Goal: Task Accomplishment & Management: Manage account settings

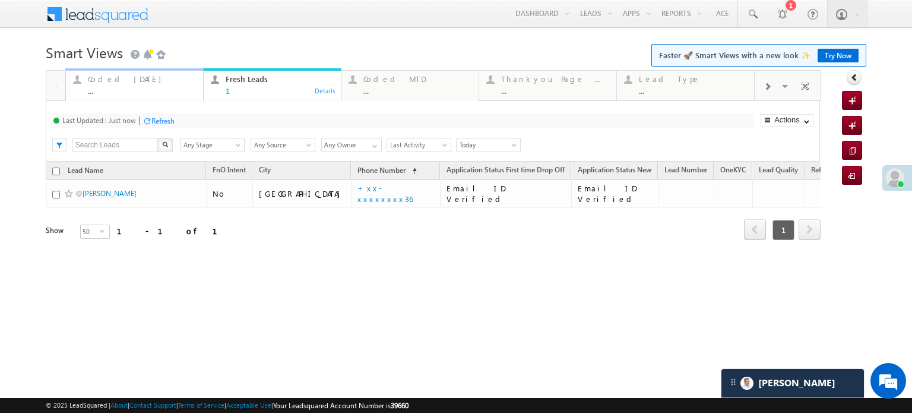
drag, startPoint x: 0, startPoint y: 0, endPoint x: 102, endPoint y: 85, distance: 132.8
click at [102, 85] on div "Coded Today ..." at bounding box center [142, 83] width 108 height 23
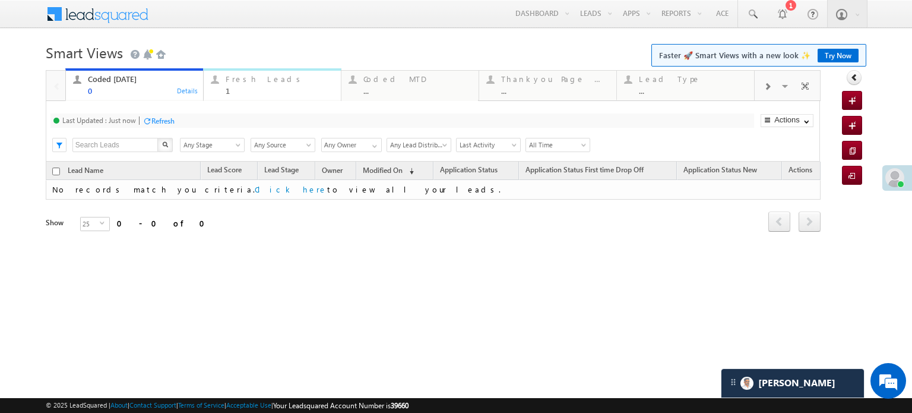
click at [241, 78] on div "Fresh Leads" at bounding box center [280, 79] width 108 height 10
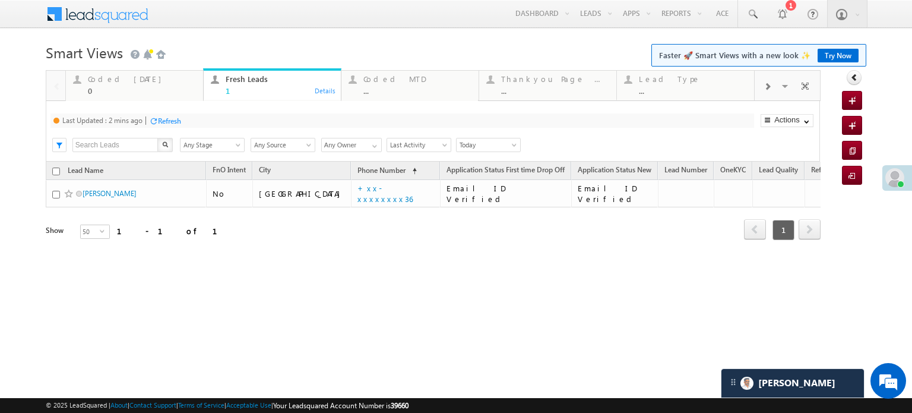
click at [169, 119] on div "Refresh" at bounding box center [169, 120] width 23 height 9
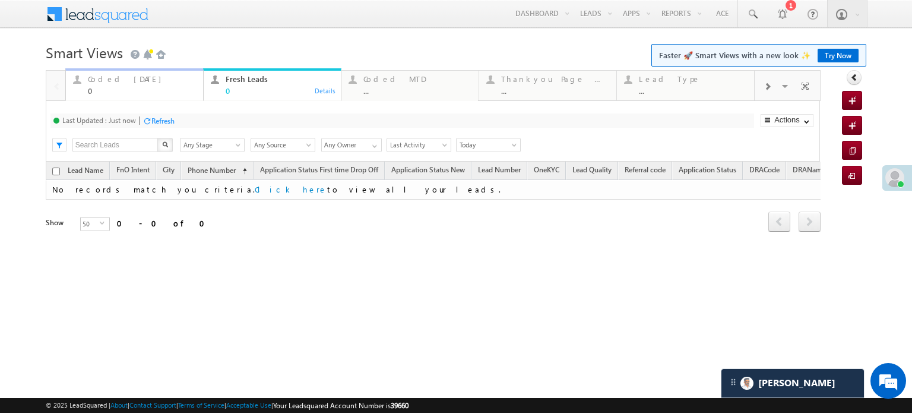
click at [138, 87] on div "0" at bounding box center [142, 90] width 108 height 9
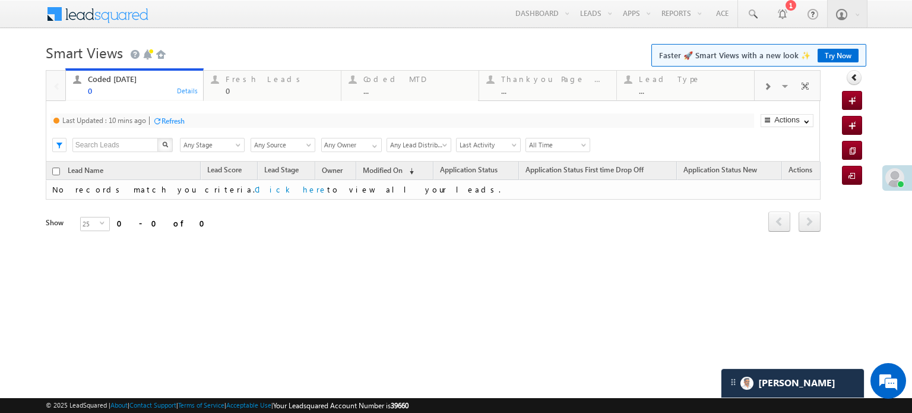
click at [169, 115] on div "Refresh" at bounding box center [169, 120] width 32 height 11
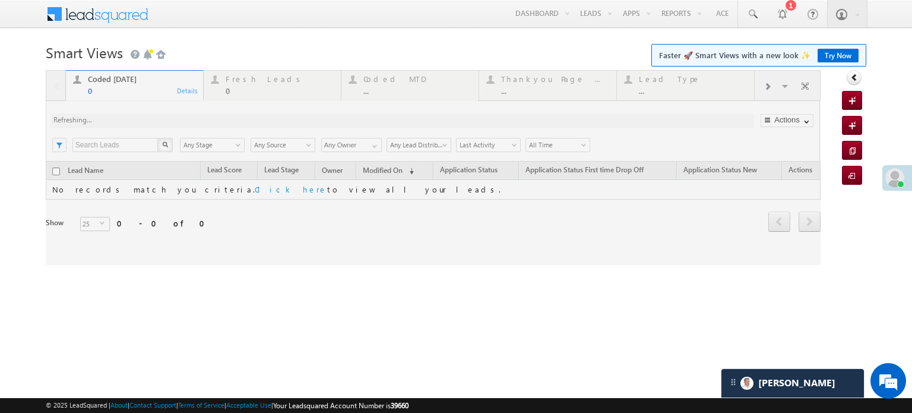
click at [169, 115] on div at bounding box center [433, 167] width 775 height 195
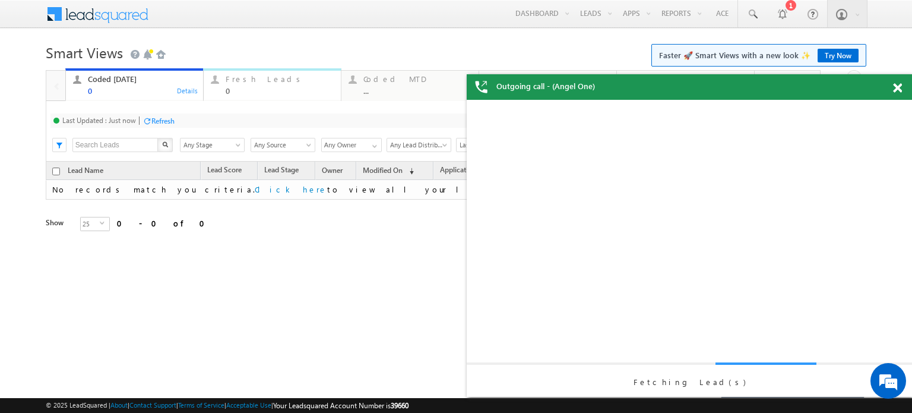
click at [226, 83] on div "Fresh Leads" at bounding box center [280, 79] width 108 height 10
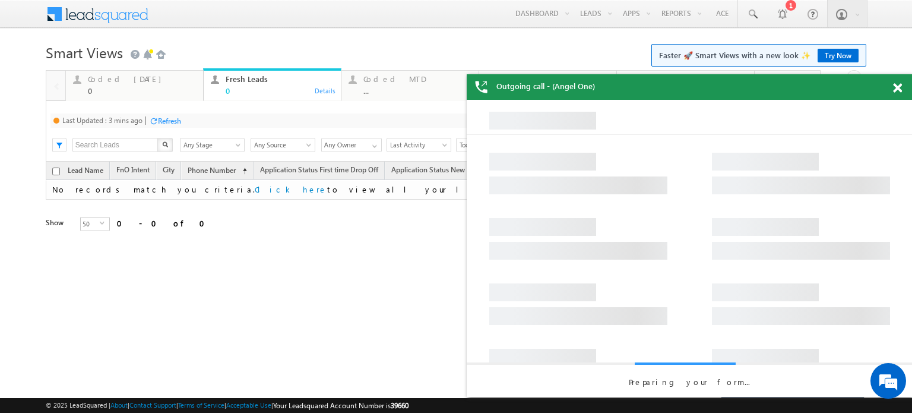
click at [173, 121] on div "Refresh" at bounding box center [169, 120] width 23 height 9
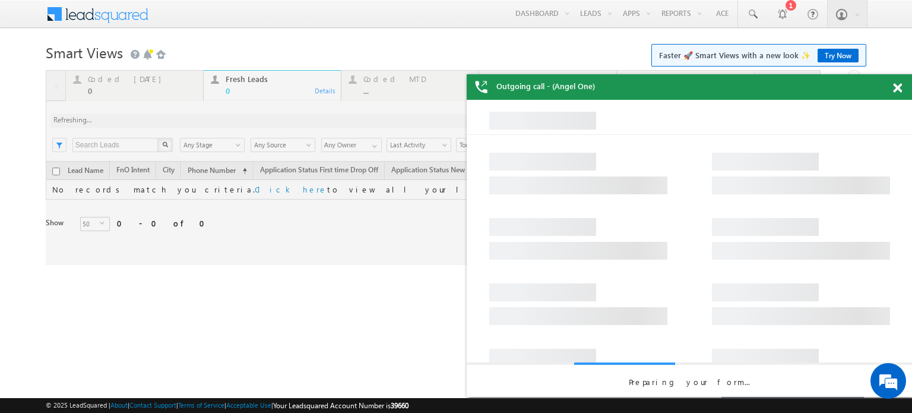
click at [173, 121] on div at bounding box center [433, 167] width 775 height 195
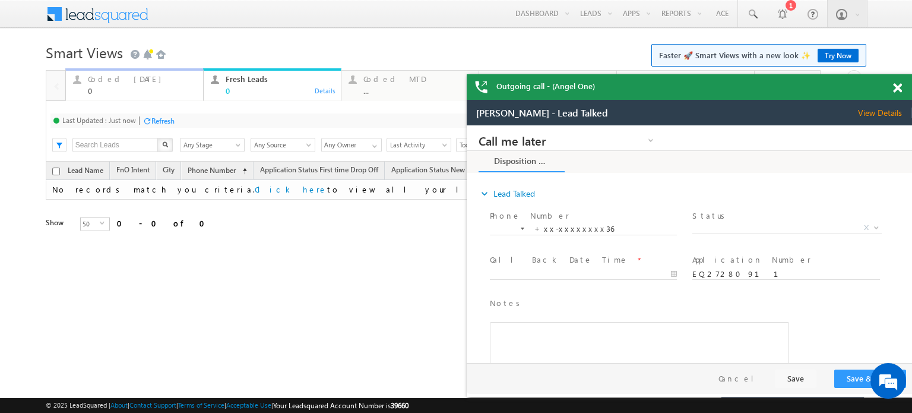
click at [147, 91] on div "0" at bounding box center [142, 90] width 108 height 9
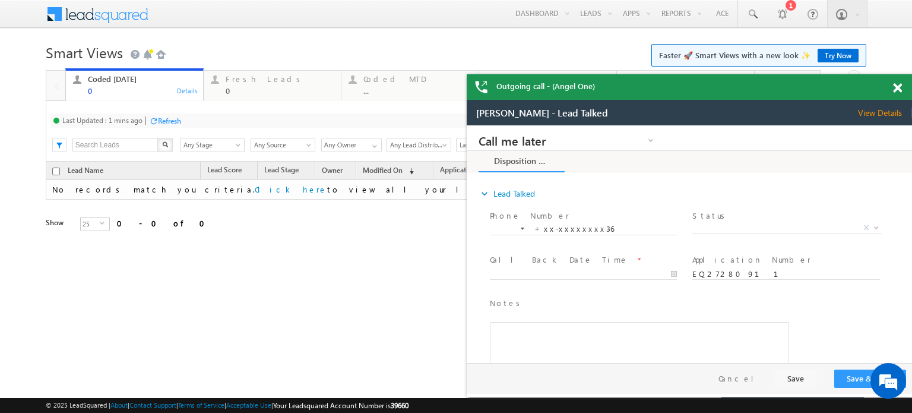
click at [167, 118] on div "Refresh" at bounding box center [169, 120] width 23 height 9
click at [229, 86] on div "0" at bounding box center [280, 90] width 108 height 9
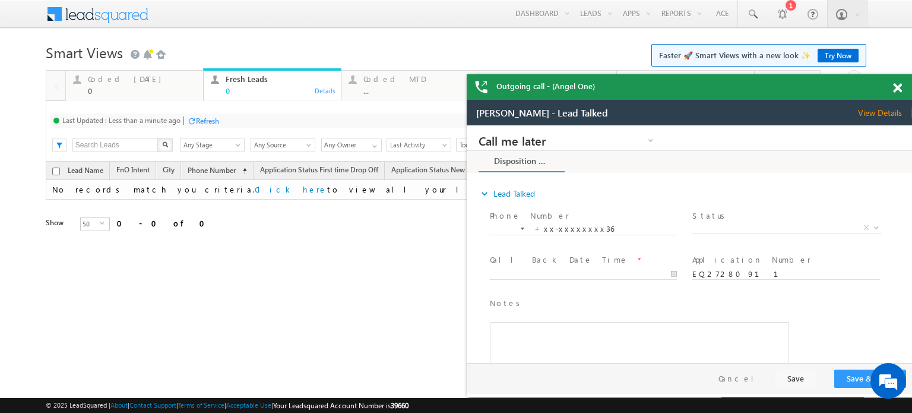
click at [203, 117] on div "Refresh" at bounding box center [207, 120] width 23 height 9
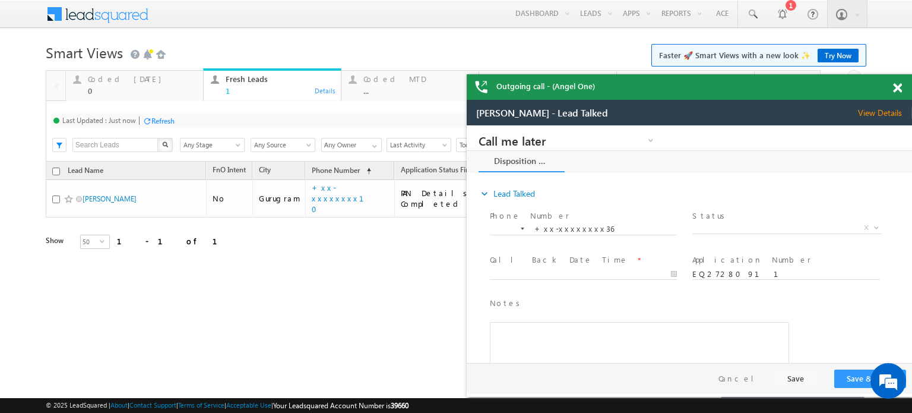
click at [894, 88] on span at bounding box center [897, 88] width 9 height 10
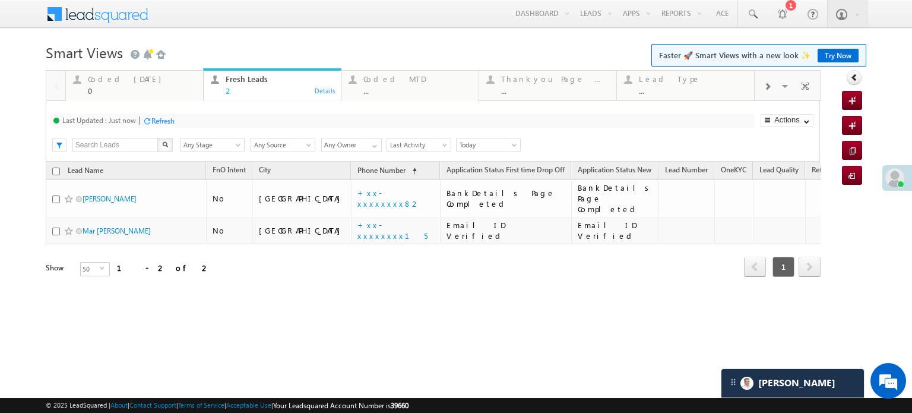
click at [157, 128] on div "Last Updated : Just now Refresh Refreshing..." at bounding box center [402, 120] width 704 height 14
click at [162, 124] on div "Refresh" at bounding box center [162, 120] width 23 height 9
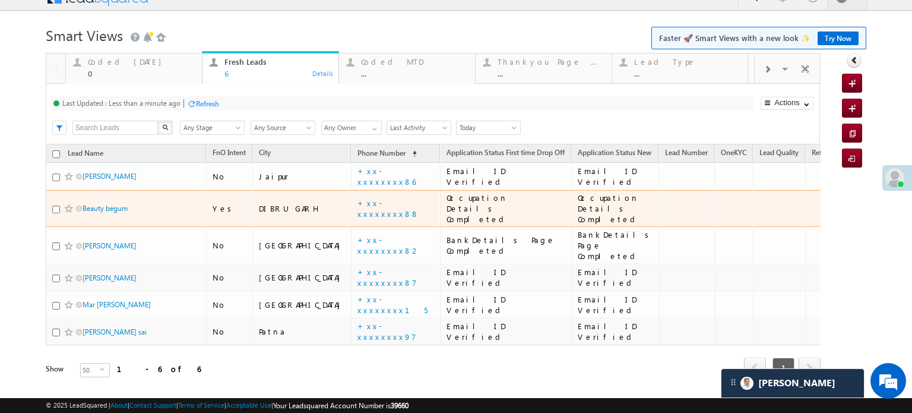
scroll to position [31, 0]
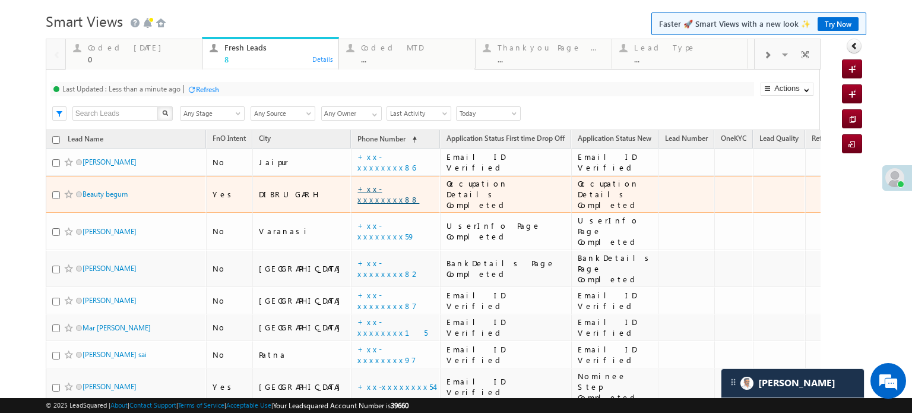
click at [357, 185] on link "+xx-xxxxxxxx88" at bounding box center [388, 193] width 62 height 21
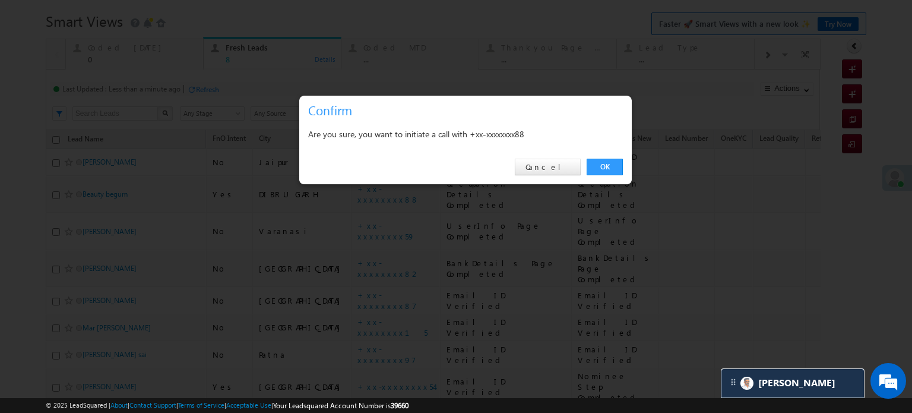
click at [583, 169] on div "OK Cancel" at bounding box center [465, 167] width 333 height 34
click at [590, 164] on link "OK" at bounding box center [605, 167] width 36 height 17
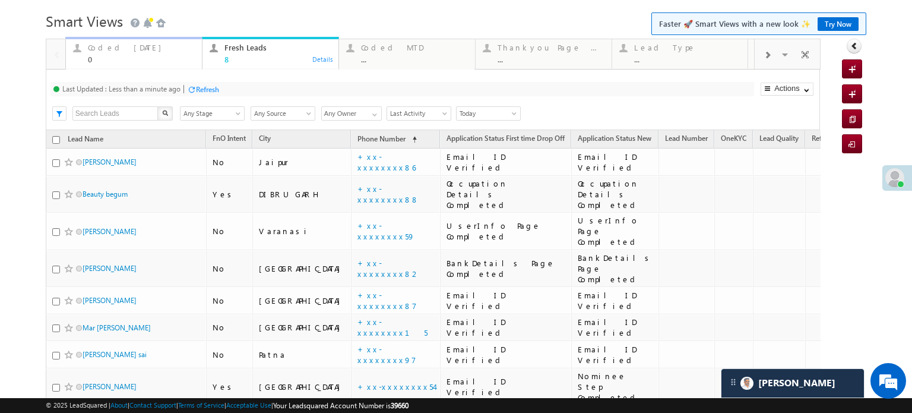
click at [130, 52] on div "Coded Today" at bounding box center [141, 48] width 107 height 10
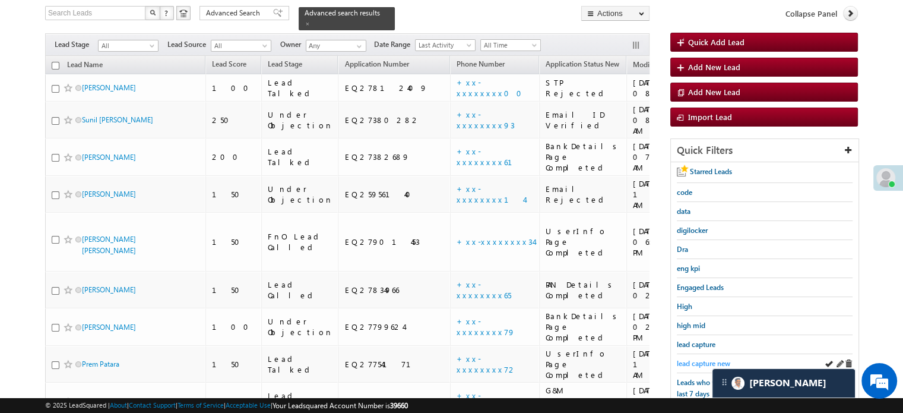
click at [696, 359] on span "lead capture new" at bounding box center [703, 363] width 53 height 9
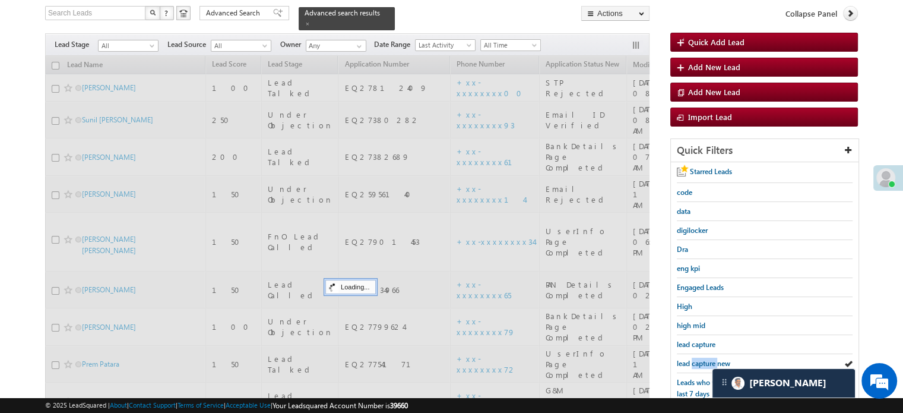
click at [696, 359] on span "lead capture new" at bounding box center [703, 363] width 53 height 9
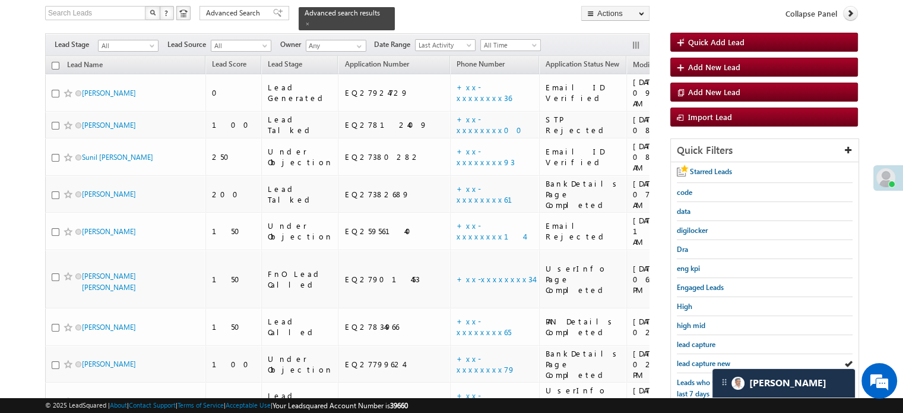
click at [696, 359] on span "lead capture new" at bounding box center [703, 363] width 53 height 9
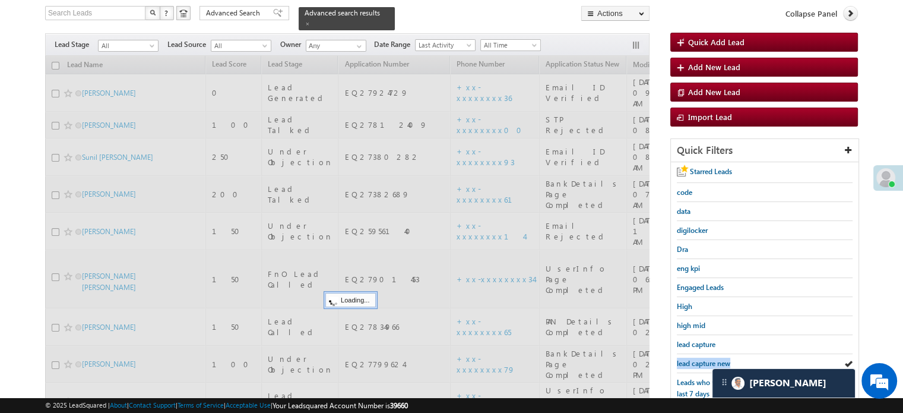
click at [696, 359] on span "lead capture new" at bounding box center [703, 363] width 53 height 9
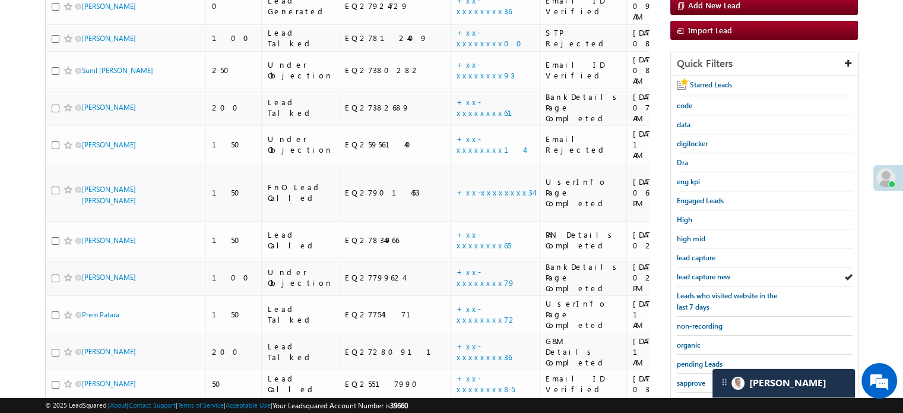
scroll to position [255, 0]
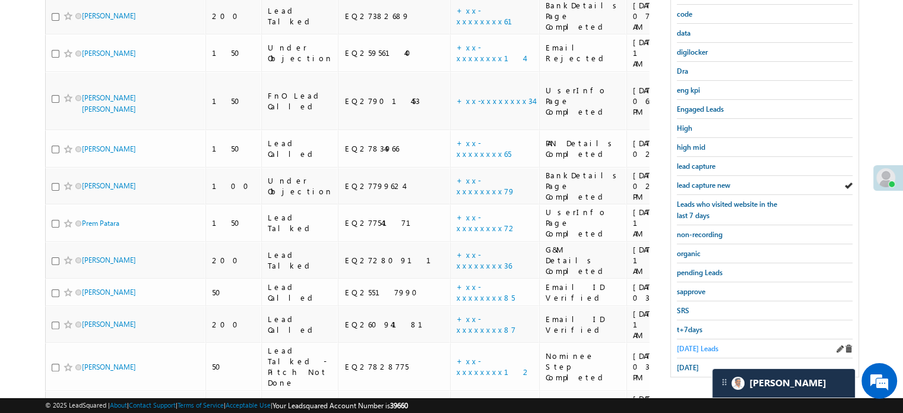
click at [692, 347] on span "Today's Leads" at bounding box center [698, 348] width 42 height 9
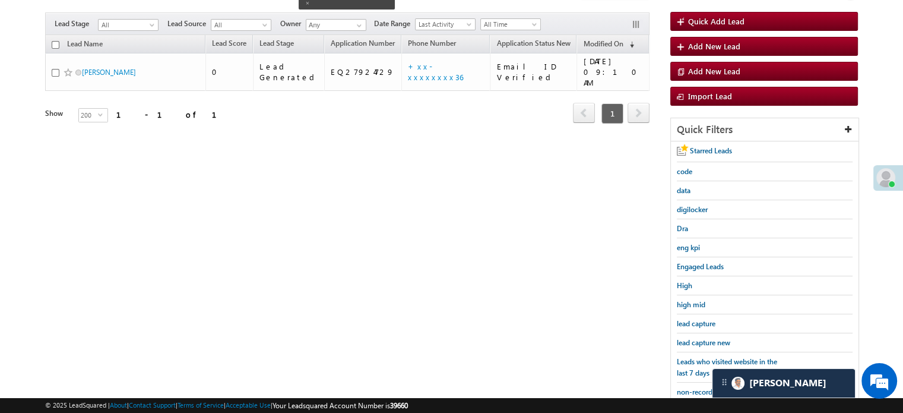
scroll to position [77, 0]
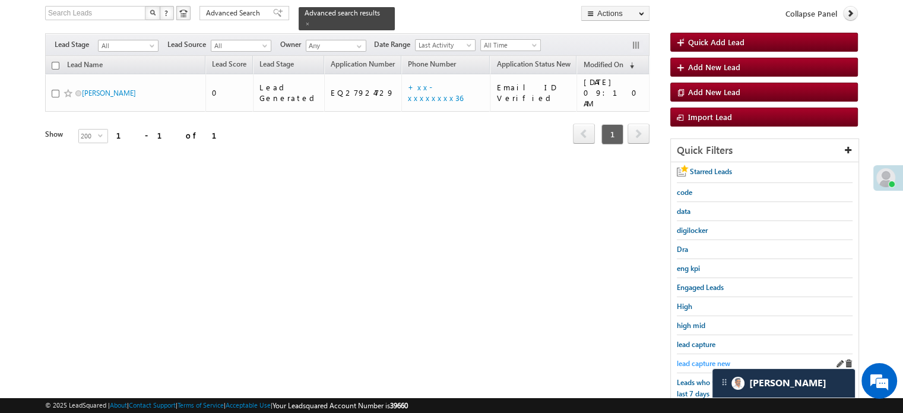
click at [696, 362] on span "lead capture new" at bounding box center [703, 363] width 53 height 9
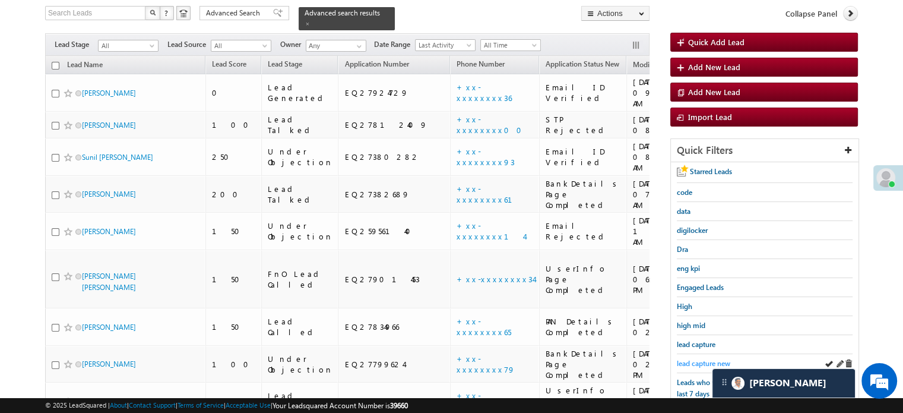
click at [710, 359] on span "lead capture new" at bounding box center [703, 363] width 53 height 9
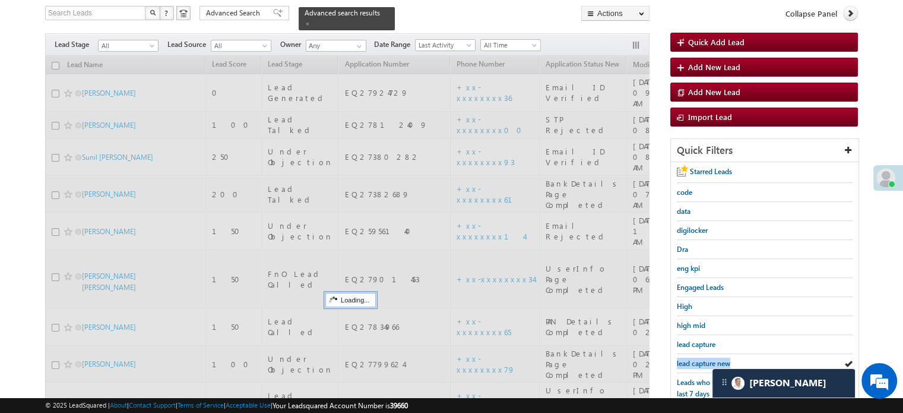
click at [710, 359] on span "lead capture new" at bounding box center [703, 363] width 53 height 9
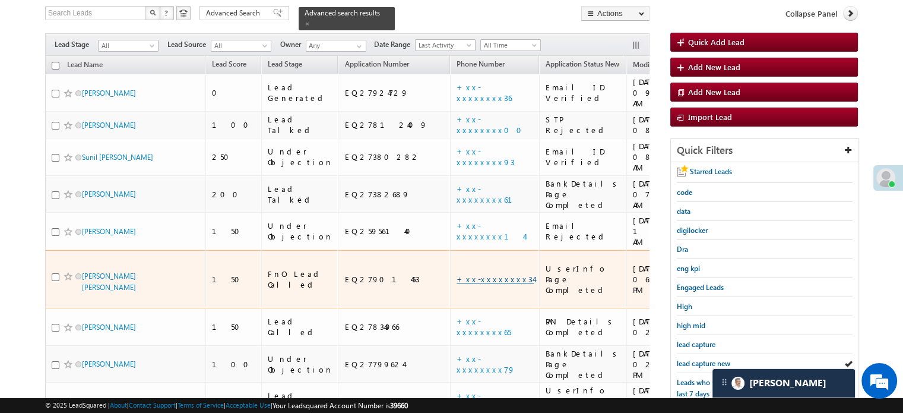
click at [457, 274] on link "+xx-xxxxxxxx34" at bounding box center [495, 279] width 77 height 10
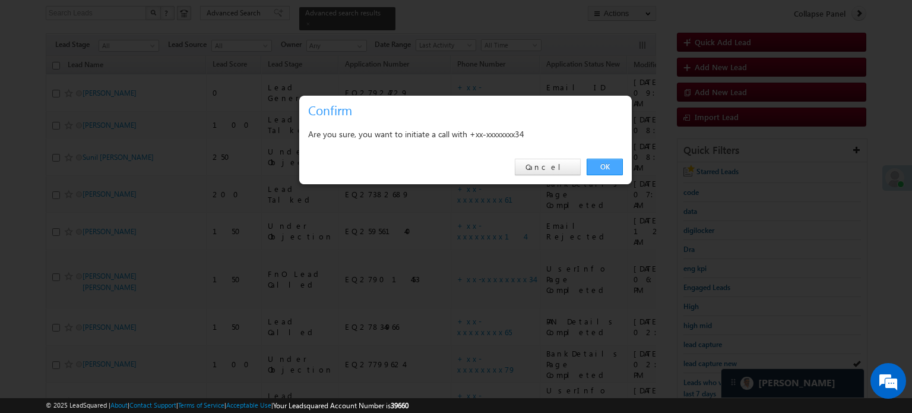
click at [594, 168] on link "OK" at bounding box center [605, 167] width 36 height 17
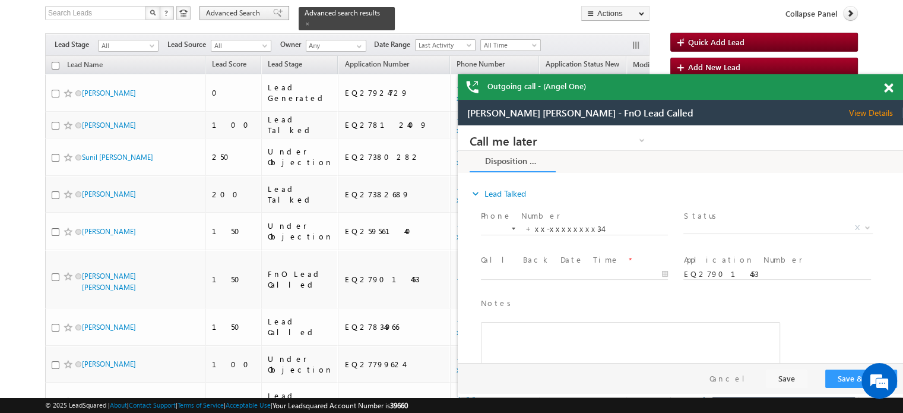
scroll to position [0, 0]
click at [885, 86] on span at bounding box center [888, 88] width 9 height 10
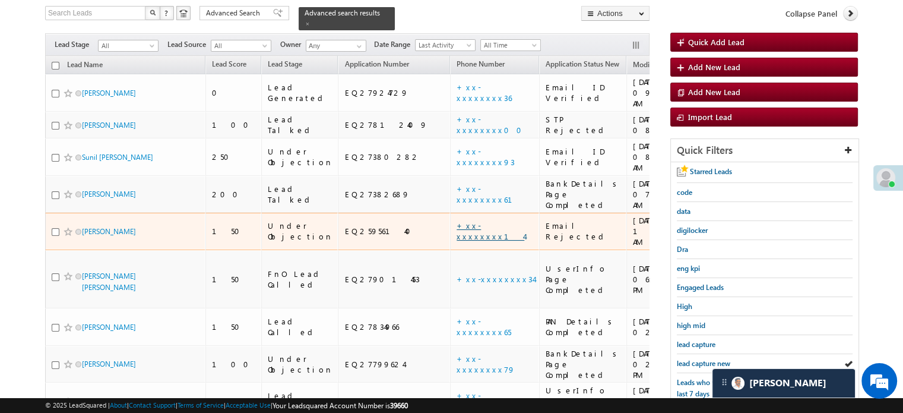
click at [457, 220] on link "+xx-xxxxxxxx14" at bounding box center [491, 230] width 68 height 21
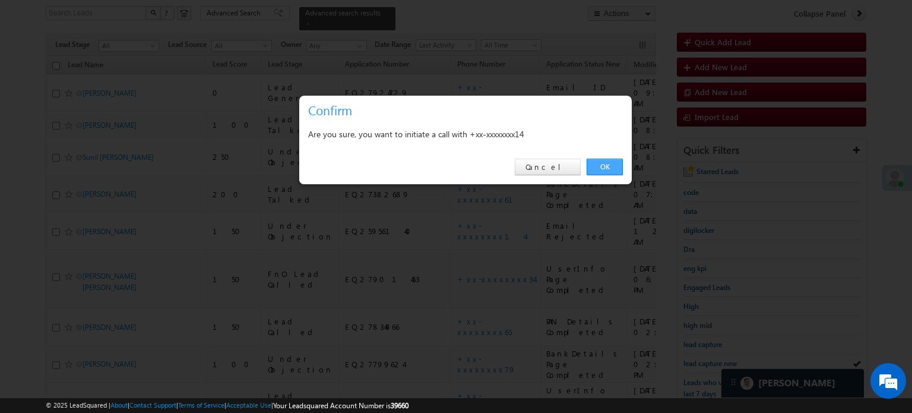
click at [602, 169] on link "OK" at bounding box center [605, 167] width 36 height 17
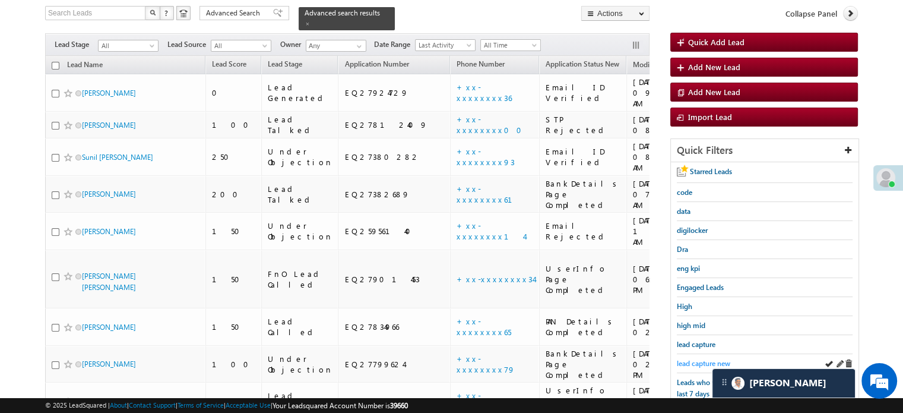
click at [711, 362] on span "lead capture new" at bounding box center [703, 363] width 53 height 9
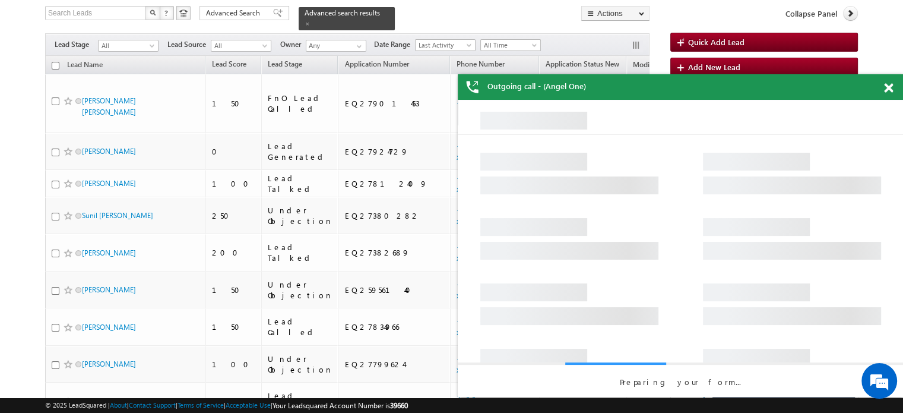
click at [890, 86] on span at bounding box center [888, 88] width 9 height 10
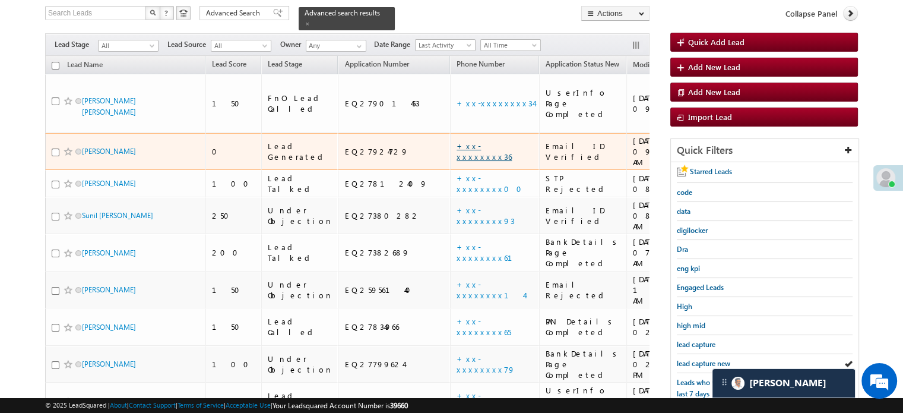
click at [457, 141] on link "+xx-xxxxxxxx36" at bounding box center [484, 151] width 55 height 21
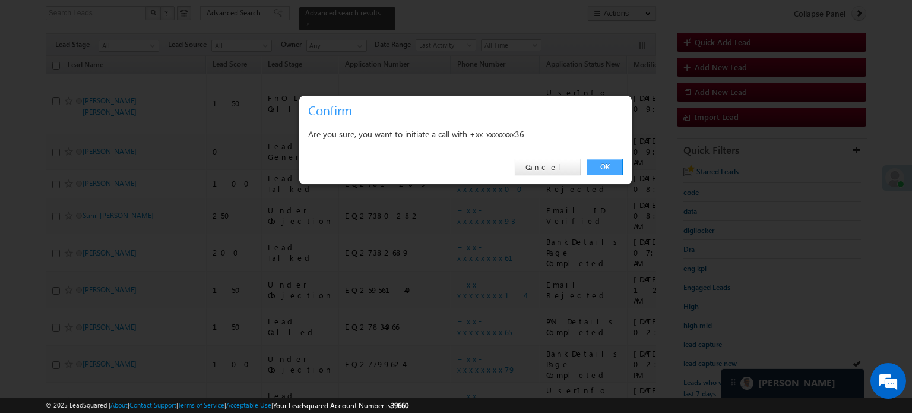
click at [606, 165] on link "OK" at bounding box center [605, 167] width 36 height 17
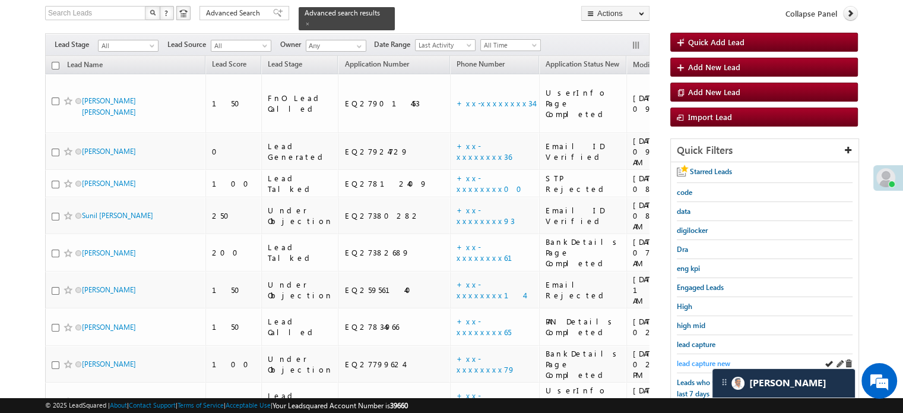
click at [698, 359] on span "lead capture new" at bounding box center [703, 363] width 53 height 9
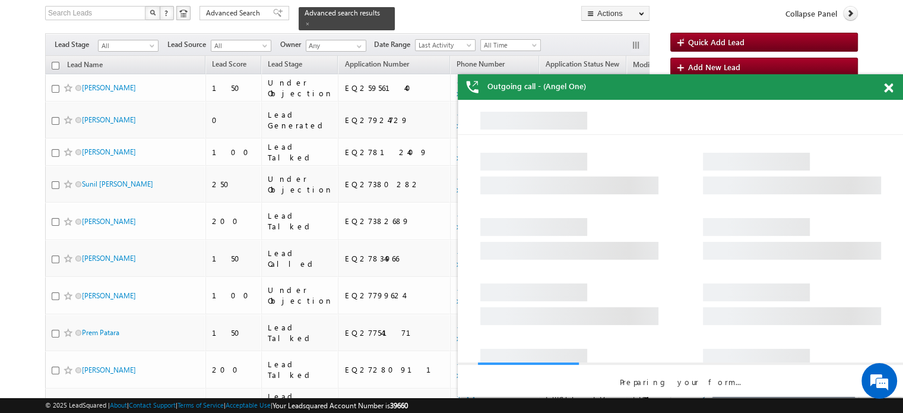
click at [890, 91] on span at bounding box center [888, 88] width 9 height 10
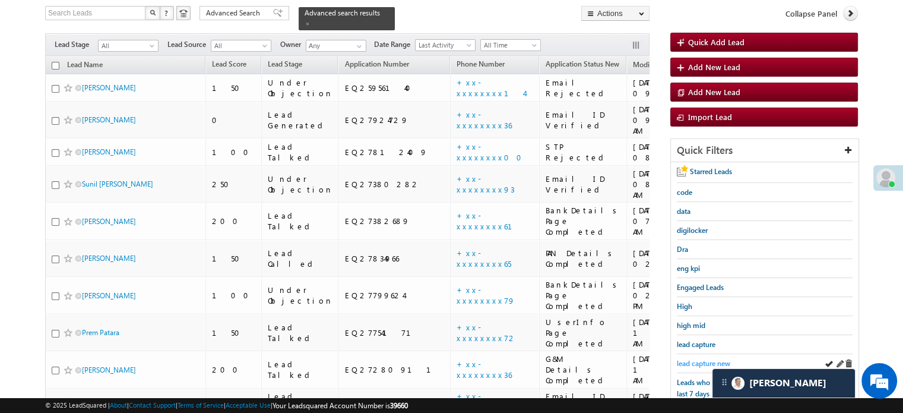
click at [684, 357] on link "lead capture new" at bounding box center [703, 362] width 53 height 11
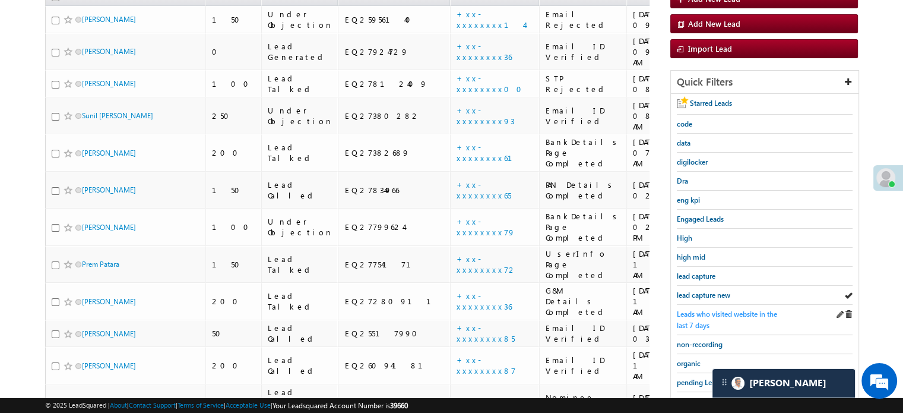
scroll to position [195, 0]
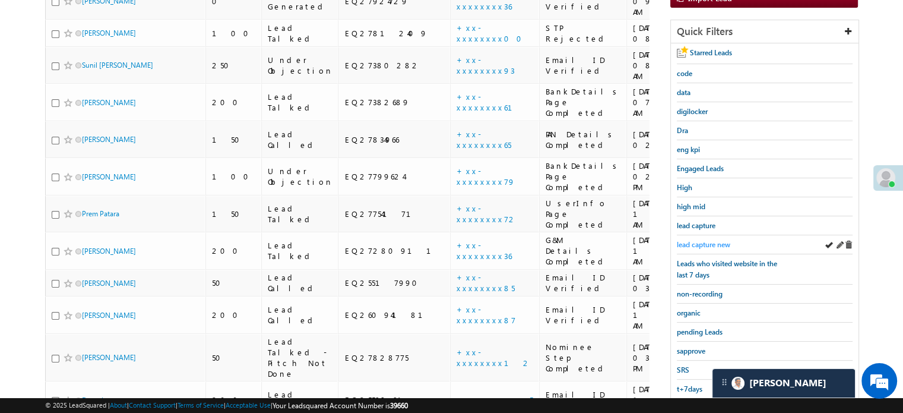
click at [710, 242] on span "lead capture new" at bounding box center [703, 244] width 53 height 9
click at [696, 244] on span "lead capture new" at bounding box center [703, 244] width 53 height 9
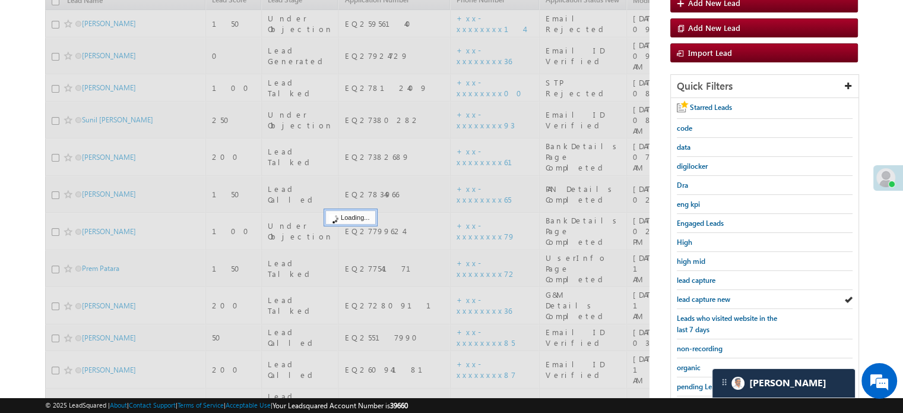
scroll to position [77, 0]
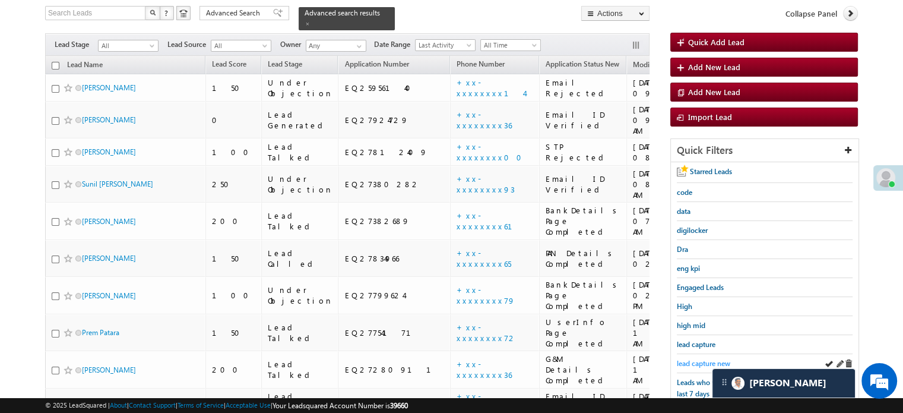
click at [698, 364] on span "lead capture new" at bounding box center [703, 363] width 53 height 9
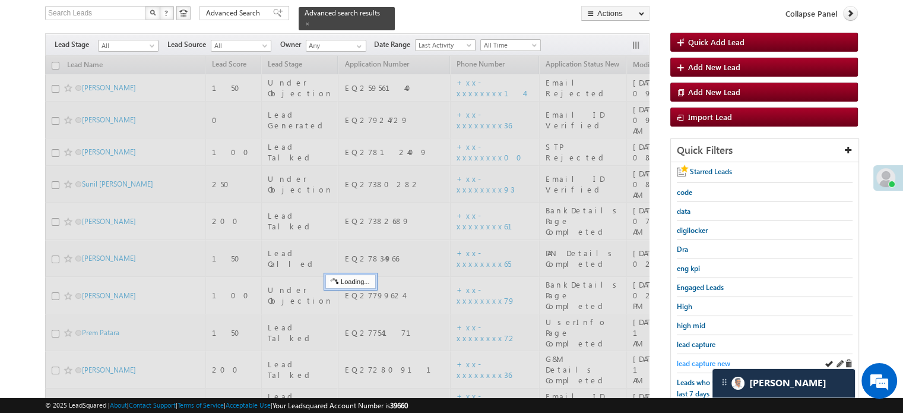
click at [700, 359] on span "lead capture new" at bounding box center [703, 363] width 53 height 9
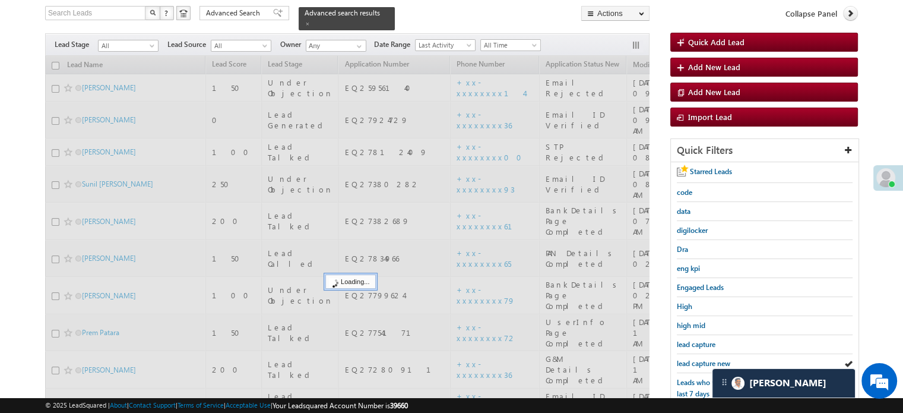
click at [700, 359] on span "lead capture new" at bounding box center [703, 363] width 53 height 9
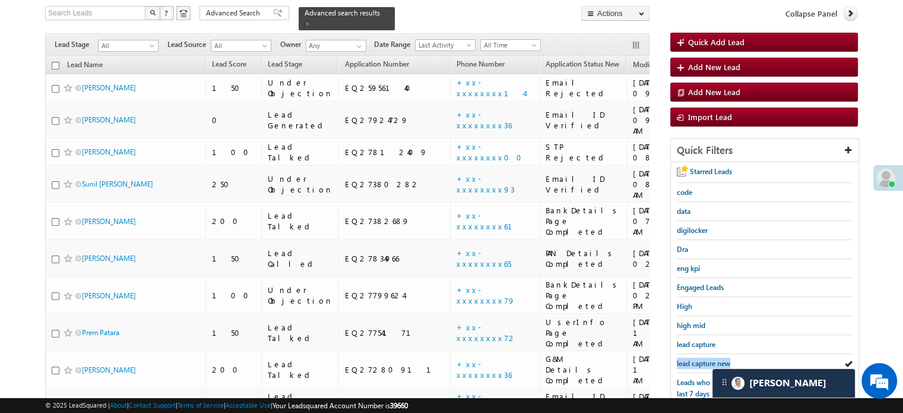
click at [700, 359] on span "lead capture new" at bounding box center [703, 363] width 53 height 9
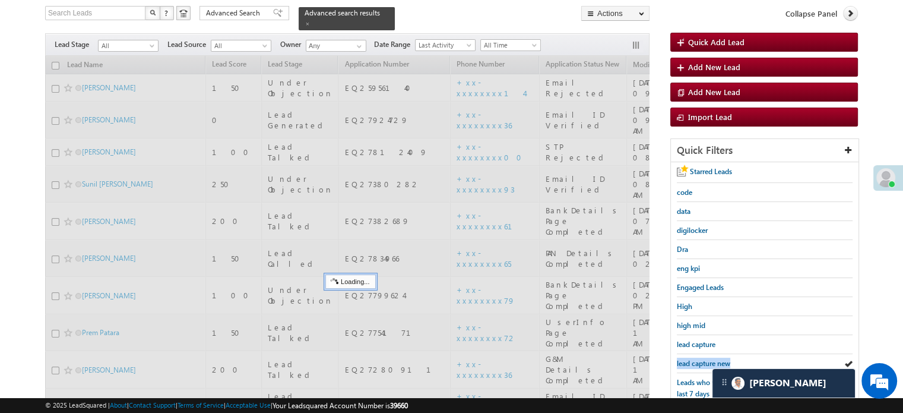
click at [700, 359] on span "lead capture new" at bounding box center [703, 363] width 53 height 9
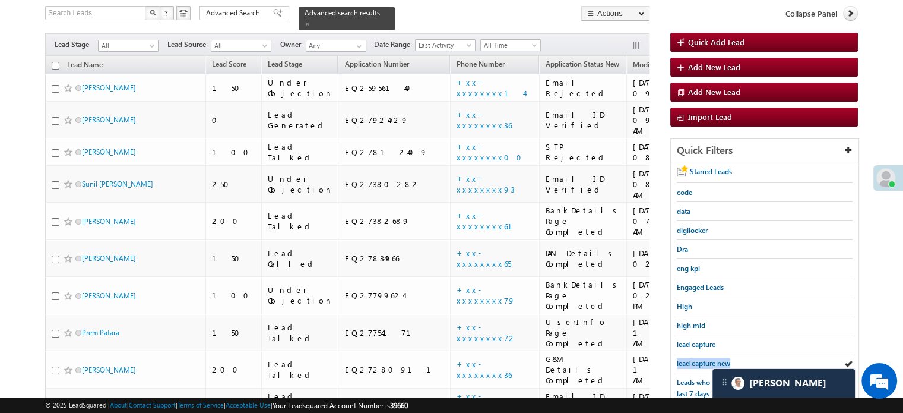
click at [700, 359] on span "lead capture new" at bounding box center [703, 363] width 53 height 9
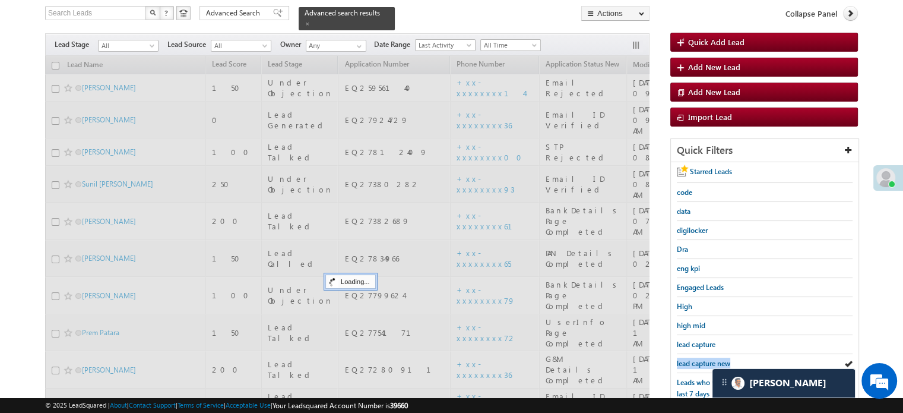
click at [700, 359] on span "lead capture new" at bounding box center [703, 363] width 53 height 9
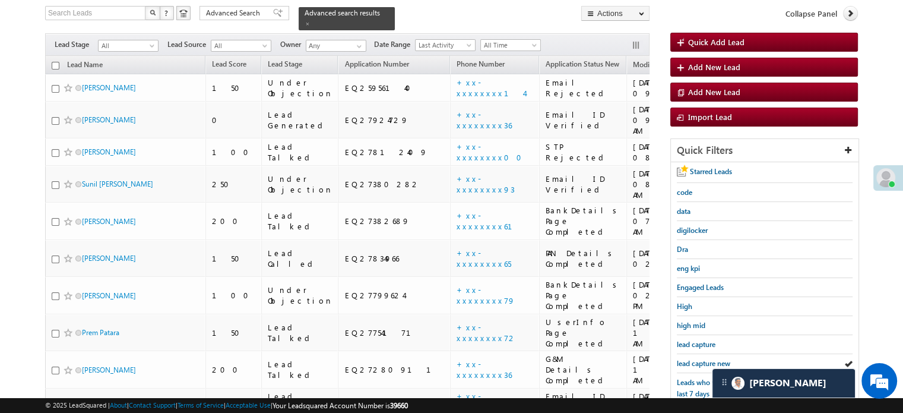
click at [700, 359] on span "lead capture new" at bounding box center [703, 363] width 53 height 9
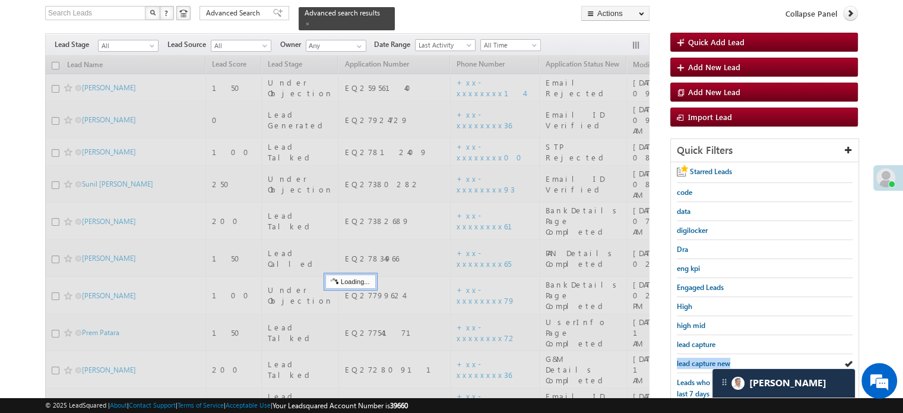
click at [700, 359] on span "lead capture new" at bounding box center [703, 363] width 53 height 9
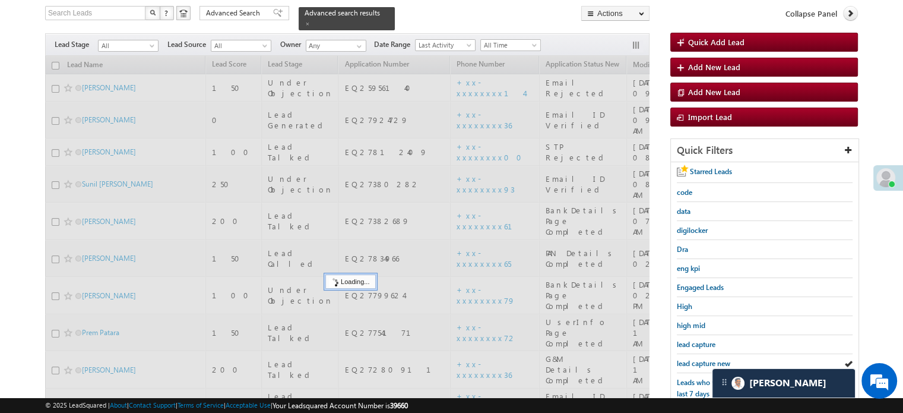
click at [700, 359] on span "lead capture new" at bounding box center [703, 363] width 53 height 9
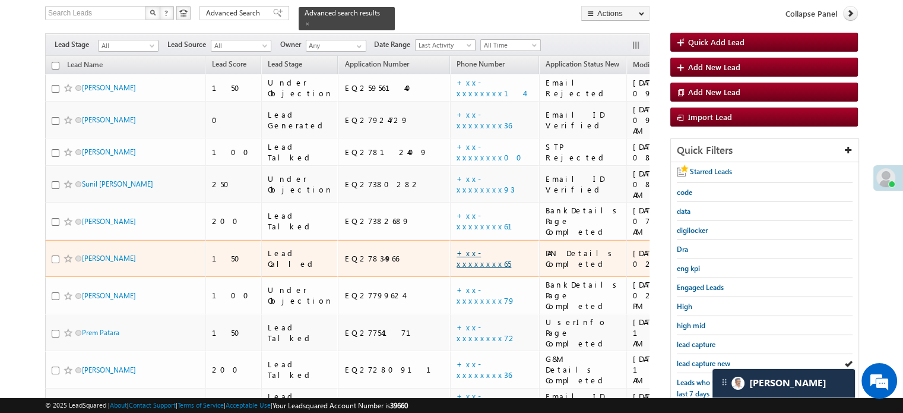
click at [457, 248] on link "+xx-xxxxxxxx65" at bounding box center [484, 258] width 55 height 21
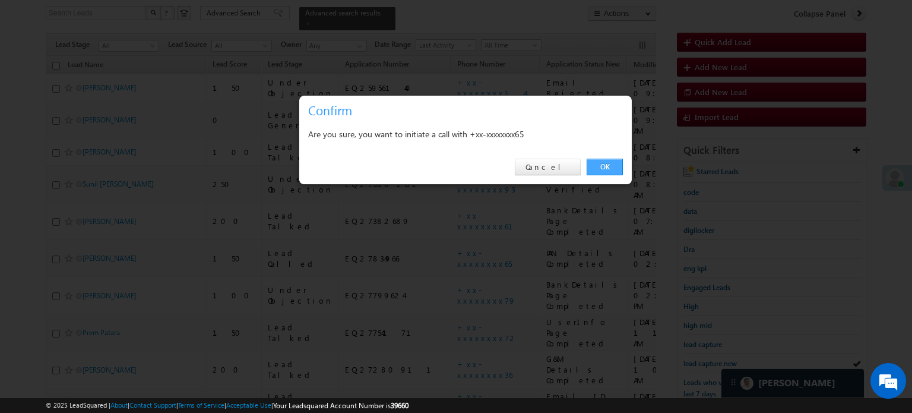
click at [610, 172] on link "OK" at bounding box center [605, 167] width 36 height 17
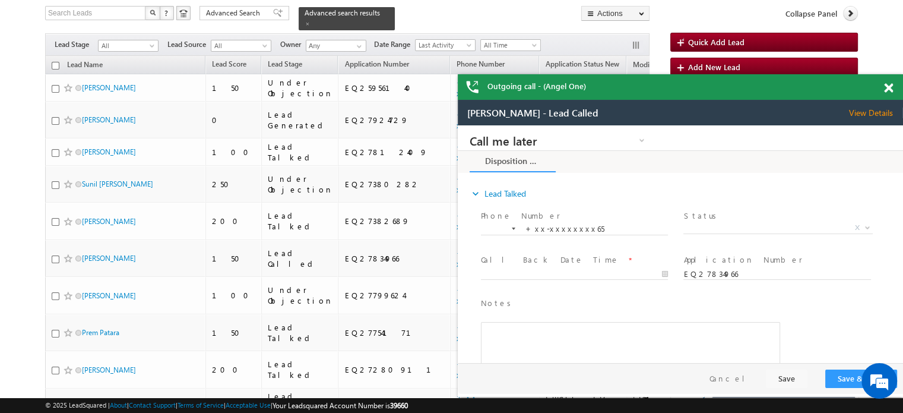
scroll to position [0, 0]
click at [888, 90] on span at bounding box center [888, 88] width 9 height 10
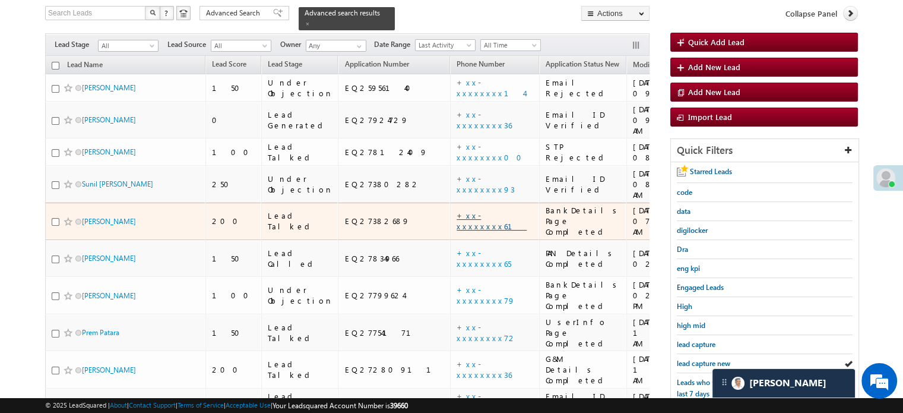
click at [457, 210] on link "+xx-xxxxxxxx61" at bounding box center [492, 220] width 70 height 21
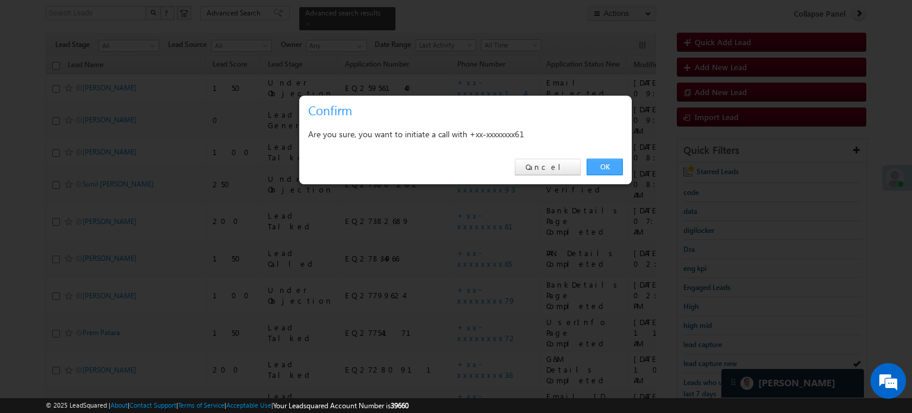
click at [606, 166] on link "OK" at bounding box center [605, 167] width 36 height 17
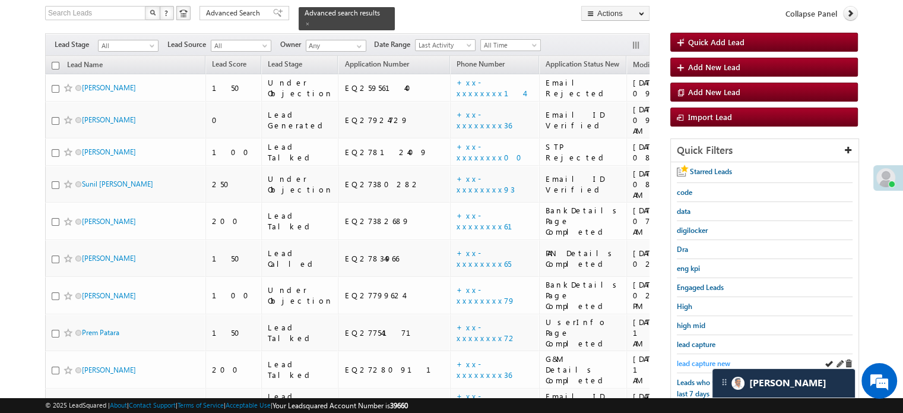
click at [713, 359] on span "lead capture new" at bounding box center [703, 363] width 53 height 9
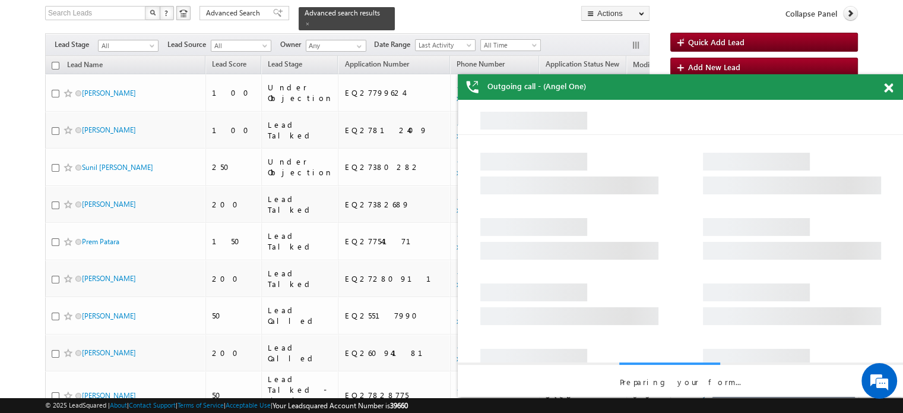
click at [884, 86] on span at bounding box center [888, 88] width 9 height 10
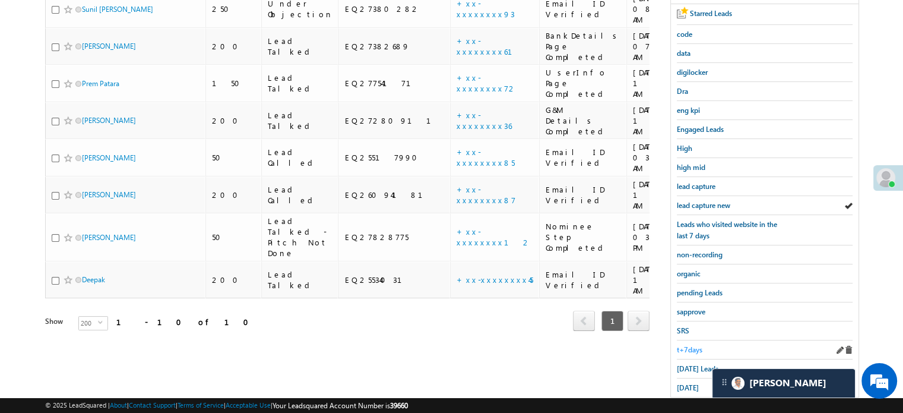
scroll to position [255, 0]
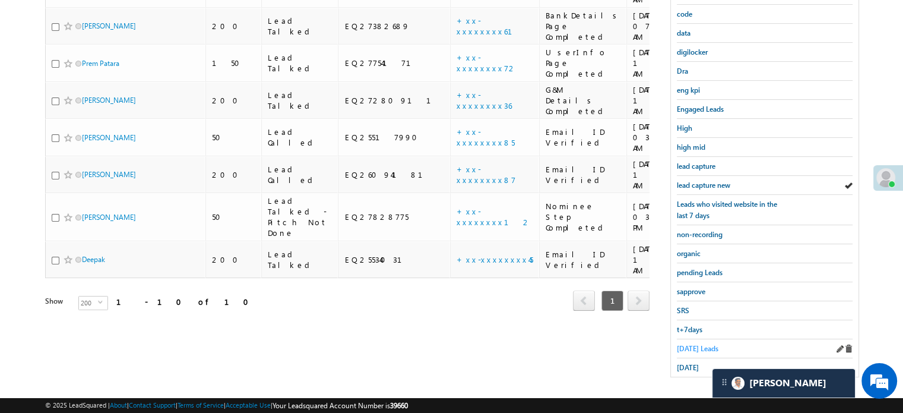
click at [695, 344] on span "Today's Leads" at bounding box center [698, 348] width 42 height 9
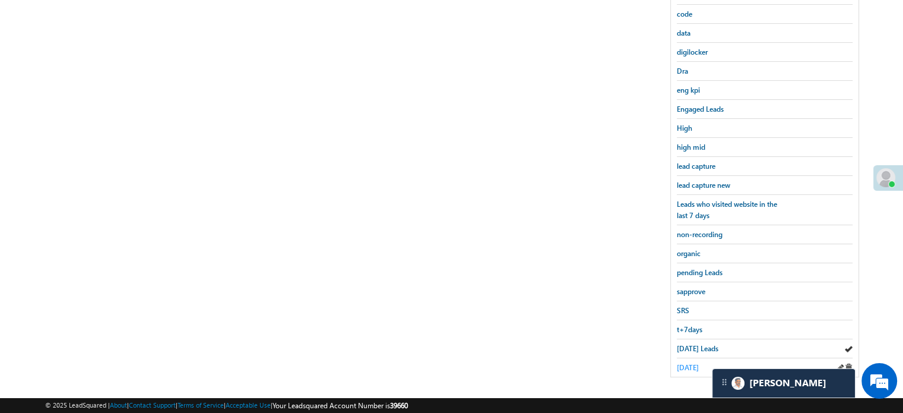
click at [689, 363] on span "[DATE]" at bounding box center [688, 367] width 22 height 9
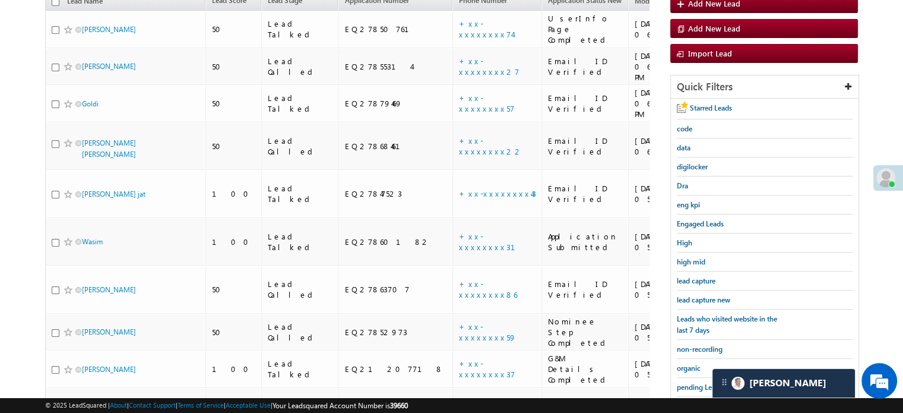
scroll to position [136, 0]
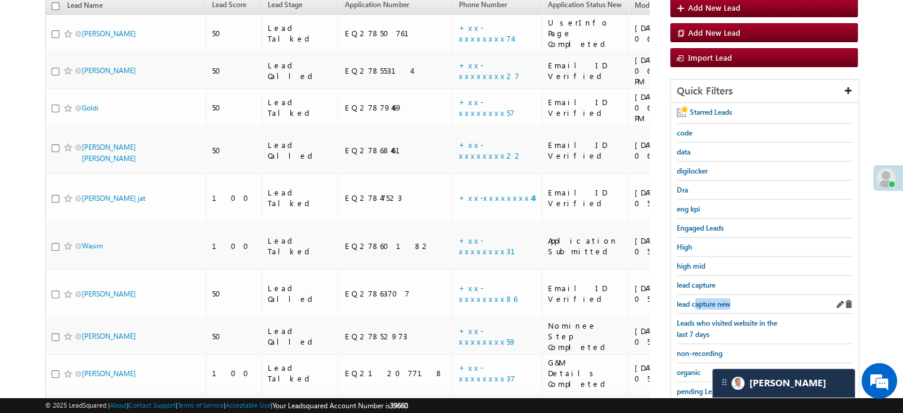
click at [696, 306] on div "lead capture new" at bounding box center [765, 304] width 176 height 19
click at [702, 299] on span "lead capture new" at bounding box center [703, 303] width 53 height 9
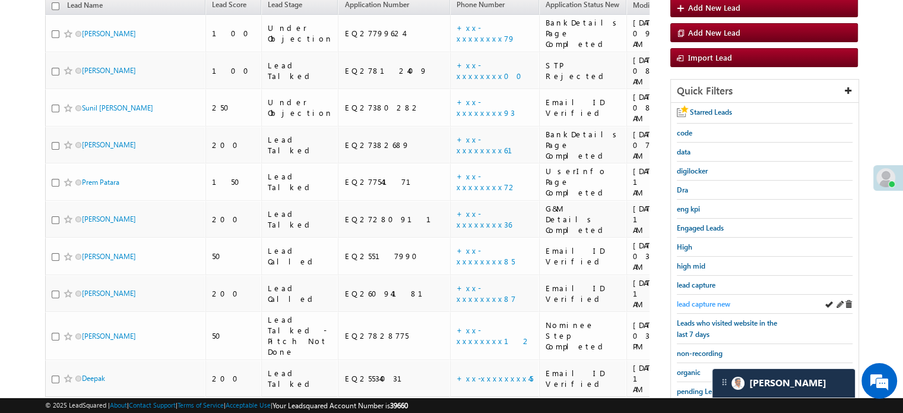
click at [702, 299] on span "lead capture new" at bounding box center [703, 303] width 53 height 9
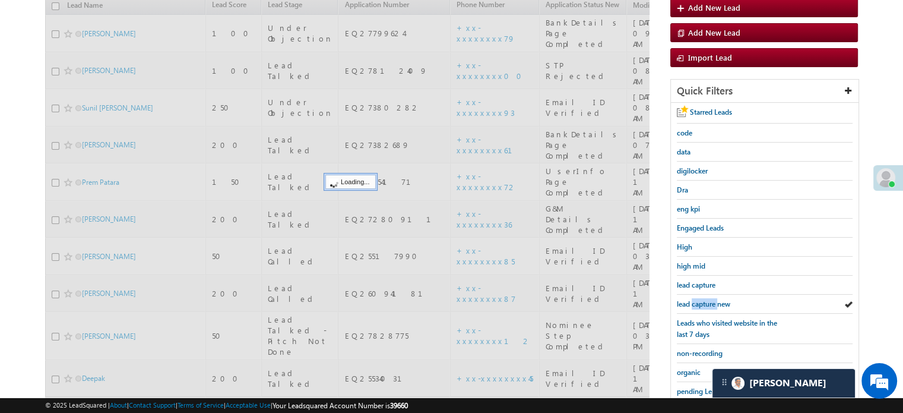
click at [702, 299] on span "lead capture new" at bounding box center [703, 303] width 53 height 9
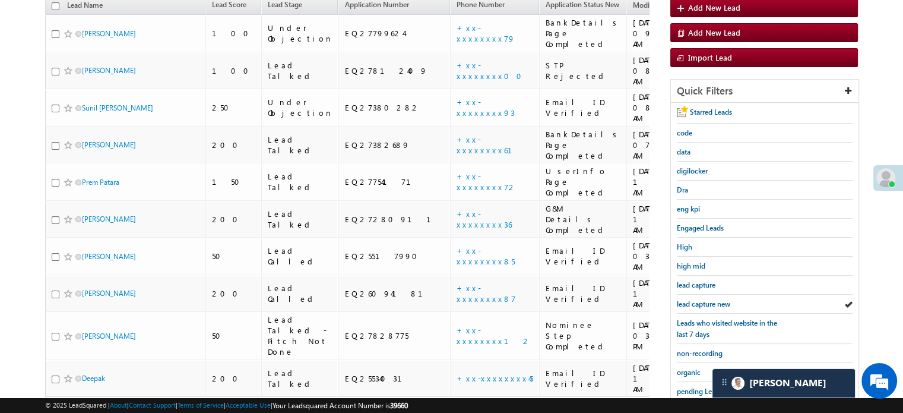
click at [702, 299] on span "lead capture new" at bounding box center [703, 303] width 53 height 9
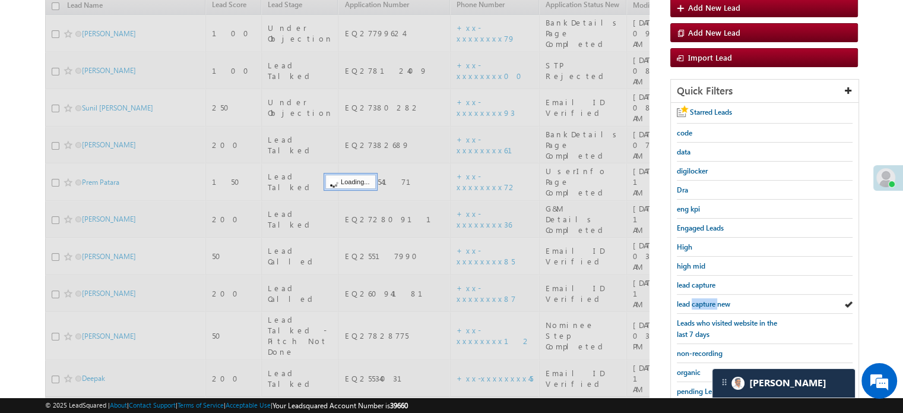
click at [702, 299] on span "lead capture new" at bounding box center [703, 303] width 53 height 9
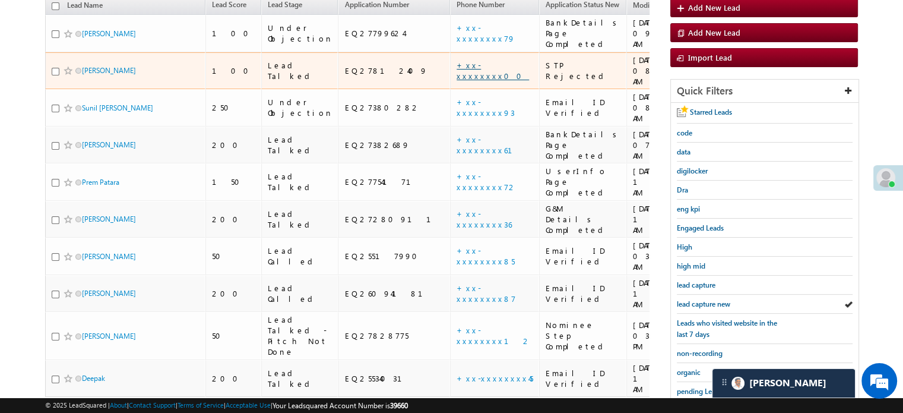
click at [457, 60] on link "+xx-xxxxxxxx00" at bounding box center [493, 70] width 72 height 21
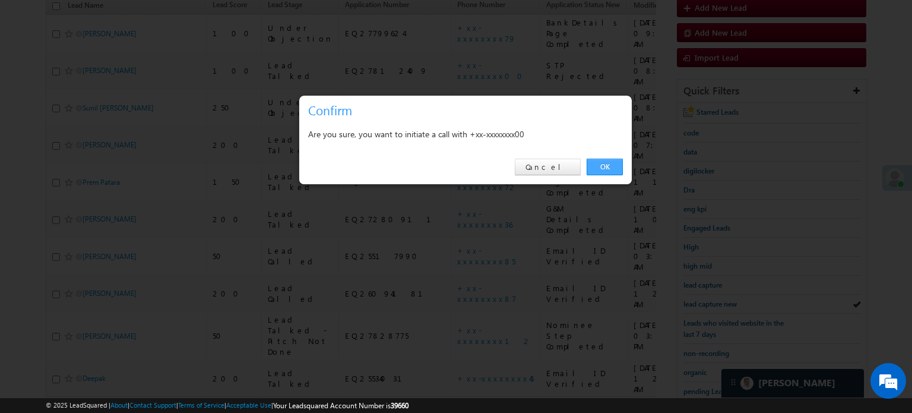
click at [594, 168] on link "OK" at bounding box center [605, 167] width 36 height 17
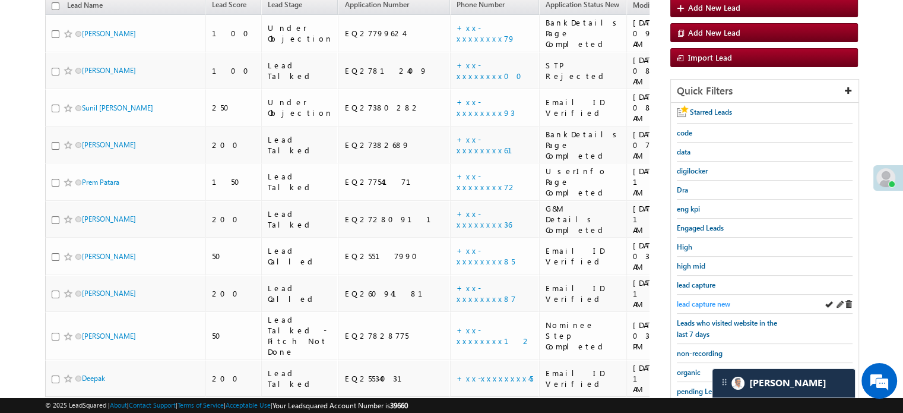
click at [689, 298] on link "lead capture new" at bounding box center [703, 303] width 53 height 11
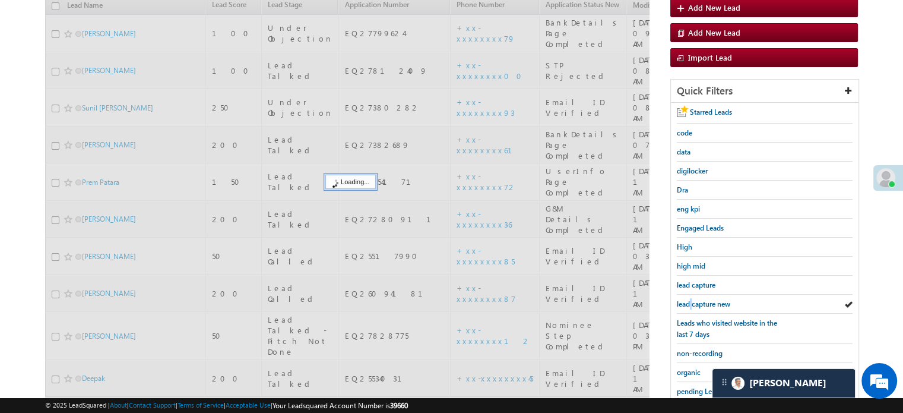
click at [689, 298] on link "lead capture new" at bounding box center [703, 303] width 53 height 11
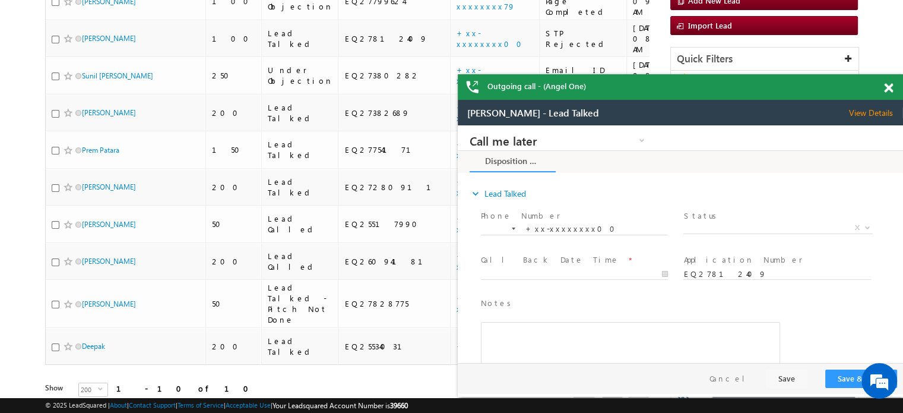
scroll to position [0, 0]
click at [887, 90] on span at bounding box center [888, 88] width 9 height 10
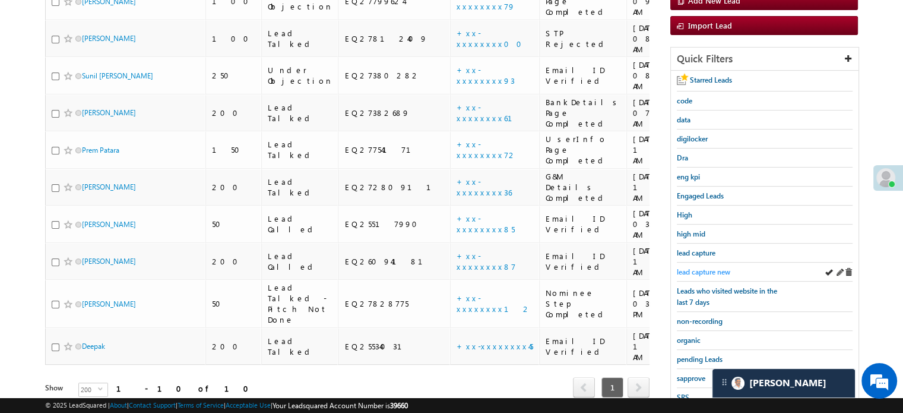
click at [704, 269] on span "lead capture new" at bounding box center [703, 271] width 53 height 9
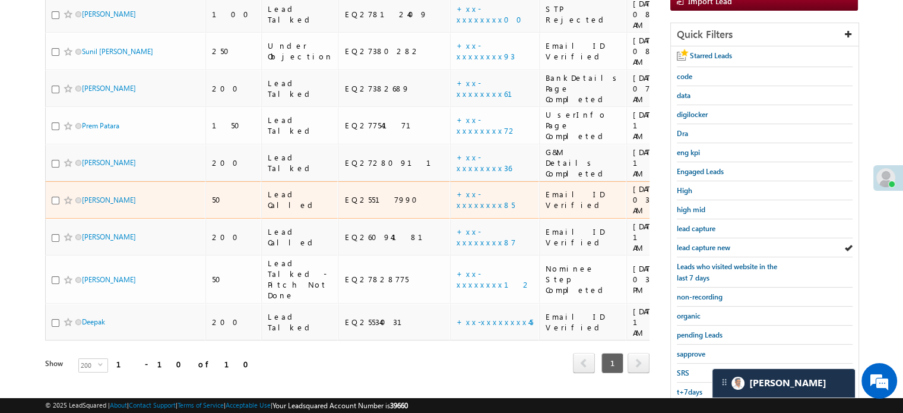
scroll to position [227, 0]
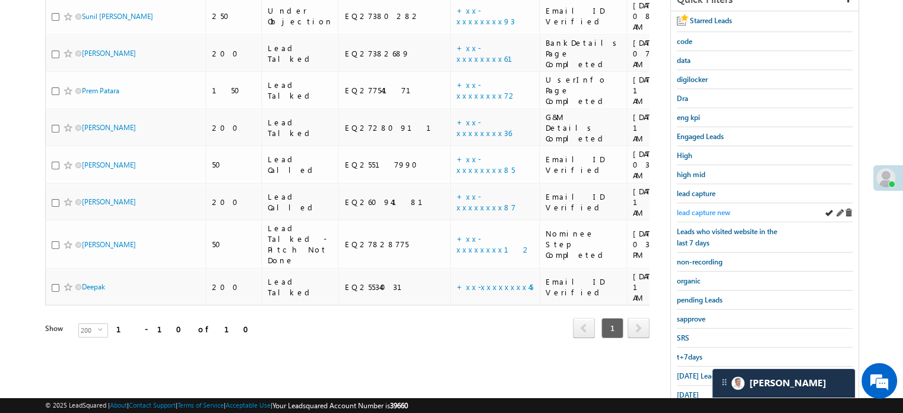
click at [710, 208] on span "lead capture new" at bounding box center [703, 212] width 53 height 9
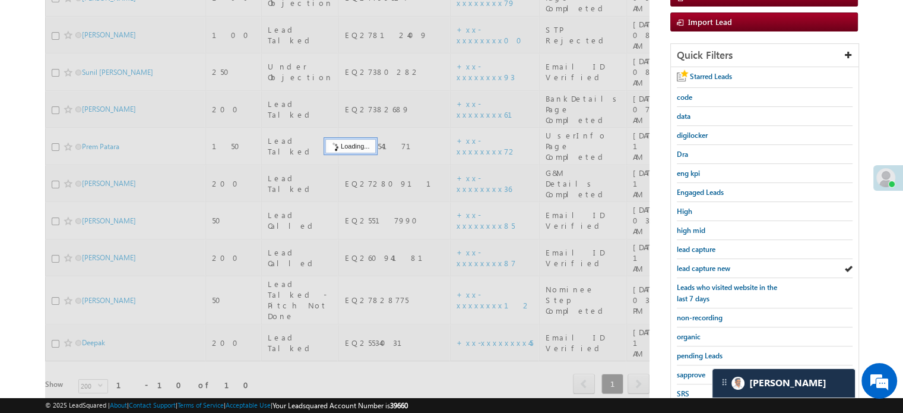
scroll to position [109, 0]
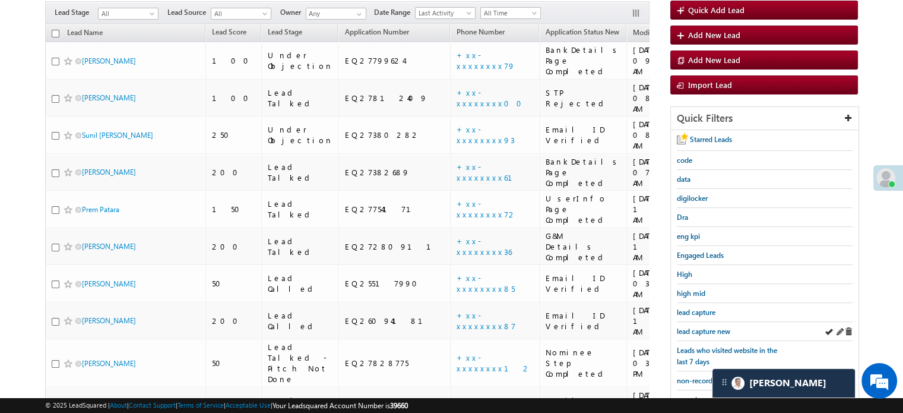
click at [705, 322] on div "lead capture new" at bounding box center [765, 331] width 176 height 19
click at [710, 327] on span "lead capture new" at bounding box center [703, 331] width 53 height 9
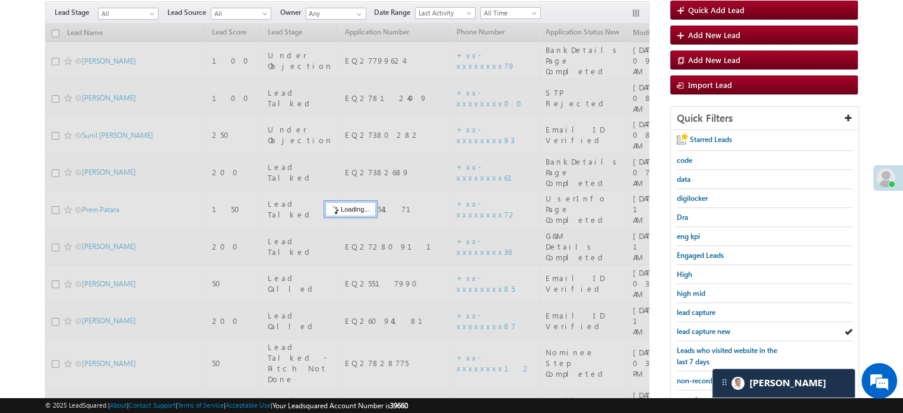
click at [710, 327] on span "lead capture new" at bounding box center [703, 331] width 53 height 9
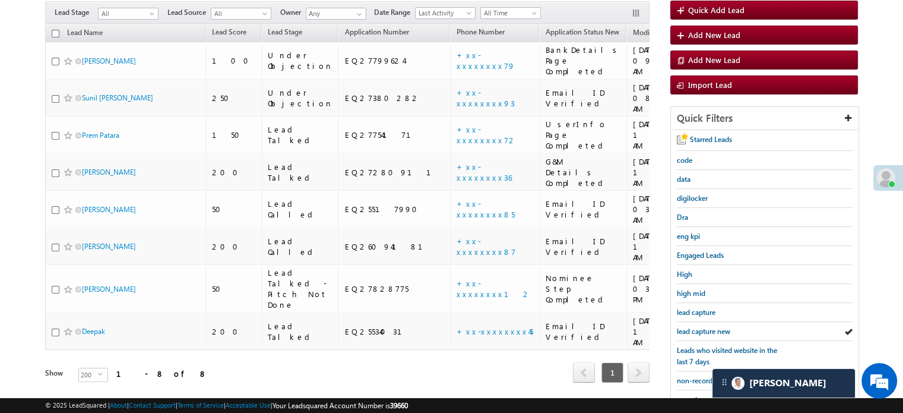
click at [710, 327] on span "lead capture new" at bounding box center [703, 331] width 53 height 9
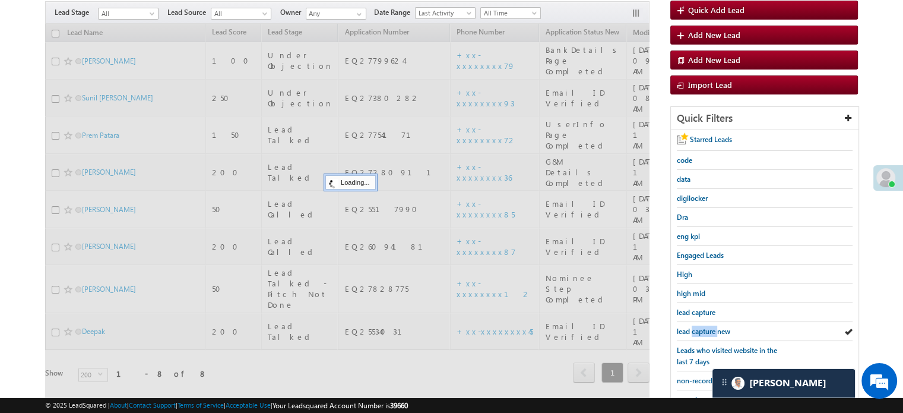
click at [710, 327] on span "lead capture new" at bounding box center [703, 331] width 53 height 9
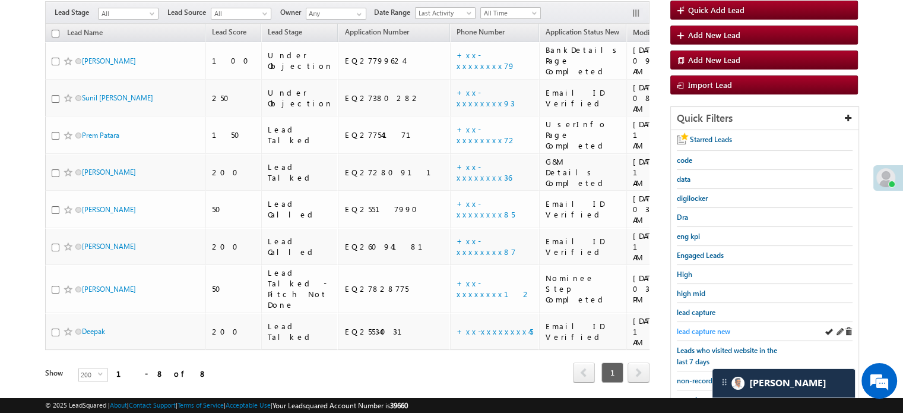
click at [699, 327] on span "lead capture new" at bounding box center [703, 331] width 53 height 9
click at [719, 327] on span "lead capture new" at bounding box center [703, 331] width 53 height 9
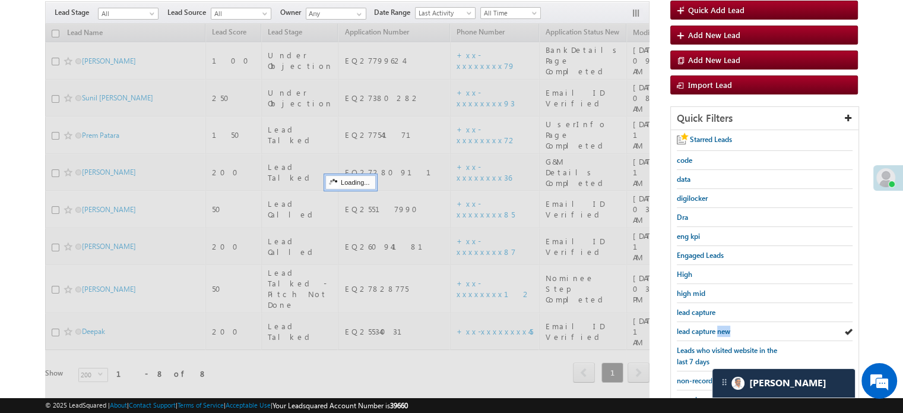
click at [719, 327] on span "lead capture new" at bounding box center [703, 331] width 53 height 9
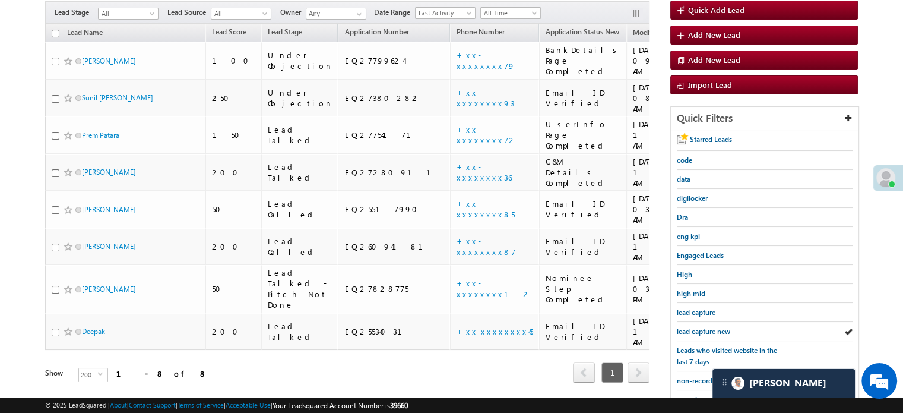
click at [719, 327] on span "lead capture new" at bounding box center [703, 331] width 53 height 9
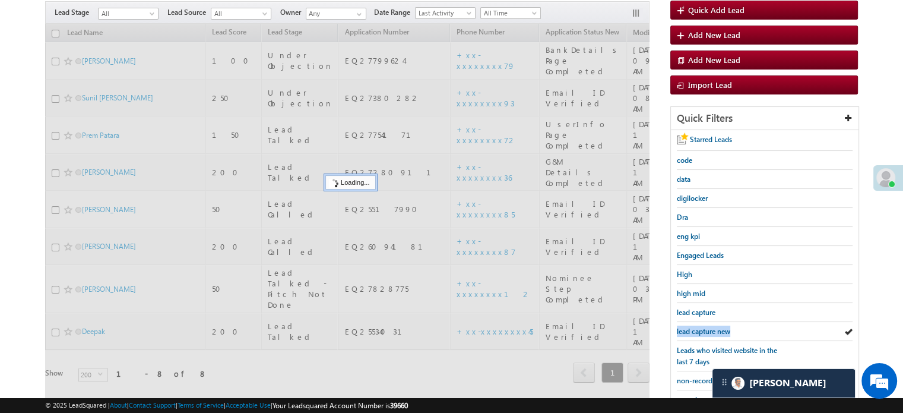
click at [719, 327] on span "lead capture new" at bounding box center [703, 331] width 53 height 9
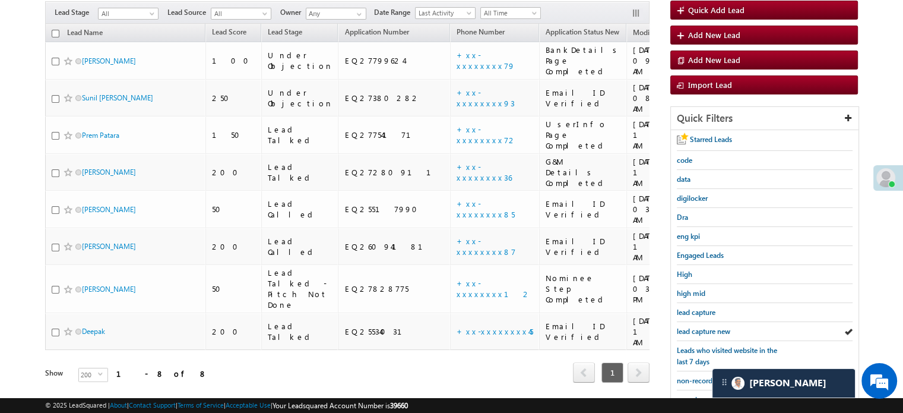
click at [719, 327] on span "lead capture new" at bounding box center [703, 331] width 53 height 9
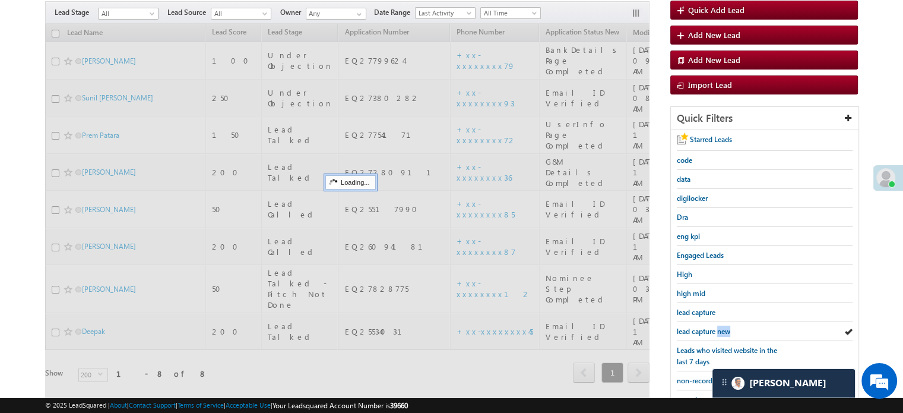
click at [719, 327] on span "lead capture new" at bounding box center [703, 331] width 53 height 9
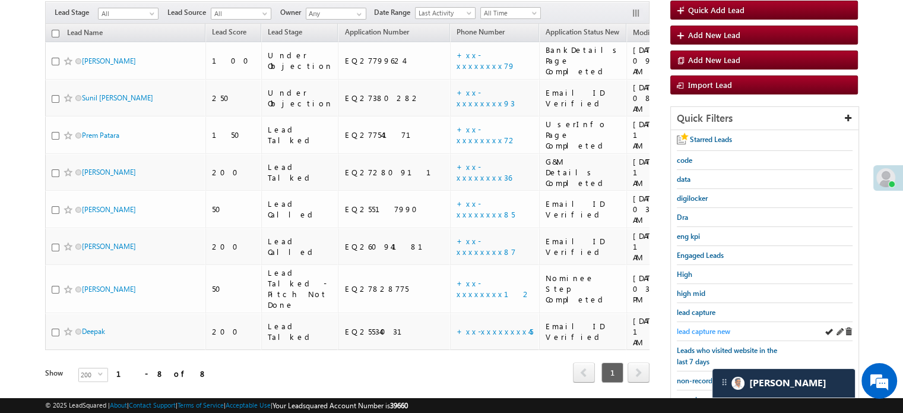
click at [689, 327] on span "lead capture new" at bounding box center [703, 331] width 53 height 9
click at [710, 327] on span "lead capture new" at bounding box center [703, 331] width 53 height 9
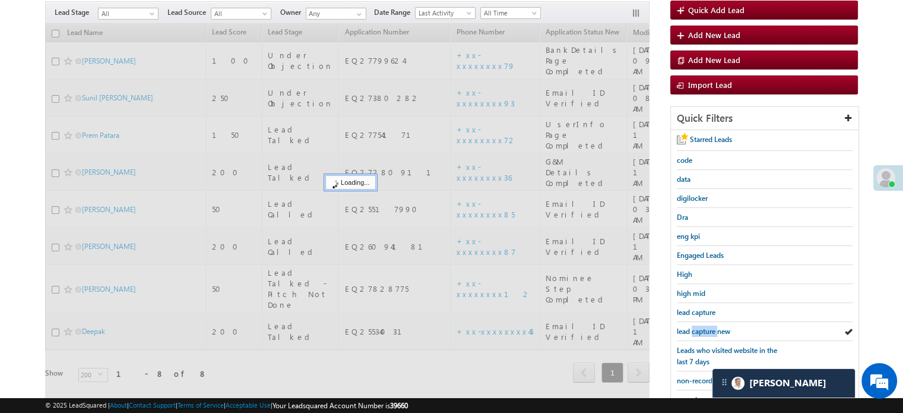
click at [710, 327] on span "lead capture new" at bounding box center [703, 331] width 53 height 9
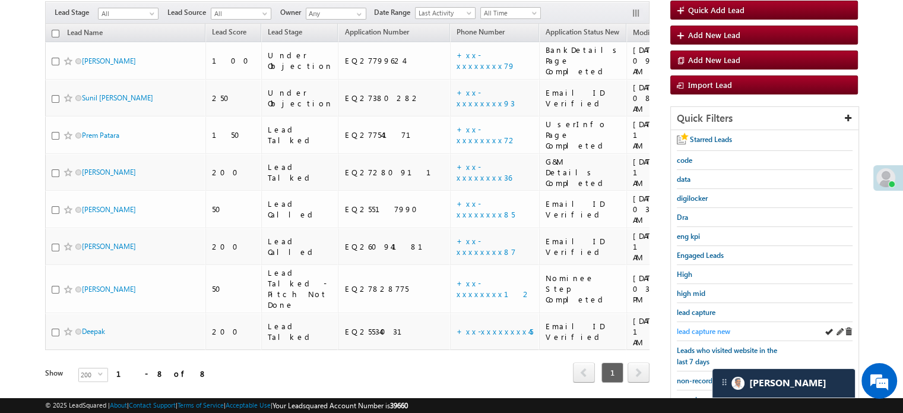
click at [679, 327] on span "lead capture new" at bounding box center [703, 331] width 53 height 9
click at [677, 330] on span "lead capture new" at bounding box center [703, 331] width 53 height 9
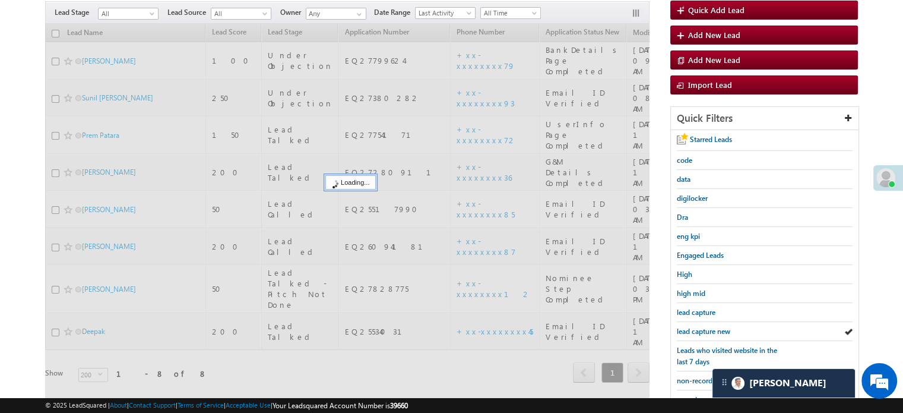
click at [678, 330] on span "lead capture new" at bounding box center [703, 331] width 53 height 9
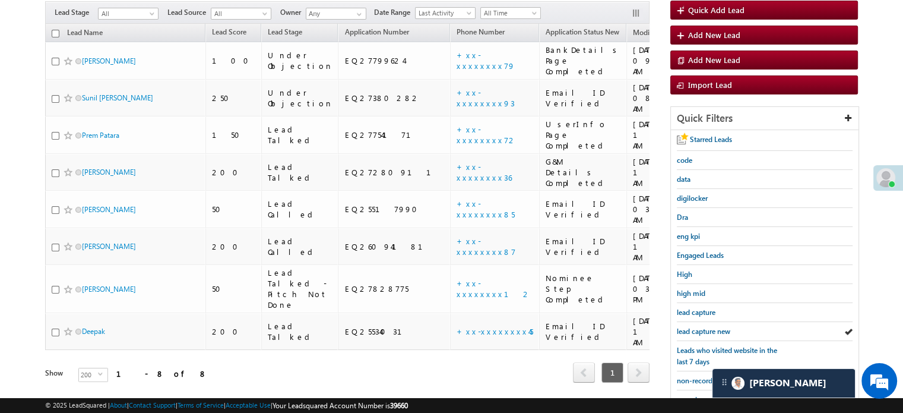
click at [678, 330] on span "lead capture new" at bounding box center [703, 331] width 53 height 9
click at [693, 327] on span "lead capture new" at bounding box center [703, 331] width 53 height 9
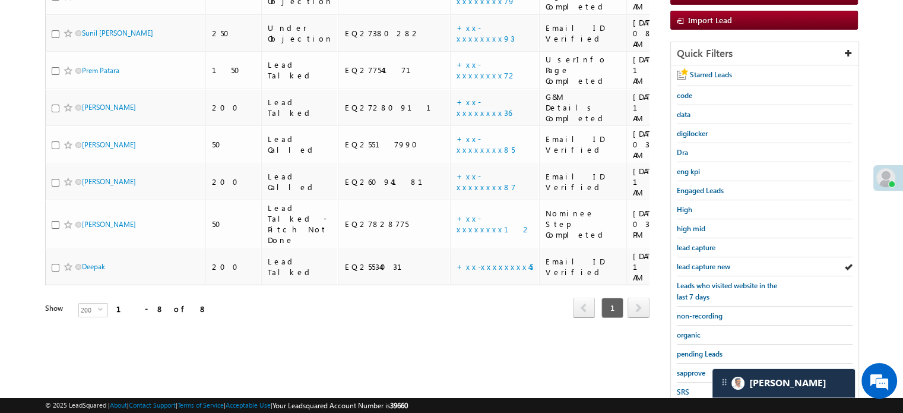
scroll to position [255, 0]
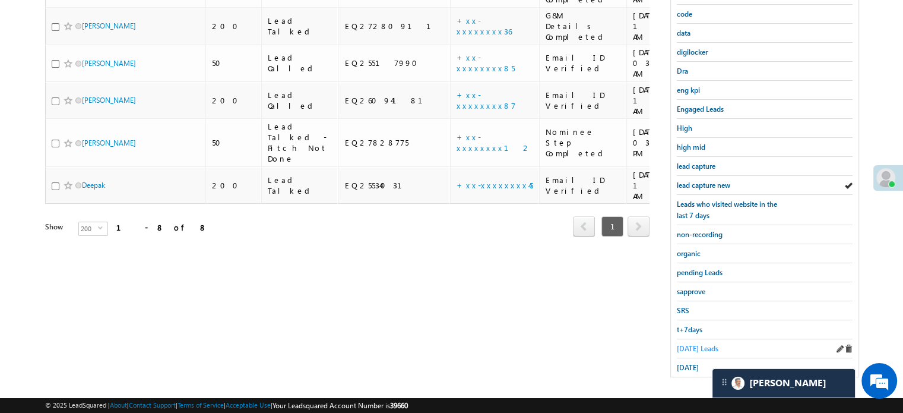
click at [691, 344] on span "Today's Leads" at bounding box center [698, 348] width 42 height 9
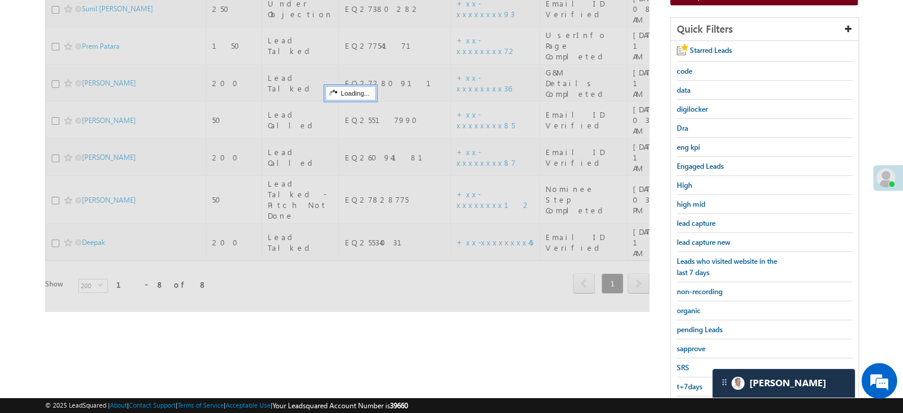
scroll to position [136, 0]
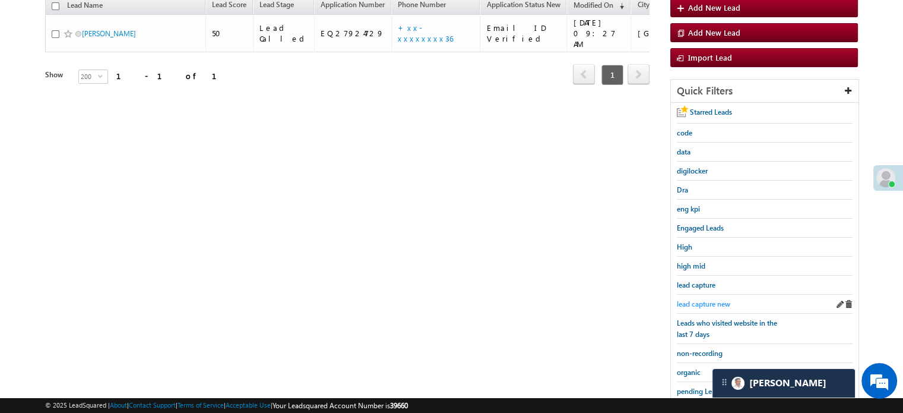
click at [705, 299] on span "lead capture new" at bounding box center [703, 303] width 53 height 9
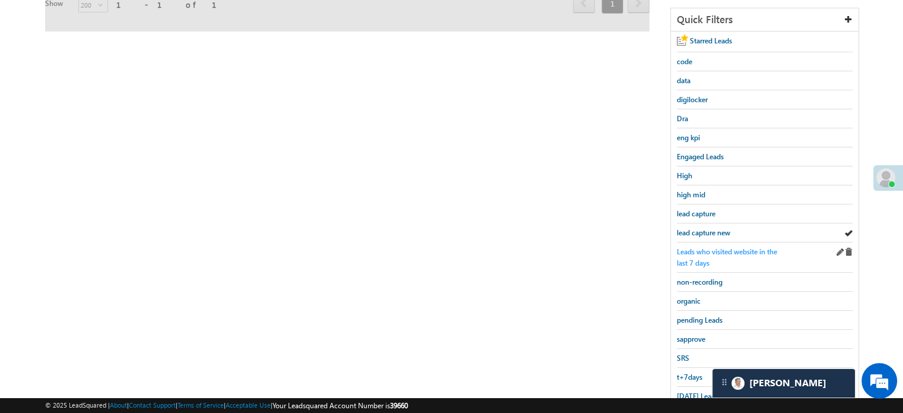
scroll to position [255, 0]
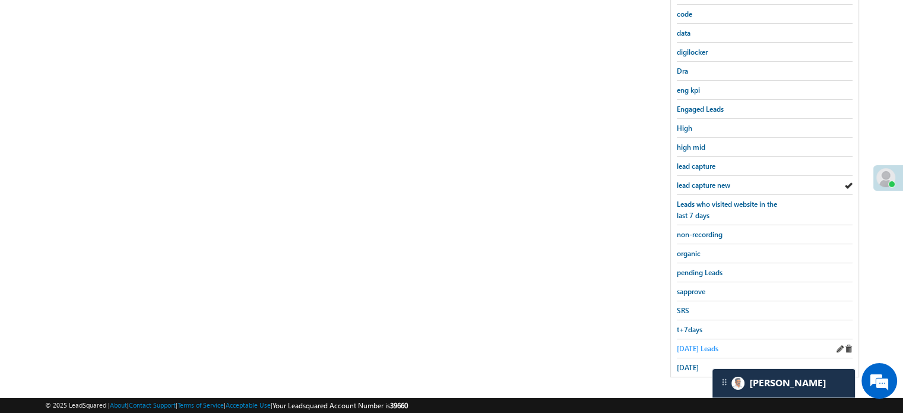
click at [695, 344] on span "Today's Leads" at bounding box center [698, 348] width 42 height 9
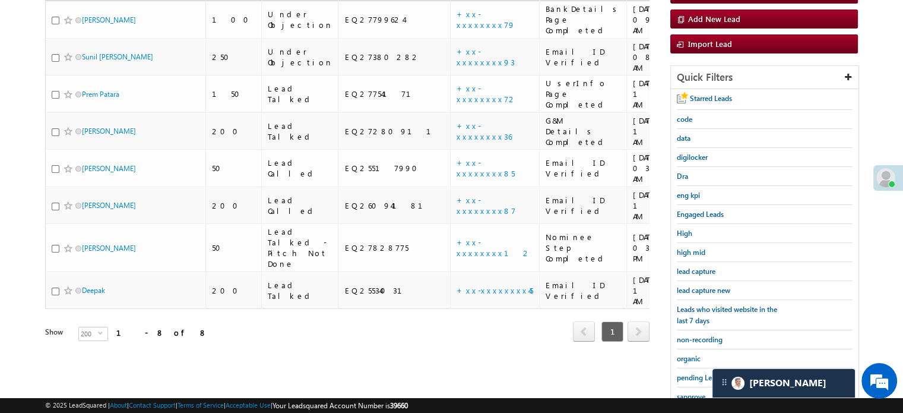
scroll to position [136, 0]
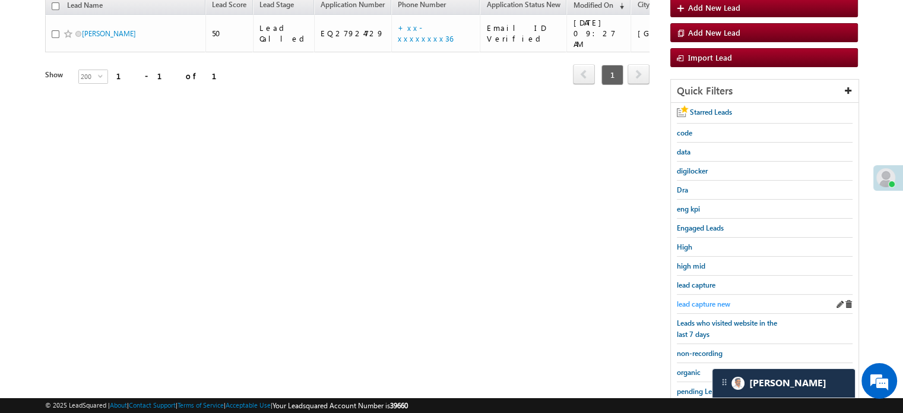
click at [710, 300] on span "lead capture new" at bounding box center [703, 303] width 53 height 9
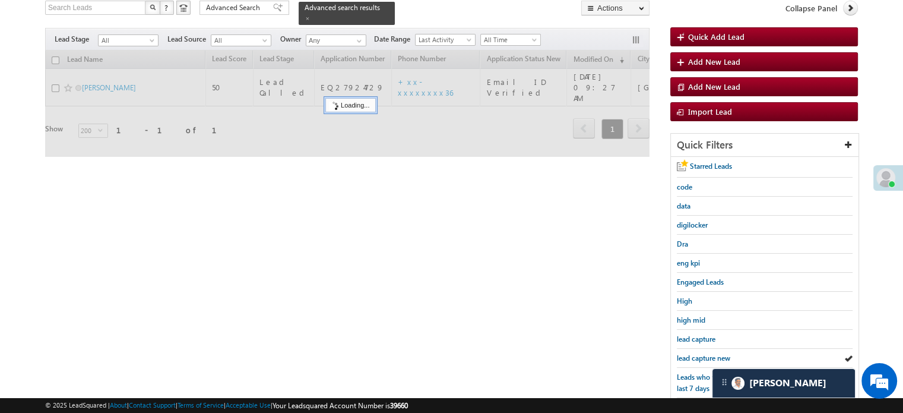
scroll to position [17, 0]
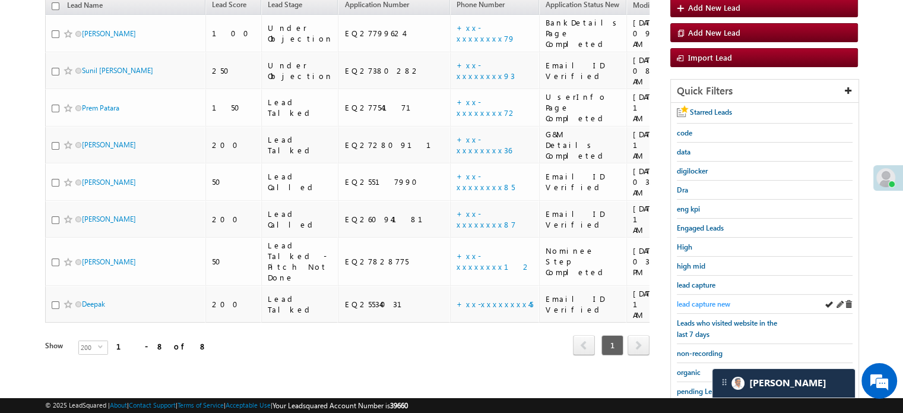
click at [697, 300] on span "lead capture new" at bounding box center [703, 303] width 53 height 9
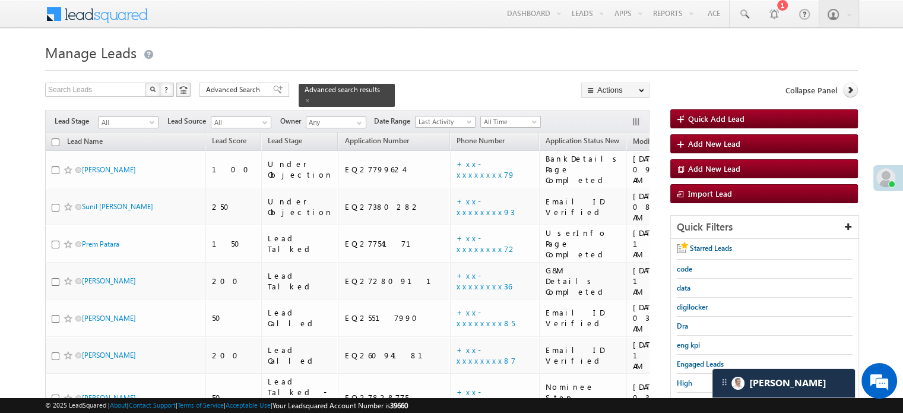
scroll to position [178, 0]
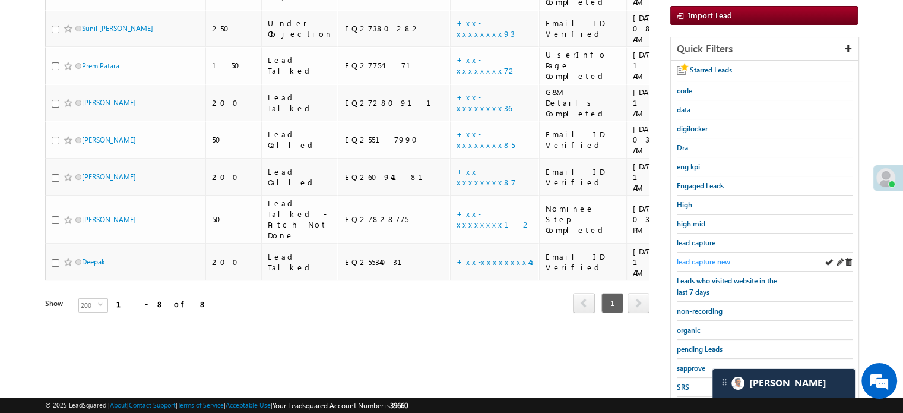
click at [705, 262] on span "lead capture new" at bounding box center [703, 261] width 53 height 9
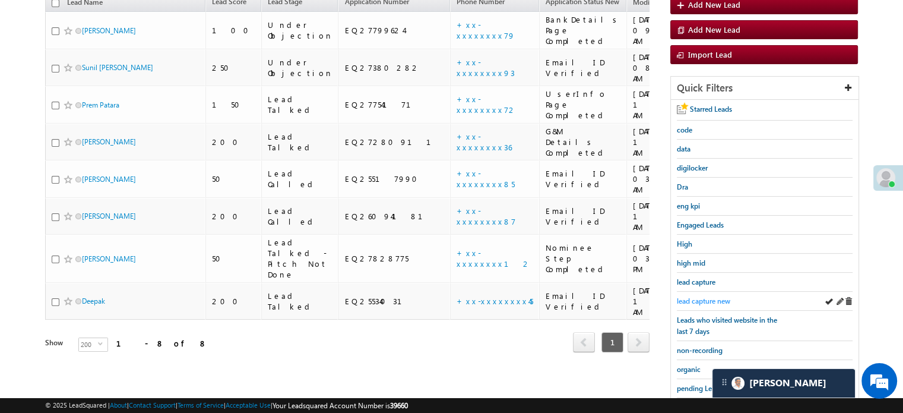
scroll to position [119, 0]
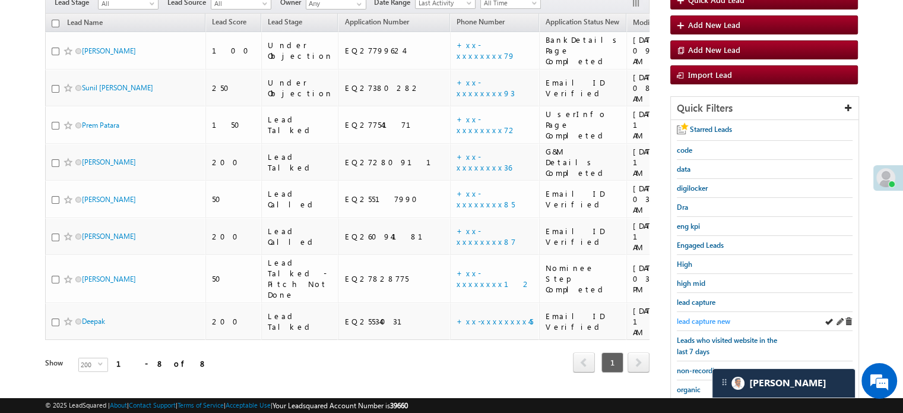
click at [707, 315] on link "lead capture new" at bounding box center [703, 320] width 53 height 11
click at [701, 316] on span "lead capture new" at bounding box center [703, 320] width 53 height 9
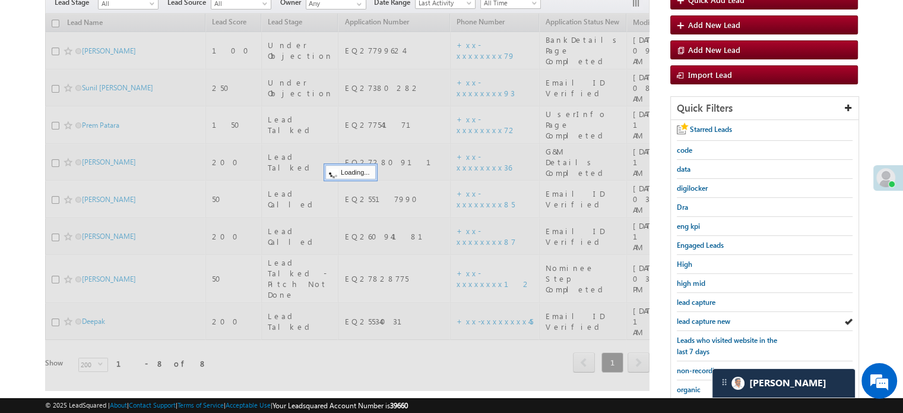
click at [701, 316] on span "lead capture new" at bounding box center [703, 320] width 53 height 9
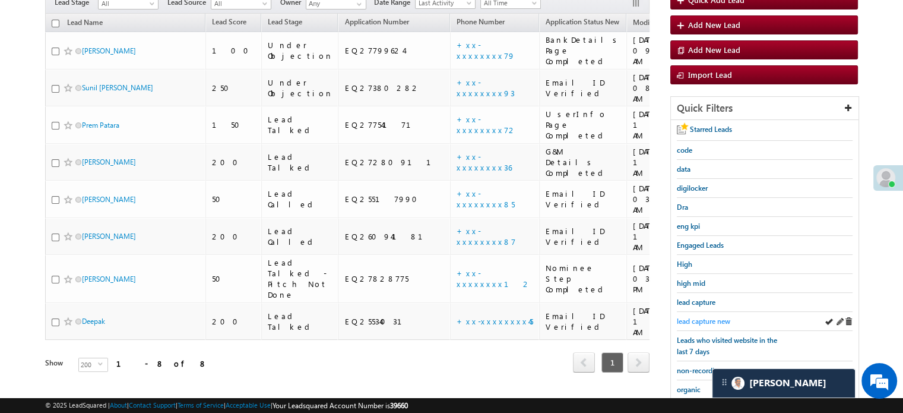
click at [689, 316] on span "lead capture new" at bounding box center [703, 320] width 53 height 9
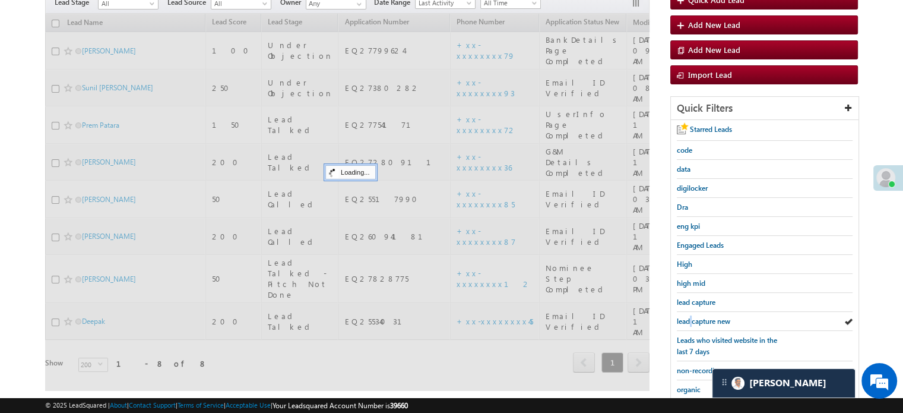
click at [689, 316] on span "lead capture new" at bounding box center [703, 320] width 53 height 9
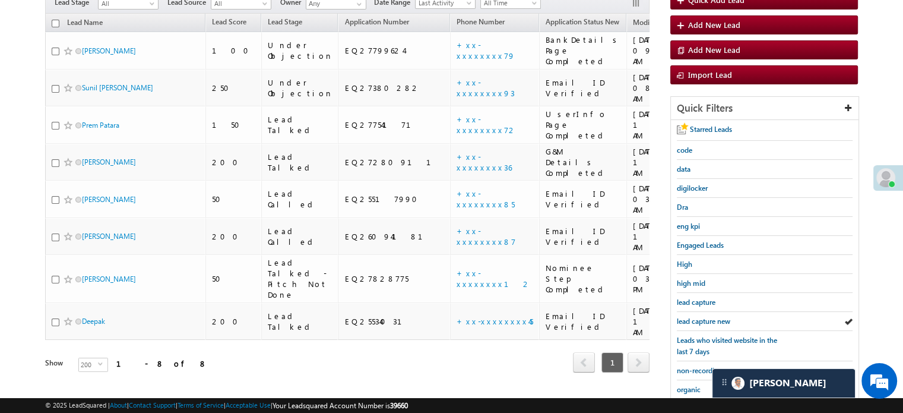
click at [689, 316] on span "lead capture new" at bounding box center [703, 320] width 53 height 9
click at [704, 318] on span "lead capture new" at bounding box center [703, 320] width 53 height 9
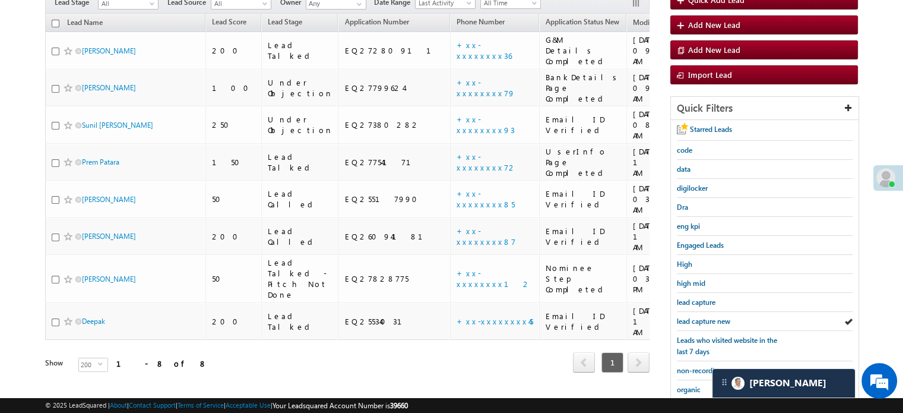
click at [704, 318] on span "lead capture new" at bounding box center [703, 320] width 53 height 9
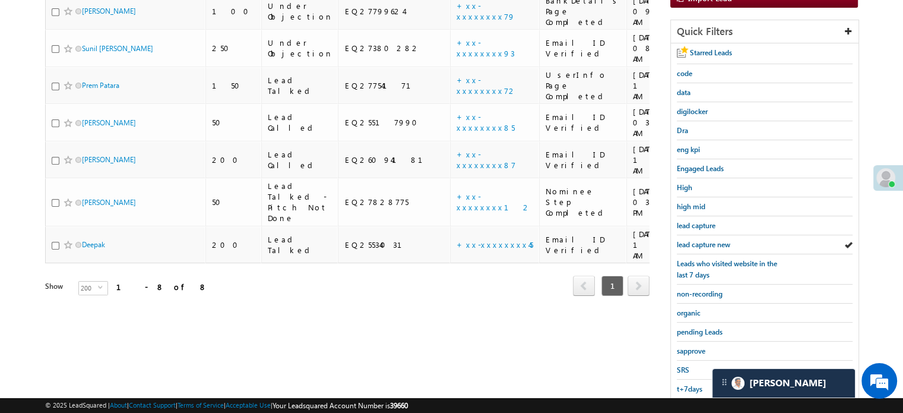
scroll to position [255, 0]
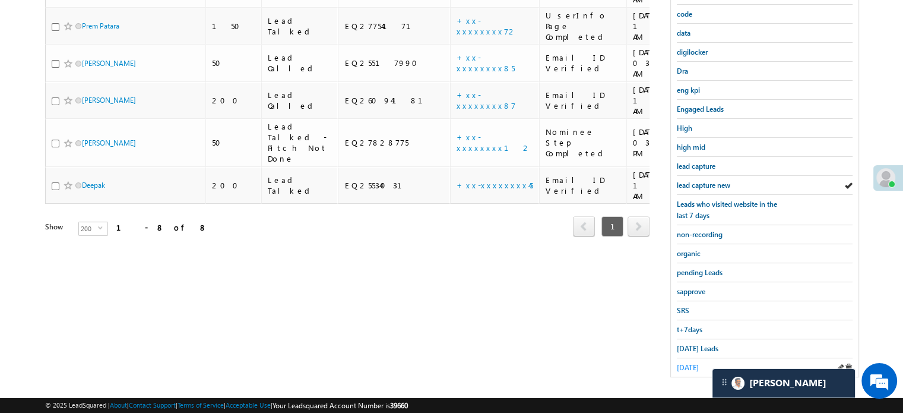
click at [696, 364] on span "yesterday" at bounding box center [688, 367] width 22 height 9
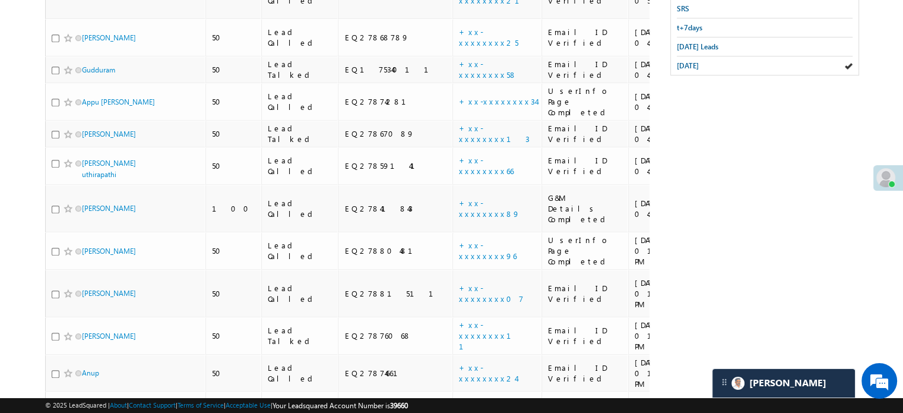
scroll to position [772, 0]
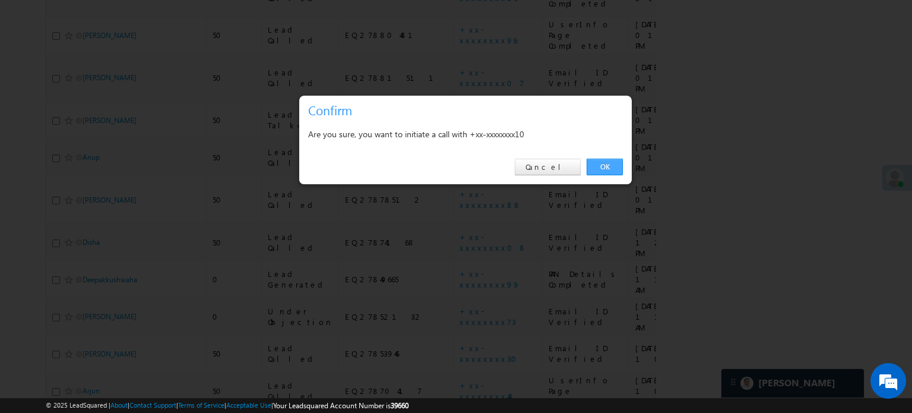
click at [599, 165] on link "OK" at bounding box center [605, 167] width 36 height 17
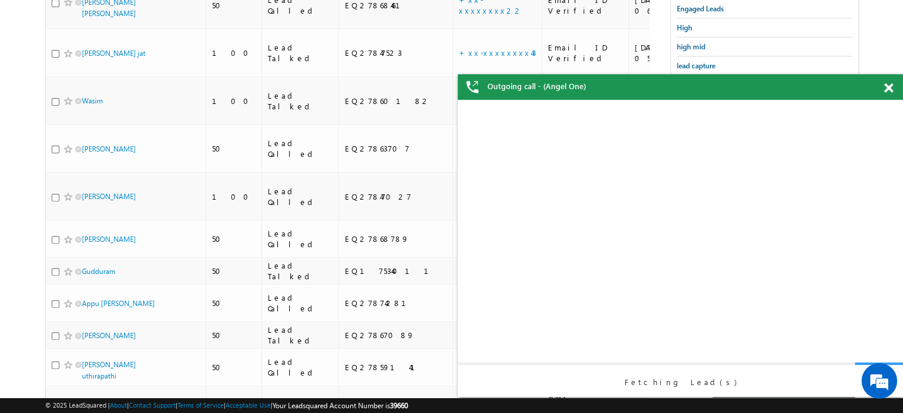
scroll to position [0, 0]
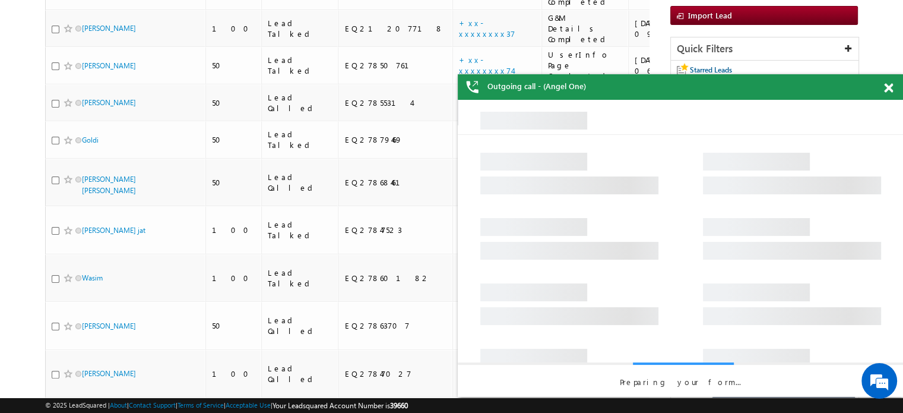
click at [888, 83] on span at bounding box center [888, 88] width 9 height 10
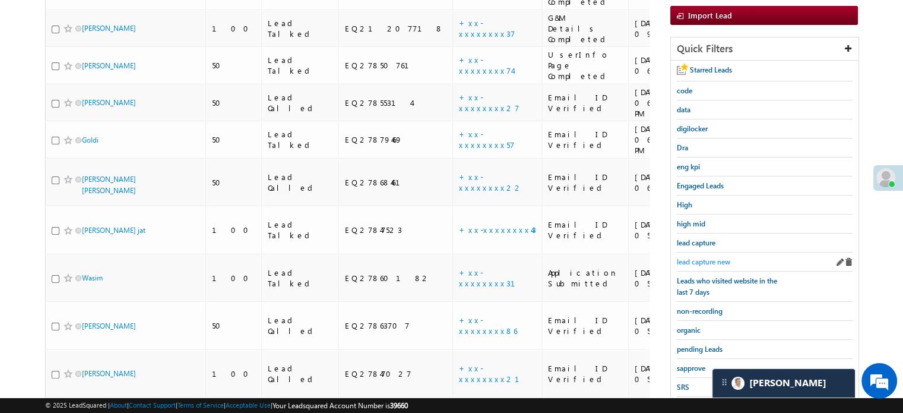
click at [715, 261] on span "lead capture new" at bounding box center [703, 261] width 53 height 9
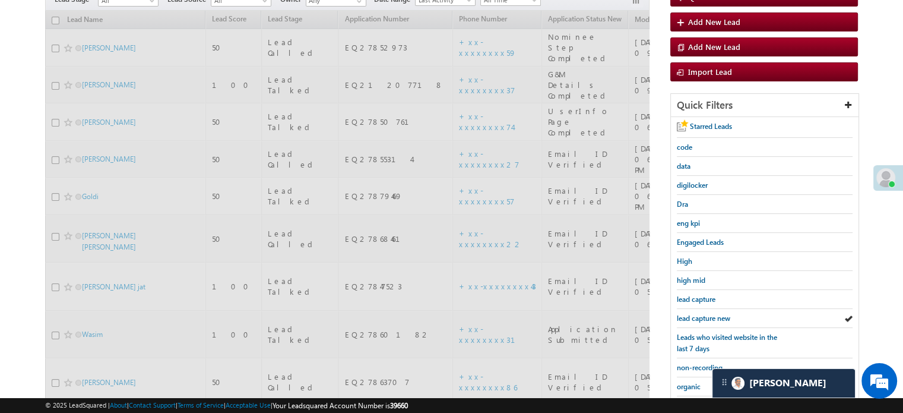
scroll to position [91, 0]
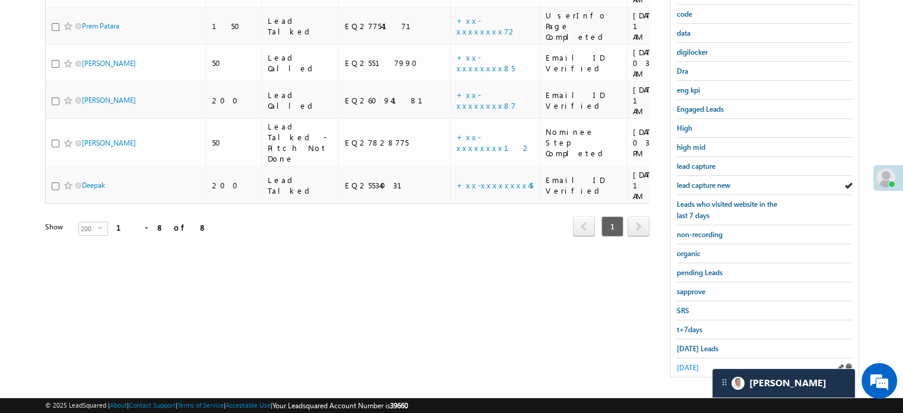
click at [694, 363] on span "yesterday" at bounding box center [688, 367] width 22 height 9
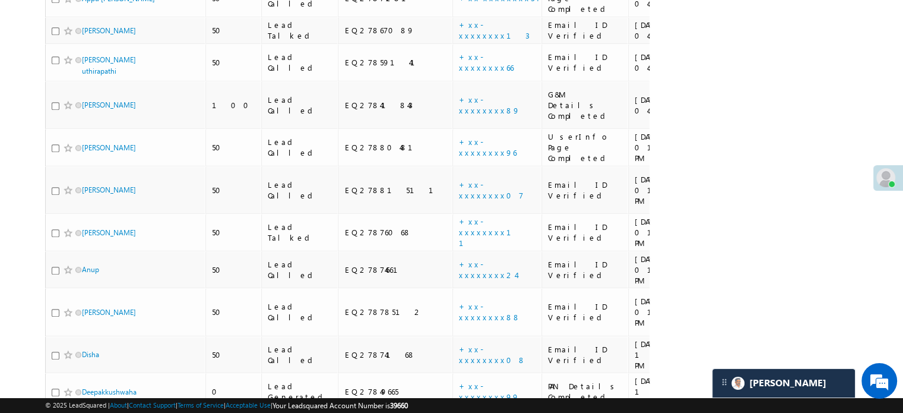
scroll to position [730, 0]
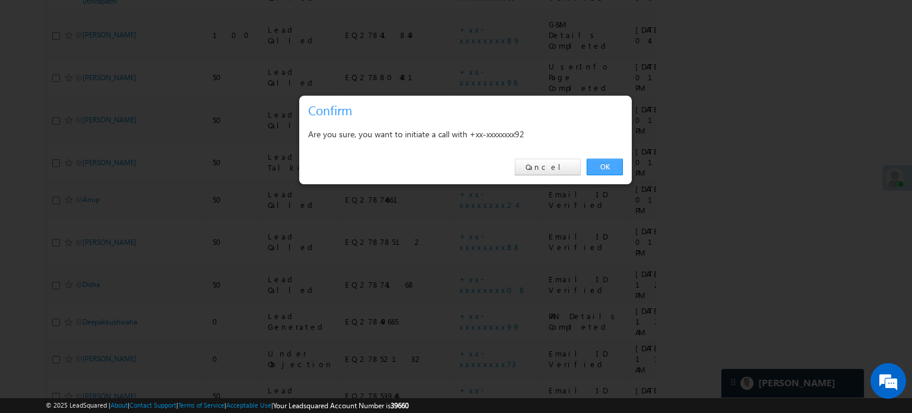
click at [601, 161] on link "OK" at bounding box center [605, 167] width 36 height 17
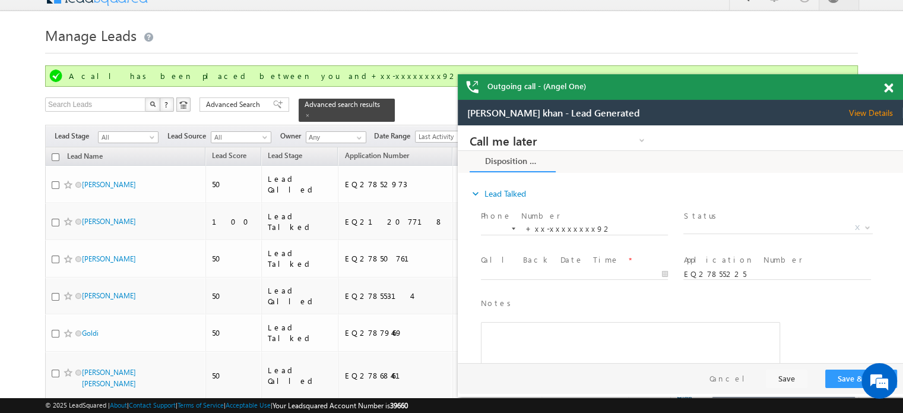
scroll to position [0, 0]
click at [885, 84] on span at bounding box center [888, 88] width 9 height 10
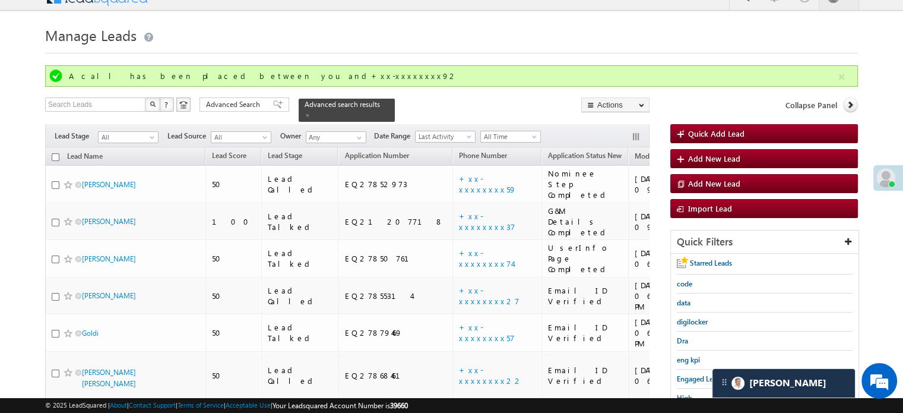
scroll to position [804, 0]
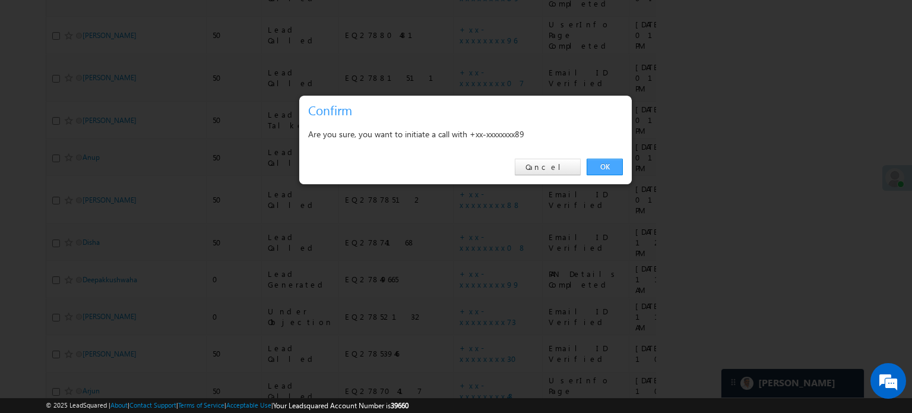
click at [621, 172] on link "OK" at bounding box center [605, 167] width 36 height 17
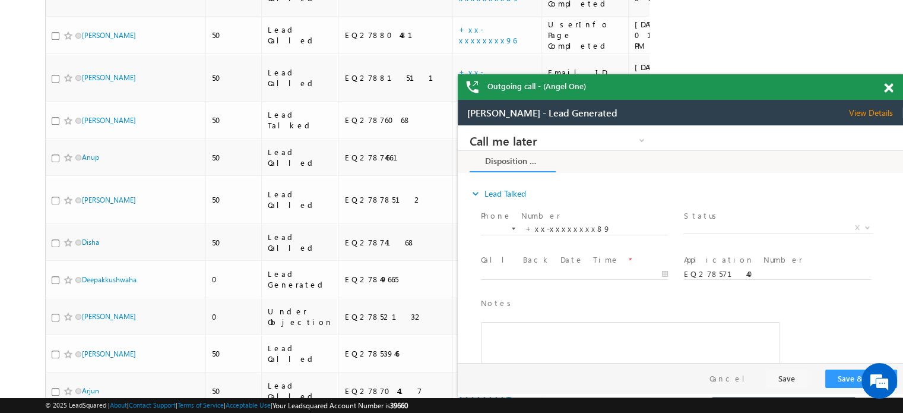
scroll to position [0, 0]
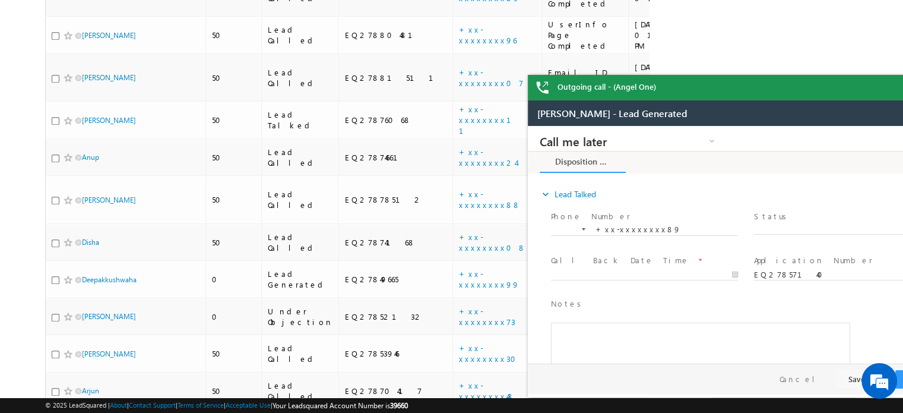
drag, startPoint x: 890, startPoint y: 85, endPoint x: 39, endPoint y: 30, distance: 852.1
click at [890, 85] on div "Outgoing call - (Angel One)" at bounding box center [750, 88] width 445 height 26
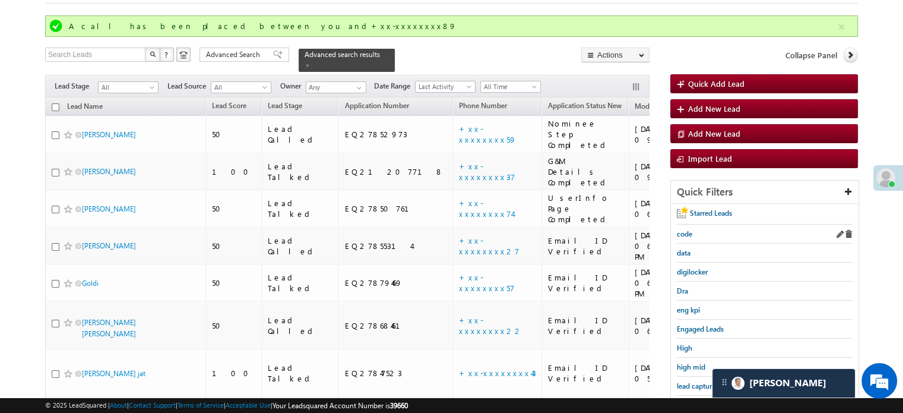
scroll to position [119, 0]
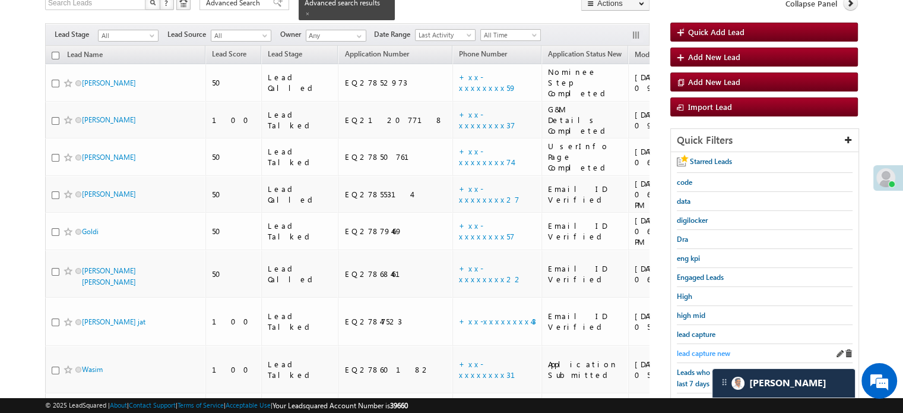
click at [702, 349] on span "lead capture new" at bounding box center [703, 353] width 53 height 9
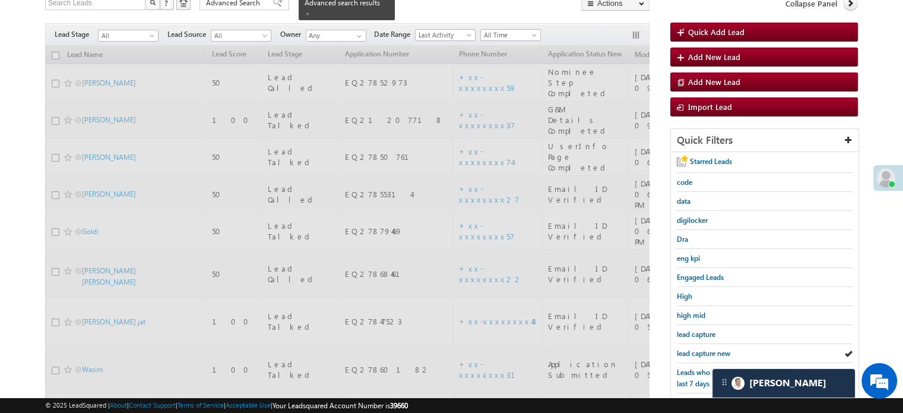
click at [702, 349] on span "lead capture new" at bounding box center [703, 353] width 53 height 9
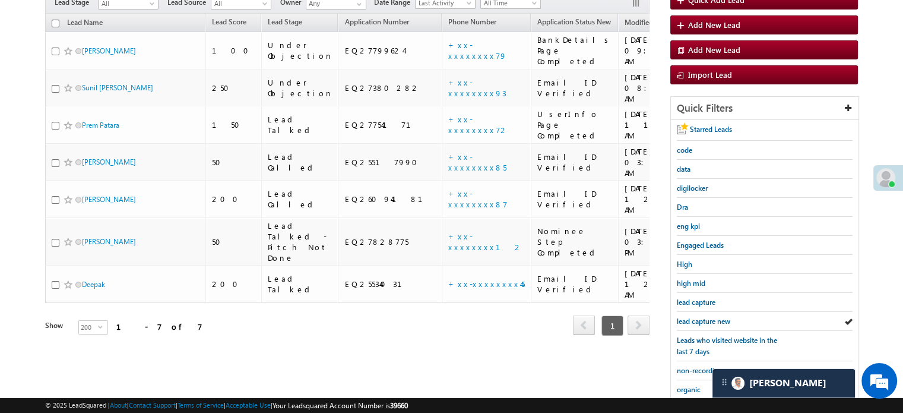
scroll to position [87, 0]
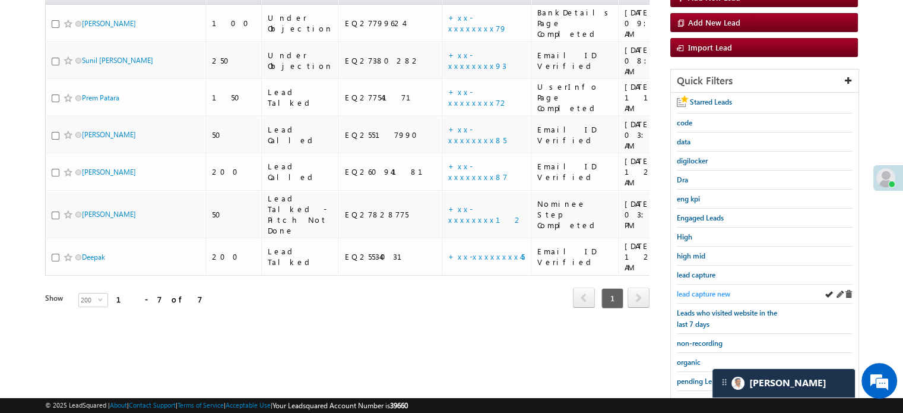
click at [696, 289] on span "lead capture new" at bounding box center [703, 293] width 53 height 9
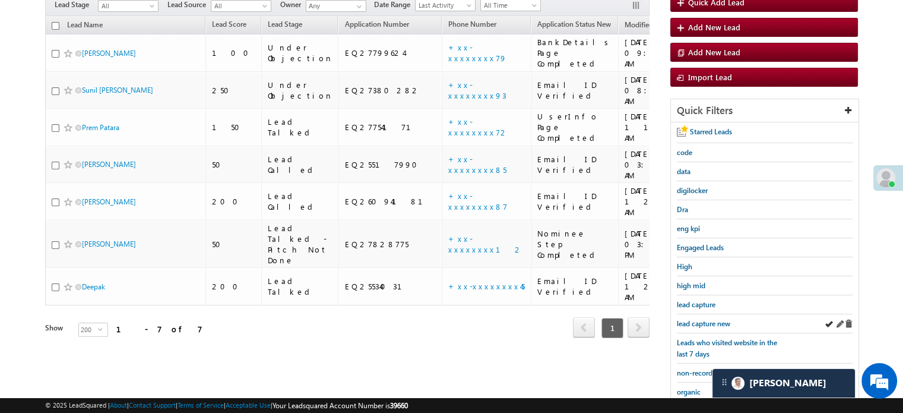
scroll to position [119, 0]
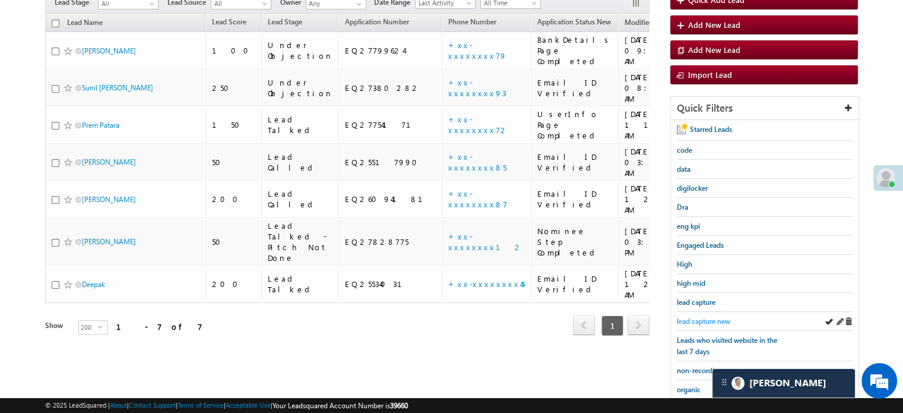
click at [691, 320] on span "lead capture new" at bounding box center [703, 320] width 53 height 9
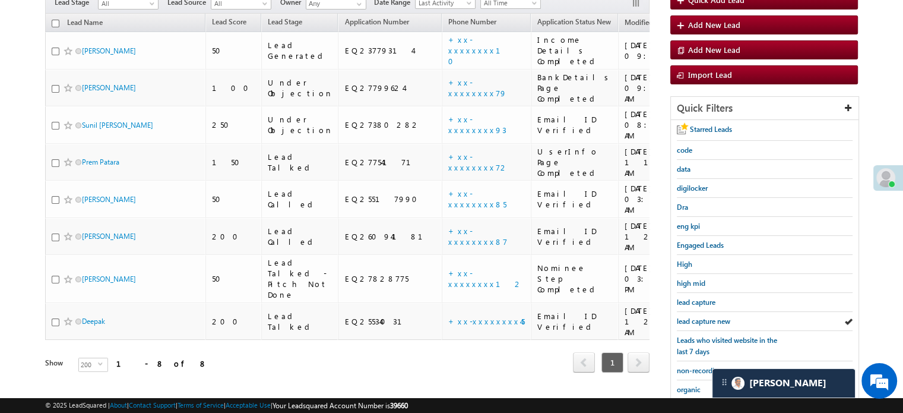
click at [691, 320] on span "lead capture new" at bounding box center [703, 320] width 53 height 9
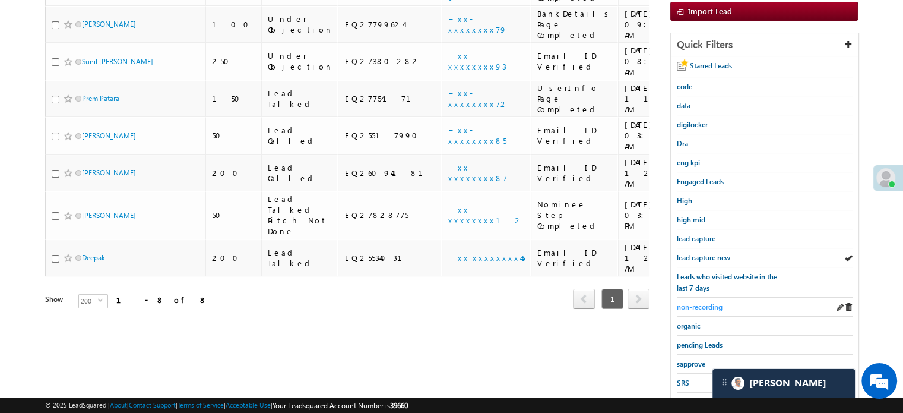
scroll to position [255, 0]
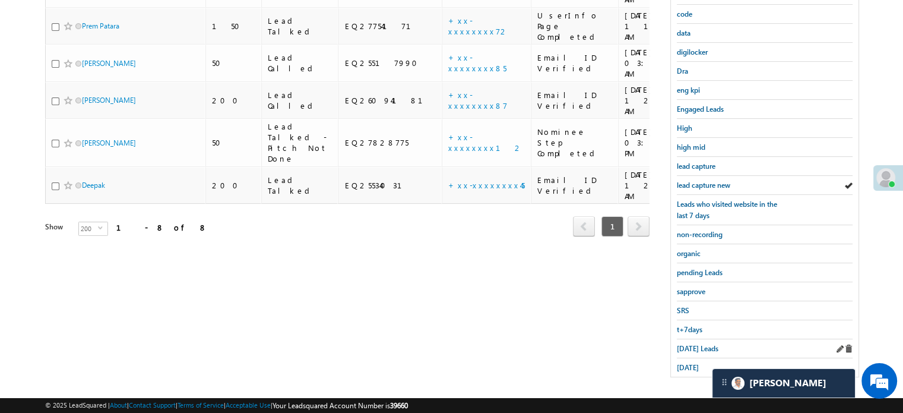
click at [691, 339] on div "Today's Leads" at bounding box center [765, 348] width 176 height 19
click at [692, 344] on span "Today's Leads" at bounding box center [698, 348] width 42 height 9
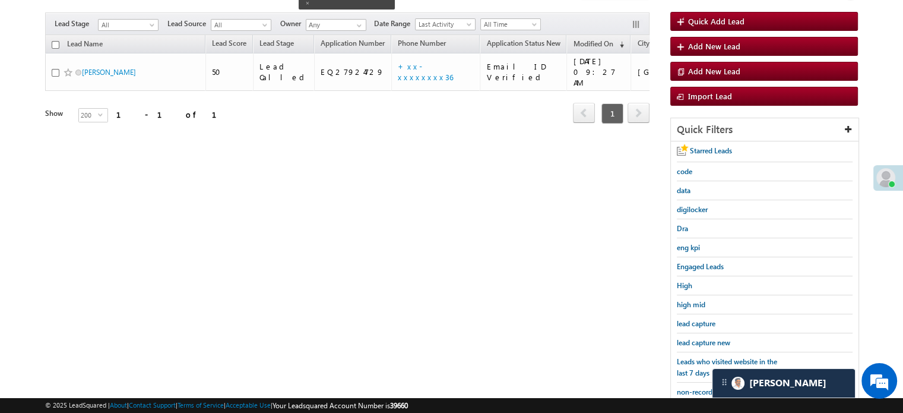
scroll to position [77, 0]
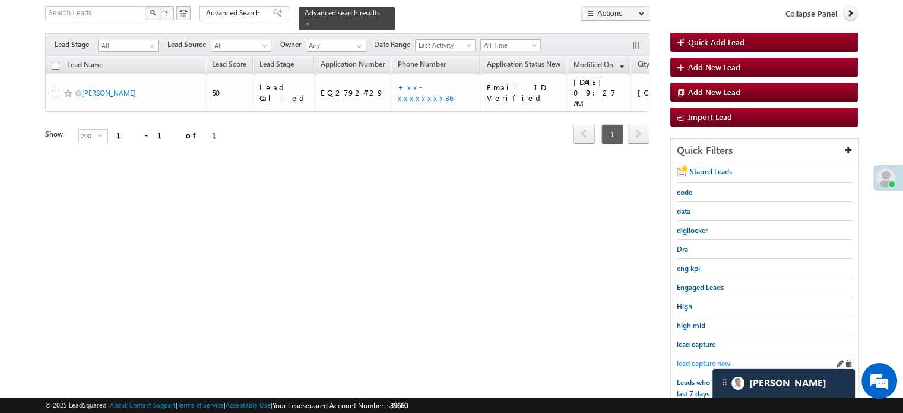
click at [695, 362] on span "lead capture new" at bounding box center [703, 363] width 53 height 9
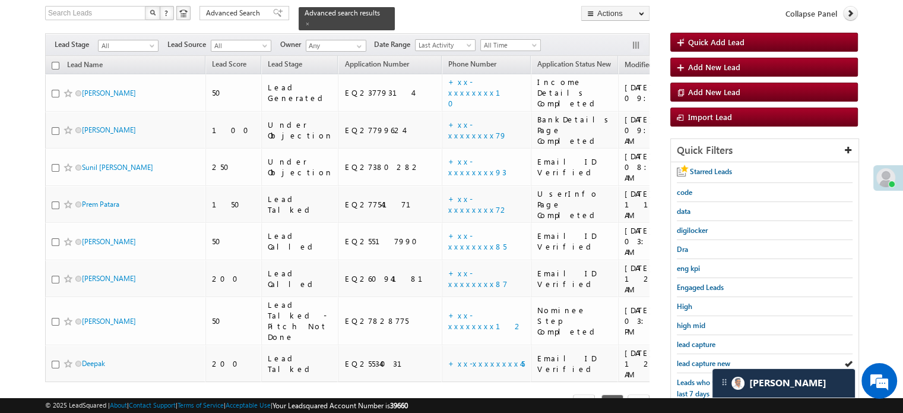
click at [695, 362] on span "lead capture new" at bounding box center [703, 363] width 53 height 9
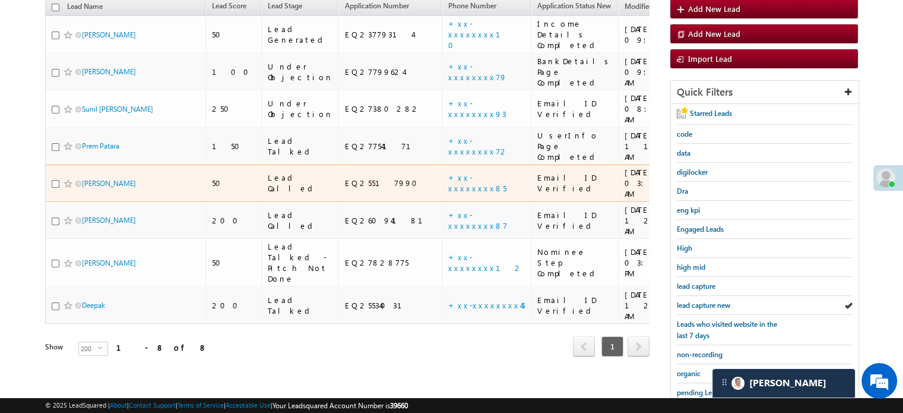
scroll to position [136, 0]
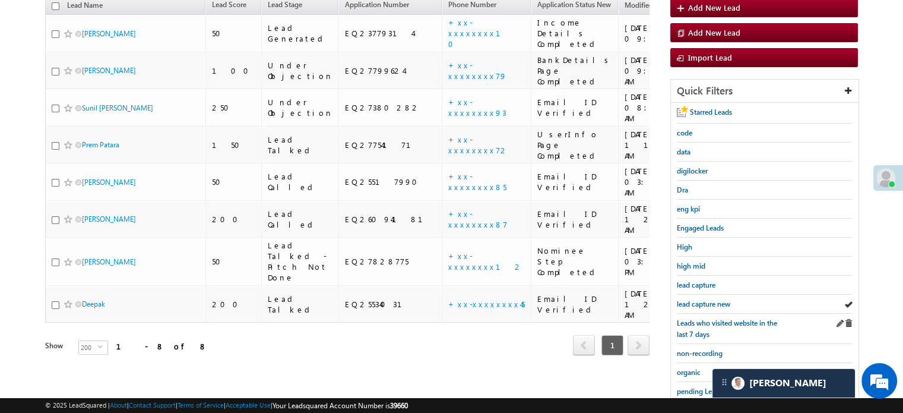
click at [695, 314] on div "Leads who visited website in the last 7 days" at bounding box center [765, 329] width 176 height 30
click at [691, 307] on div "lead capture new" at bounding box center [765, 304] width 176 height 19
click at [694, 299] on span "lead capture new" at bounding box center [703, 303] width 53 height 9
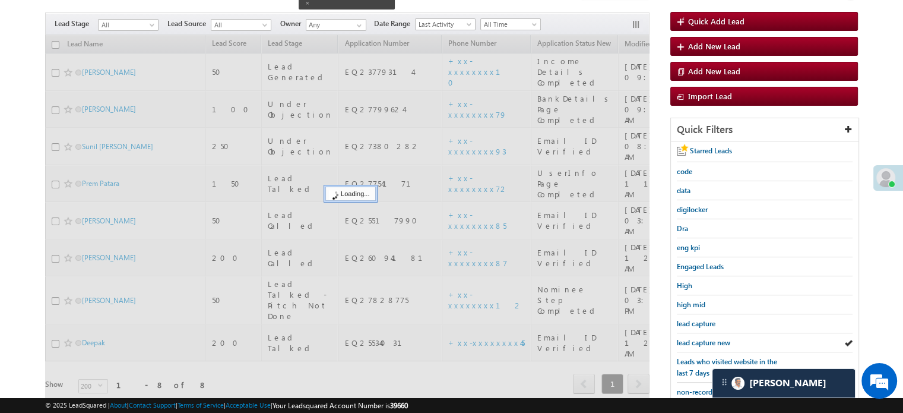
scroll to position [77, 0]
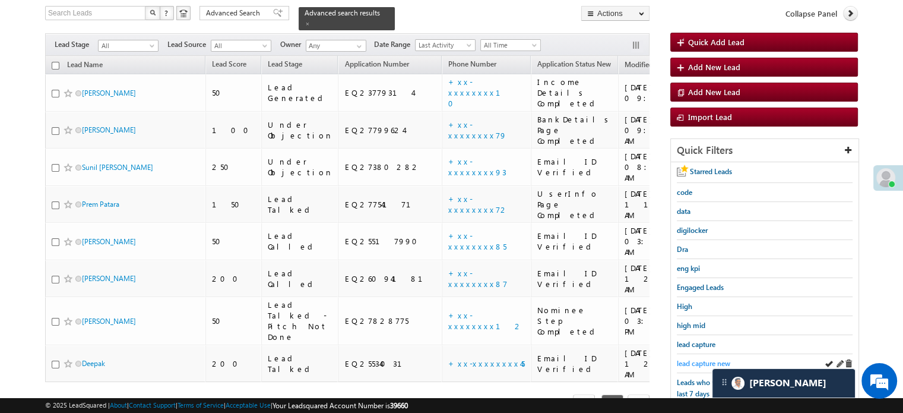
click at [699, 363] on span "lead capture new" at bounding box center [703, 363] width 53 height 9
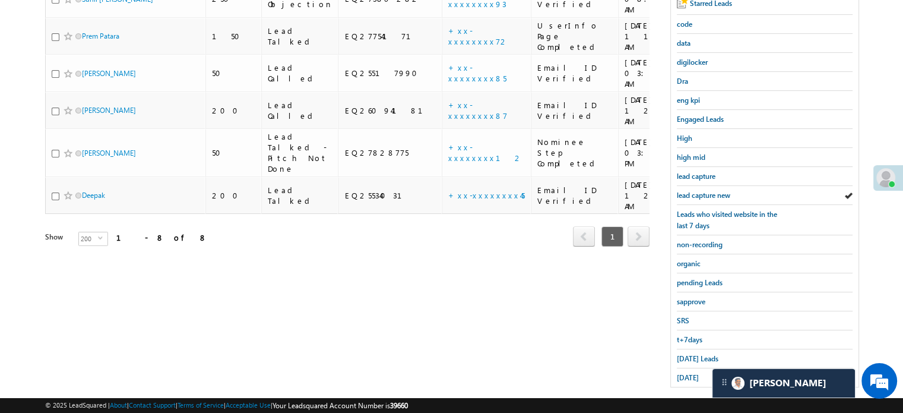
scroll to position [255, 0]
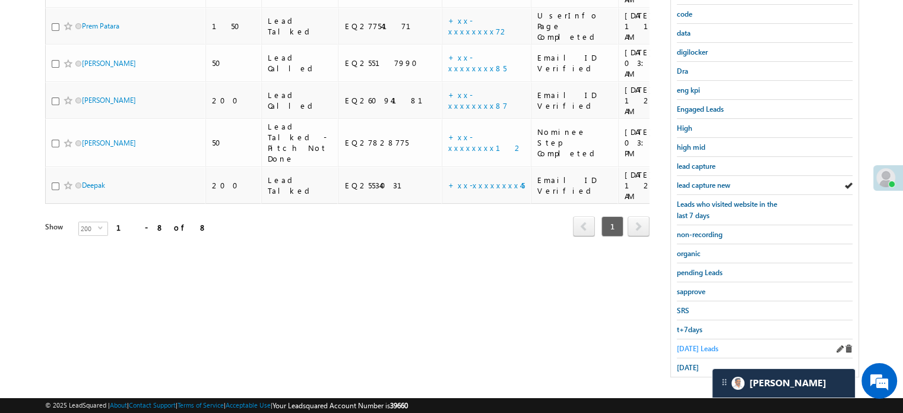
click at [678, 344] on span "Today's Leads" at bounding box center [698, 348] width 42 height 9
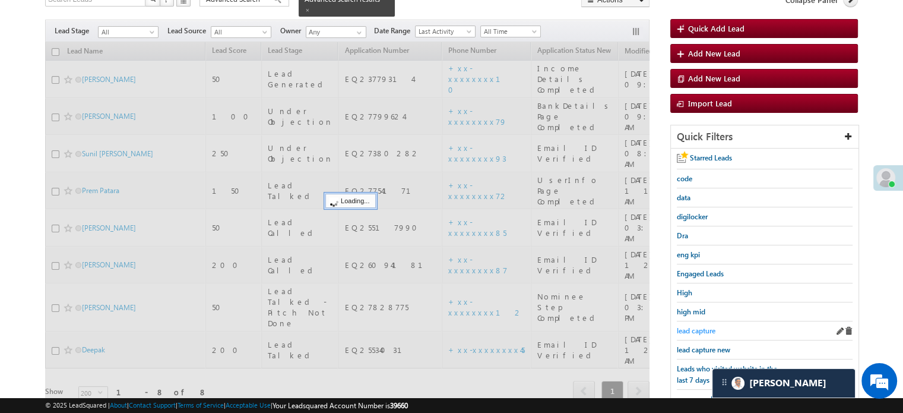
scroll to position [77, 0]
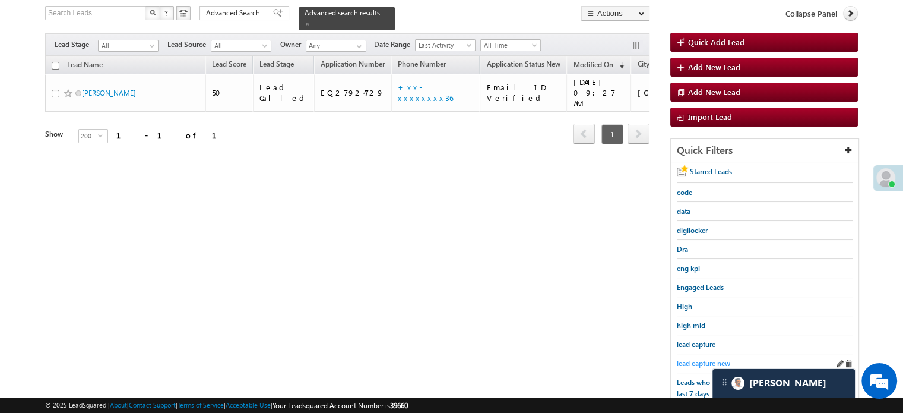
click at [698, 360] on span "lead capture new" at bounding box center [703, 363] width 53 height 9
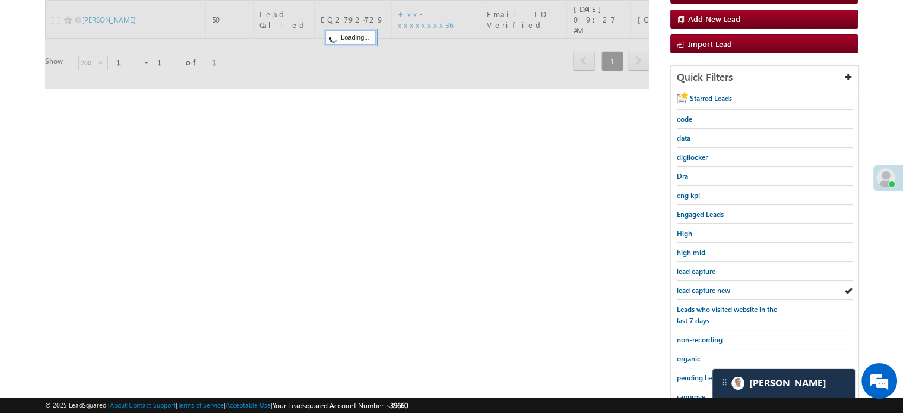
scroll to position [255, 0]
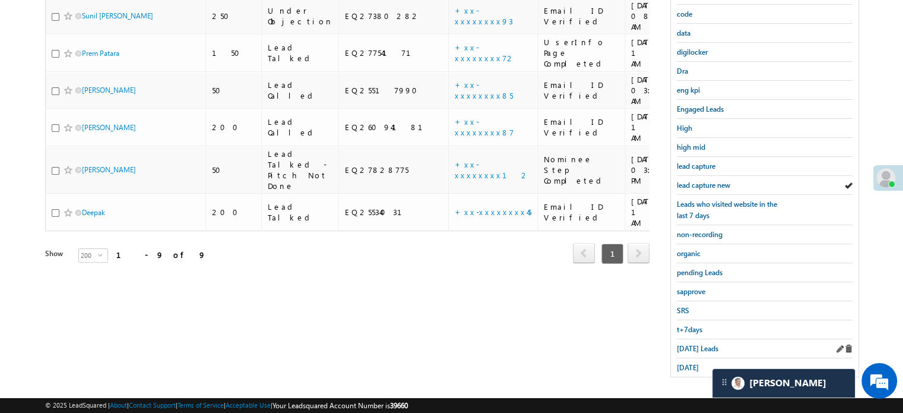
click at [691, 339] on div "Today's Leads" at bounding box center [765, 348] width 176 height 19
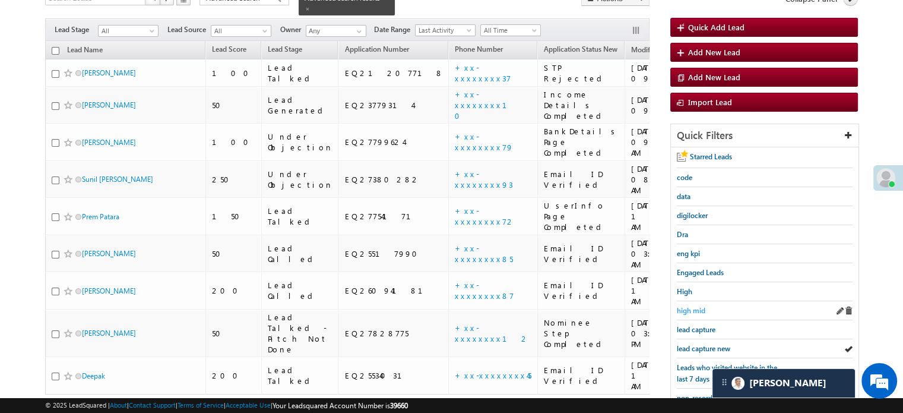
scroll to position [136, 0]
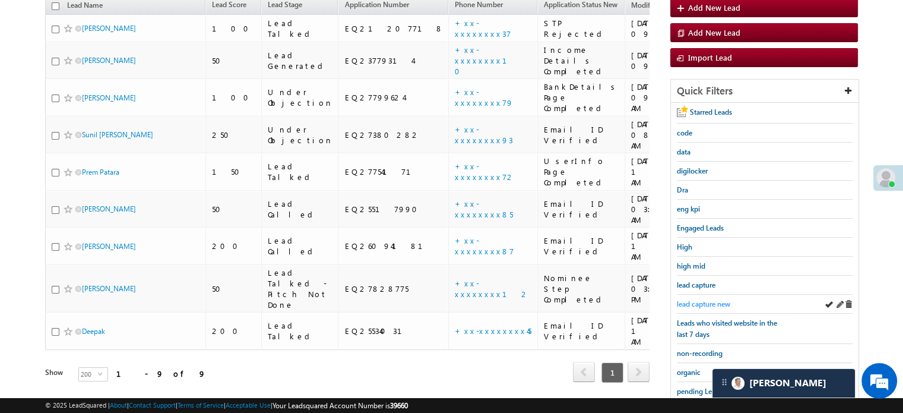
click at [704, 299] on span "lead capture new" at bounding box center [703, 303] width 53 height 9
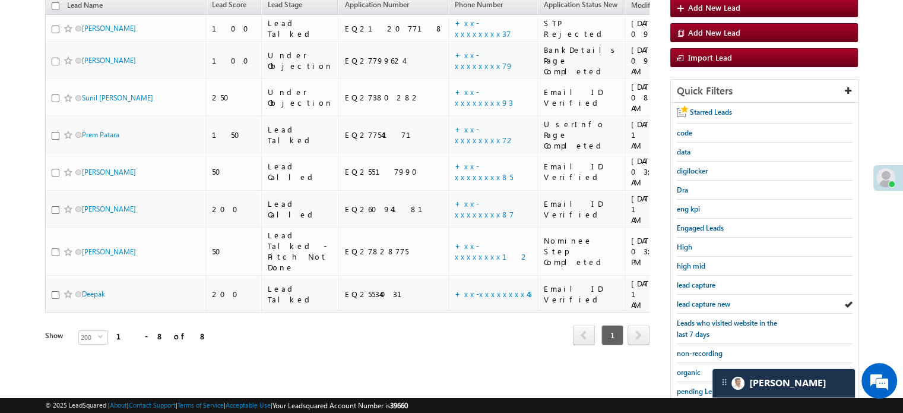
click at [704, 299] on span "lead capture new" at bounding box center [703, 303] width 53 height 9
click at [706, 304] on span "lead capture new" at bounding box center [703, 303] width 53 height 9
click at [705, 303] on span "lead capture new" at bounding box center [703, 303] width 53 height 9
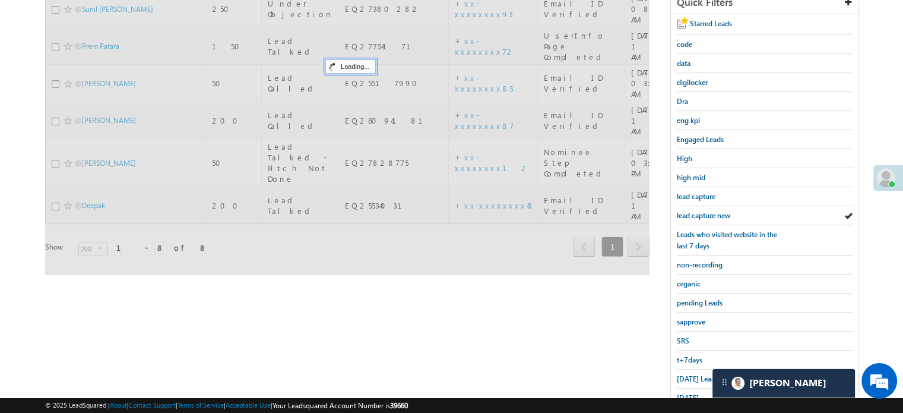
scroll to position [255, 0]
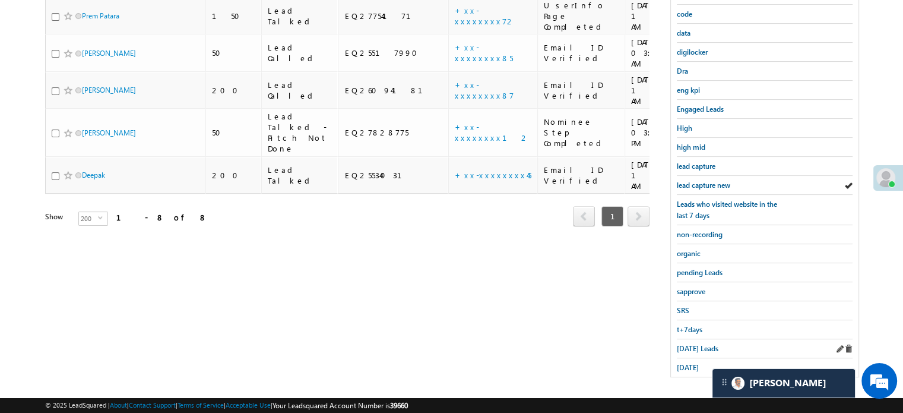
click at [695, 339] on div "Today's Leads" at bounding box center [765, 348] width 176 height 19
click at [698, 343] on link "Today's Leads" at bounding box center [698, 348] width 42 height 11
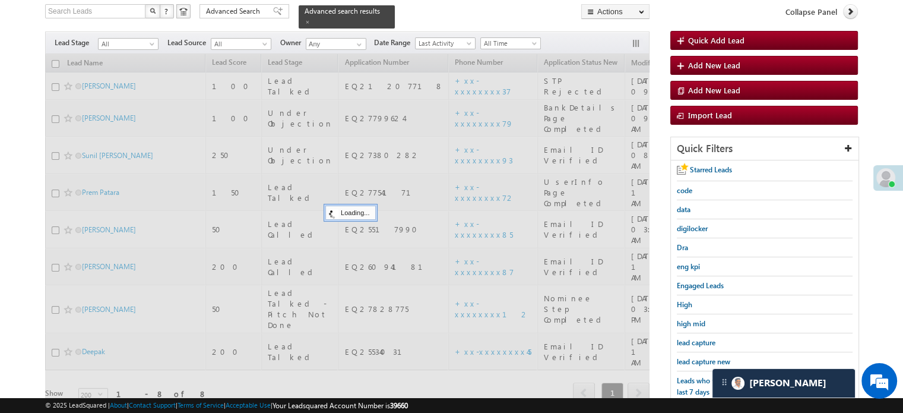
scroll to position [77, 0]
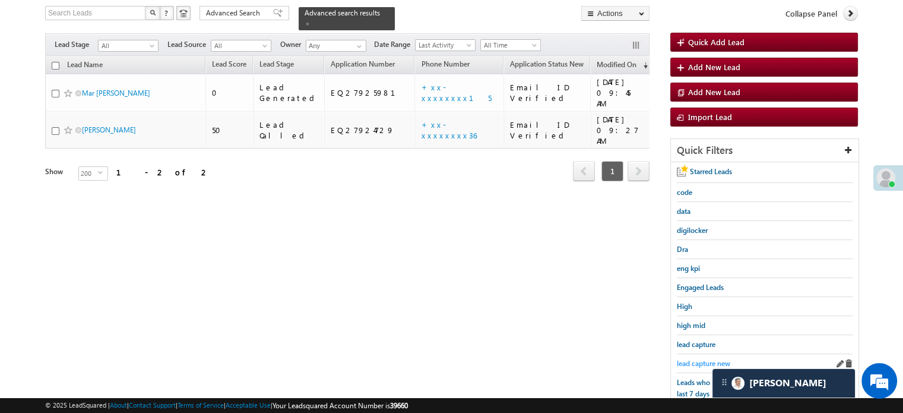
click at [702, 359] on span "lead capture new" at bounding box center [703, 363] width 53 height 9
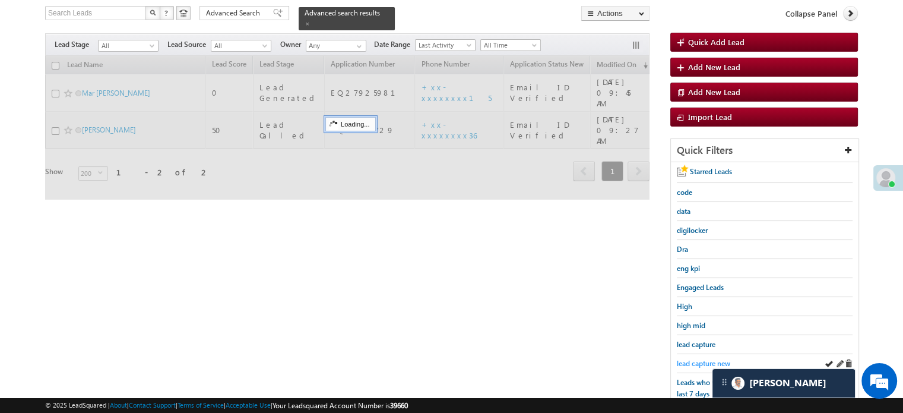
click at [703, 359] on span "lead capture new" at bounding box center [703, 363] width 53 height 9
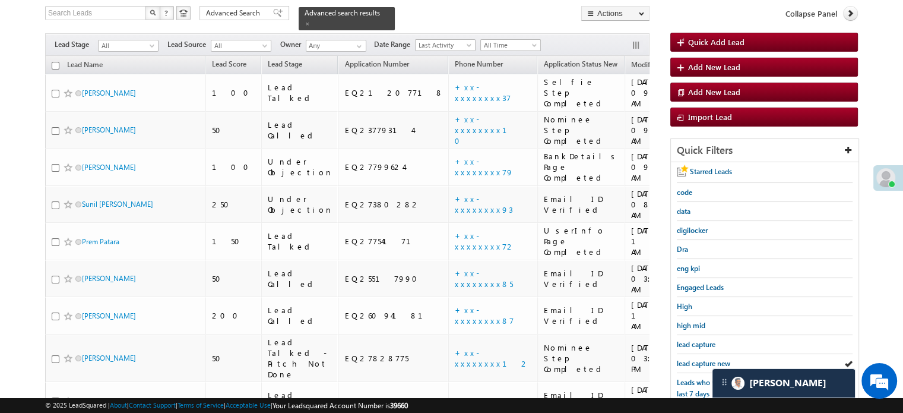
click at [705, 359] on span "lead capture new" at bounding box center [703, 363] width 53 height 9
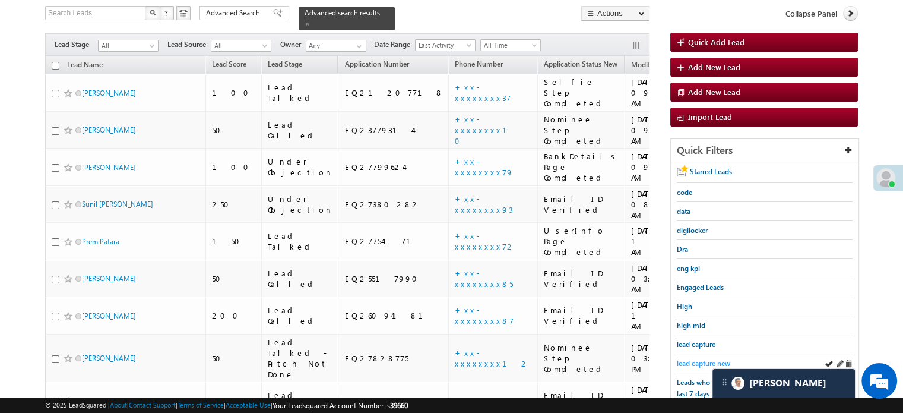
click at [679, 359] on span "lead capture new" at bounding box center [703, 363] width 53 height 9
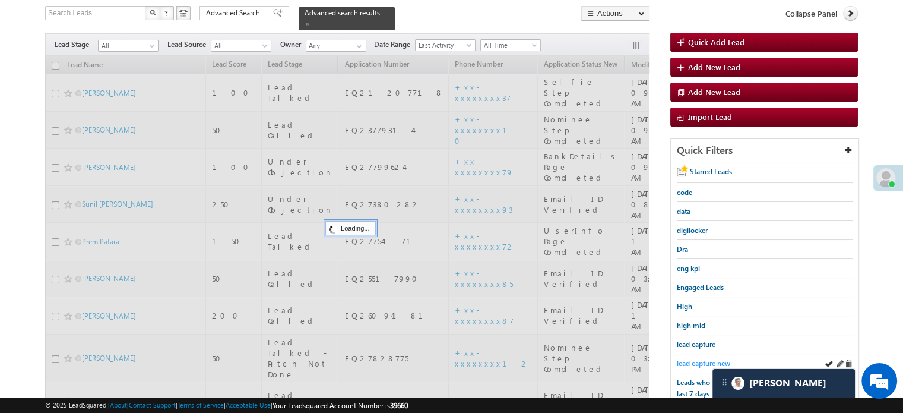
click at [686, 359] on span "lead capture new" at bounding box center [703, 363] width 53 height 9
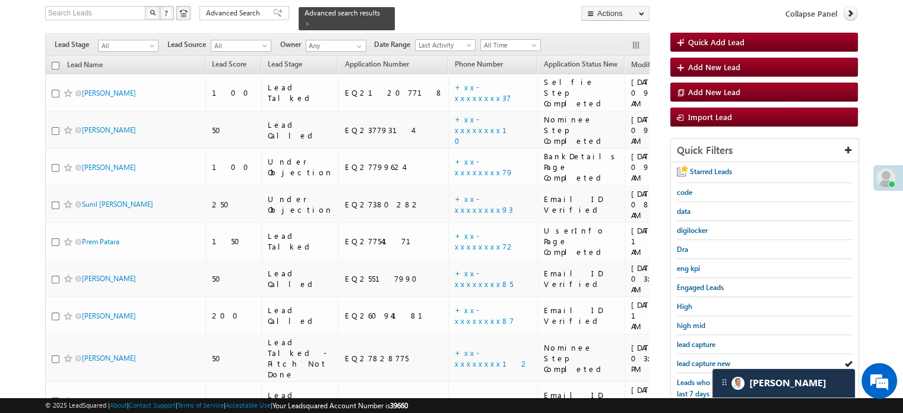
click at [686, 359] on span "lead capture new" at bounding box center [703, 363] width 53 height 9
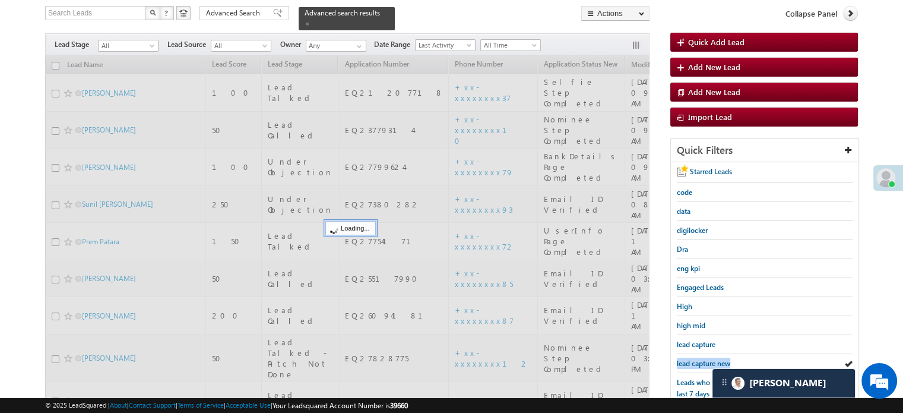
click at [686, 359] on span "lead capture new" at bounding box center [703, 363] width 53 height 9
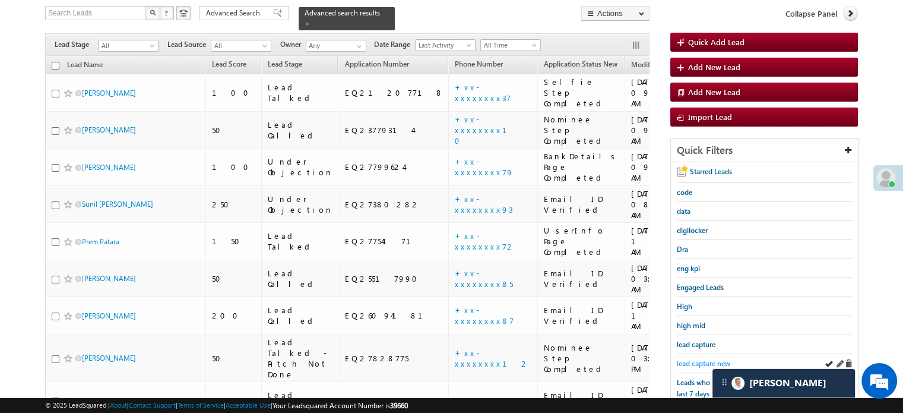
click at [692, 359] on span "lead capture new" at bounding box center [703, 363] width 53 height 9
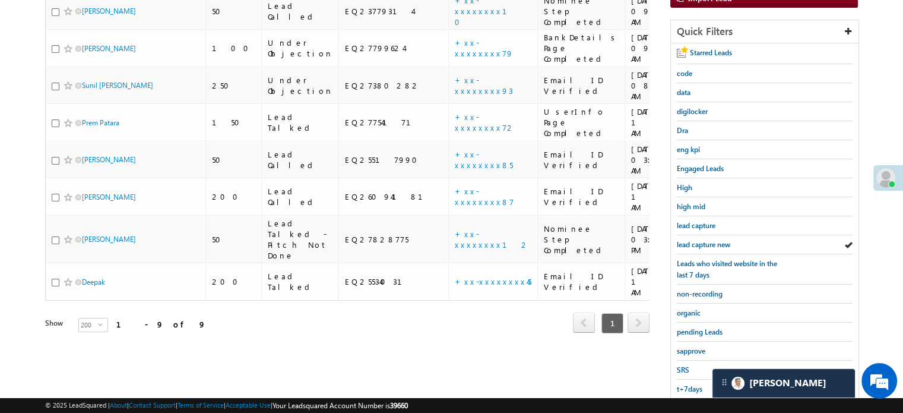
scroll to position [255, 0]
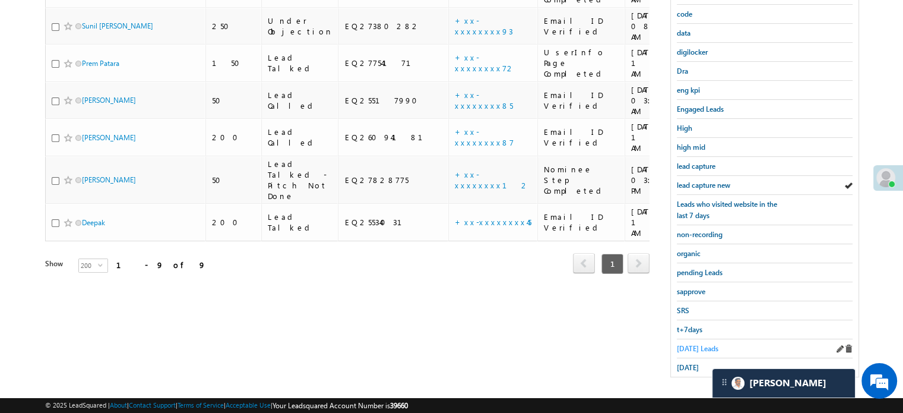
click at [686, 345] on span "Today's Leads" at bounding box center [698, 348] width 42 height 9
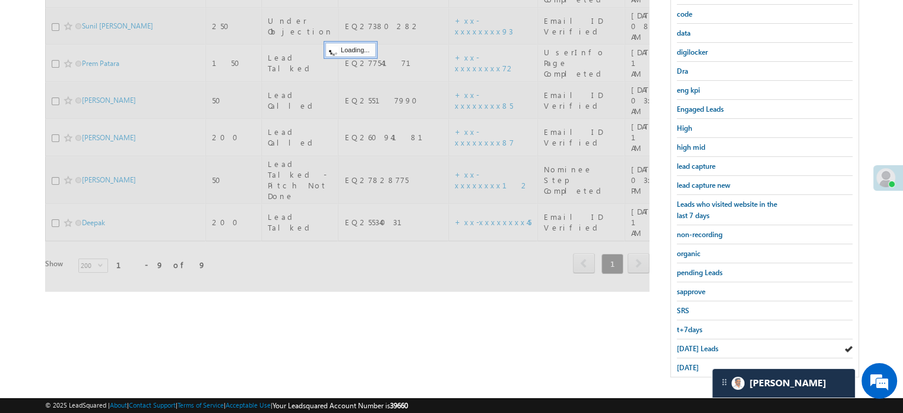
scroll to position [136, 0]
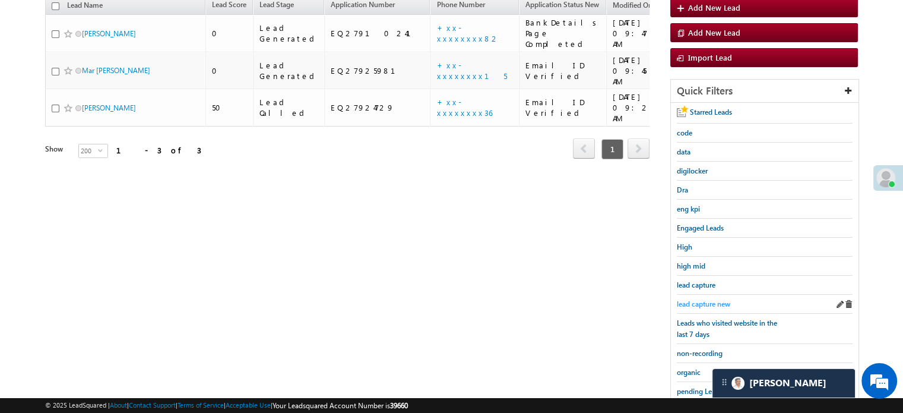
click at [703, 305] on span "lead capture new" at bounding box center [703, 303] width 53 height 9
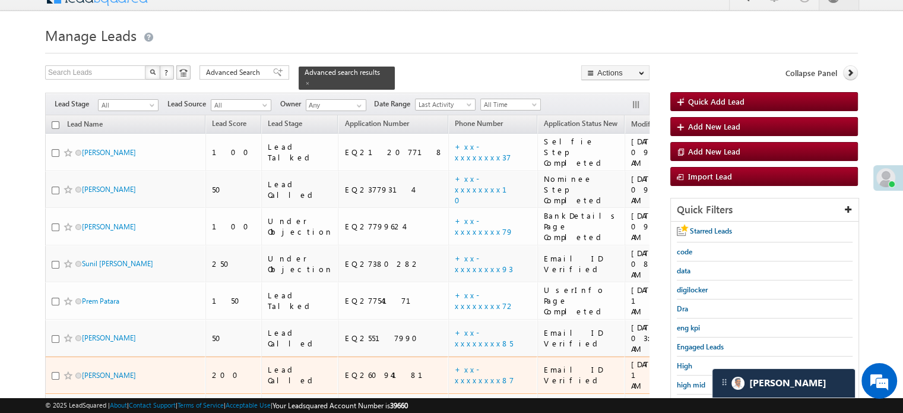
scroll to position [77, 0]
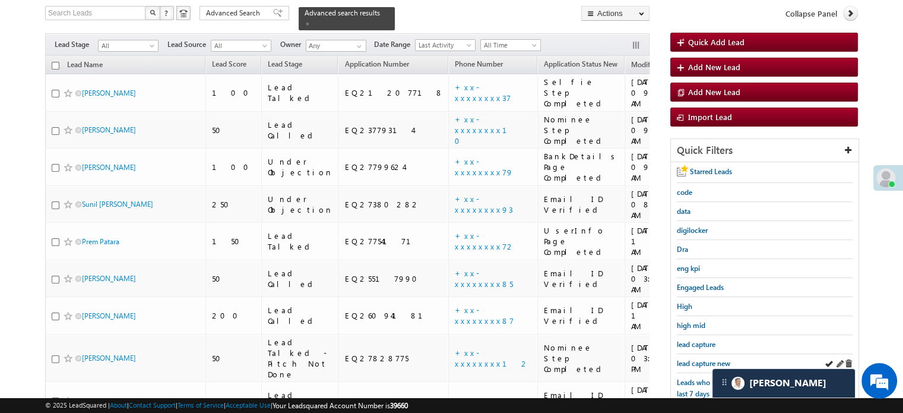
click at [694, 354] on div "lead capture new" at bounding box center [765, 363] width 176 height 19
click at [696, 363] on span "lead capture new" at bounding box center [703, 363] width 53 height 9
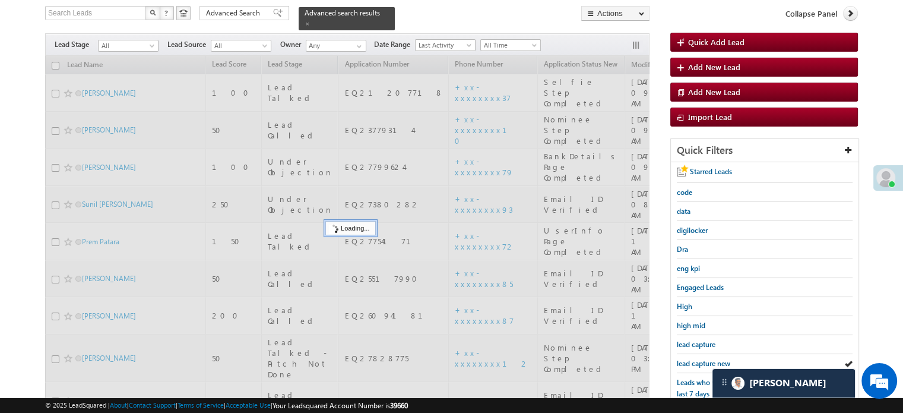
click at [696, 363] on span "lead capture new" at bounding box center [703, 363] width 53 height 9
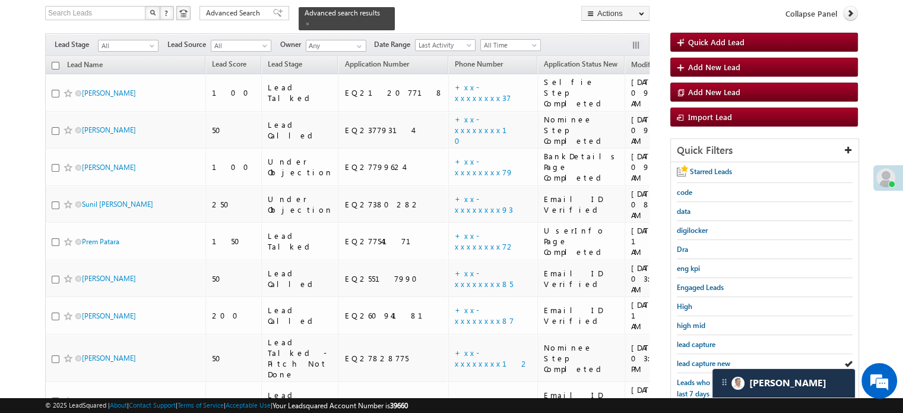
click at [696, 363] on span "lead capture new" at bounding box center [703, 363] width 53 height 9
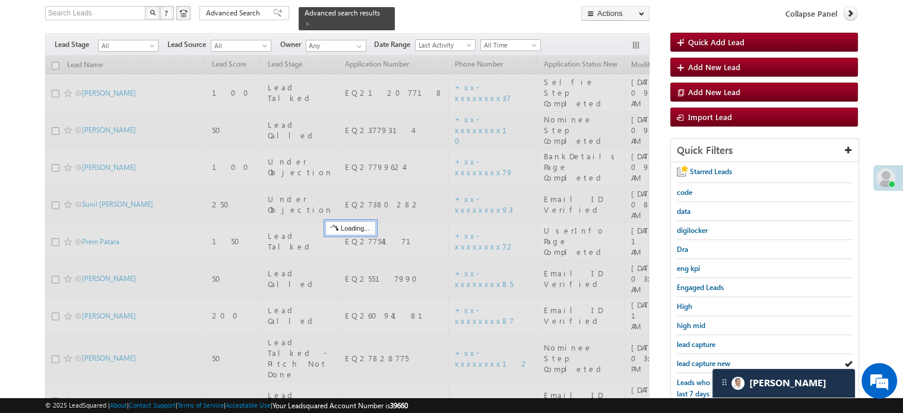
click at [696, 363] on span "lead capture new" at bounding box center [703, 363] width 53 height 9
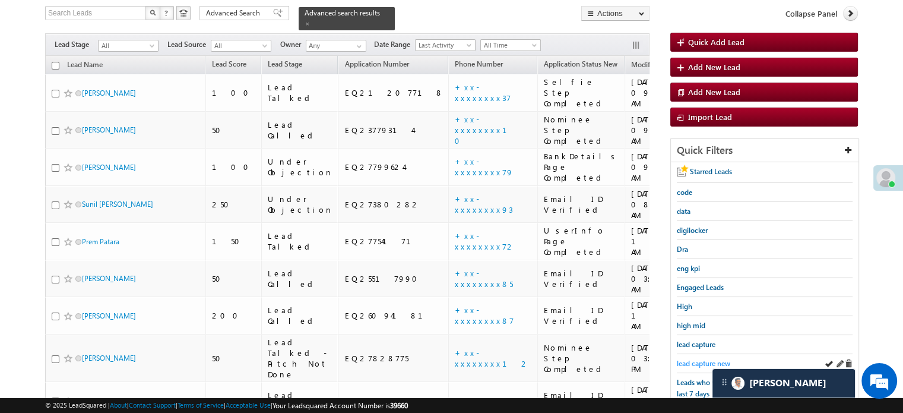
click at [695, 359] on span "lead capture new" at bounding box center [703, 363] width 53 height 9
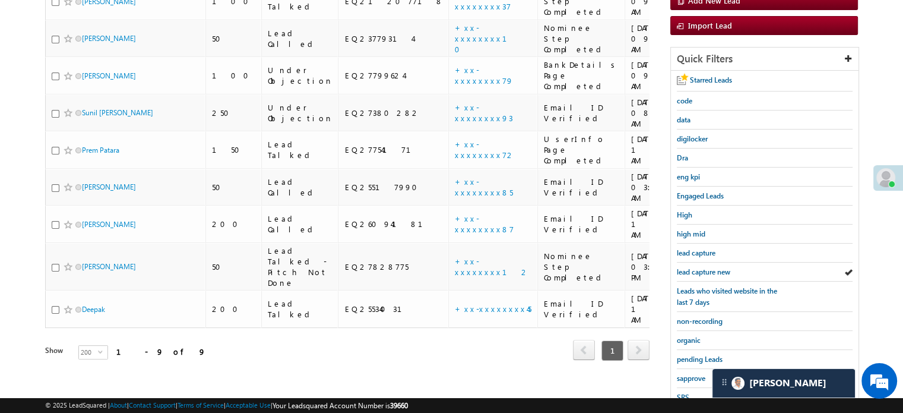
scroll to position [255, 0]
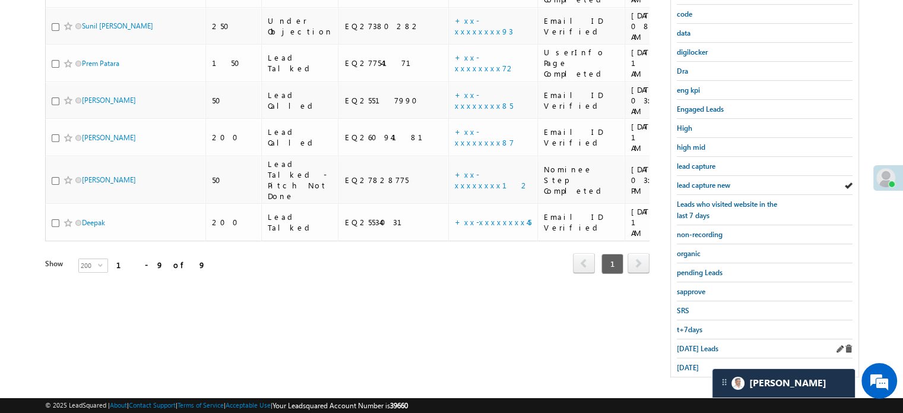
click at [694, 351] on div "Today's Leads" at bounding box center [765, 348] width 176 height 19
click at [695, 344] on span "Today's Leads" at bounding box center [698, 348] width 42 height 9
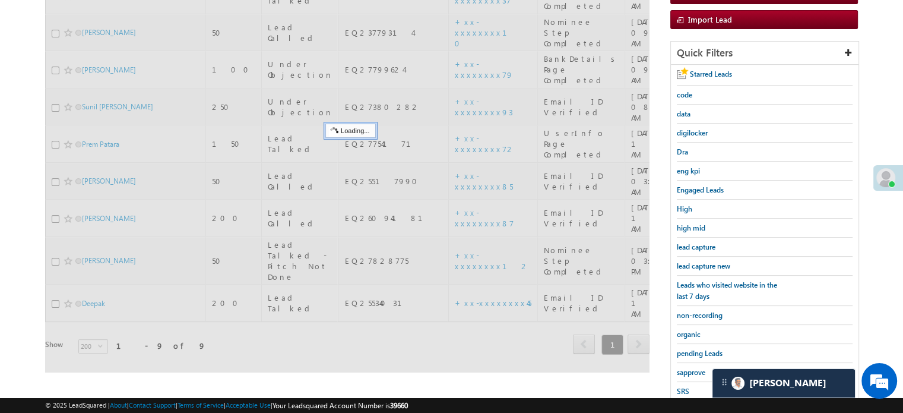
scroll to position [136, 0]
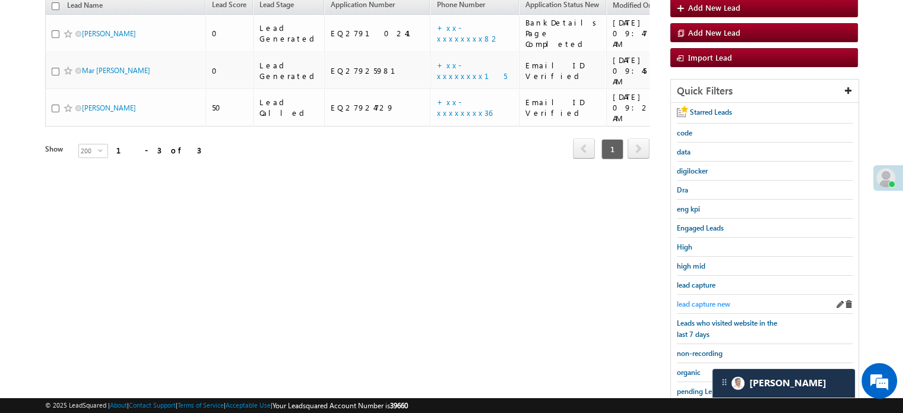
click at [703, 300] on span "lead capture new" at bounding box center [703, 303] width 53 height 9
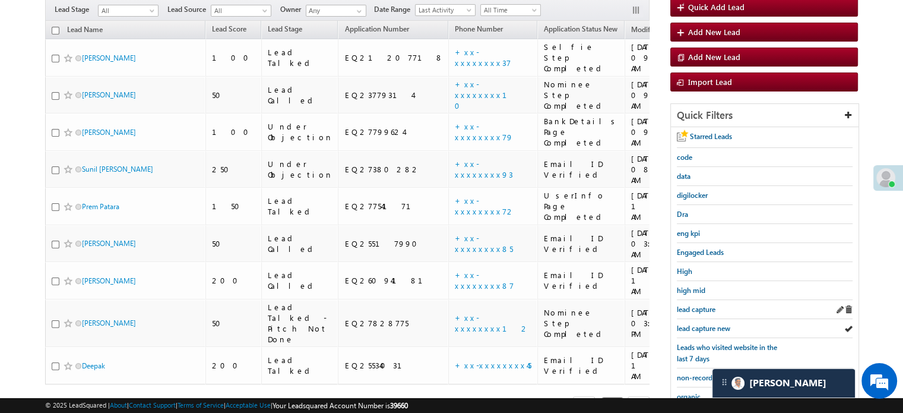
scroll to position [119, 0]
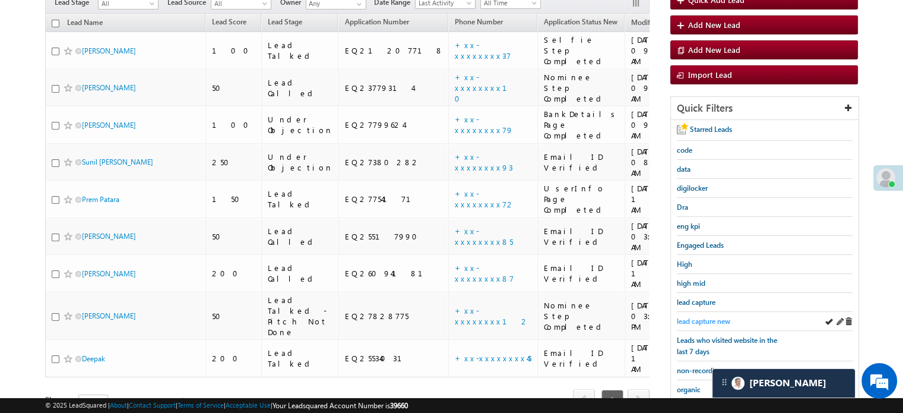
click at [720, 320] on span "lead capture new" at bounding box center [703, 320] width 53 height 9
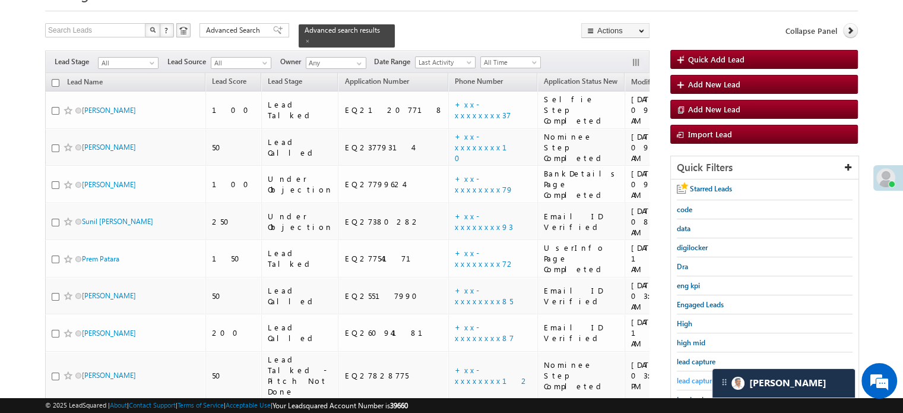
scroll to position [178, 0]
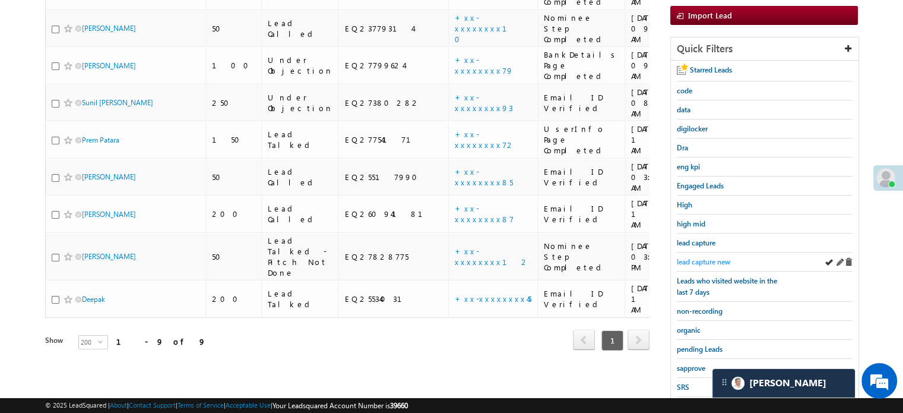
click at [712, 258] on span "lead capture new" at bounding box center [703, 261] width 53 height 9
click at [708, 256] on link "lead capture new" at bounding box center [703, 261] width 53 height 11
click at [702, 257] on span "lead capture new" at bounding box center [703, 261] width 53 height 9
click at [693, 258] on span "lead capture new" at bounding box center [703, 261] width 53 height 9
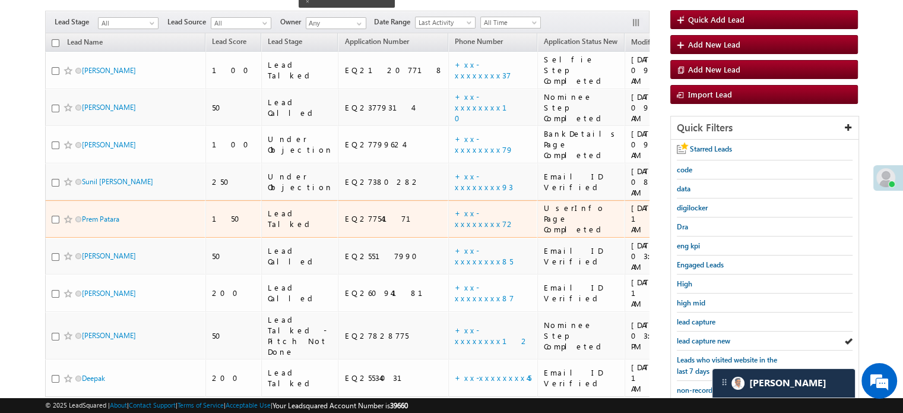
scroll to position [119, 0]
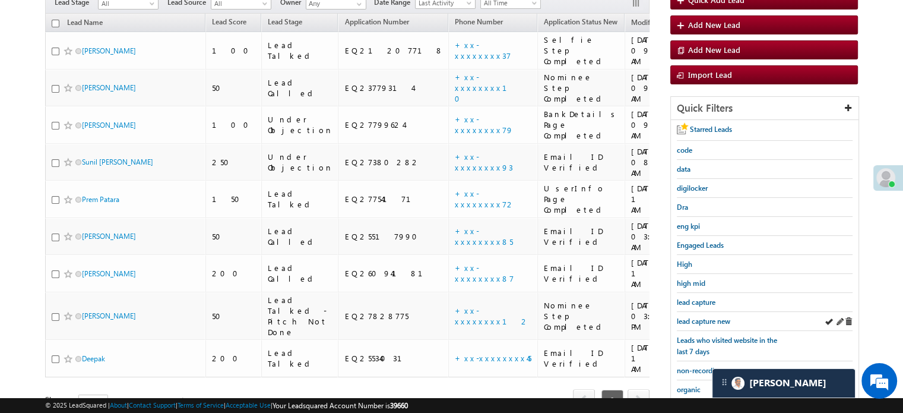
click at [708, 312] on div "lead capture new" at bounding box center [765, 321] width 176 height 19
click at [710, 312] on div "lead capture new" at bounding box center [765, 321] width 176 height 19
click at [710, 317] on span "lead capture new" at bounding box center [703, 320] width 53 height 9
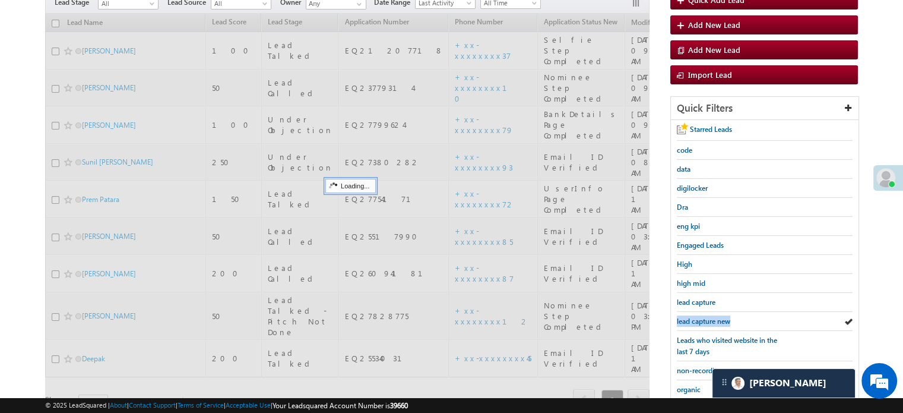
click at [710, 317] on span "lead capture new" at bounding box center [703, 320] width 53 height 9
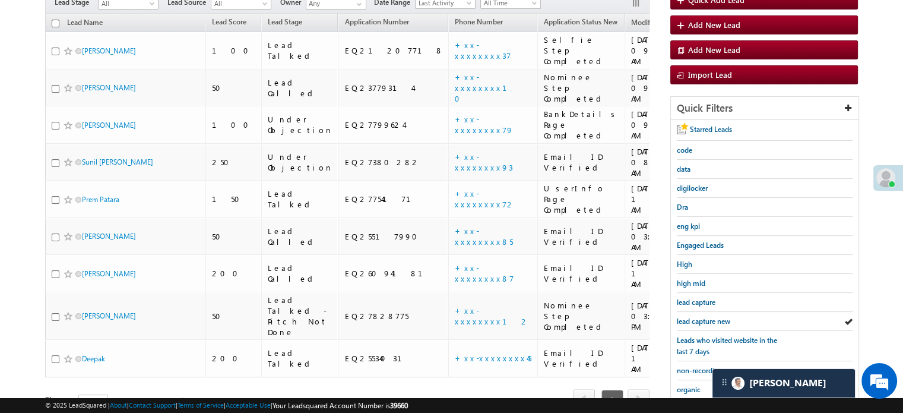
click at [710, 317] on span "lead capture new" at bounding box center [703, 320] width 53 height 9
click at [700, 316] on span "lead capture new" at bounding box center [703, 320] width 53 height 9
click at [701, 316] on span "lead capture new" at bounding box center [703, 320] width 53 height 9
click at [698, 316] on span "lead capture new" at bounding box center [703, 320] width 53 height 9
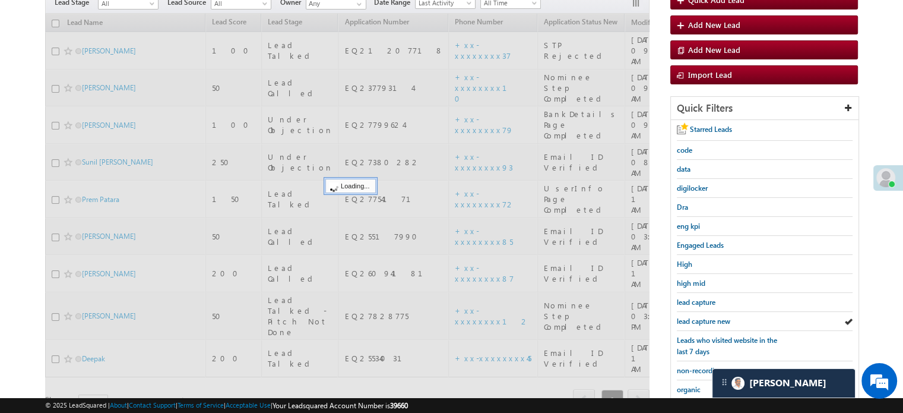
click at [698, 316] on span "lead capture new" at bounding box center [703, 320] width 53 height 9
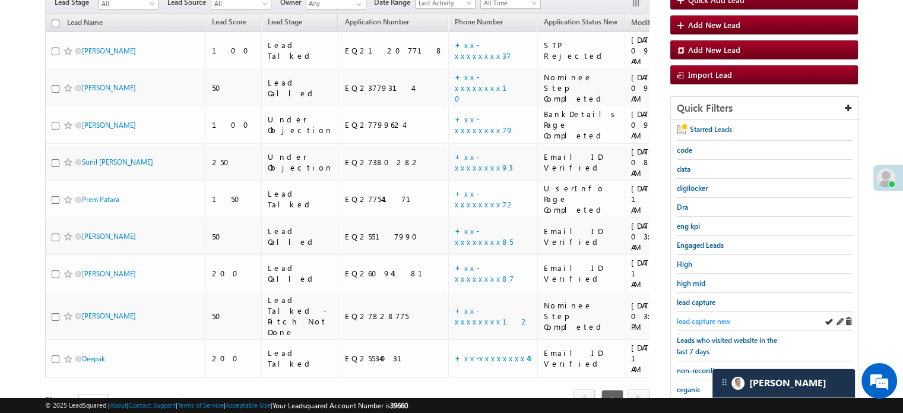
click at [709, 316] on span "lead capture new" at bounding box center [703, 320] width 53 height 9
click at [705, 312] on div "lead capture new" at bounding box center [765, 321] width 176 height 19
click at [705, 316] on span "lead capture new" at bounding box center [703, 320] width 53 height 9
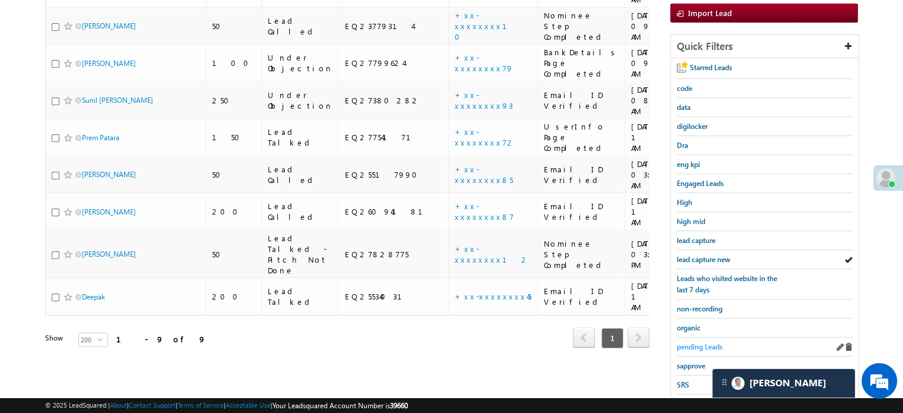
scroll to position [255, 0]
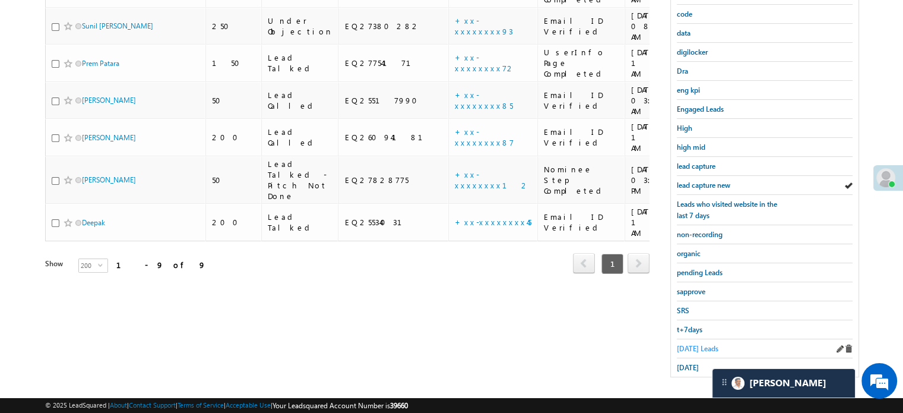
click at [695, 344] on span "Today's Leads" at bounding box center [698, 348] width 42 height 9
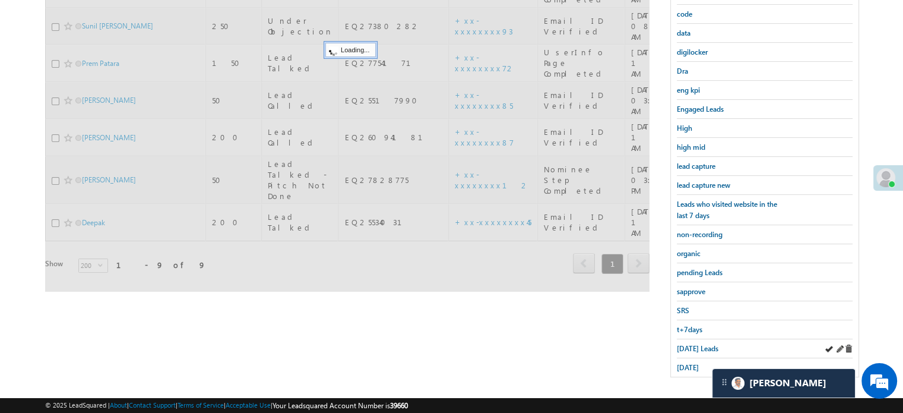
click at [688, 350] on div "Today's Leads" at bounding box center [765, 348] width 176 height 19
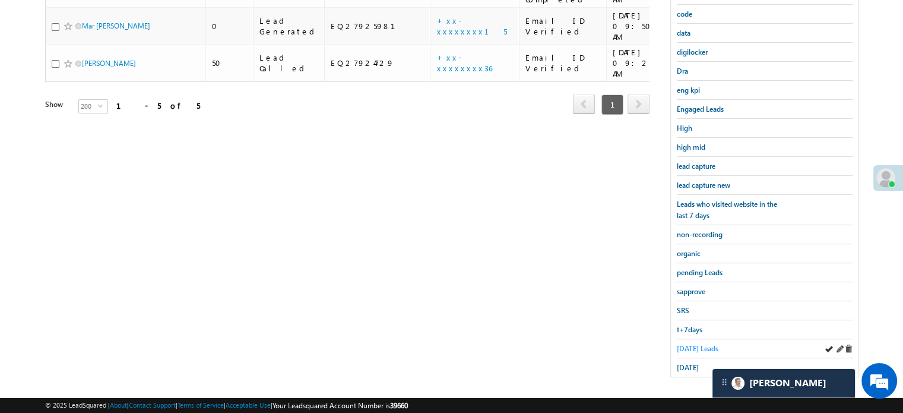
click at [686, 347] on link "Today's Leads" at bounding box center [698, 348] width 42 height 11
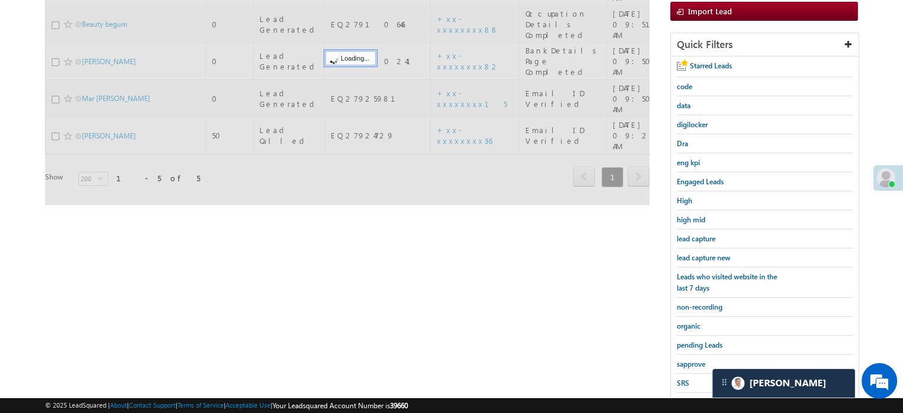
scroll to position [77, 0]
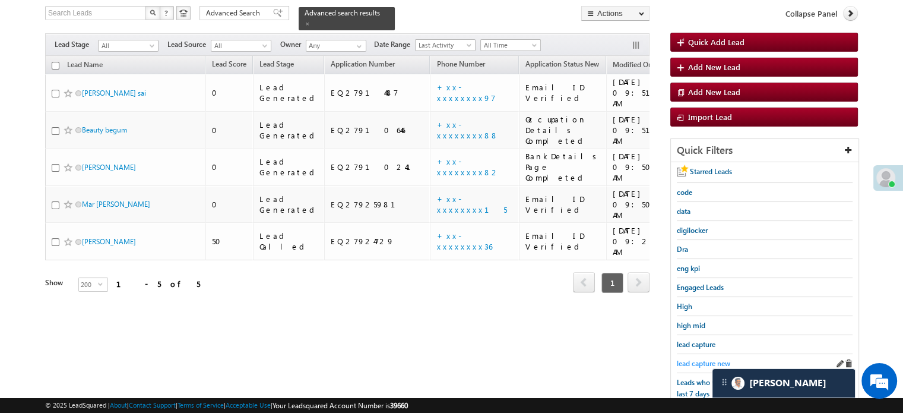
click at [702, 362] on span "lead capture new" at bounding box center [703, 363] width 53 height 9
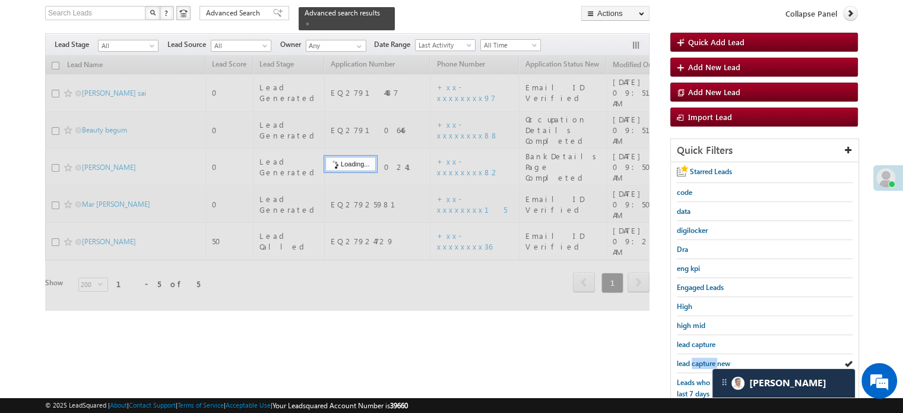
click at [702, 362] on span "lead capture new" at bounding box center [703, 363] width 53 height 9
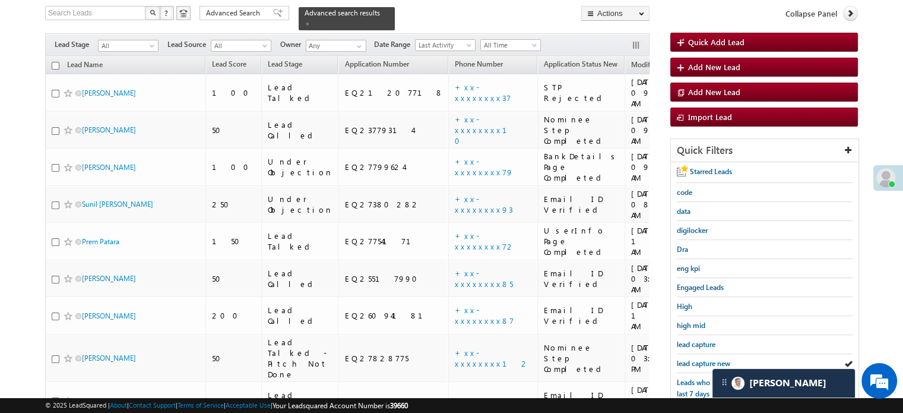
click at [702, 362] on span "lead capture new" at bounding box center [703, 363] width 53 height 9
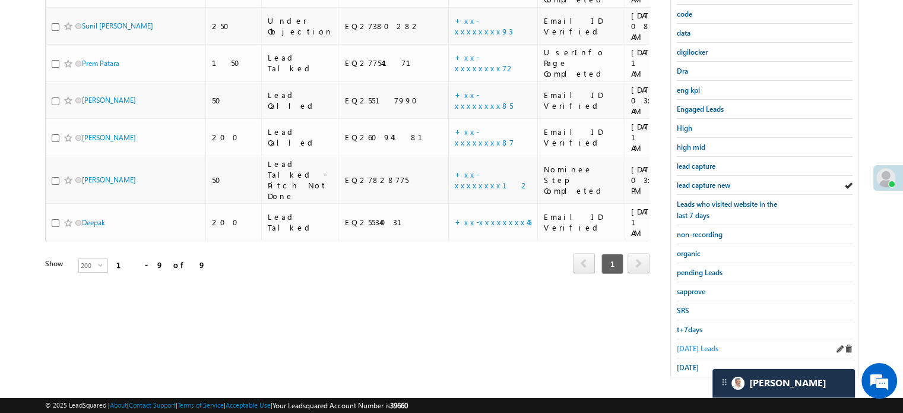
click at [685, 344] on span "Today's Leads" at bounding box center [698, 348] width 42 height 9
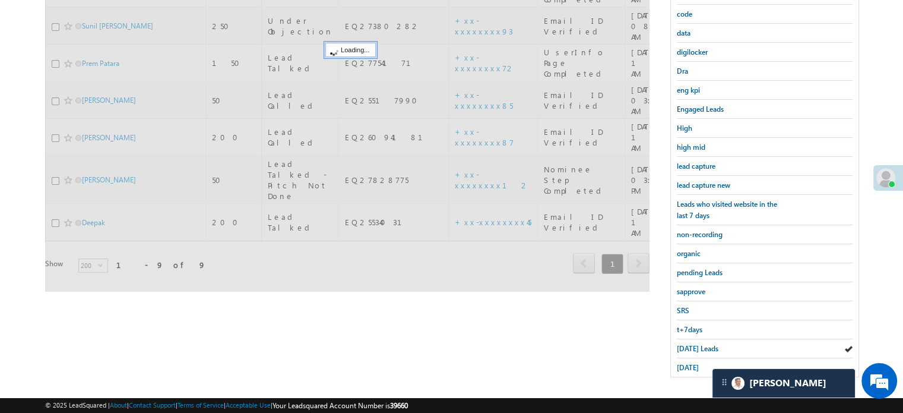
scroll to position [136, 0]
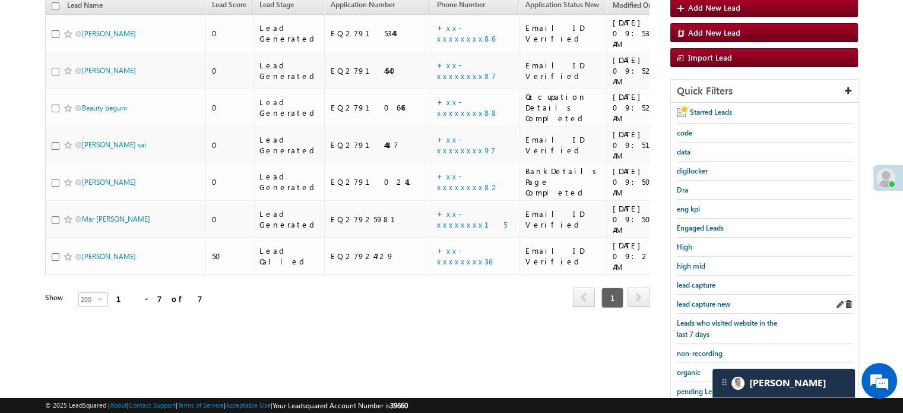
click at [698, 307] on div "lead capture new" at bounding box center [765, 304] width 176 height 19
click at [699, 305] on span "lead capture new" at bounding box center [703, 303] width 53 height 9
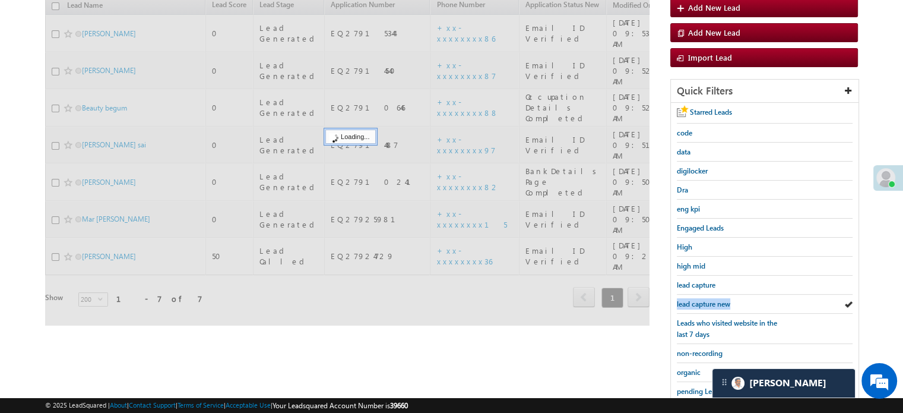
click at [699, 305] on span "lead capture new" at bounding box center [703, 303] width 53 height 9
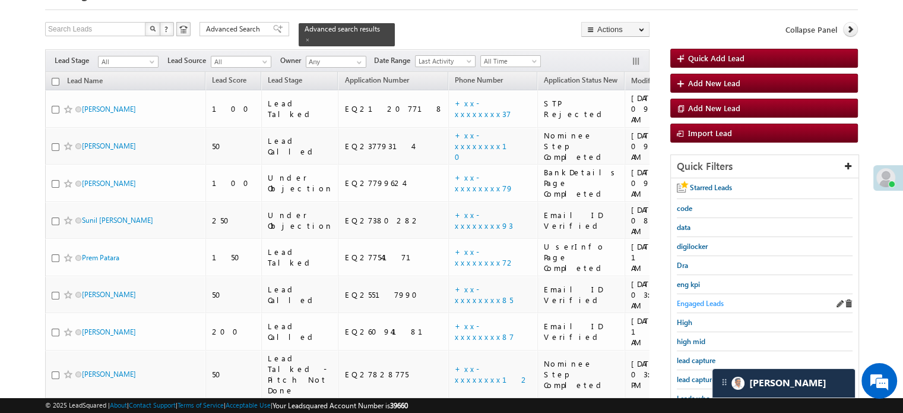
scroll to position [119, 0]
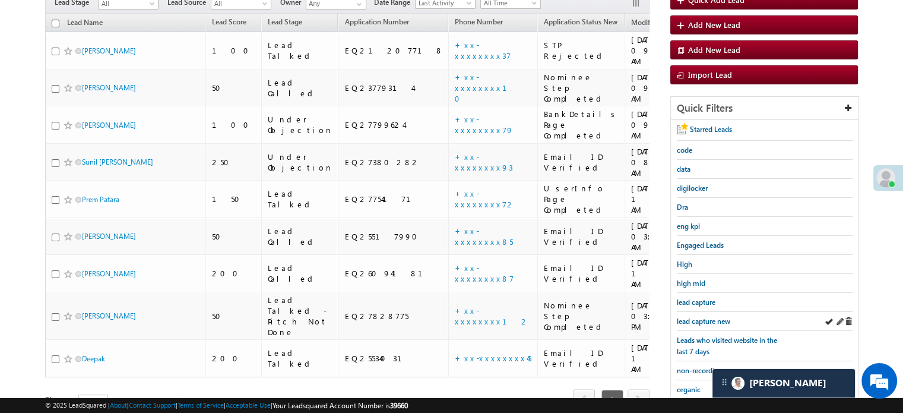
click at [707, 312] on div "lead capture new" at bounding box center [765, 321] width 176 height 19
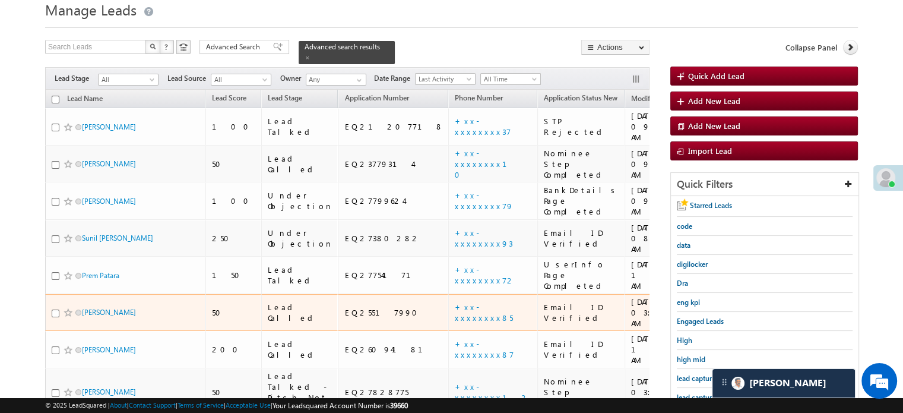
scroll to position [59, 0]
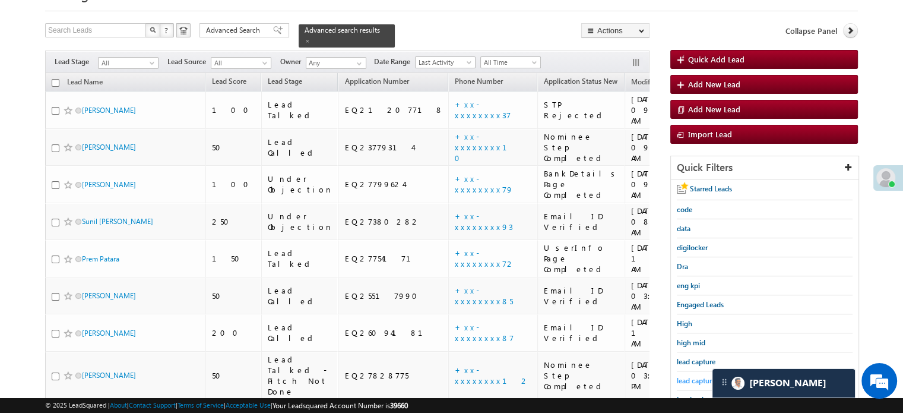
click at [688, 380] on span "lead capture new" at bounding box center [703, 380] width 53 height 9
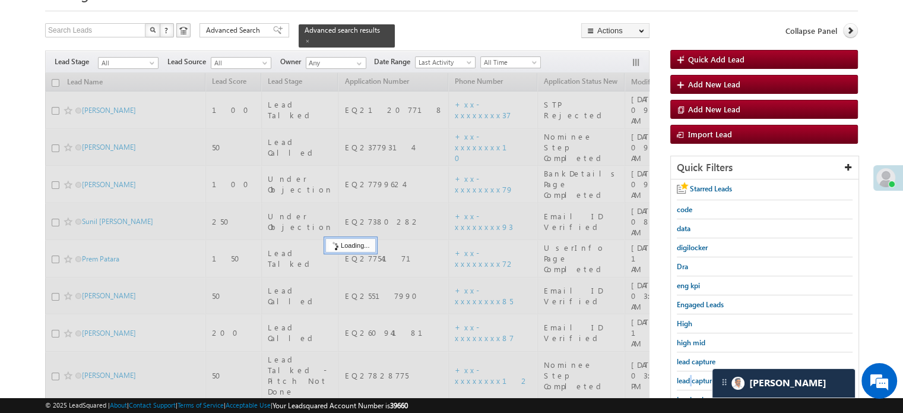
click at [688, 380] on span "lead capture new" at bounding box center [703, 380] width 53 height 9
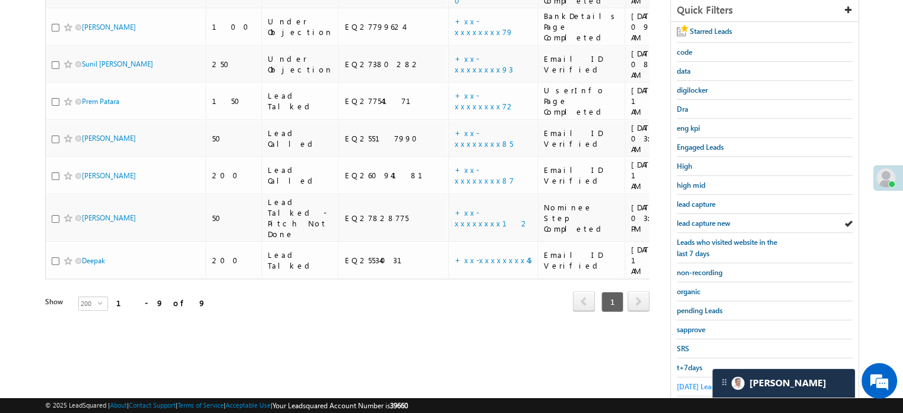
scroll to position [238, 0]
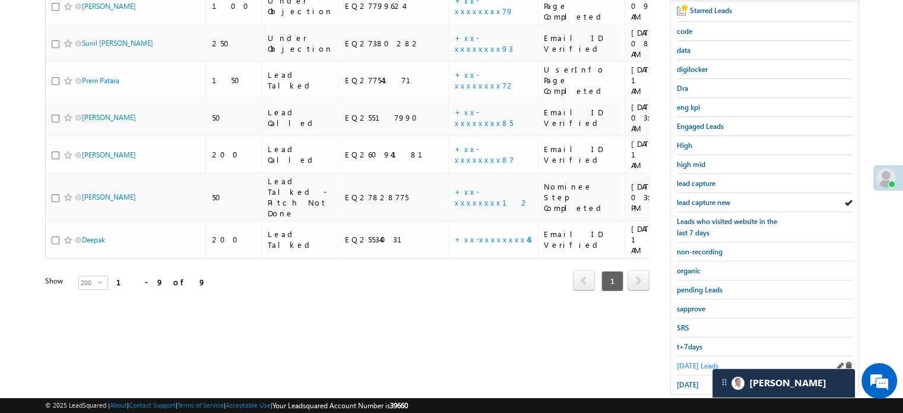
click at [687, 361] on span "Today's Leads" at bounding box center [698, 365] width 42 height 9
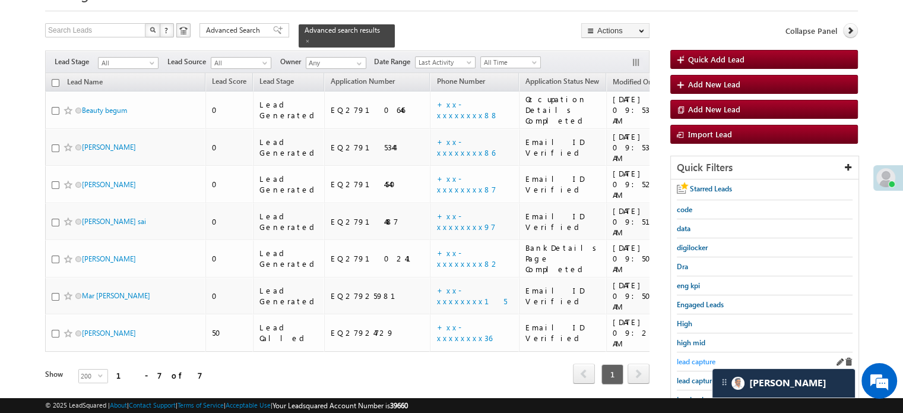
scroll to position [119, 0]
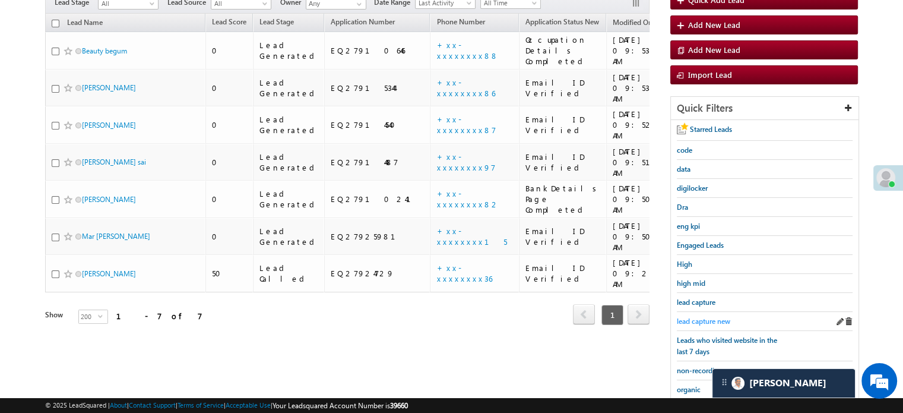
click at [704, 320] on span "lead capture new" at bounding box center [703, 320] width 53 height 9
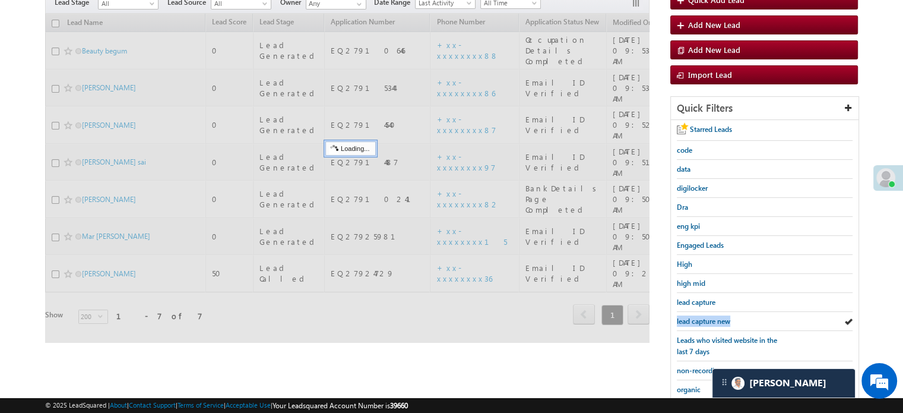
click at [704, 320] on span "lead capture new" at bounding box center [703, 320] width 53 height 9
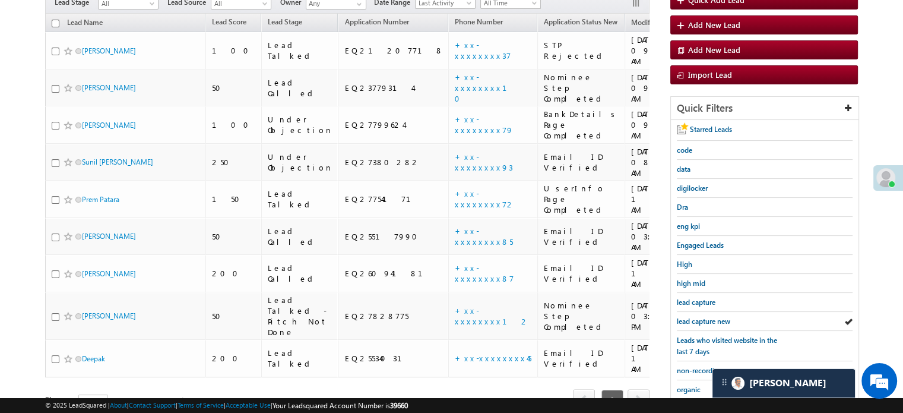
click at [704, 320] on span "lead capture new" at bounding box center [703, 320] width 53 height 9
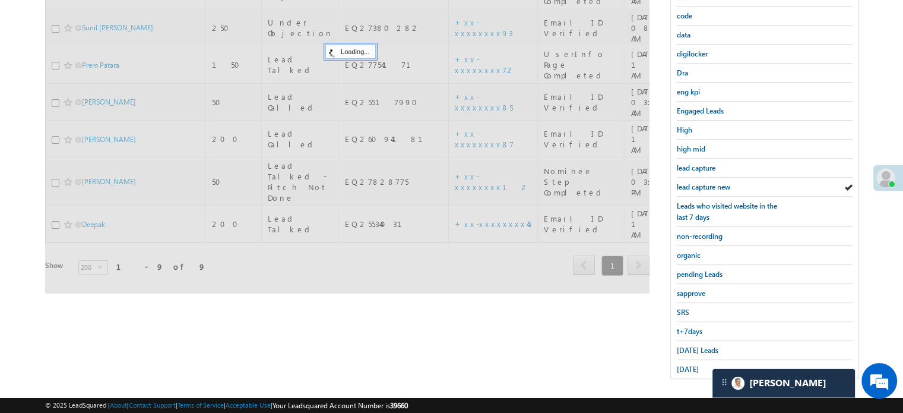
scroll to position [255, 0]
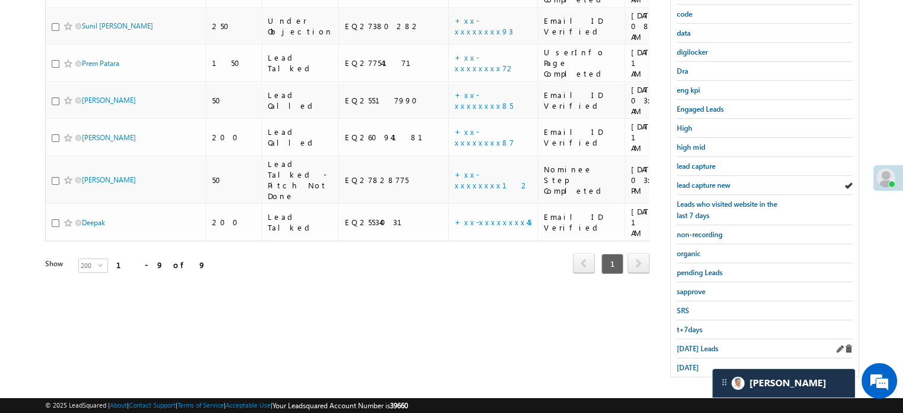
click at [688, 339] on div "Today's Leads" at bounding box center [765, 348] width 176 height 19
click at [691, 346] on span "Today's Leads" at bounding box center [698, 348] width 42 height 9
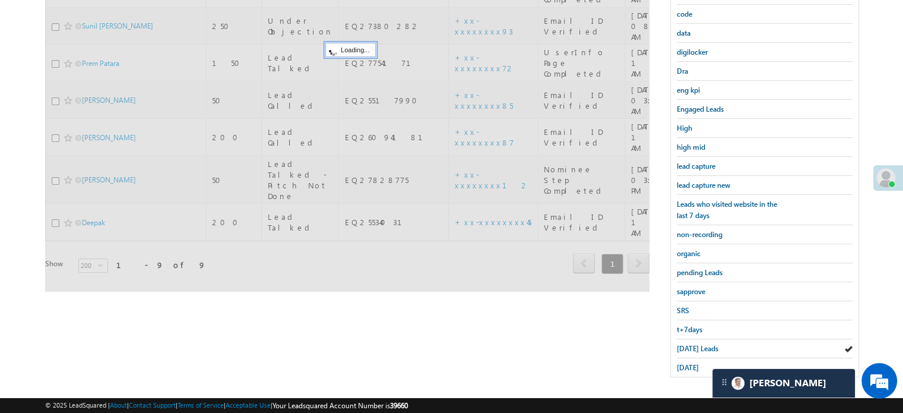
scroll to position [136, 0]
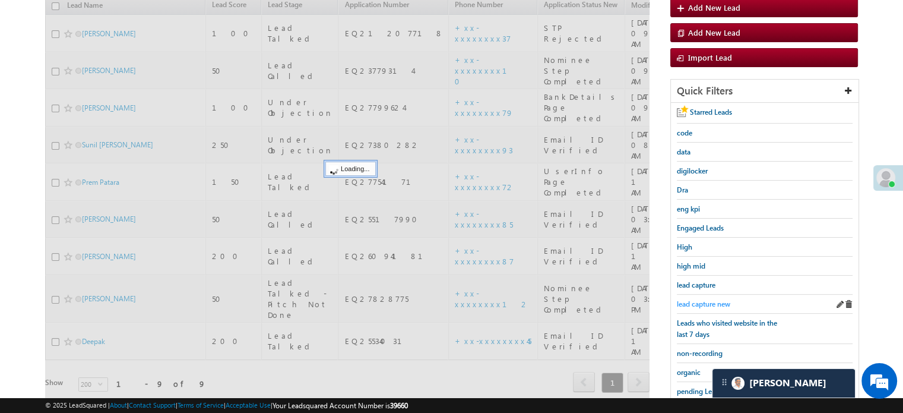
click at [703, 299] on span "lead capture new" at bounding box center [703, 303] width 53 height 9
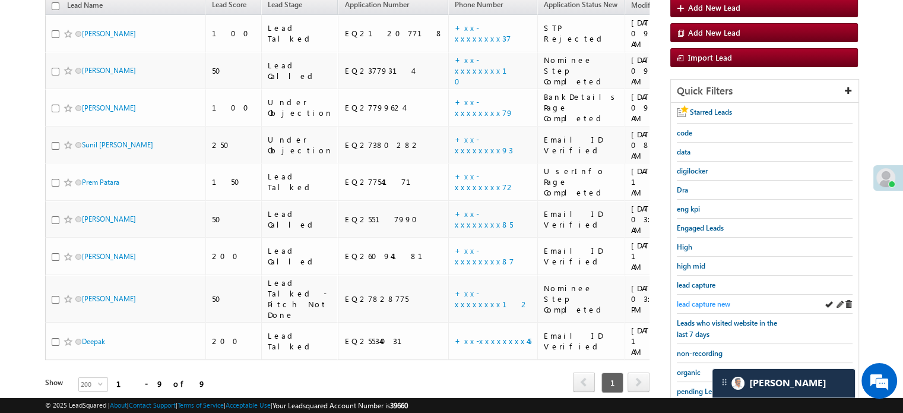
click at [703, 299] on span "lead capture new" at bounding box center [703, 303] width 53 height 9
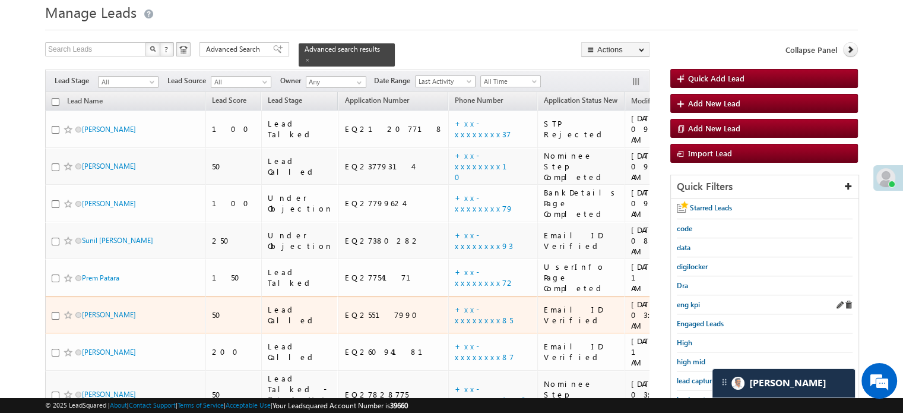
scroll to position [59, 0]
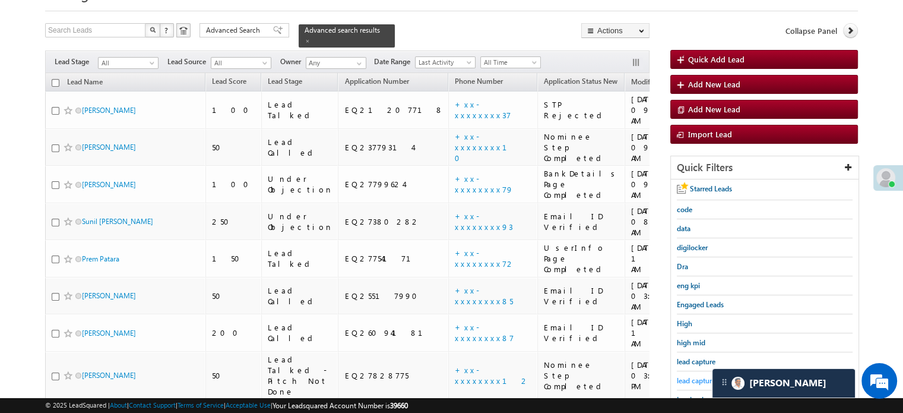
click at [690, 375] on link "lead capture new" at bounding box center [703, 380] width 53 height 11
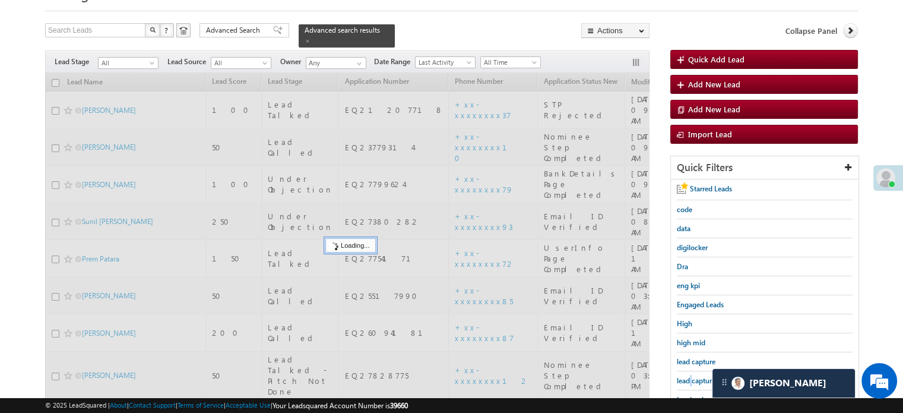
click at [690, 375] on link "lead capture new" at bounding box center [703, 380] width 53 height 11
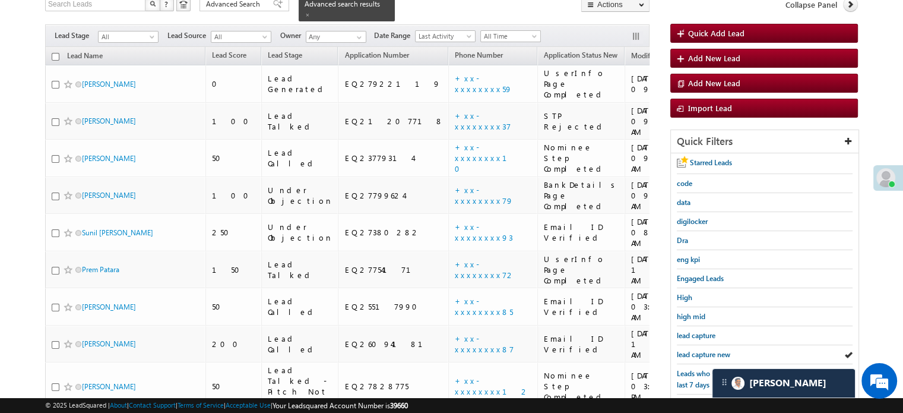
scroll to position [17, 0]
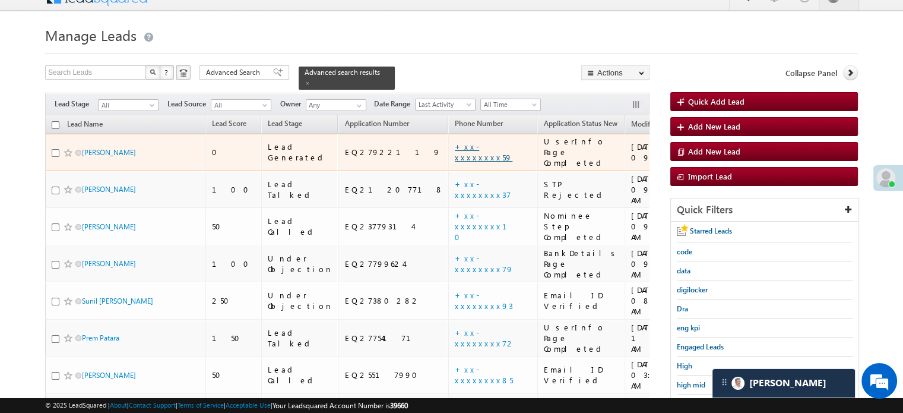
click at [455, 141] on link "+xx-xxxxxxxx59" at bounding box center [484, 151] width 58 height 21
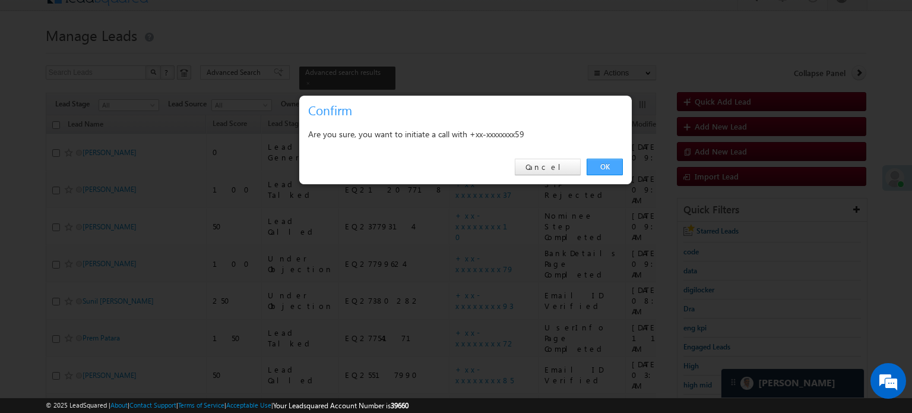
click at [616, 164] on link "OK" at bounding box center [605, 167] width 36 height 17
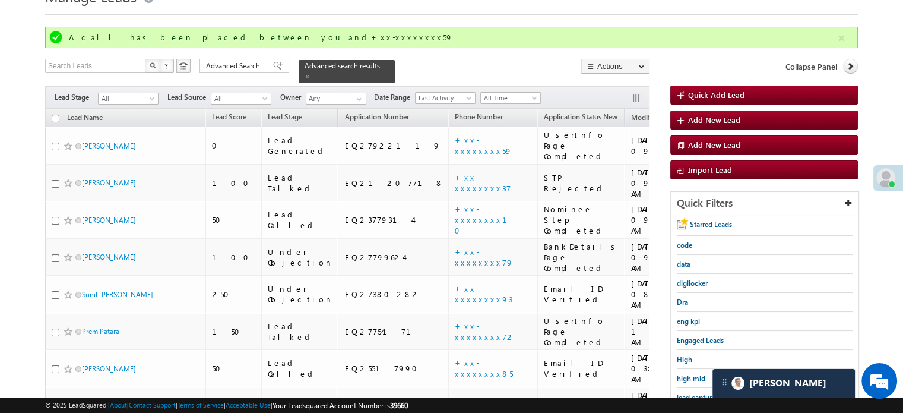
scroll to position [77, 0]
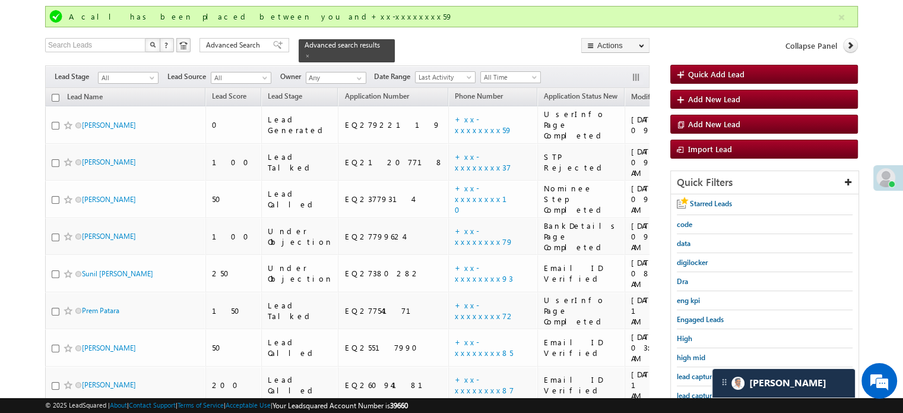
click at [689, 386] on div "lead capture new" at bounding box center [765, 395] width 176 height 19
click at [694, 390] on link "lead capture new" at bounding box center [703, 395] width 53 height 11
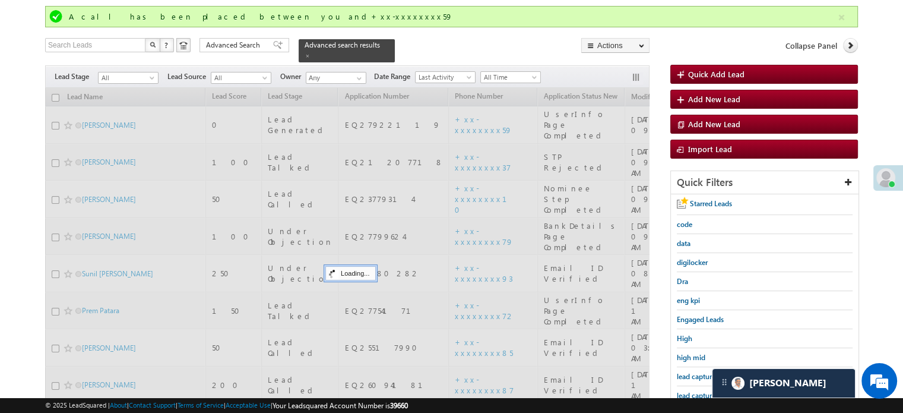
click at [695, 390] on link "lead capture new" at bounding box center [703, 395] width 53 height 11
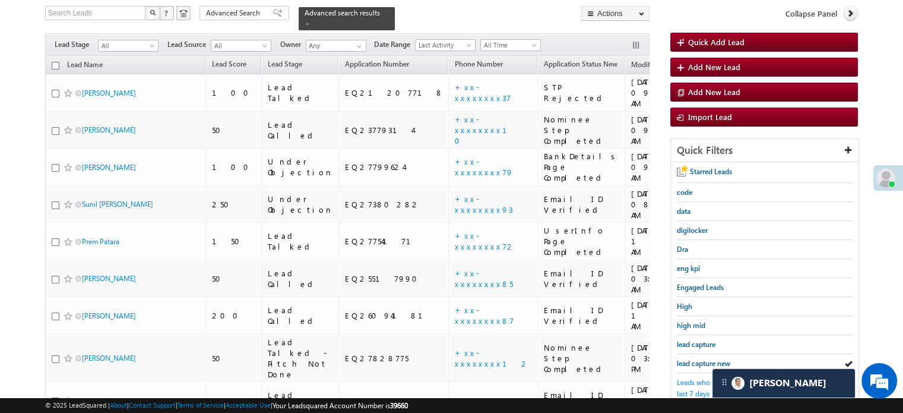
click at [694, 385] on span "Leads who visited website in the last 7 days" at bounding box center [727, 388] width 100 height 20
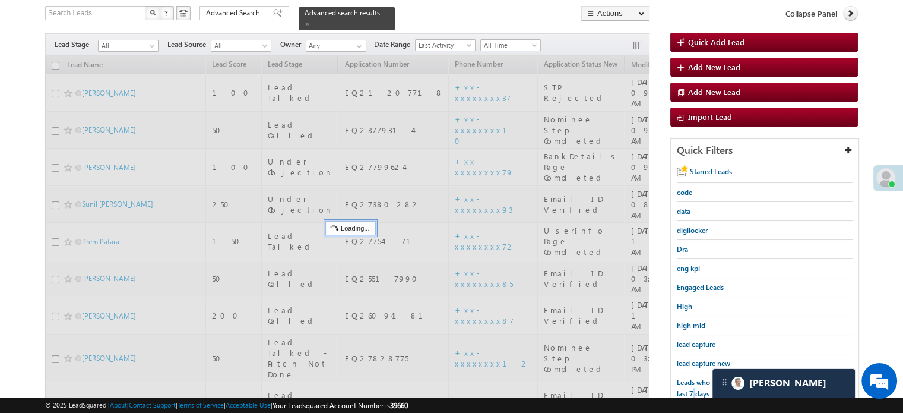
click at [694, 385] on span "Leads who visited website in the last 7 days" at bounding box center [727, 388] width 100 height 20
click at [707, 345] on span "lead capture" at bounding box center [696, 344] width 39 height 9
click at [700, 361] on span "lead capture new" at bounding box center [703, 363] width 53 height 9
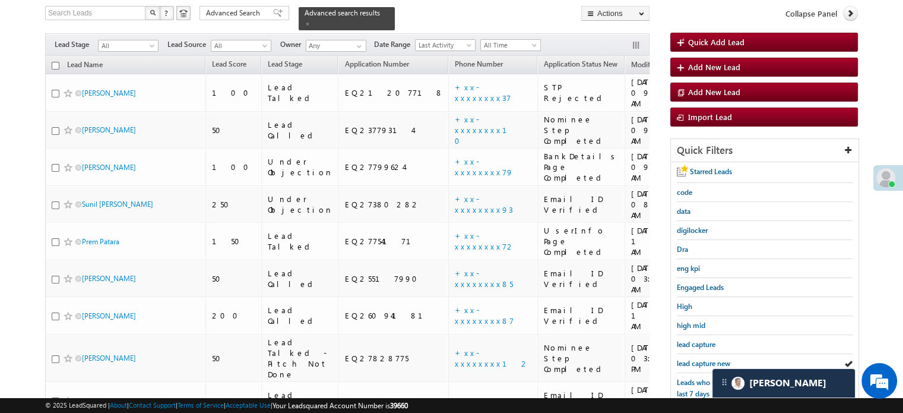
click at [686, 359] on span "lead capture new" at bounding box center [703, 363] width 53 height 9
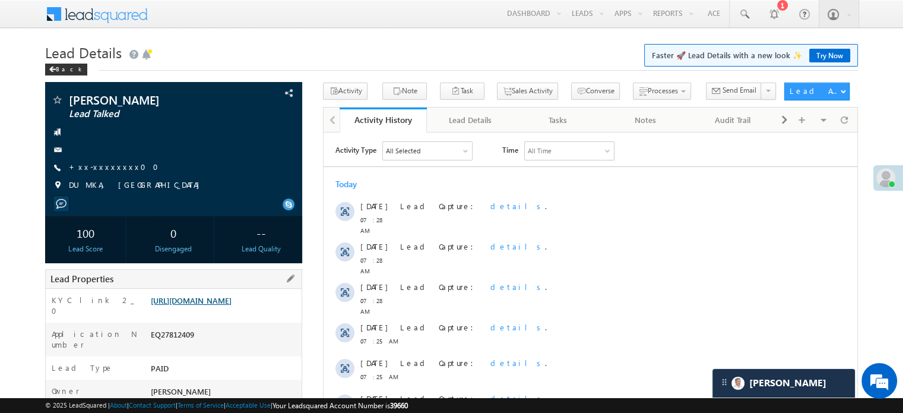
click at [182, 305] on link "https://angelbroking1-pk3em7sa.customui-test.leadsquared.com?leadId=5f874c8f-0c…" at bounding box center [191, 300] width 81 height 10
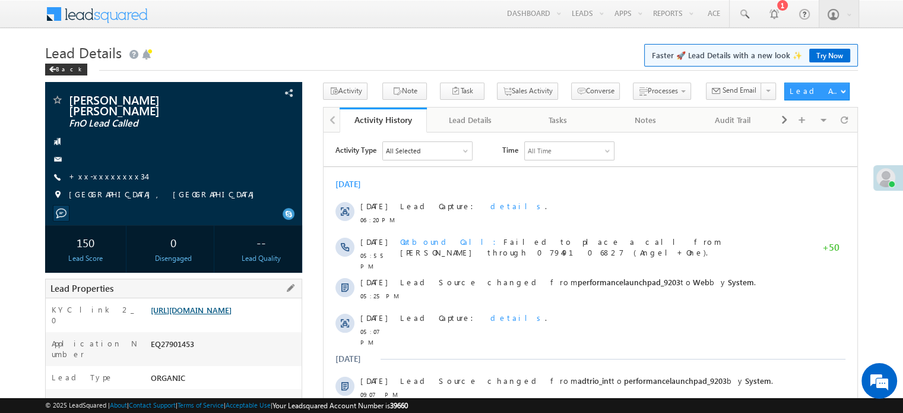
click at [163, 315] on link "https://angelbroking1-pk3em7sa.customui-test.leadsquared.com?leadId=3d3302cb-16…" at bounding box center [191, 310] width 81 height 10
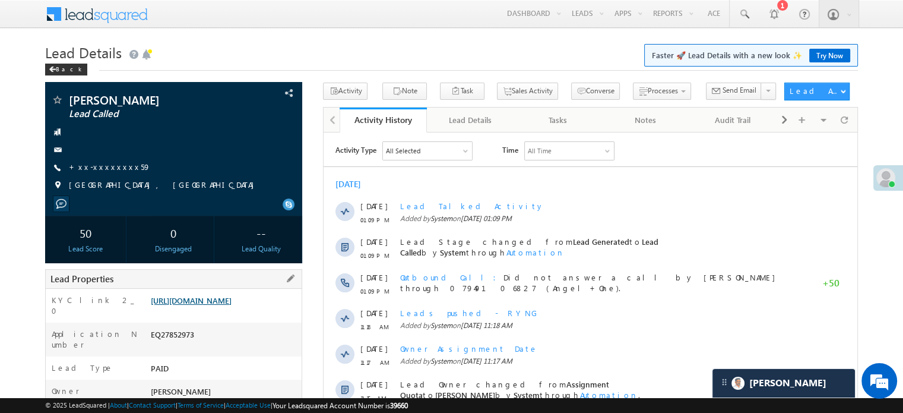
click at [176, 299] on link "[URL][DOMAIN_NAME]" at bounding box center [191, 300] width 81 height 10
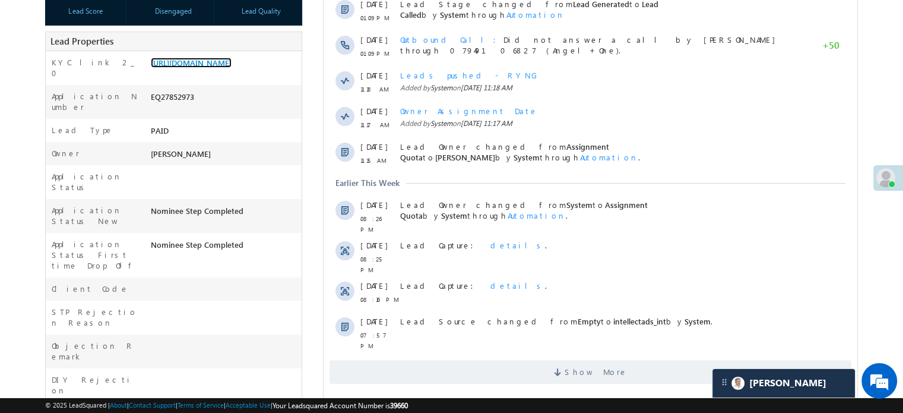
scroll to position [356, 0]
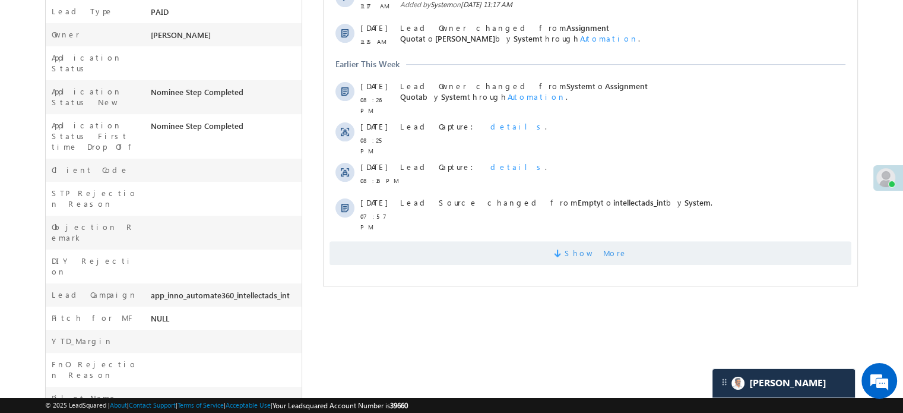
click at [495, 241] on span "Show More" at bounding box center [591, 253] width 522 height 24
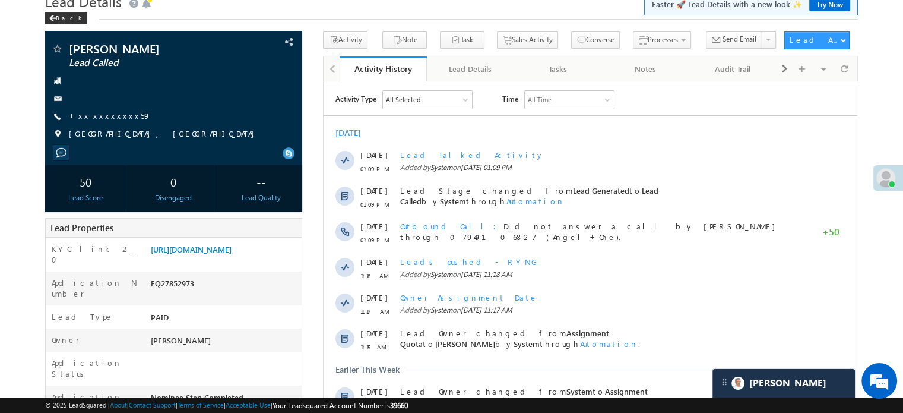
scroll to position [0, 0]
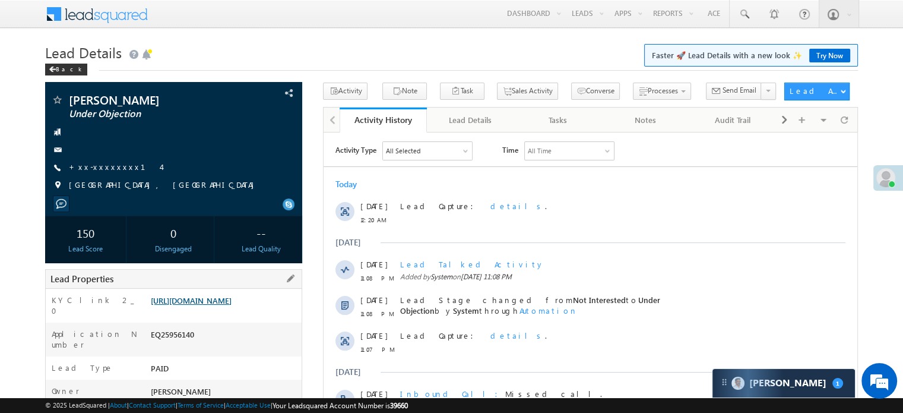
click at [213, 305] on link "https://angelbroking1-pk3em7sa.customui-test.leadsquared.com?leadId=649d783f-93…" at bounding box center [191, 300] width 81 height 10
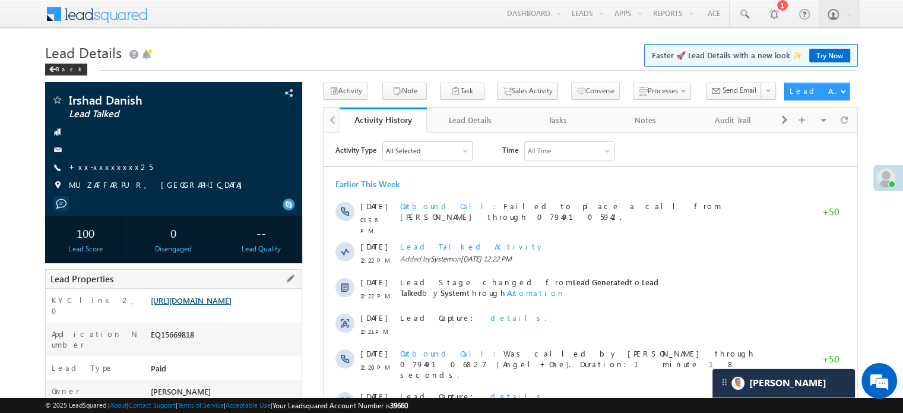
click at [201, 305] on link "[URL][DOMAIN_NAME]" at bounding box center [191, 300] width 81 height 10
click at [205, 305] on link "[URL][DOMAIN_NAME]" at bounding box center [191, 300] width 81 height 10
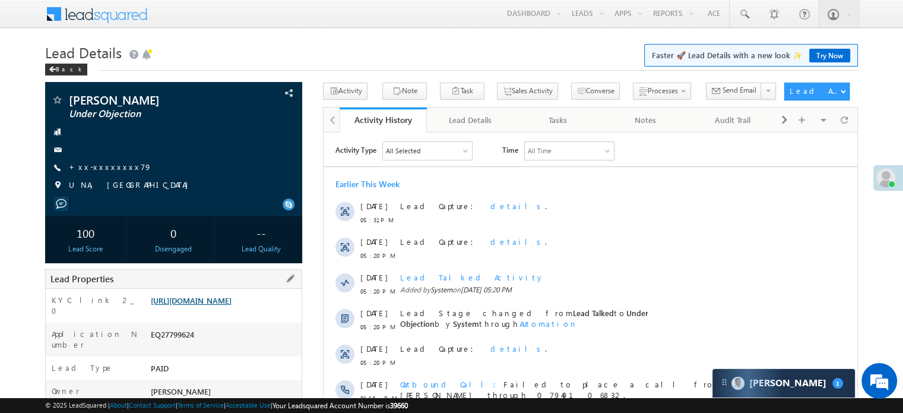
click at [232, 305] on link "https://angelbroking1-pk3em7sa.customui-test.leadsquared.com?leadId=81f48b45-a5…" at bounding box center [191, 300] width 81 height 10
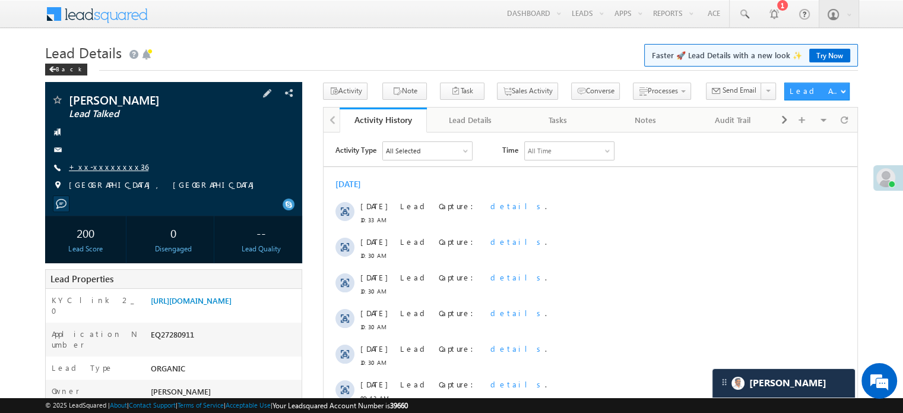
click at [103, 170] on link "+xx-xxxxxxxx36" at bounding box center [109, 167] width 80 height 10
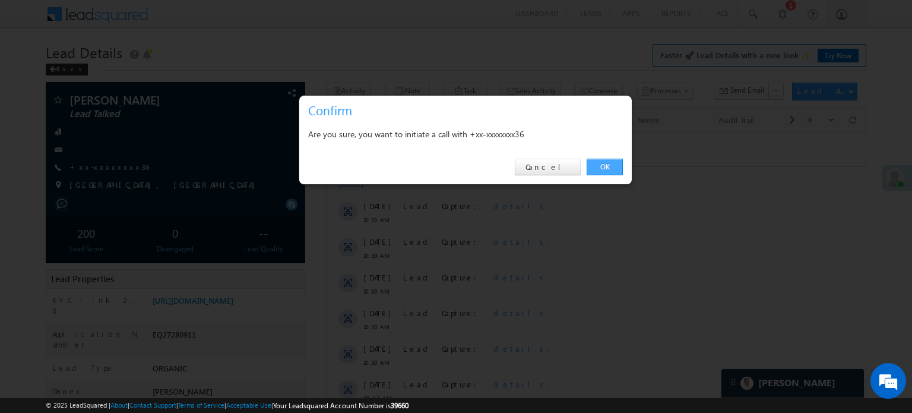
click at [602, 163] on link "OK" at bounding box center [605, 167] width 36 height 17
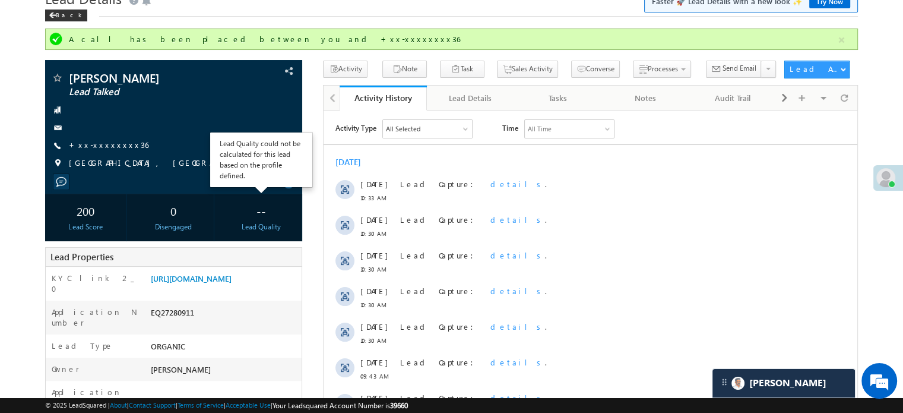
scroll to position [119, 0]
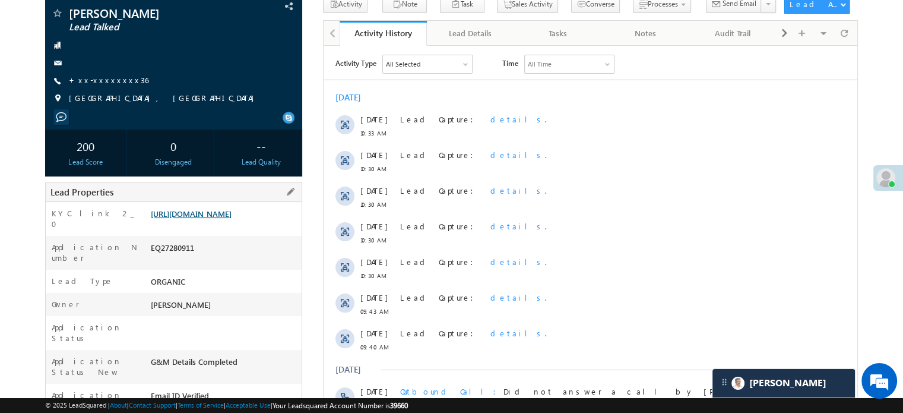
click at [232, 219] on link "https://angelbroking1-pk3em7sa.customui-test.leadsquared.com?leadId=39349008-4c…" at bounding box center [191, 213] width 81 height 10
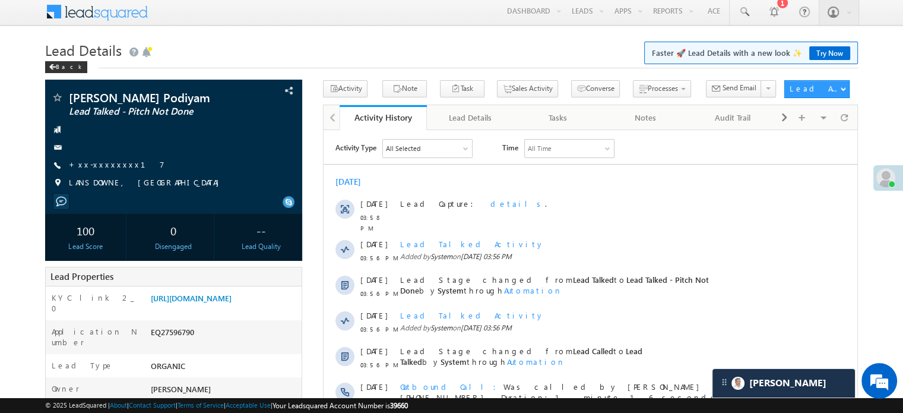
scroll to position [2, 0]
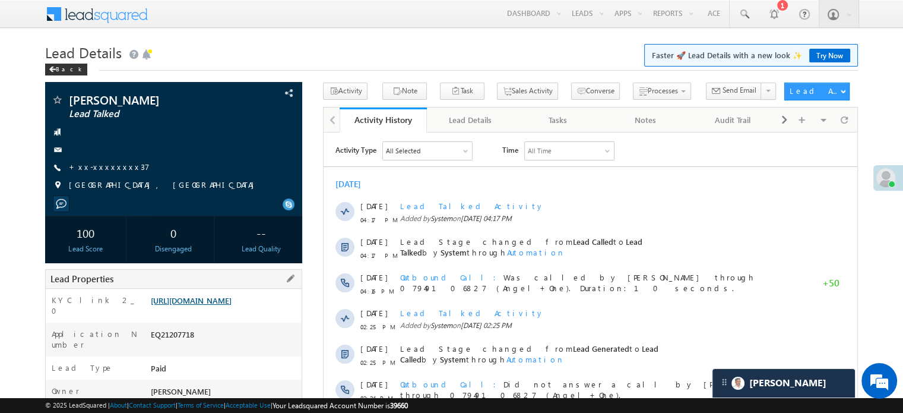
click at [227, 305] on link "[URL][DOMAIN_NAME]" at bounding box center [191, 300] width 81 height 10
click at [221, 303] on link "https://angelbroking1-pk3em7sa.customui-test.leadsquared.com?leadId=a896f49f-f9…" at bounding box center [191, 300] width 81 height 10
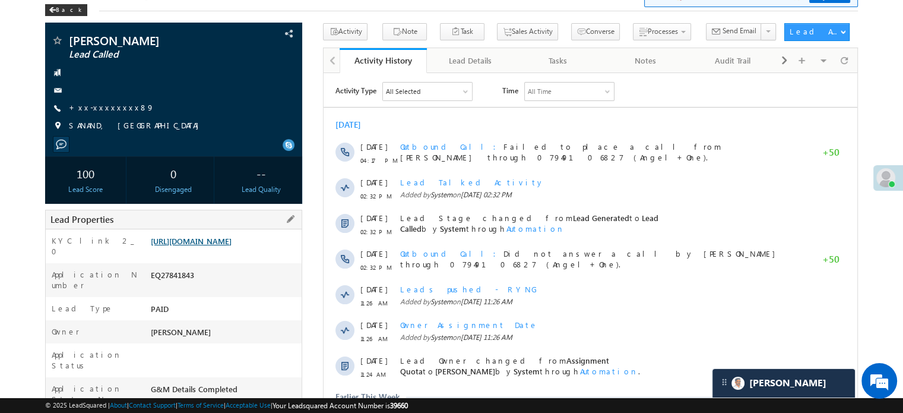
click at [198, 246] on link "https://angelbroking1-pk3em7sa.customui-test.leadsquared.com?leadId=b01b1b71-69…" at bounding box center [191, 241] width 81 height 10
click at [232, 246] on link "https://angelbroking1-pk3em7sa.customui-test.leadsquared.com?leadId=b01b1b71-69…" at bounding box center [191, 241] width 81 height 10
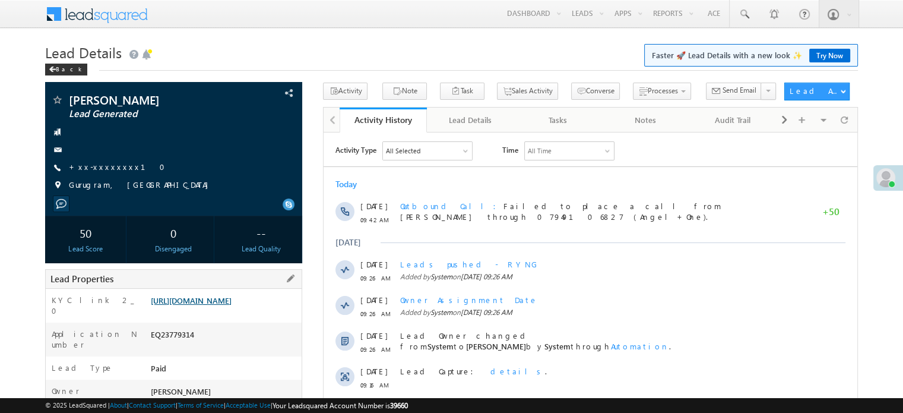
click at [232, 305] on link "[URL][DOMAIN_NAME]" at bounding box center [191, 300] width 81 height 10
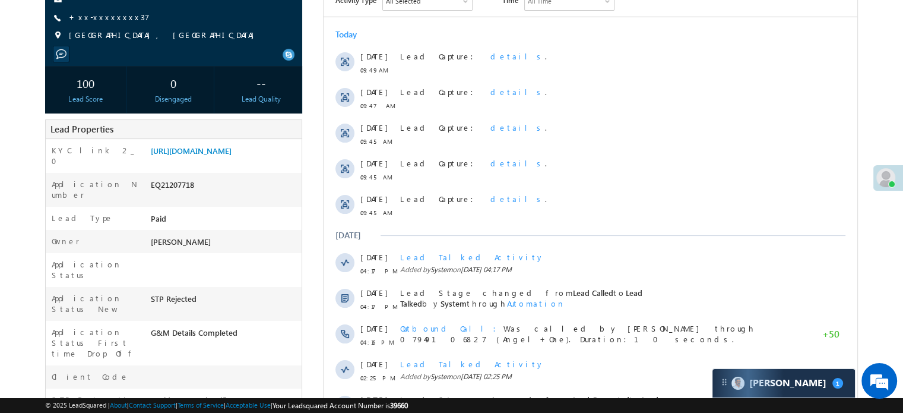
scroll to position [59, 0]
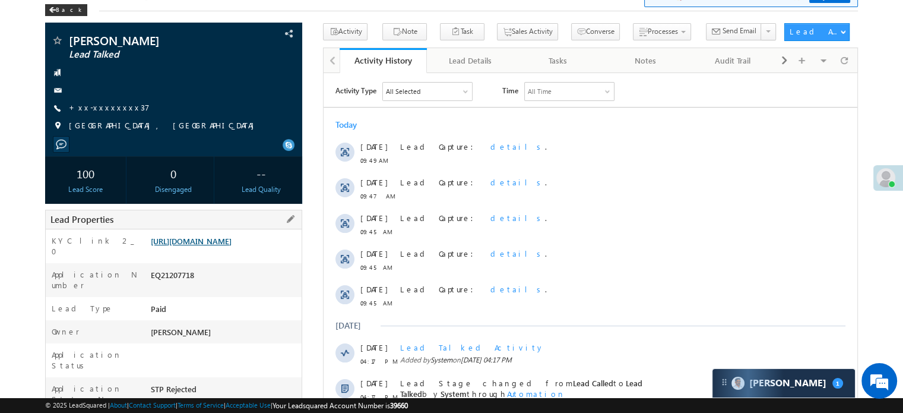
click at [209, 242] on link "https://angelbroking1-pk3em7sa.customui-test.leadsquared.com?leadId=a896f49f-f9…" at bounding box center [191, 241] width 81 height 10
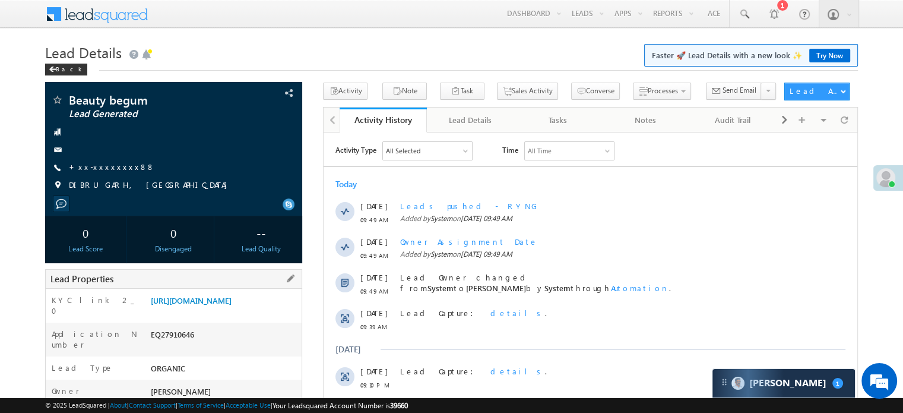
click at [170, 292] on div "KYC link 2_0 https://angelbroking1-pk3em7sa.customui-test.leadsquared.com?leadI…" at bounding box center [174, 306] width 256 height 34
click at [178, 301] on link "https://angelbroking1-pk3em7sa.customui-test.leadsquared.com?leadId=75360f9d-7d…" at bounding box center [191, 300] width 81 height 10
click at [232, 305] on link "https://angelbroking1-pk3em7sa.customui-test.leadsquared.com?leadId=75360f9d-7d…" at bounding box center [191, 300] width 81 height 10
click at [203, 305] on link "https://angelbroking1-pk3em7sa.customui-test.leadsquared.com?leadId=75360f9d-7d…" at bounding box center [191, 300] width 81 height 10
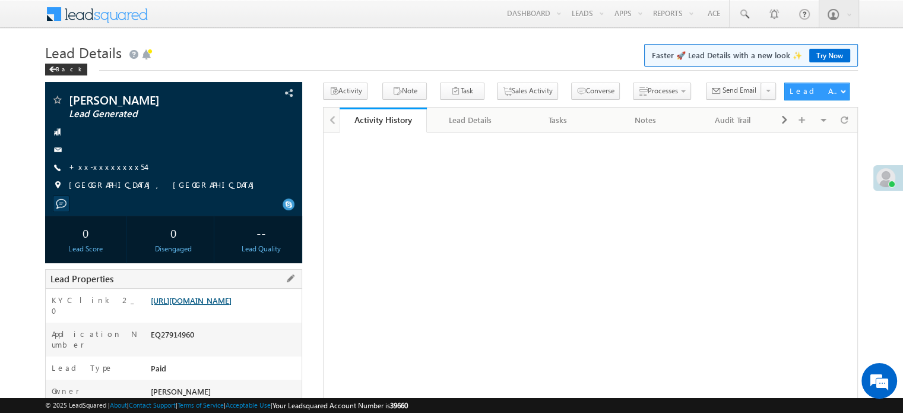
drag, startPoint x: 0, startPoint y: 0, endPoint x: 194, endPoint y: 314, distance: 368.8
click at [194, 305] on link "[URL][DOMAIN_NAME]" at bounding box center [191, 300] width 81 height 10
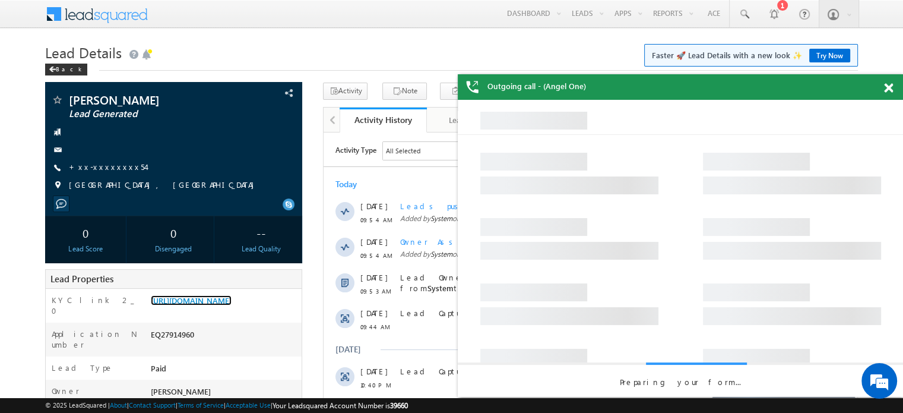
click at [884, 88] on span at bounding box center [888, 88] width 9 height 10
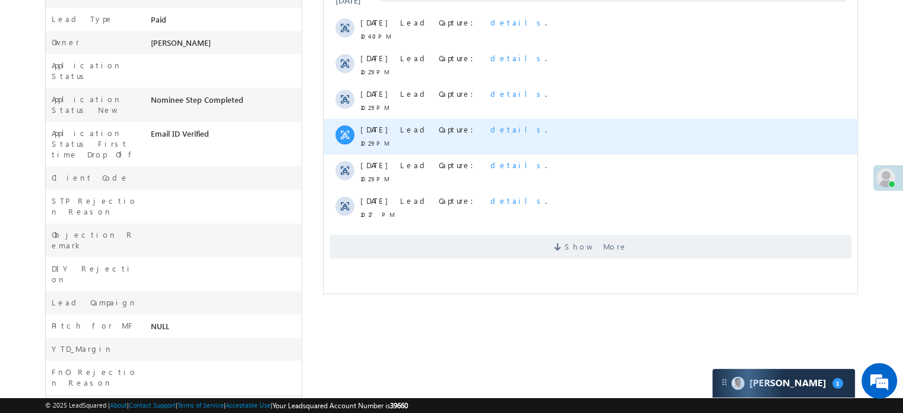
scroll to position [356, 0]
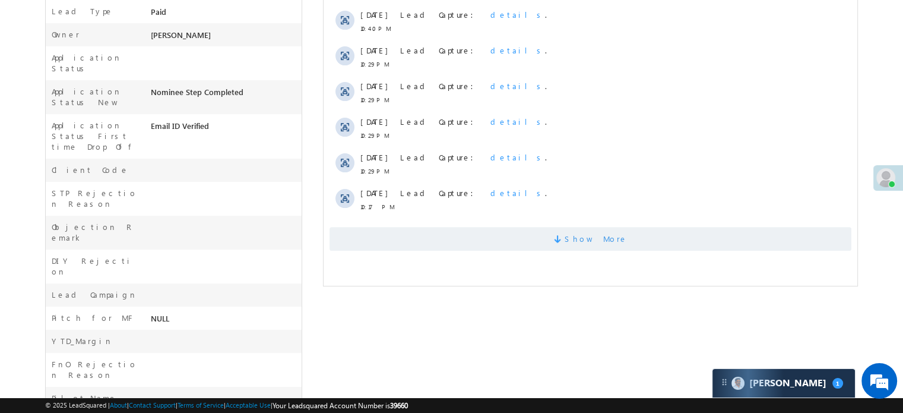
click at [409, 232] on span "Show More" at bounding box center [591, 239] width 522 height 24
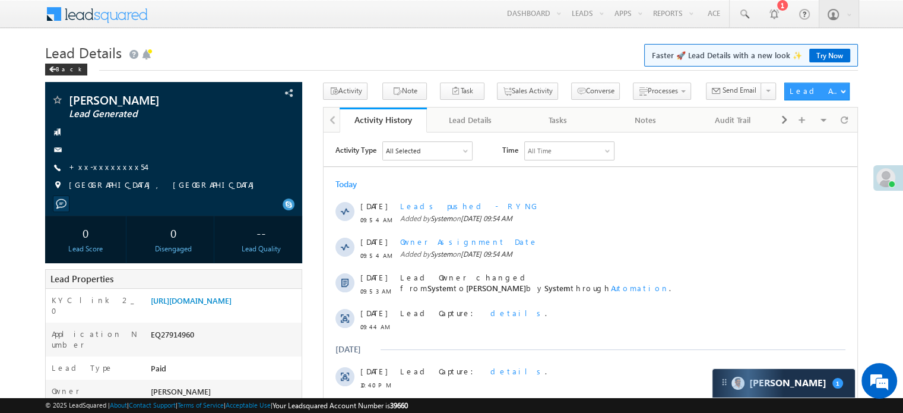
scroll to position [0, 0]
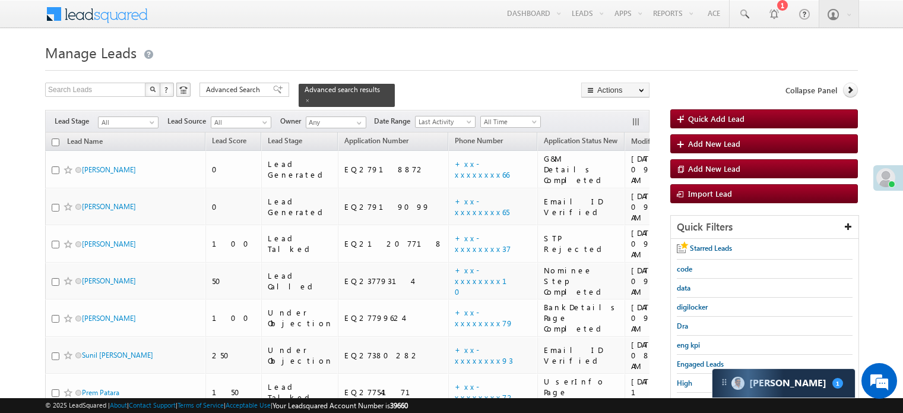
scroll to position [77, 0]
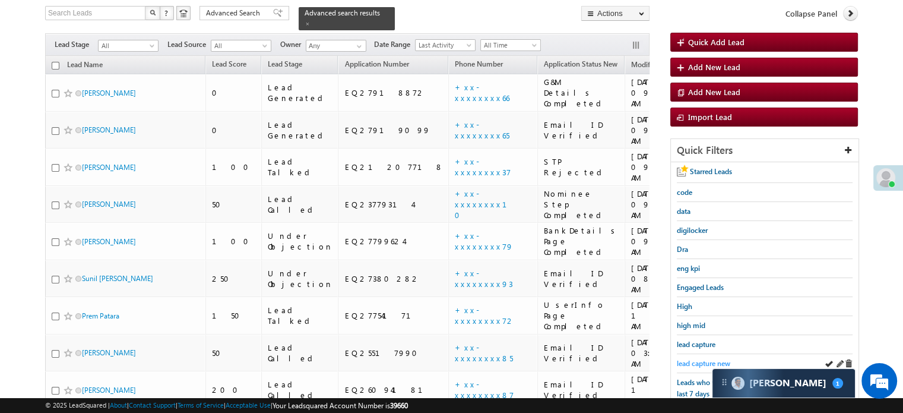
click at [691, 359] on span "lead capture new" at bounding box center [703, 363] width 53 height 9
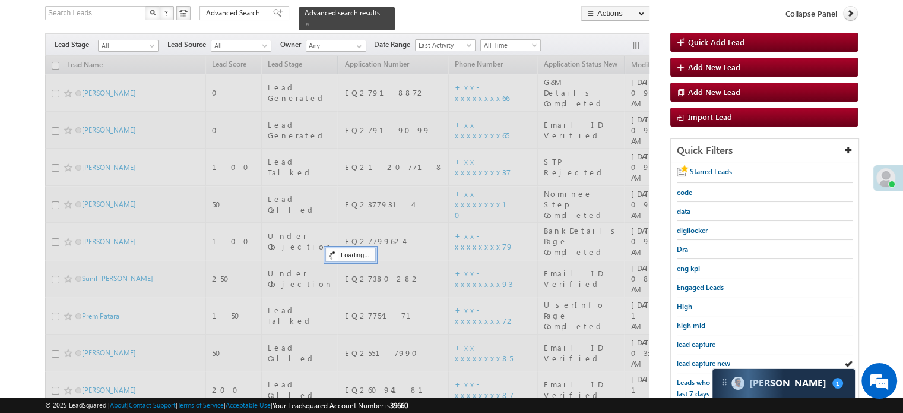
click at [691, 359] on span "lead capture new" at bounding box center [703, 363] width 53 height 9
click at [695, 360] on span "lead capture new" at bounding box center [703, 363] width 53 height 9
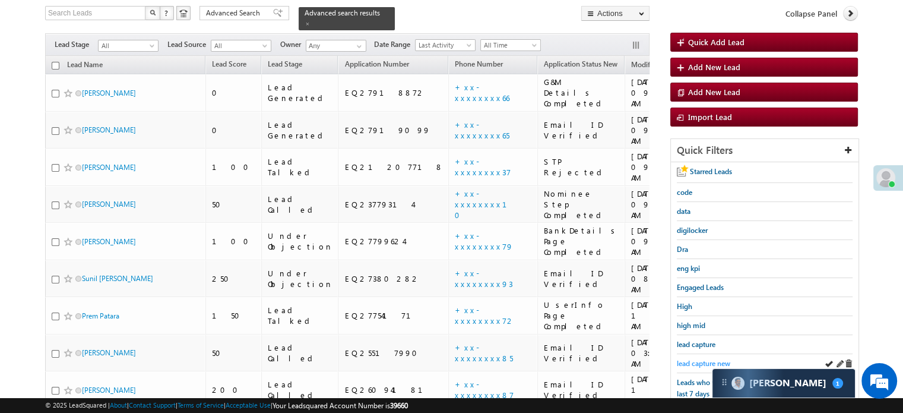
click at [701, 361] on span "lead capture new" at bounding box center [703, 363] width 53 height 9
click at [705, 360] on span "lead capture new" at bounding box center [703, 363] width 53 height 9
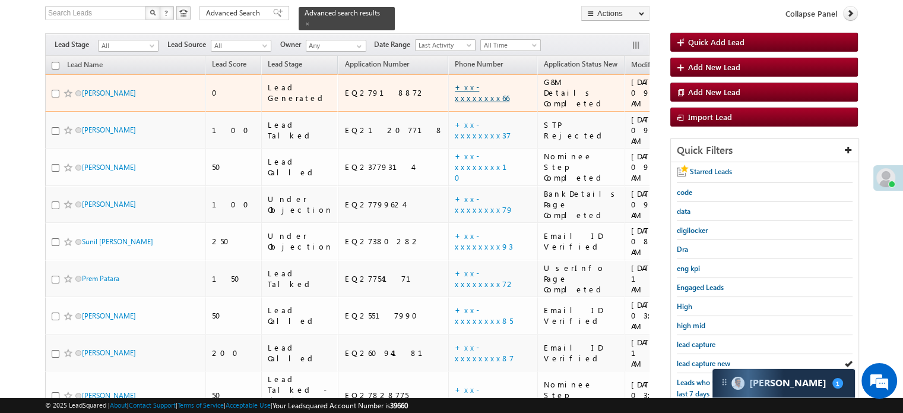
click at [455, 82] on link "+xx-xxxxxxxx66" at bounding box center [482, 92] width 55 height 21
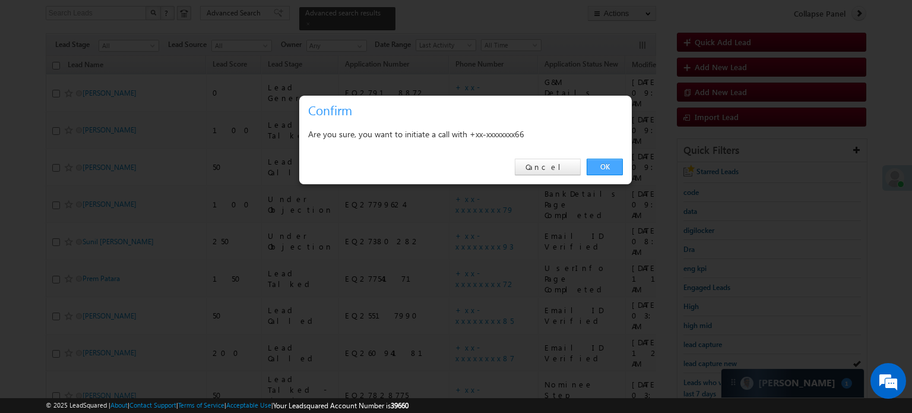
click at [615, 166] on link "OK" at bounding box center [605, 167] width 36 height 17
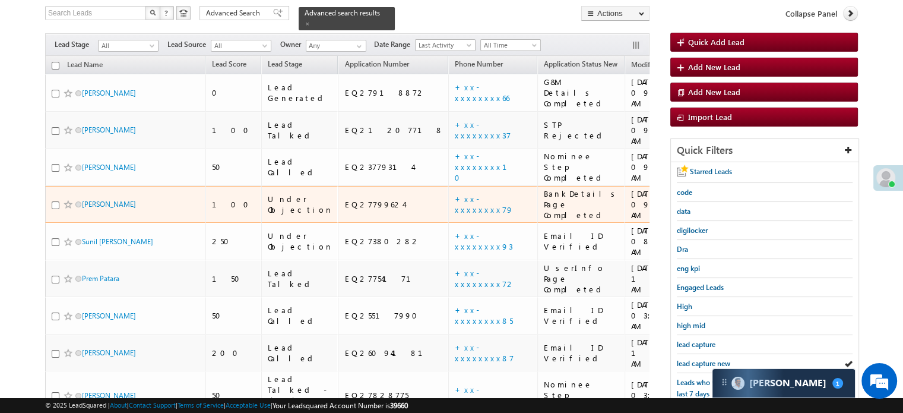
click at [701, 299] on div "High" at bounding box center [765, 306] width 176 height 19
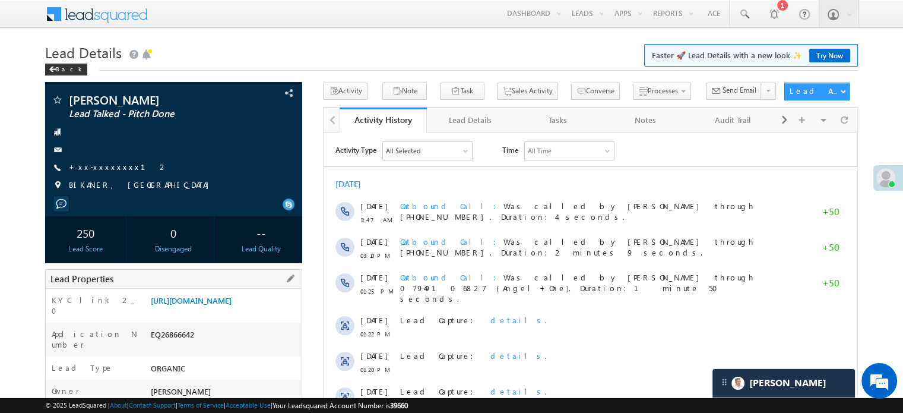
drag, startPoint x: 148, startPoint y: 301, endPoint x: 294, endPoint y: 324, distance: 147.9
click at [294, 311] on div "https://angelbroking1-pk3em7sa.customui-test.leadsquared.com?leadId=f4ddf0d2-d2…" at bounding box center [225, 303] width 154 height 17
copy link "https://angelbroking1-pk3em7sa.customui-test.leadsquared.com?leadId=f4ddf0d2-d2…"
click at [448, 43] on h1 "Lead Details Faster 🚀 Lead Details with a new look ✨ Try Now" at bounding box center [451, 51] width 813 height 23
click at [210, 305] on link "https://angelbroking1-pk3em7sa.customui-test.leadsquared.com?leadId=f4ddf0d2-d2…" at bounding box center [191, 300] width 81 height 10
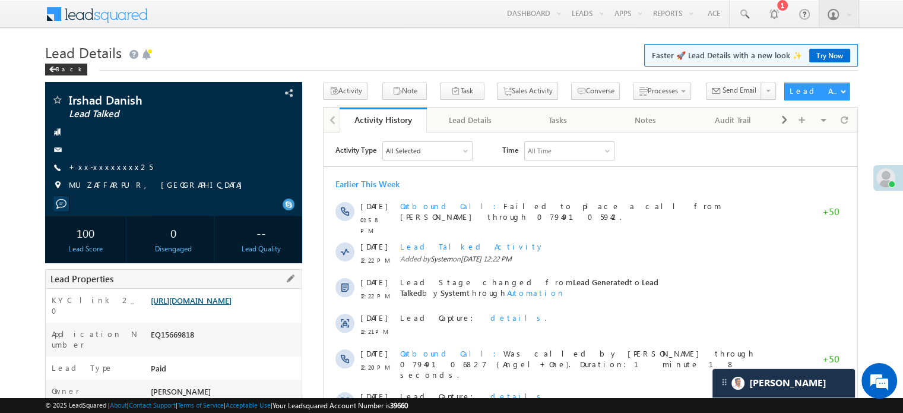
click at [194, 311] on div "[URL][DOMAIN_NAME]" at bounding box center [225, 303] width 154 height 17
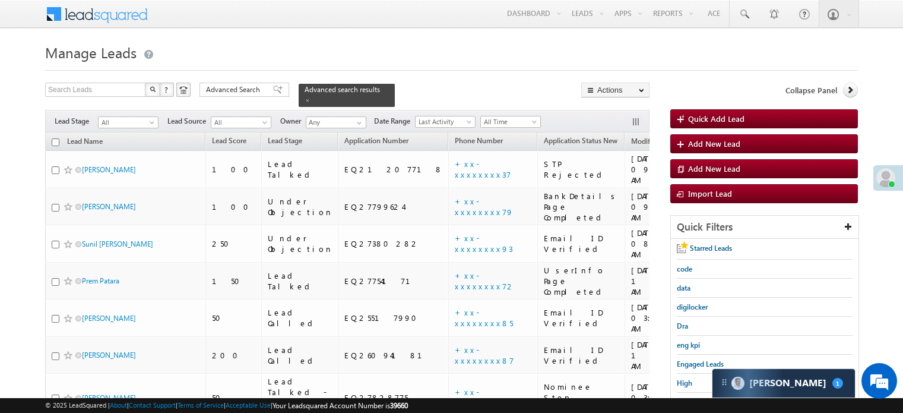
scroll to position [109, 0]
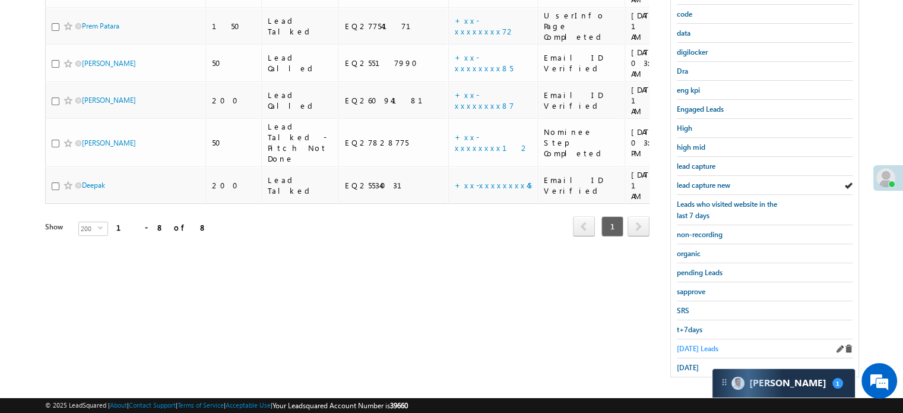
click at [692, 344] on span "Today's Leads" at bounding box center [698, 348] width 42 height 9
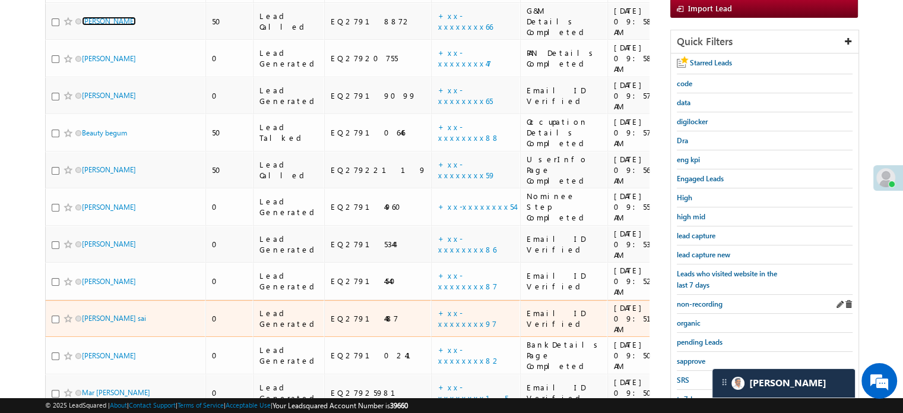
scroll to position [195, 0]
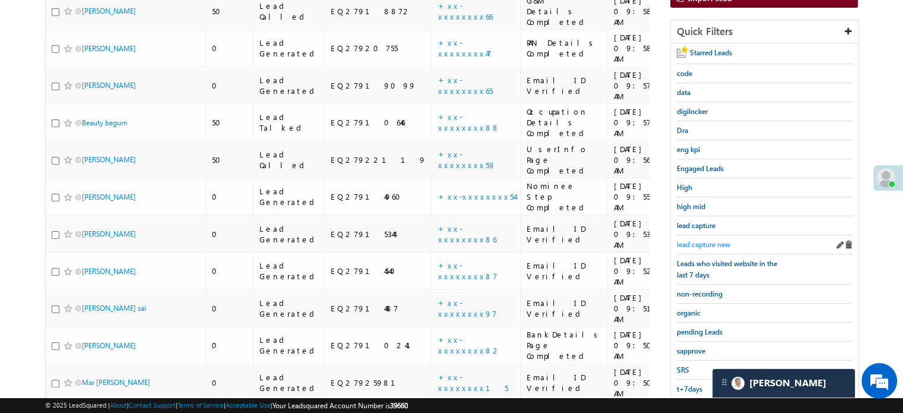
click at [710, 242] on span "lead capture new" at bounding box center [703, 244] width 53 height 9
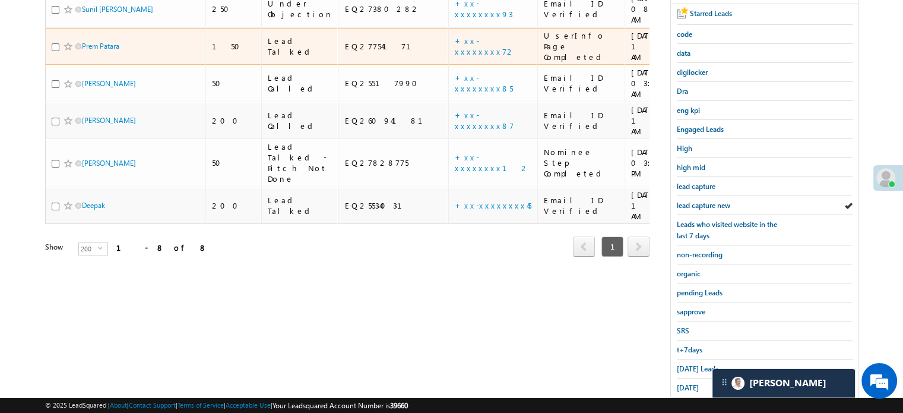
scroll to position [255, 0]
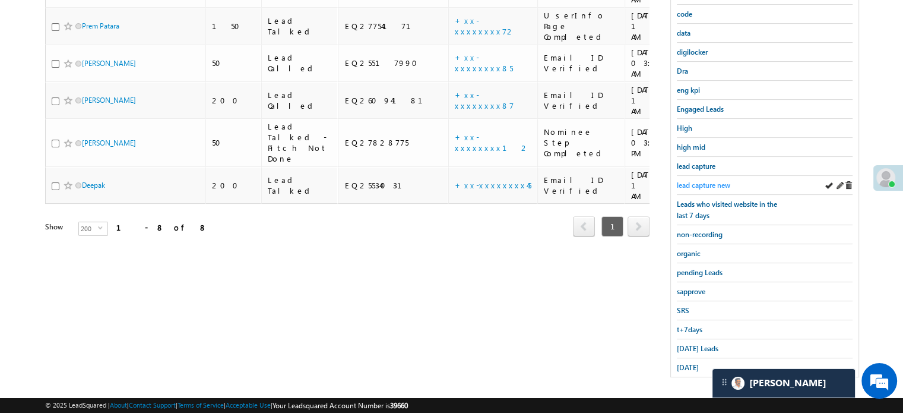
click at [689, 182] on span "lead capture new" at bounding box center [703, 185] width 53 height 9
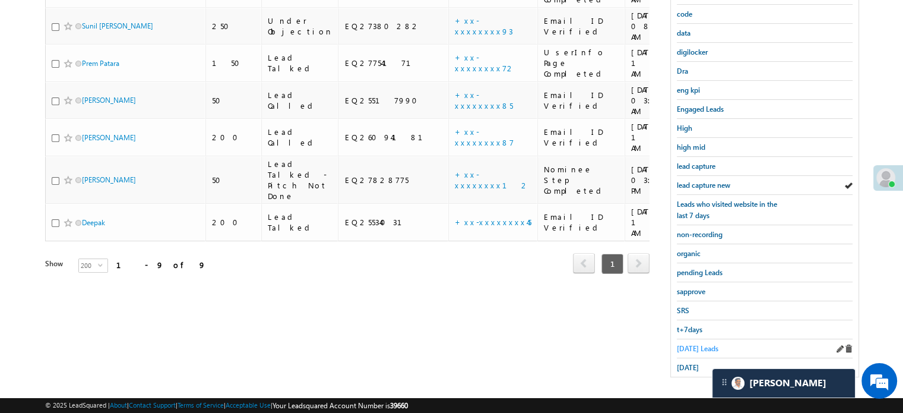
click at [692, 344] on span "Today's Leads" at bounding box center [698, 348] width 42 height 9
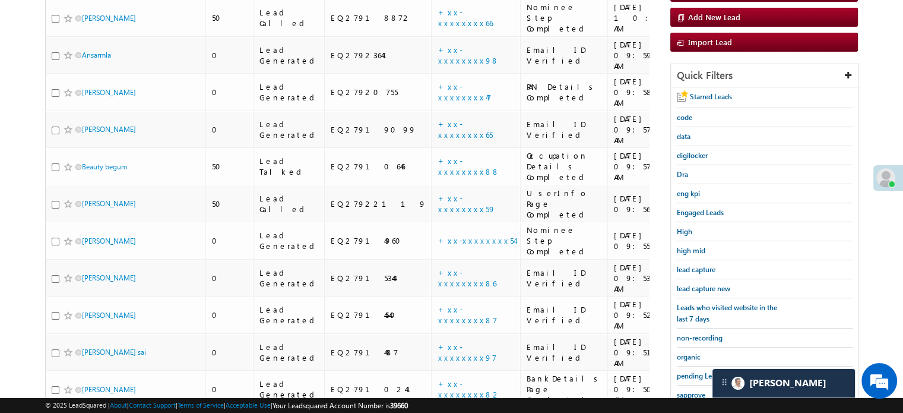
scroll to position [77, 0]
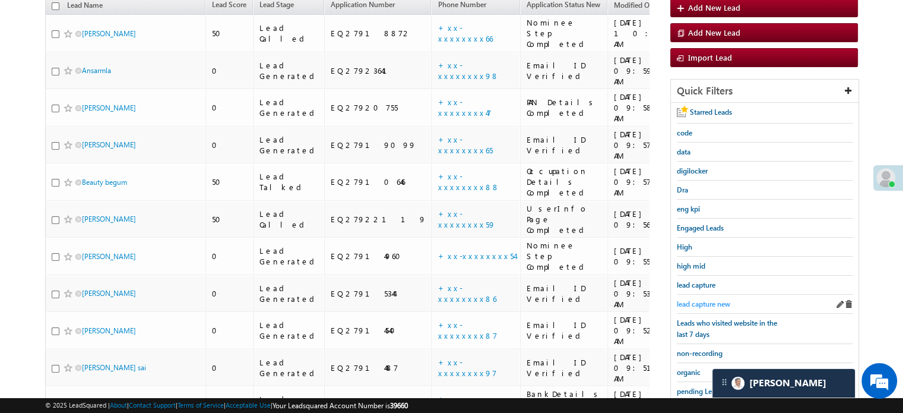
click at [709, 301] on span "lead capture new" at bounding box center [703, 303] width 53 height 9
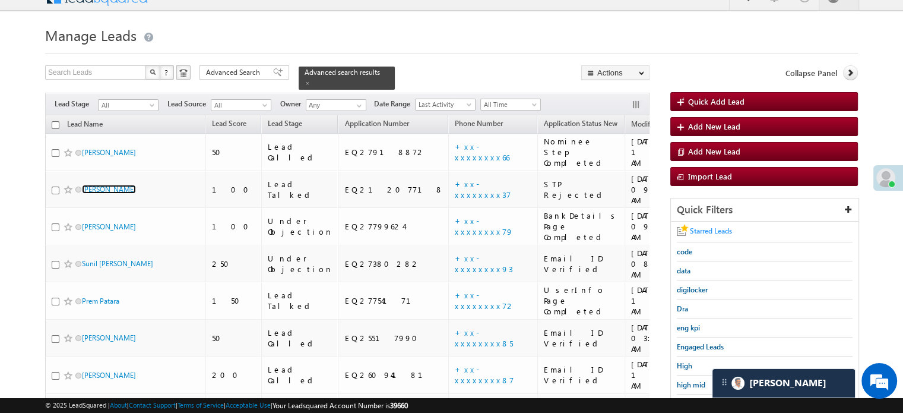
scroll to position [136, 0]
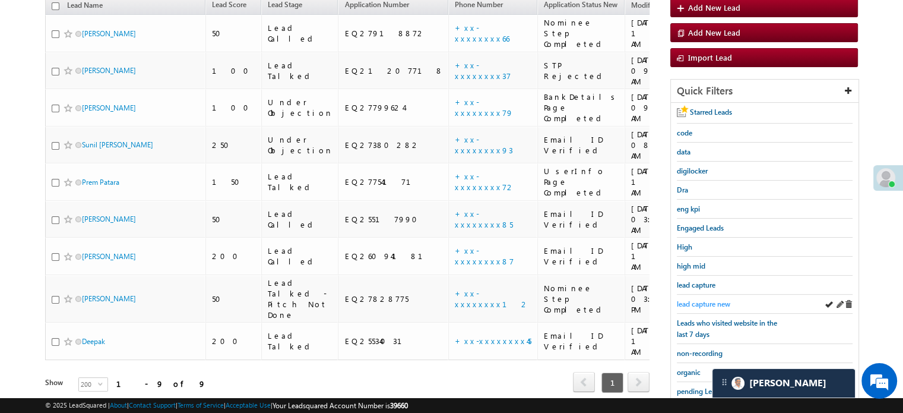
click at [705, 303] on span "lead capture new" at bounding box center [703, 303] width 53 height 9
click at [710, 299] on span "lead capture new" at bounding box center [703, 303] width 53 height 9
click at [701, 299] on span "lead capture new" at bounding box center [703, 303] width 53 height 9
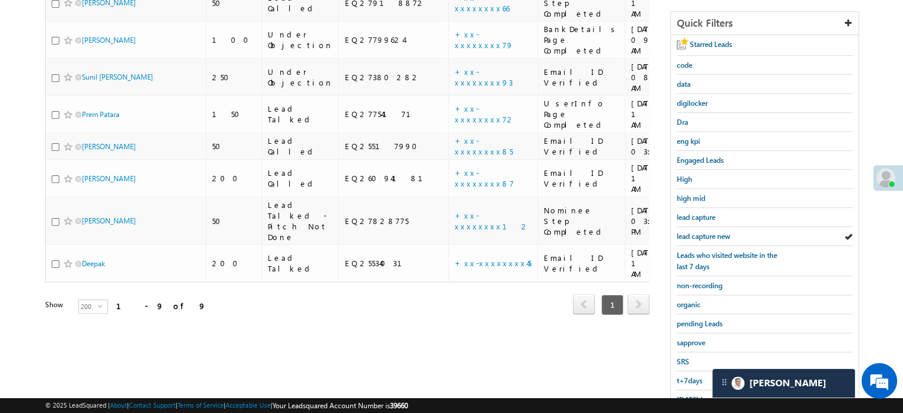
scroll to position [255, 0]
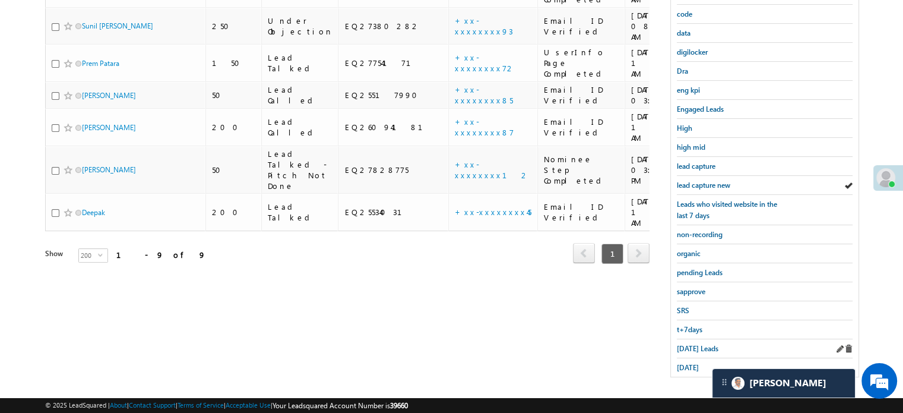
click at [689, 349] on div "Today's Leads" at bounding box center [765, 348] width 176 height 19
click at [690, 344] on span "Today's Leads" at bounding box center [698, 348] width 42 height 9
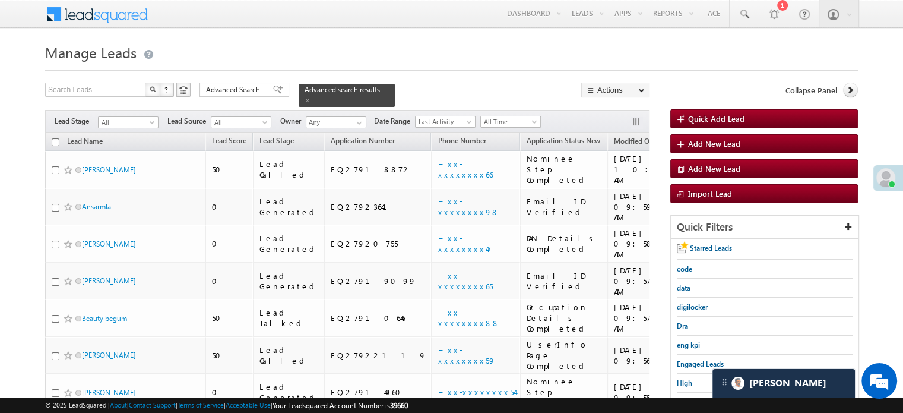
scroll to position [119, 0]
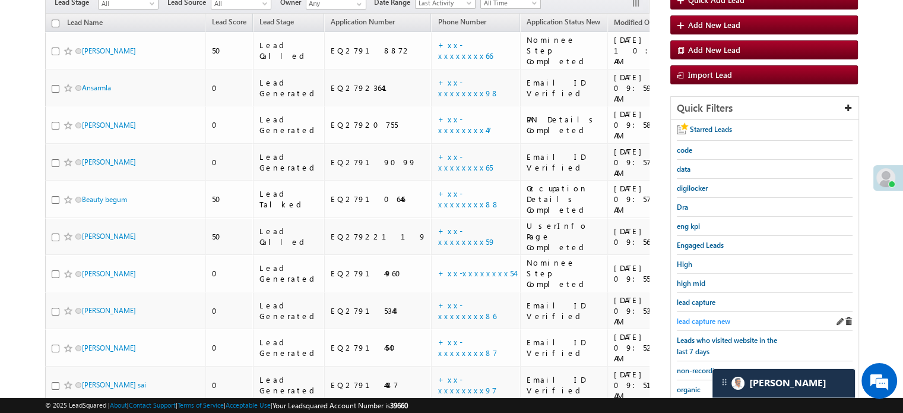
click at [689, 316] on span "lead capture new" at bounding box center [703, 320] width 53 height 9
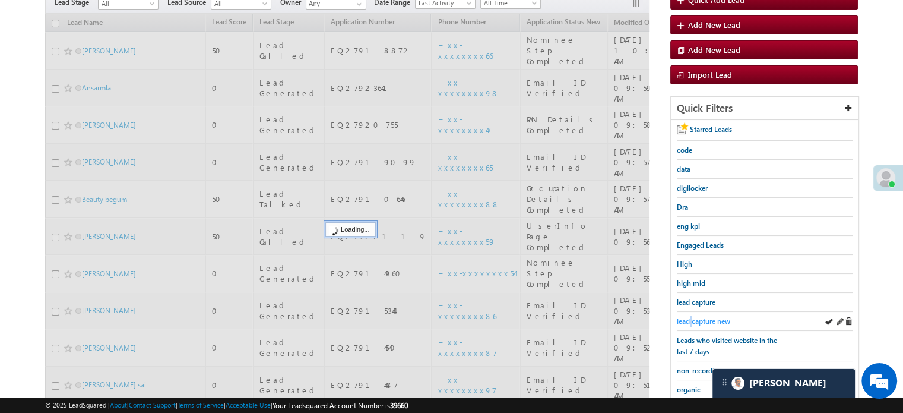
click at [689, 316] on span "lead capture new" at bounding box center [703, 320] width 53 height 9
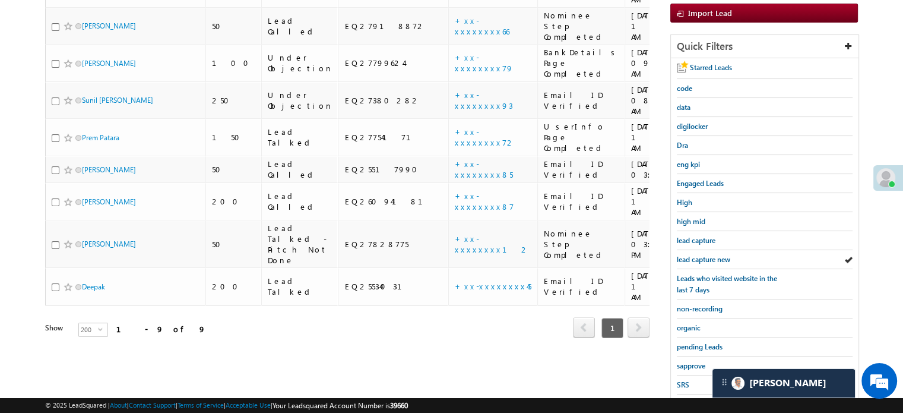
scroll to position [255, 0]
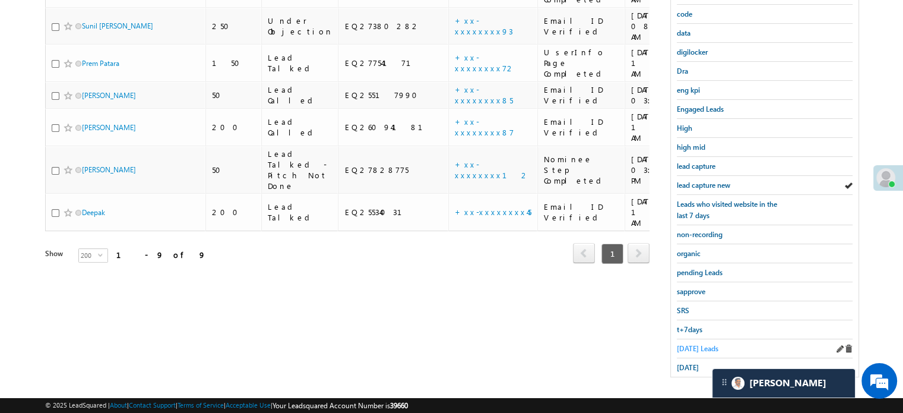
click at [688, 344] on span "Today's Leads" at bounding box center [698, 348] width 42 height 9
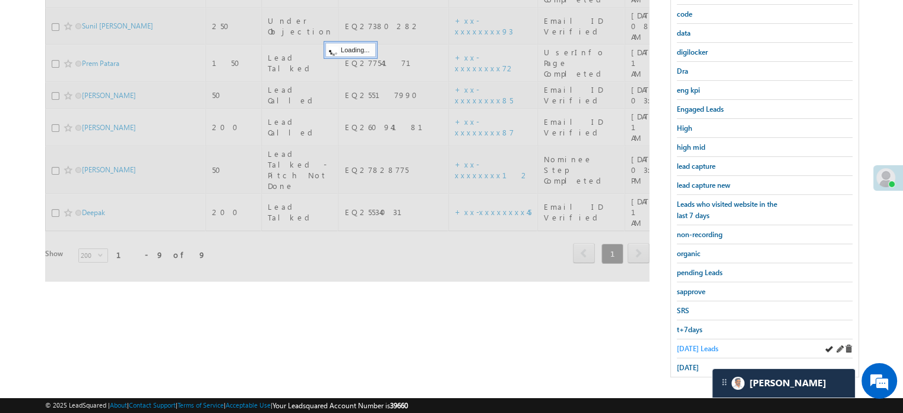
click at [685, 344] on span "Today's Leads" at bounding box center [698, 348] width 42 height 9
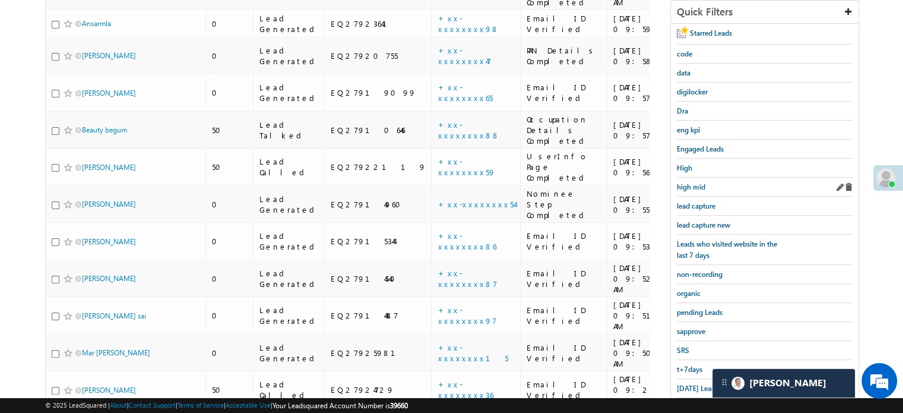
scroll to position [136, 0]
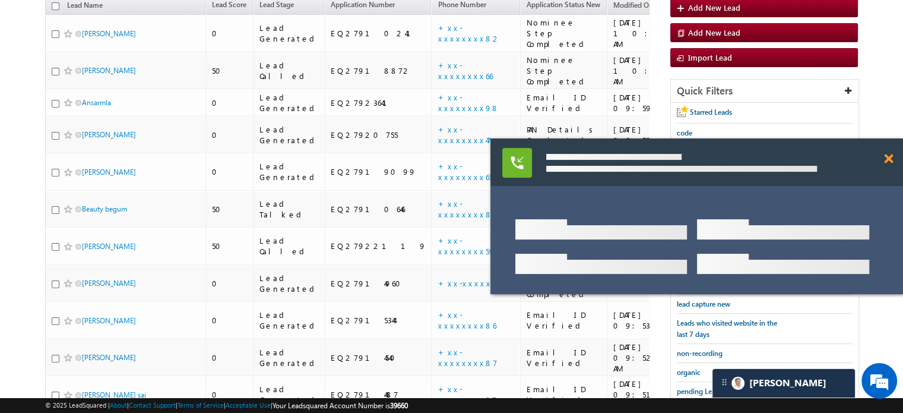
click at [890, 160] on span at bounding box center [888, 159] width 9 height 10
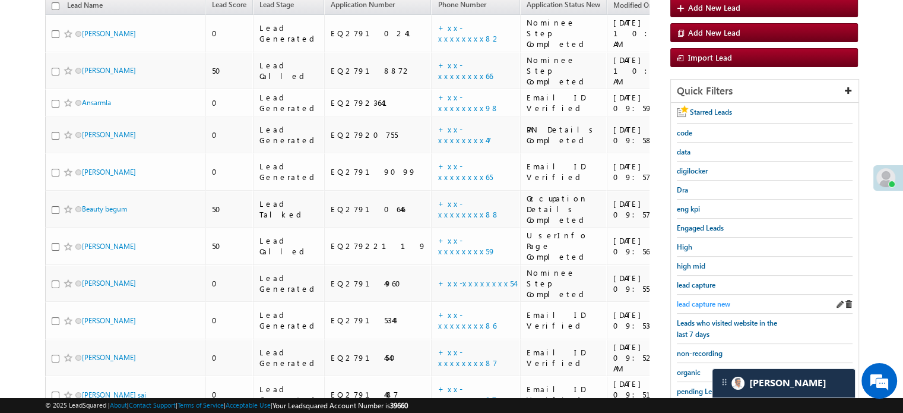
click at [700, 300] on span "lead capture new" at bounding box center [703, 303] width 53 height 9
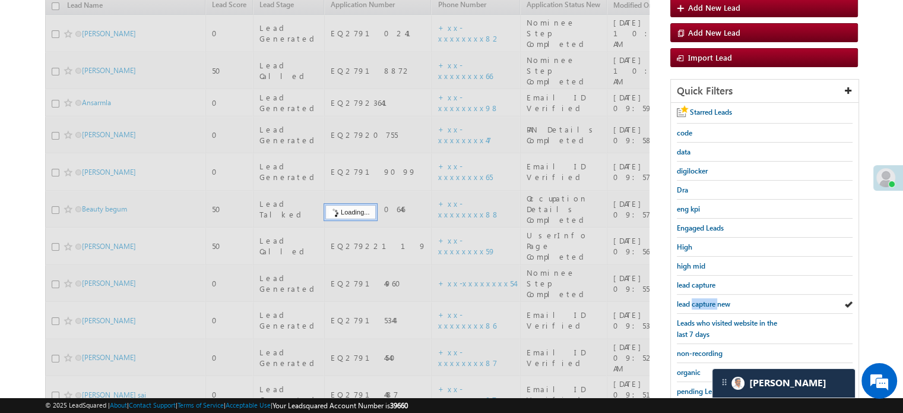
click at [700, 300] on span "lead capture new" at bounding box center [703, 303] width 53 height 9
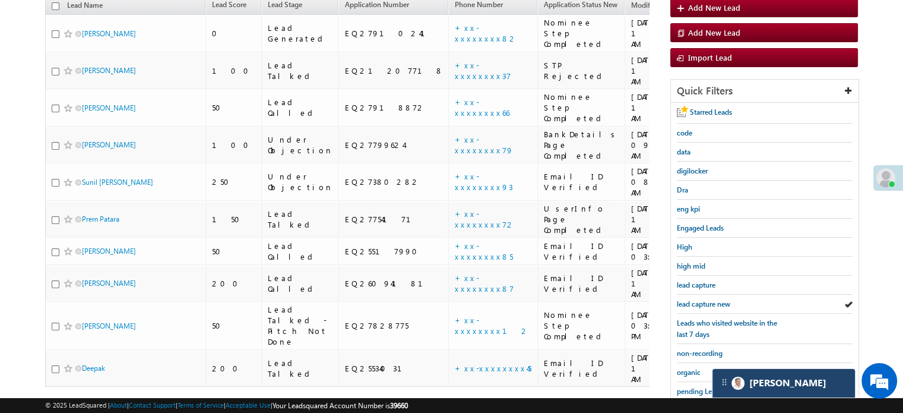
click at [765, 393] on div "[PERSON_NAME]" at bounding box center [784, 383] width 143 height 29
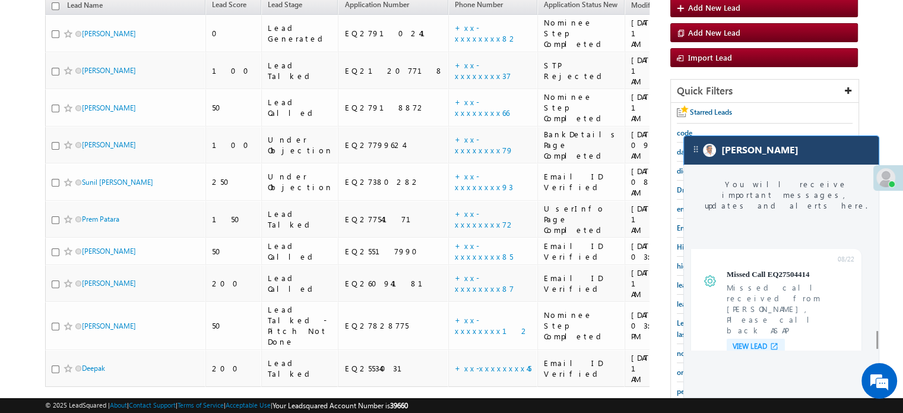
scroll to position [4951, 0]
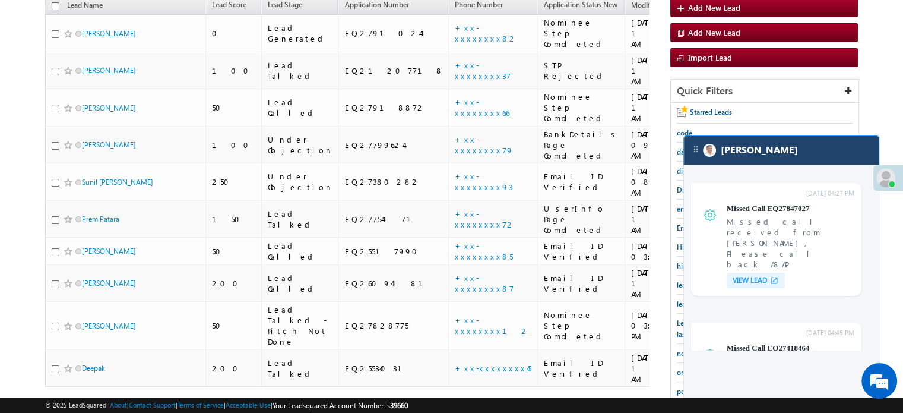
click at [770, 163] on div "[PERSON_NAME]" at bounding box center [781, 150] width 195 height 29
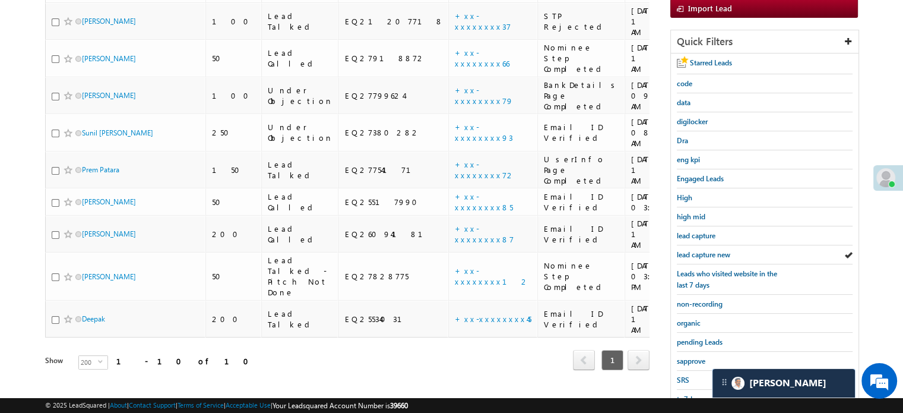
scroll to position [255, 0]
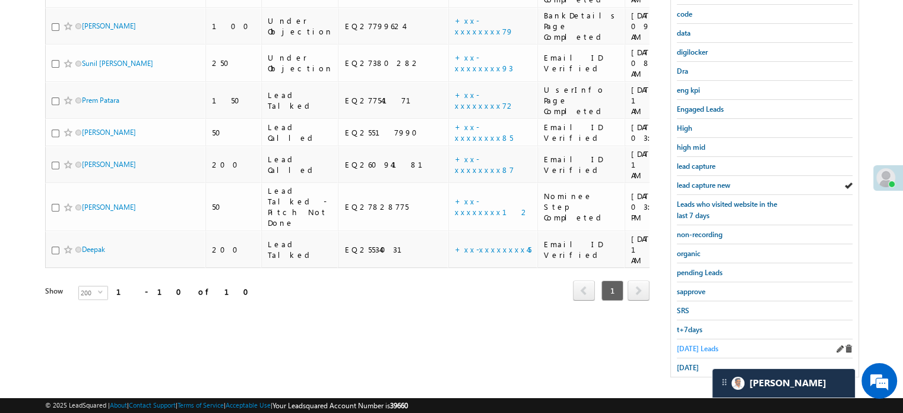
click at [690, 346] on span "Today's Leads" at bounding box center [698, 348] width 42 height 9
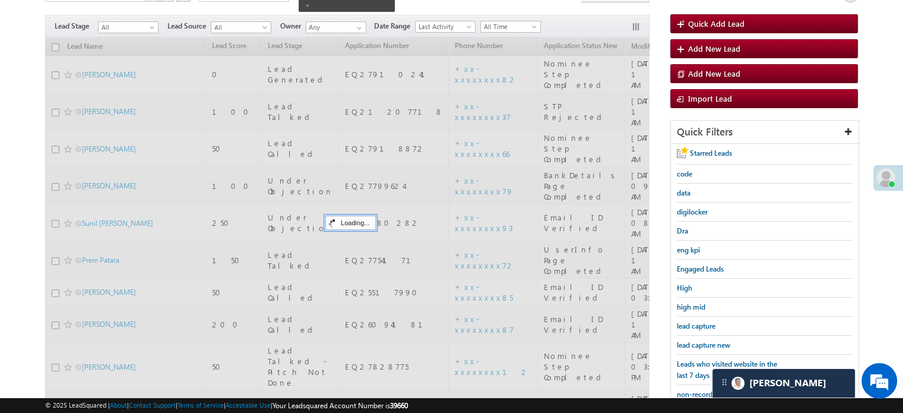
scroll to position [77, 0]
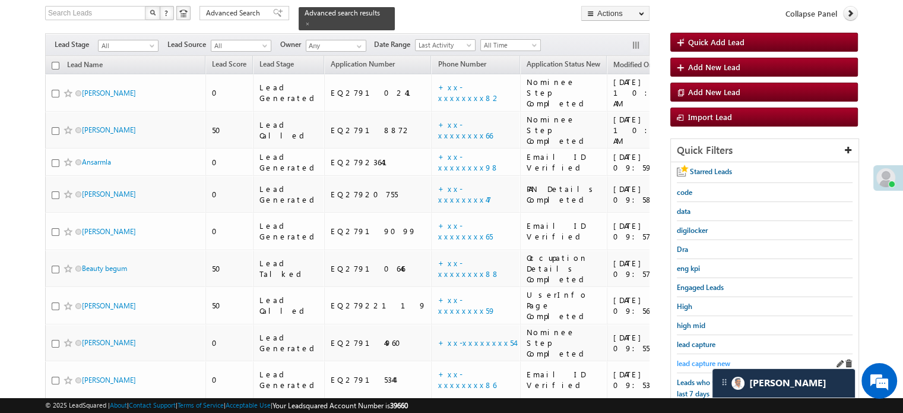
click at [705, 359] on span "lead capture new" at bounding box center [703, 363] width 53 height 9
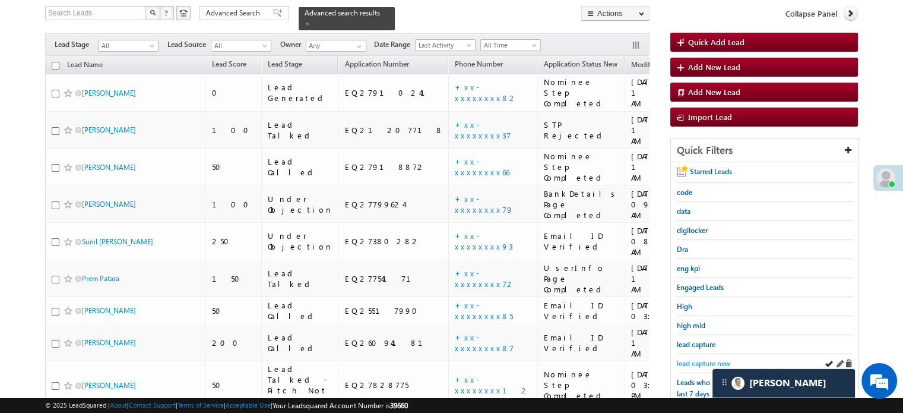
click at [702, 359] on span "lead capture new" at bounding box center [703, 363] width 53 height 9
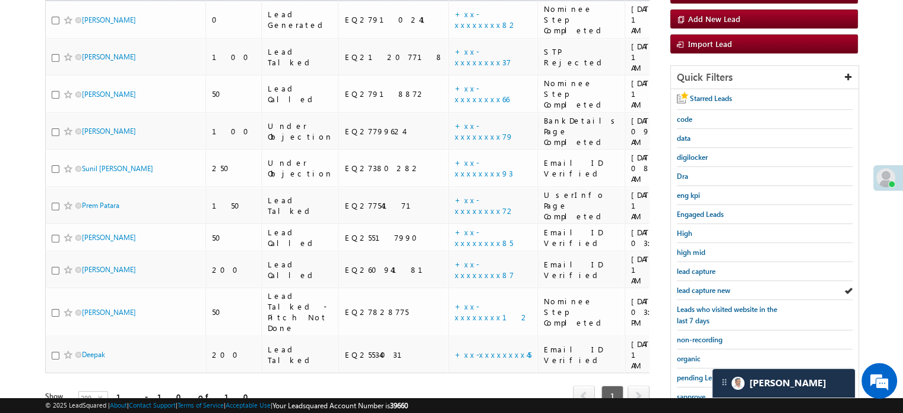
scroll to position [255, 0]
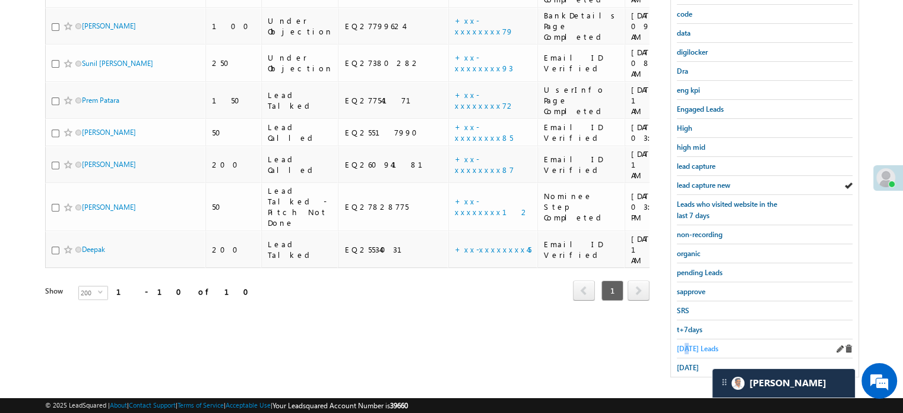
click at [686, 344] on span "Today's Leads" at bounding box center [698, 348] width 42 height 9
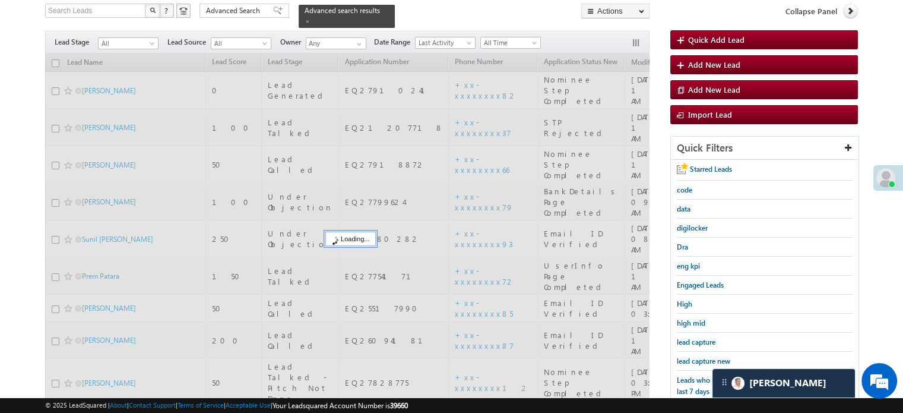
scroll to position [77, 0]
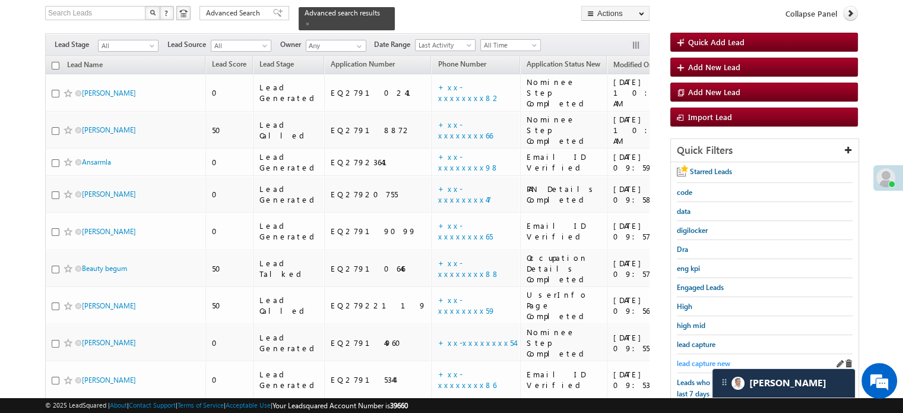
click at [689, 359] on span "lead capture new" at bounding box center [703, 363] width 53 height 9
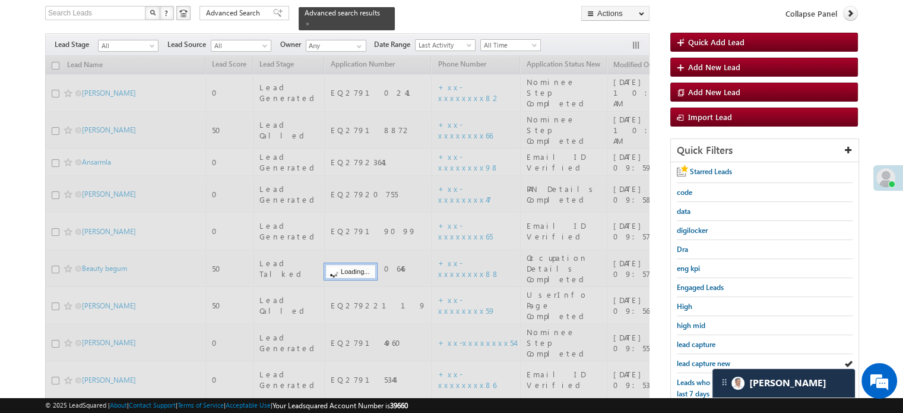
click at [689, 359] on span "lead capture new" at bounding box center [703, 363] width 53 height 9
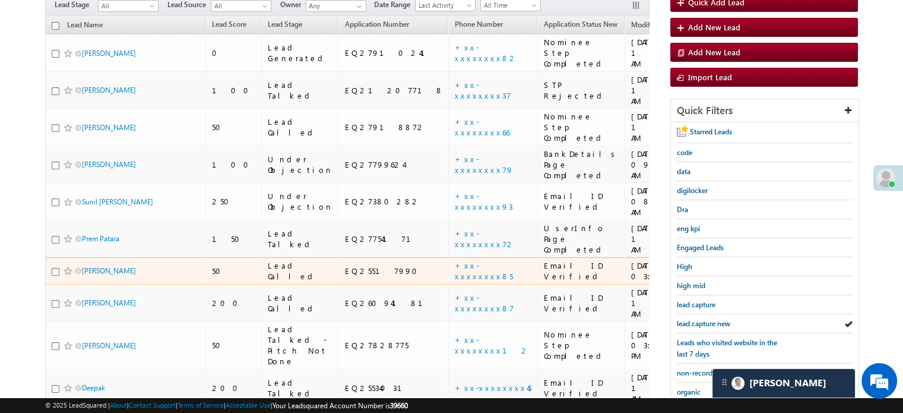
scroll to position [136, 0]
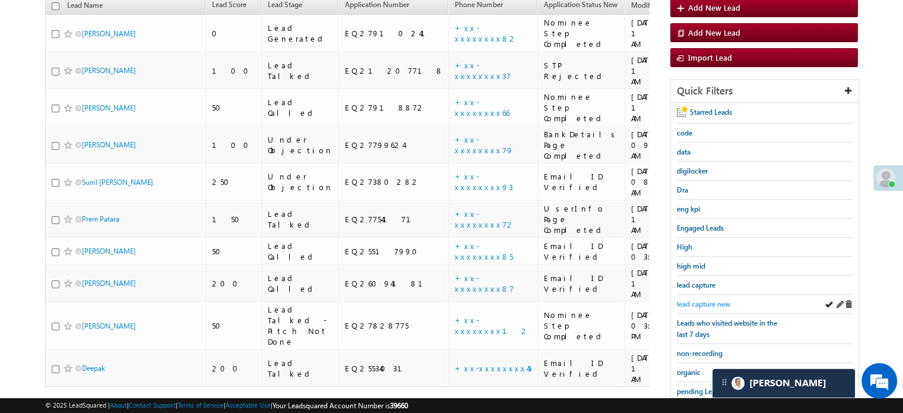
click at [712, 299] on span "lead capture new" at bounding box center [703, 303] width 53 height 9
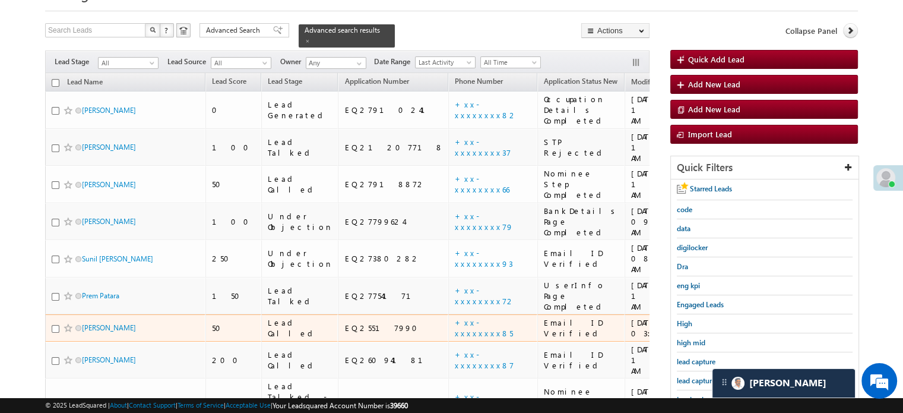
scroll to position [178, 0]
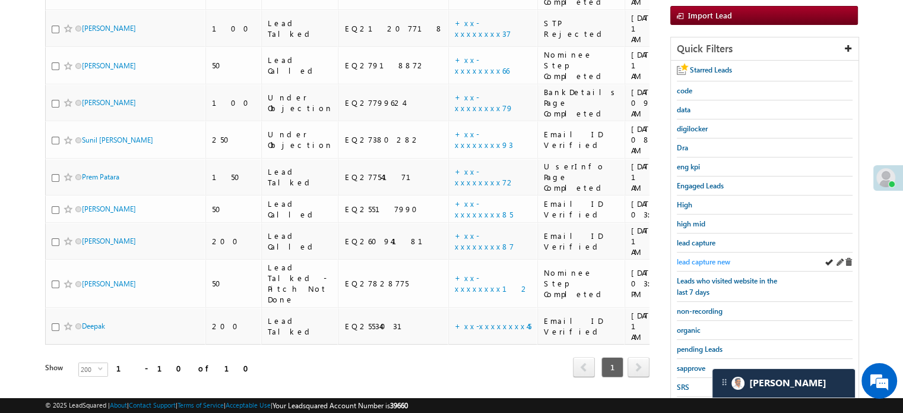
click at [686, 257] on span "lead capture new" at bounding box center [703, 261] width 53 height 9
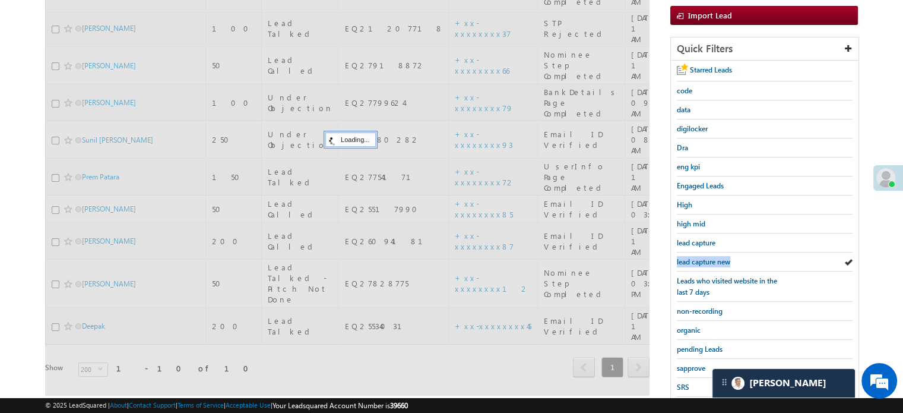
click at [686, 257] on span "lead capture new" at bounding box center [703, 261] width 53 height 9
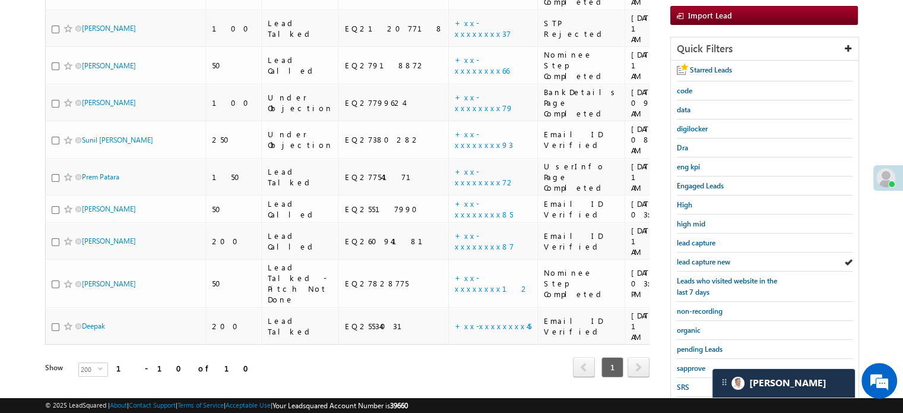
click at [686, 257] on span "lead capture new" at bounding box center [703, 261] width 53 height 9
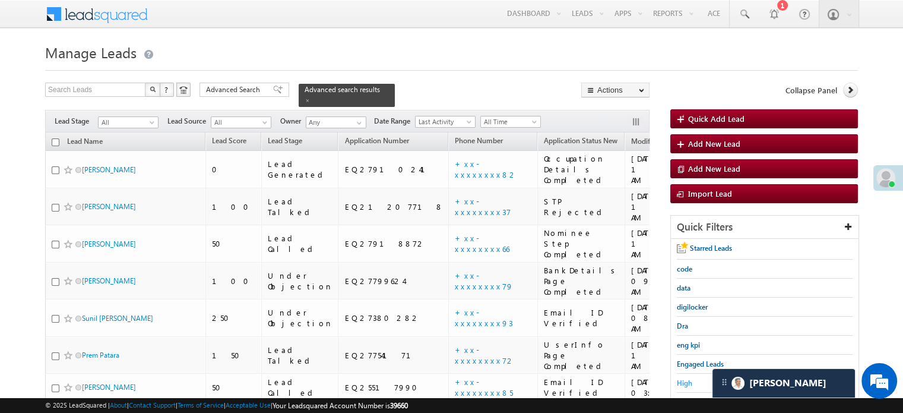
scroll to position [255, 0]
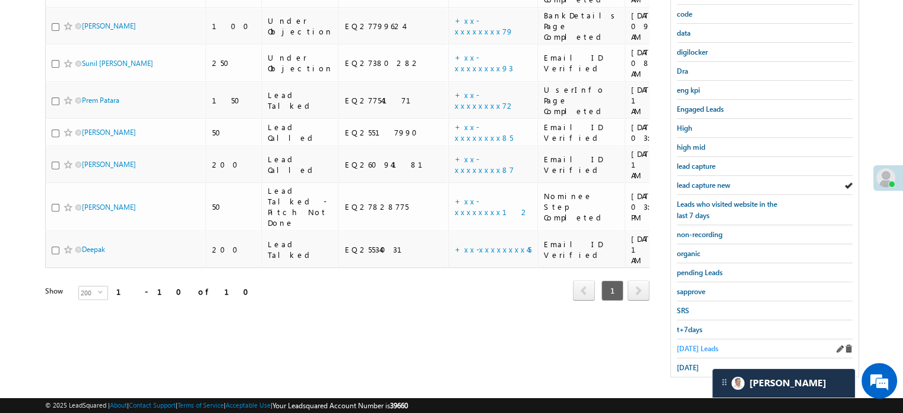
click at [703, 344] on span "Today's Leads" at bounding box center [698, 348] width 42 height 9
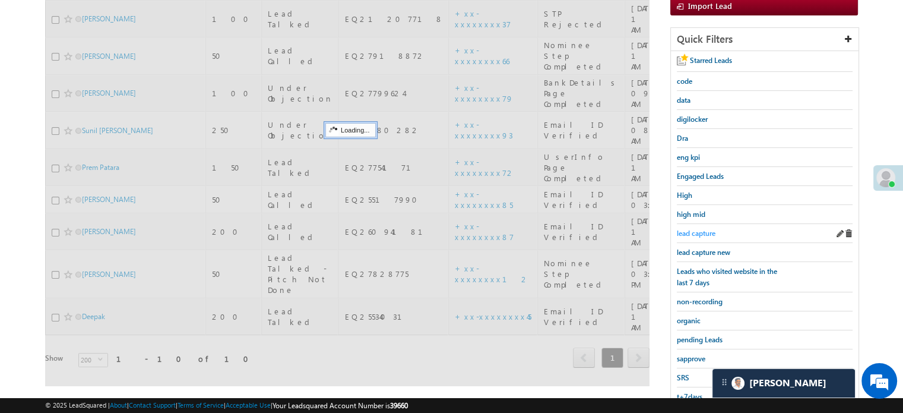
scroll to position [77, 0]
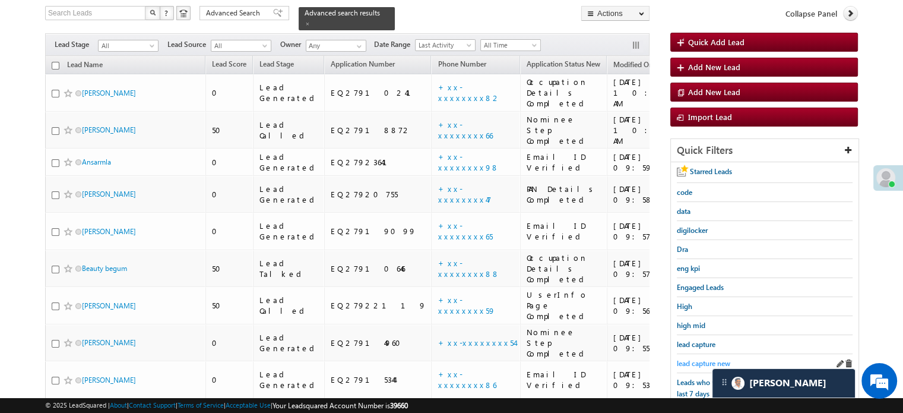
click at [705, 359] on span "lead capture new" at bounding box center [703, 363] width 53 height 9
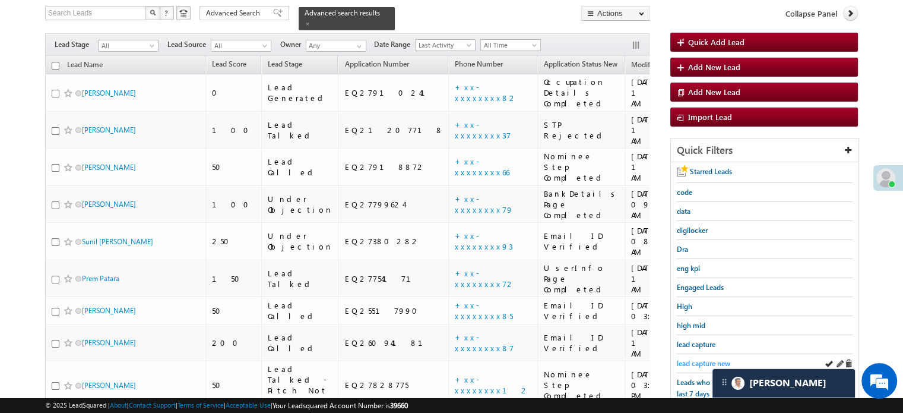
click at [702, 359] on span "lead capture new" at bounding box center [703, 363] width 53 height 9
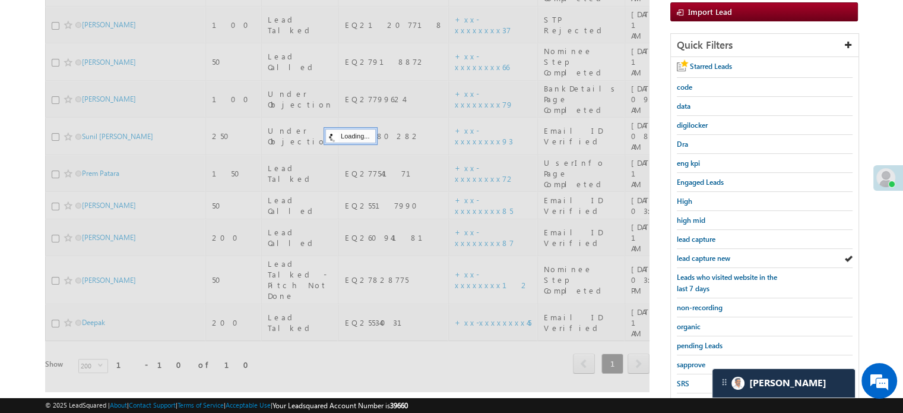
scroll to position [255, 0]
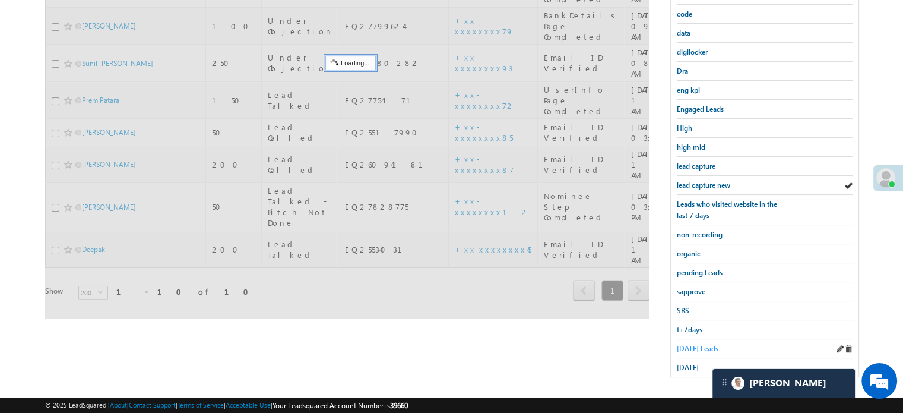
click at [701, 347] on span "Today's Leads" at bounding box center [698, 348] width 42 height 9
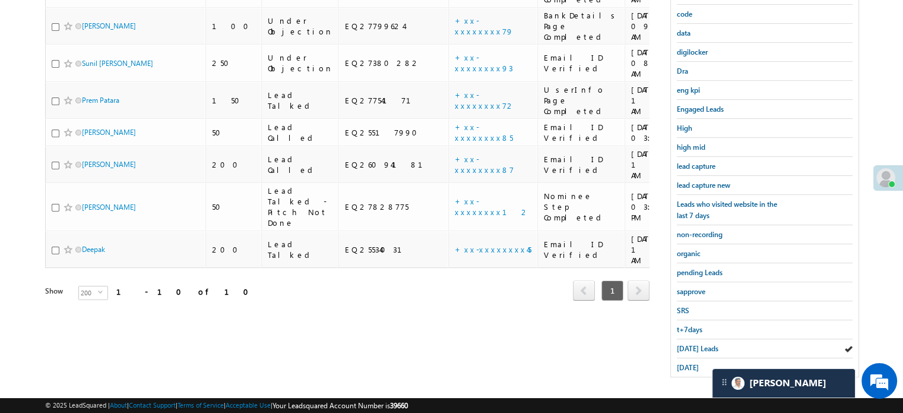
scroll to position [136, 0]
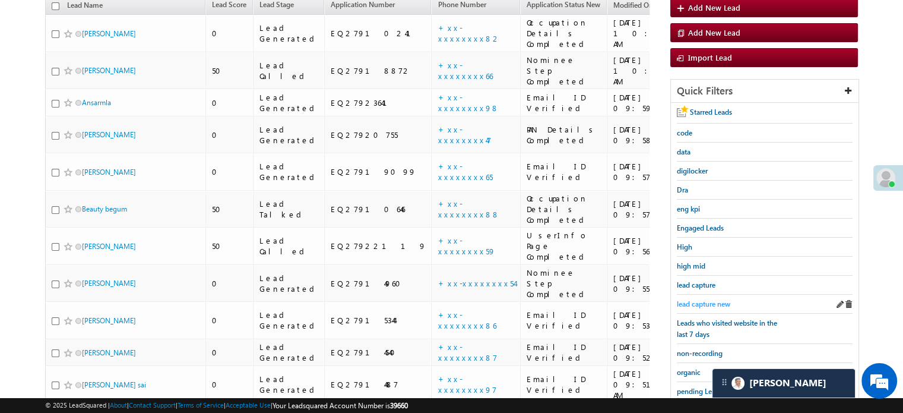
click at [707, 299] on span "lead capture new" at bounding box center [703, 303] width 53 height 9
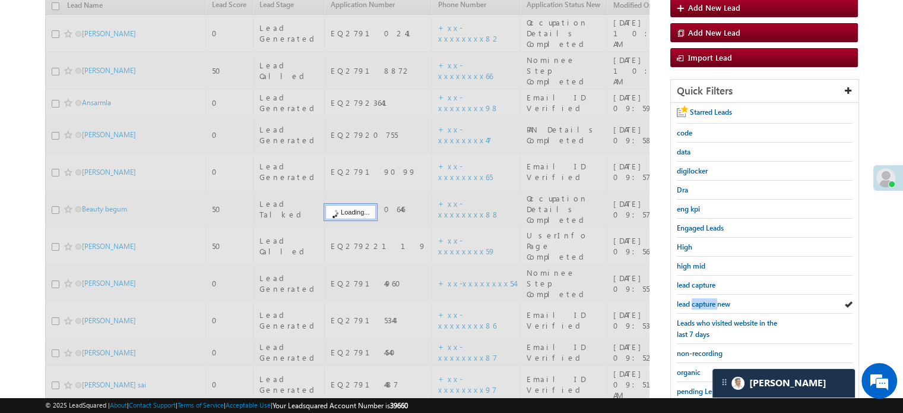
click at [707, 299] on span "lead capture new" at bounding box center [703, 303] width 53 height 9
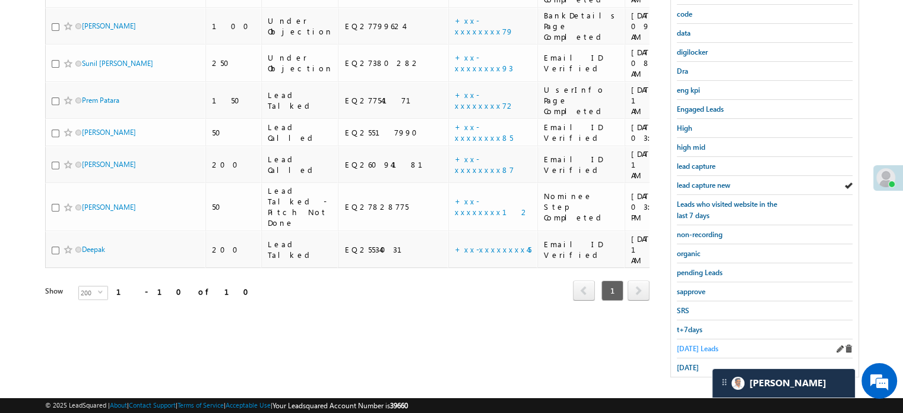
click at [678, 347] on span "Today's Leads" at bounding box center [698, 348] width 42 height 9
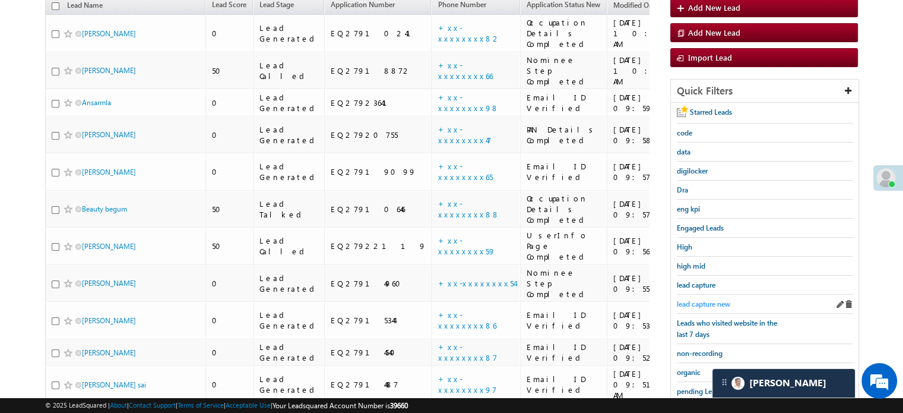
click at [701, 299] on span "lead capture new" at bounding box center [703, 303] width 53 height 9
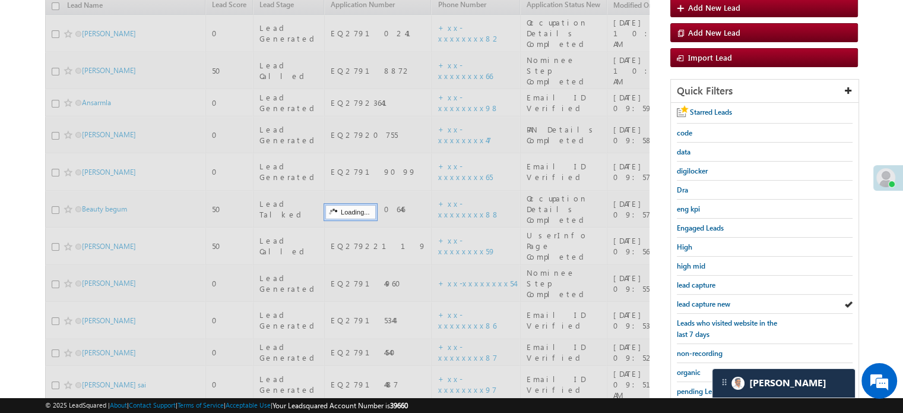
scroll to position [255, 0]
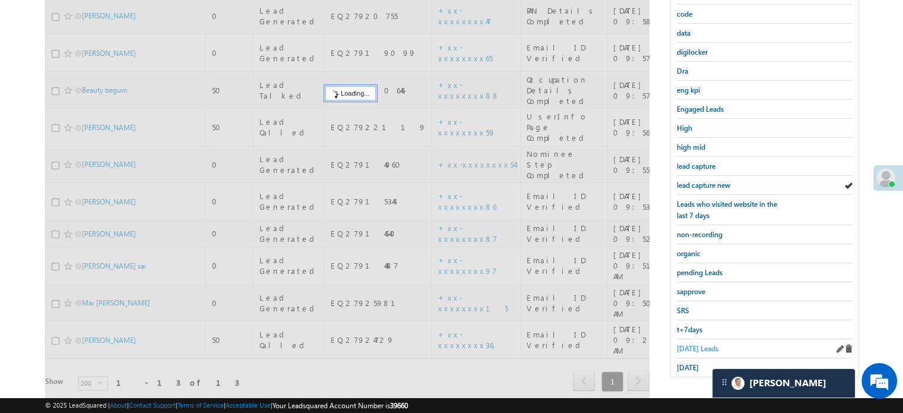
click at [693, 344] on span "Today's Leads" at bounding box center [698, 348] width 42 height 9
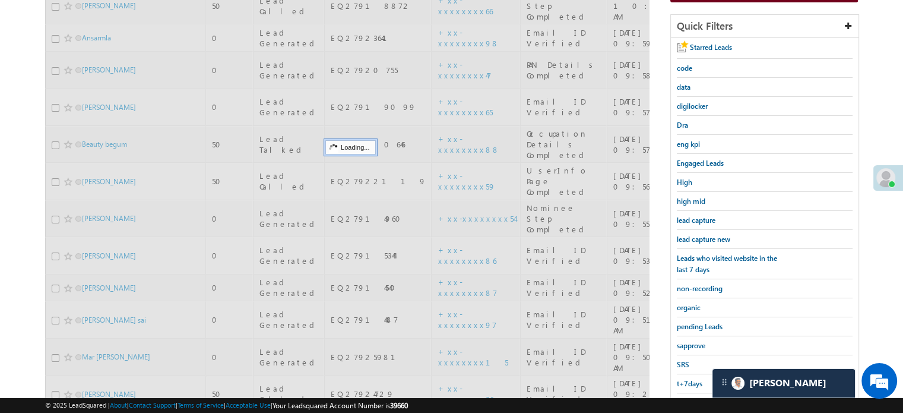
scroll to position [136, 0]
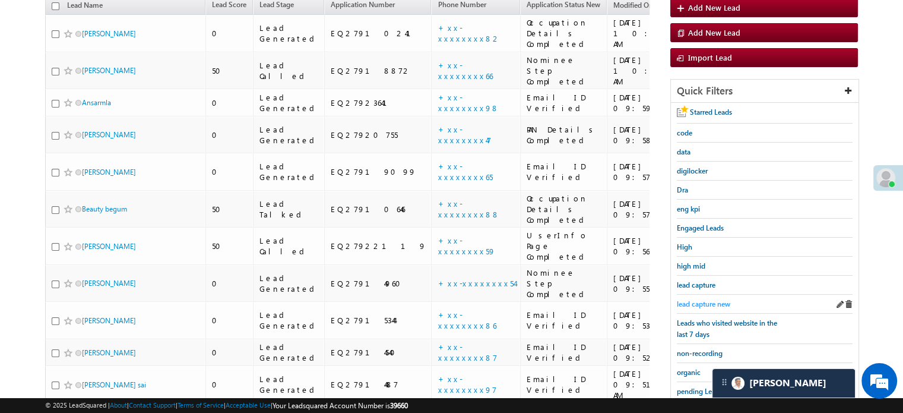
click at [701, 299] on span "lead capture new" at bounding box center [703, 303] width 53 height 9
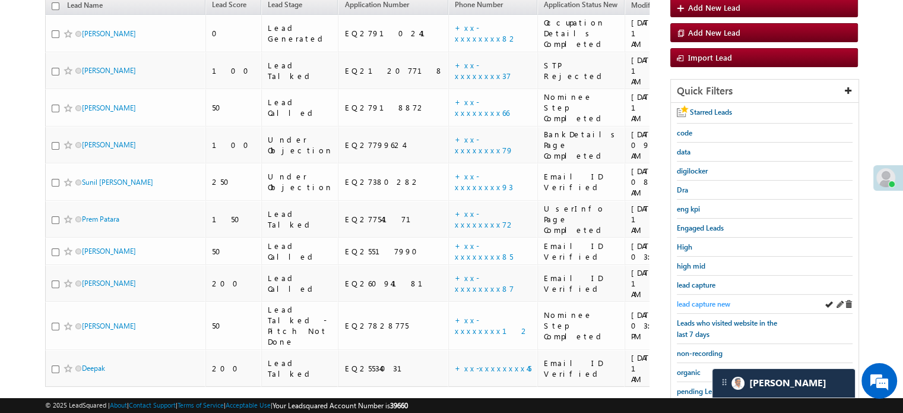
click at [699, 299] on span "lead capture new" at bounding box center [703, 303] width 53 height 9
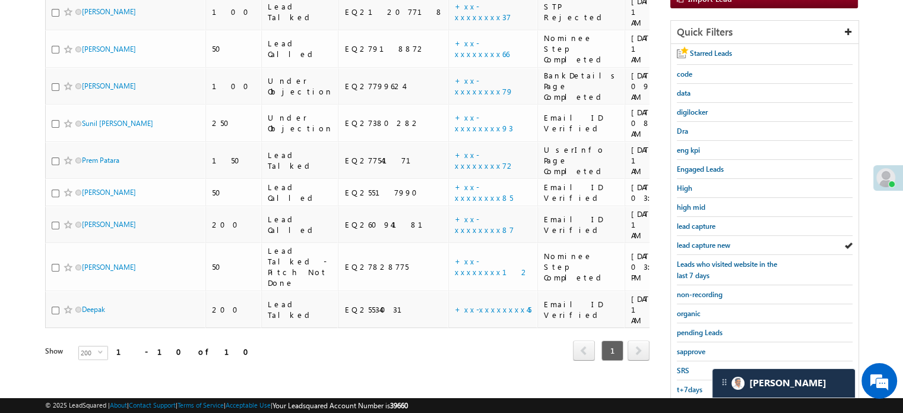
scroll to position [255, 0]
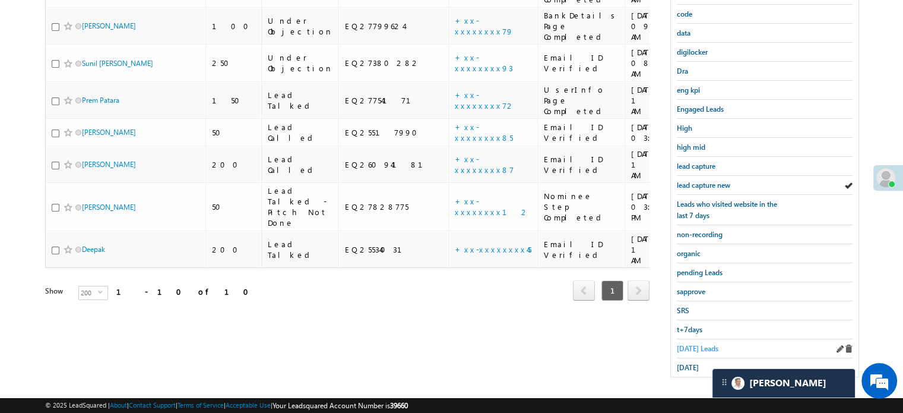
click at [684, 344] on span "Today's Leads" at bounding box center [698, 348] width 42 height 9
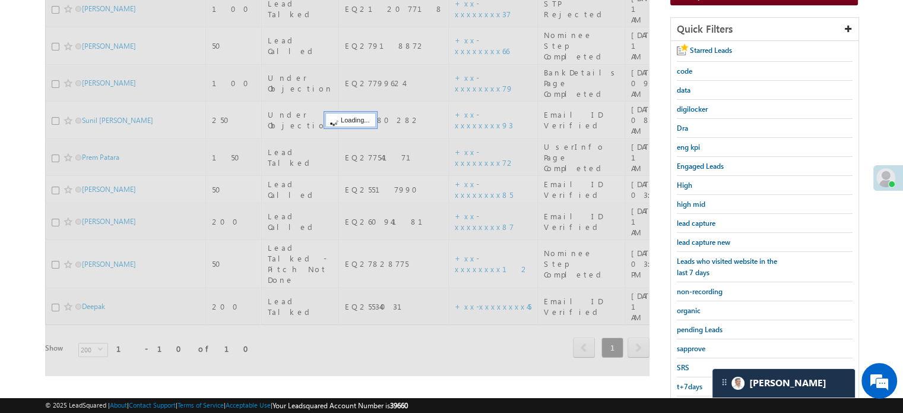
scroll to position [136, 0]
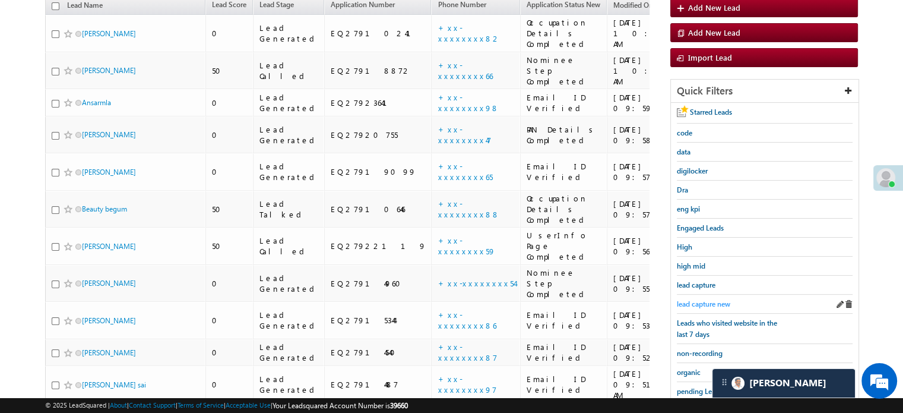
click at [693, 298] on link "lead capture new" at bounding box center [703, 303] width 53 height 11
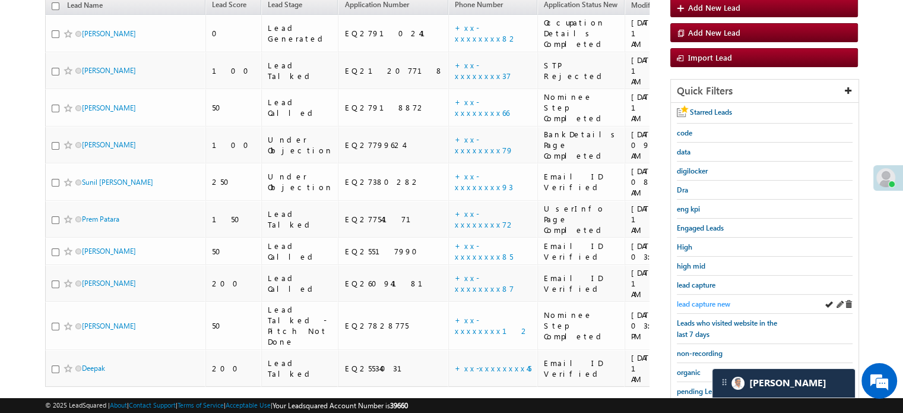
click at [695, 299] on span "lead capture new" at bounding box center [703, 303] width 53 height 9
click at [679, 299] on span "lead capture new" at bounding box center [703, 303] width 53 height 9
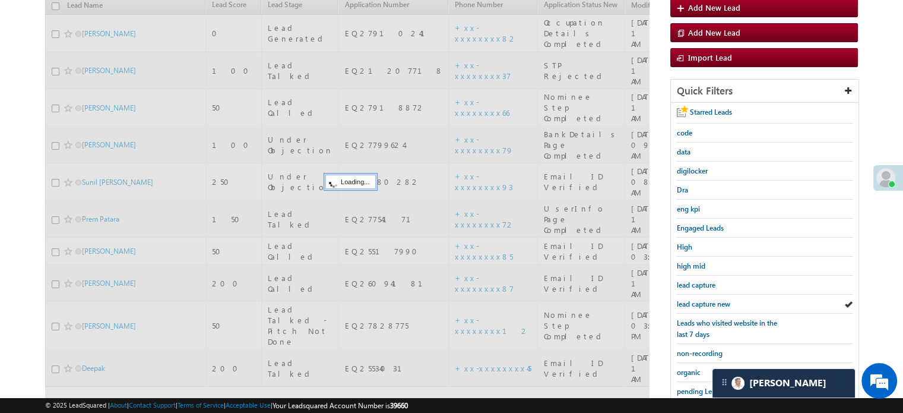
click at [679, 299] on span "lead capture new" at bounding box center [703, 303] width 53 height 9
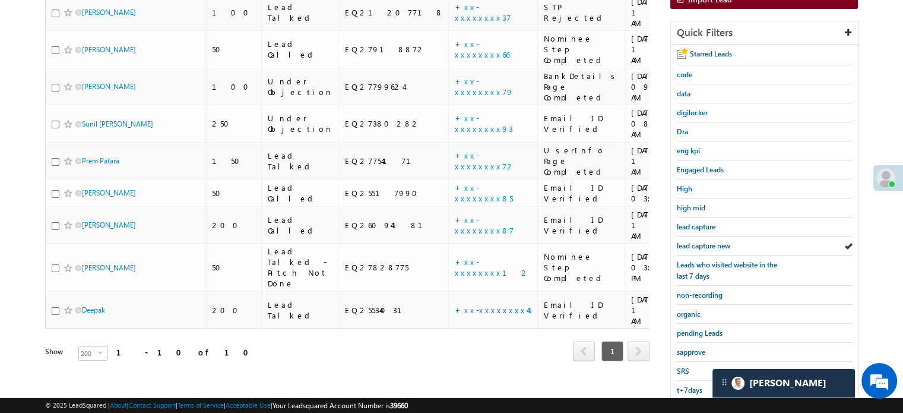
scroll to position [255, 0]
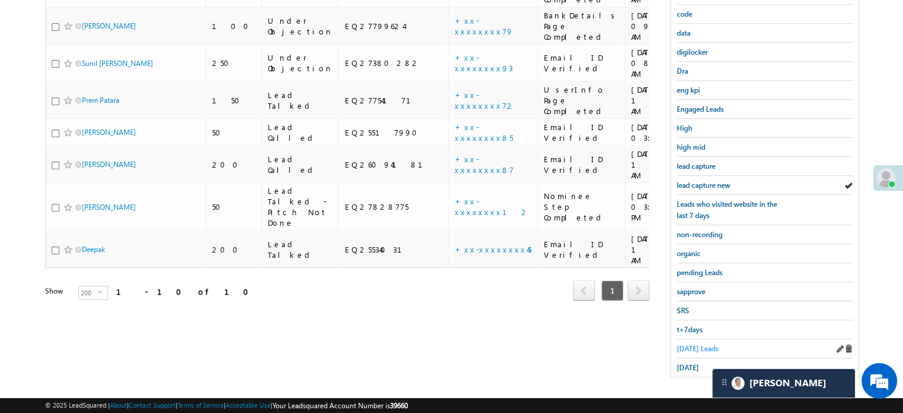
click at [682, 344] on span "Today's Leads" at bounding box center [698, 348] width 42 height 9
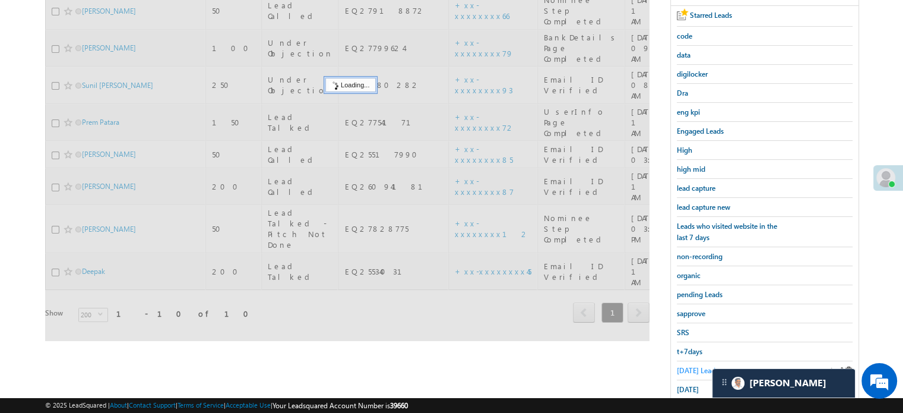
scroll to position [195, 0]
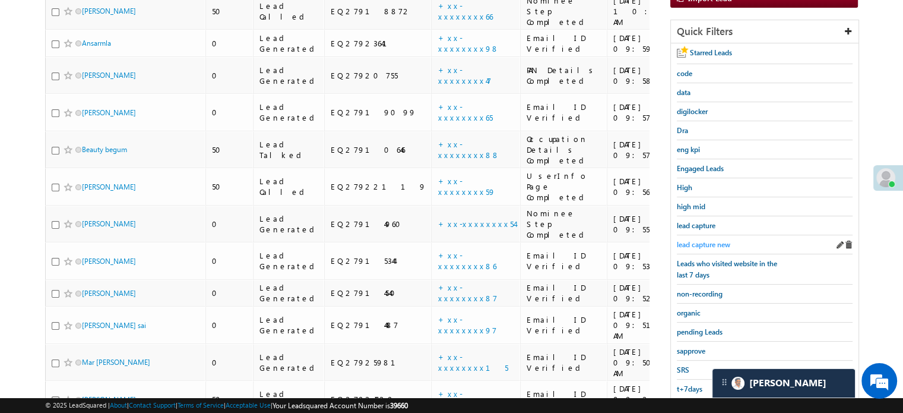
click at [698, 240] on span "lead capture new" at bounding box center [703, 244] width 53 height 9
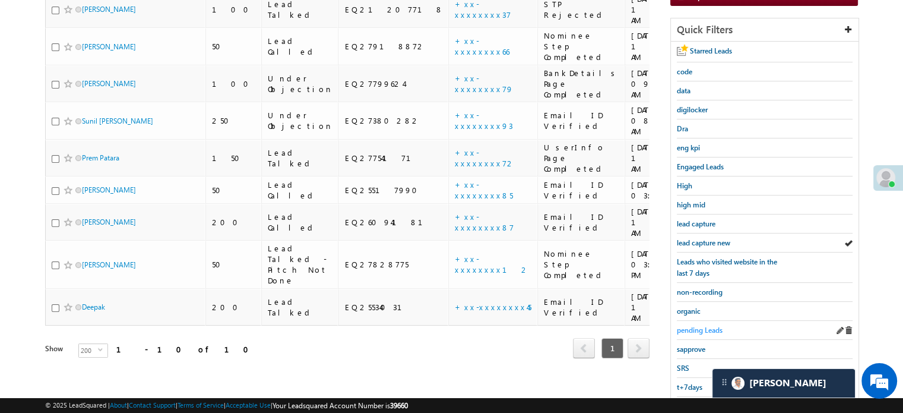
scroll to position [255, 0]
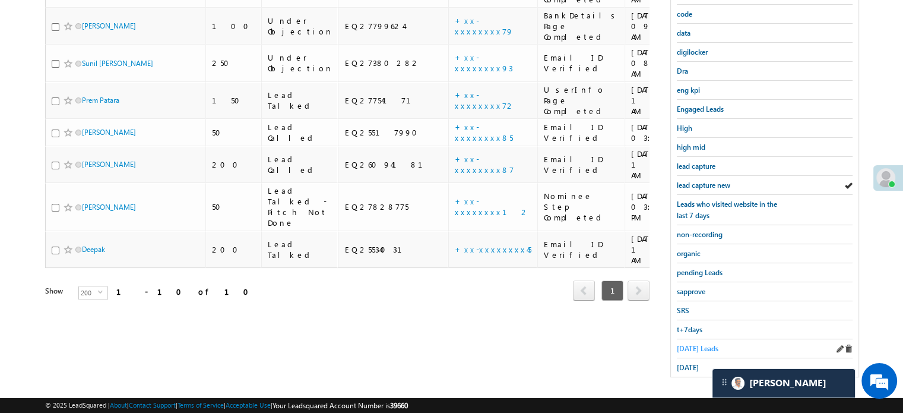
click at [688, 344] on span "Today's Leads" at bounding box center [698, 348] width 42 height 9
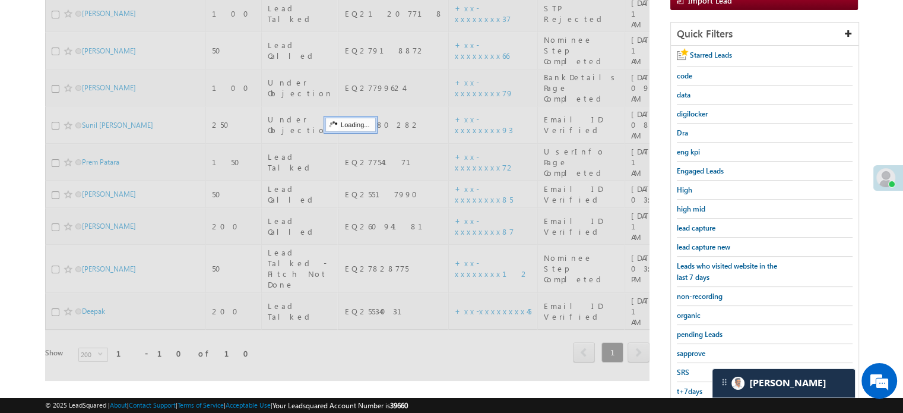
scroll to position [136, 0]
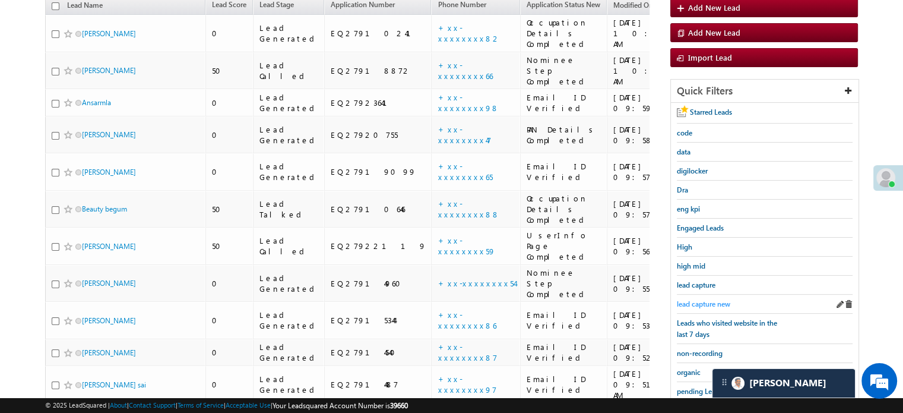
click at [683, 303] on span "lead capture new" at bounding box center [703, 303] width 53 height 9
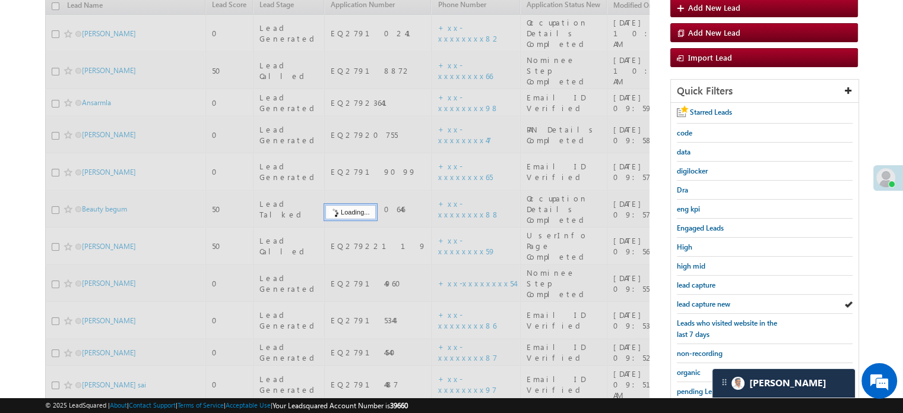
click at [683, 303] on span "lead capture new" at bounding box center [703, 303] width 53 height 9
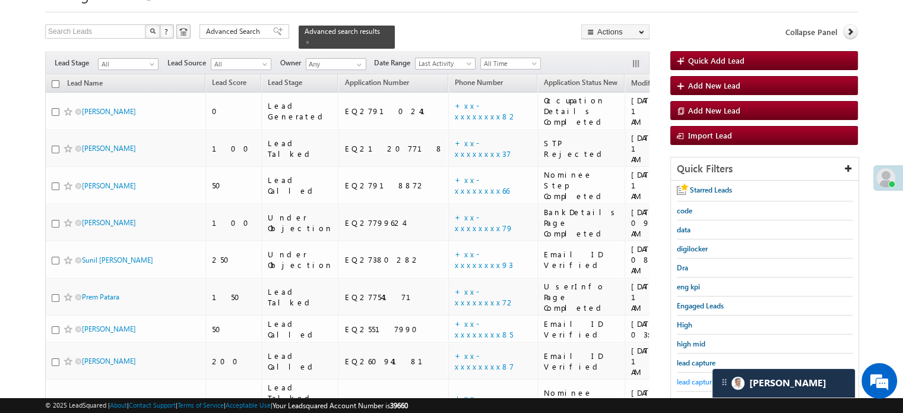
scroll to position [0, 0]
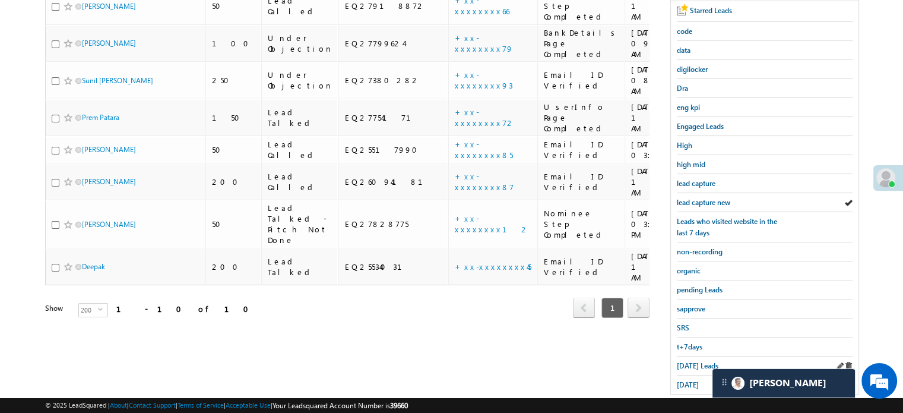
click at [684, 368] on div "Today's Leads" at bounding box center [765, 365] width 176 height 19
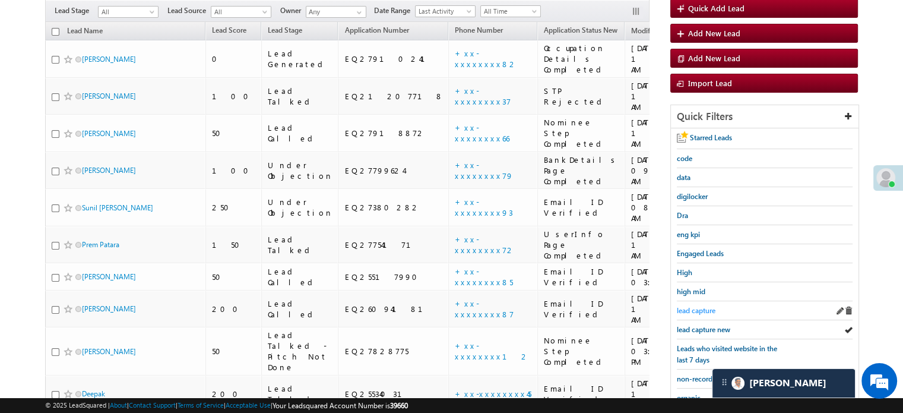
scroll to position [59, 0]
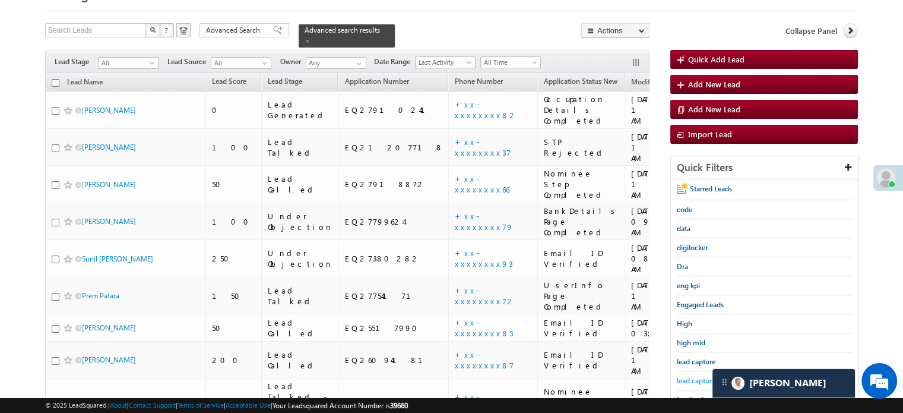
click at [698, 377] on span "lead capture new" at bounding box center [703, 380] width 53 height 9
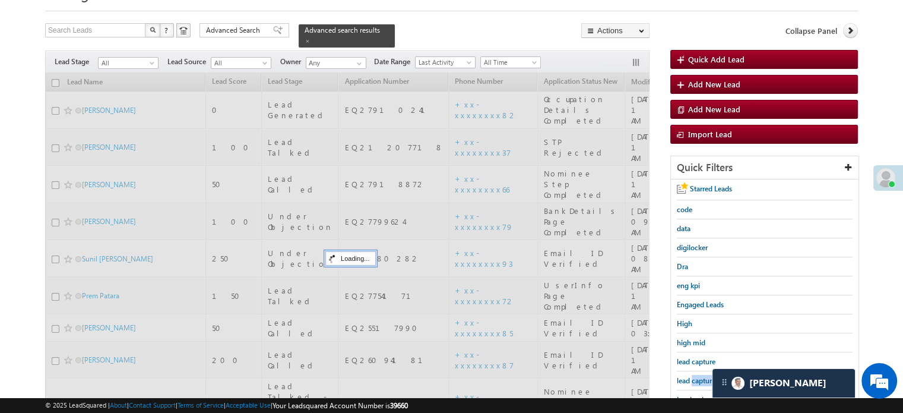
click at [698, 377] on span "lead capture new" at bounding box center [703, 380] width 53 height 9
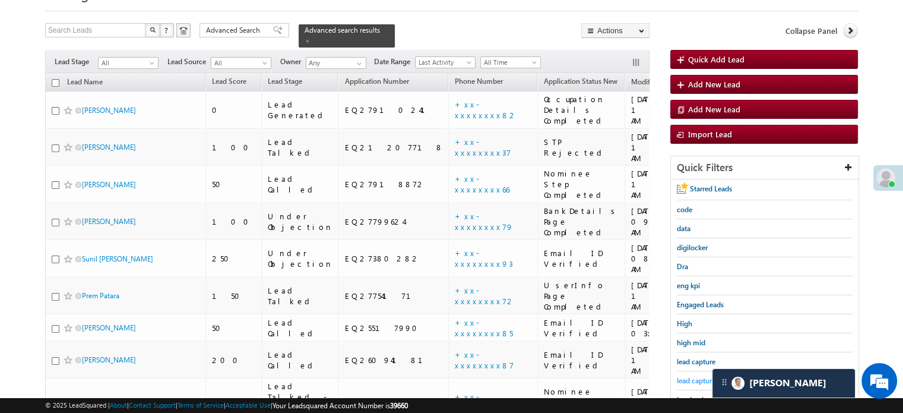
click at [691, 376] on span "lead capture new" at bounding box center [703, 380] width 53 height 9
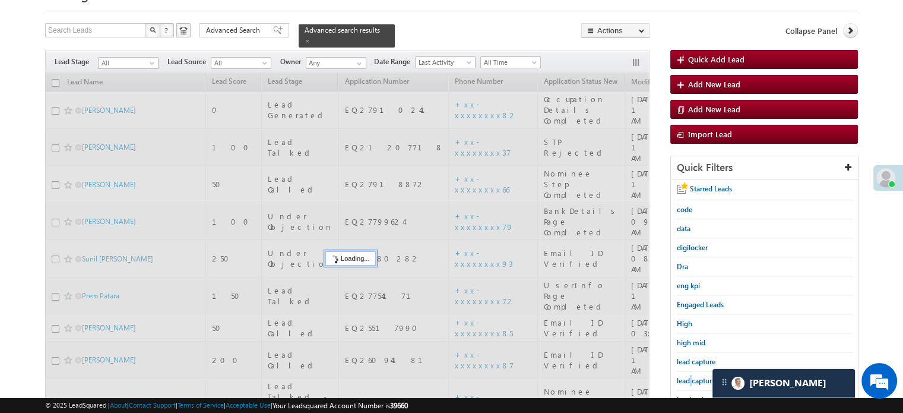
click at [691, 376] on span "lead capture new" at bounding box center [703, 380] width 53 height 9
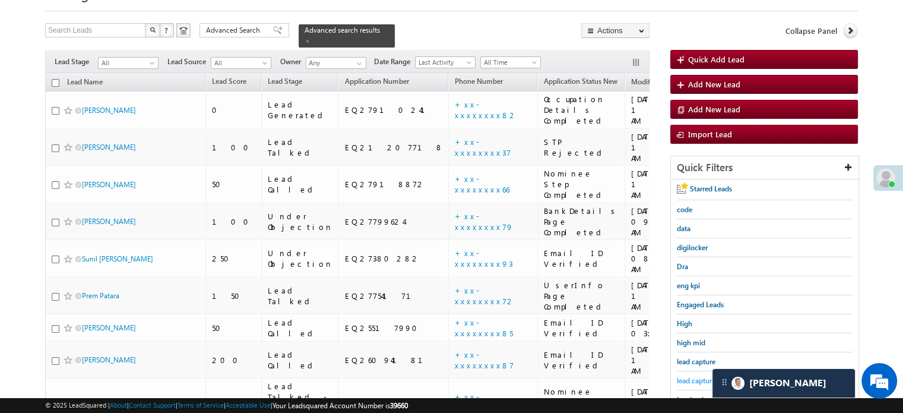
click at [694, 379] on span "lead capture new" at bounding box center [703, 380] width 53 height 9
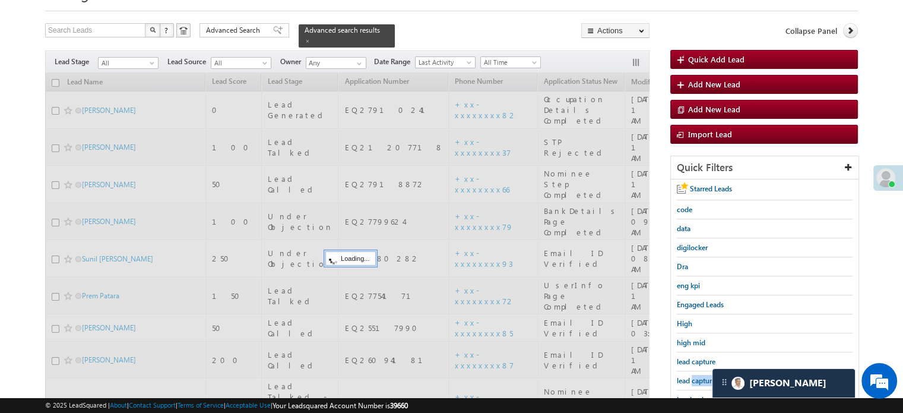
click at [694, 379] on span "lead capture new" at bounding box center [703, 380] width 53 height 9
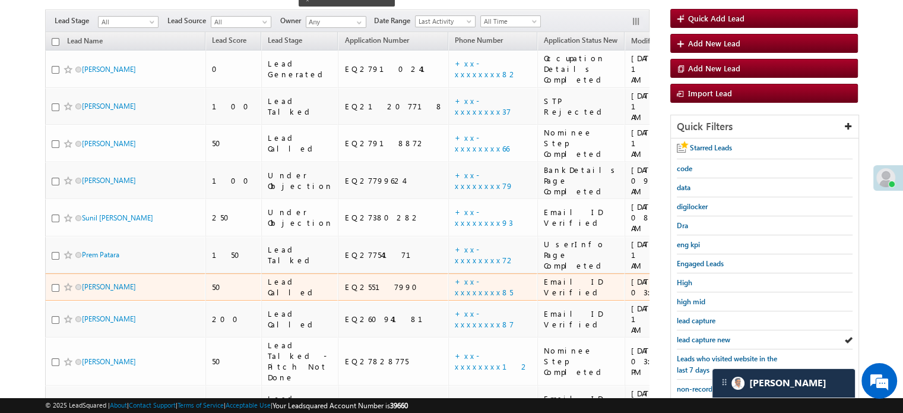
scroll to position [119, 0]
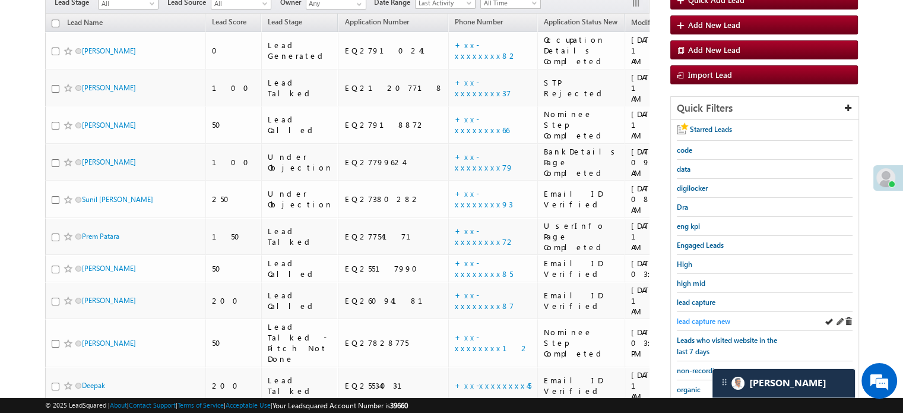
click at [697, 320] on span "lead capture new" at bounding box center [703, 320] width 53 height 9
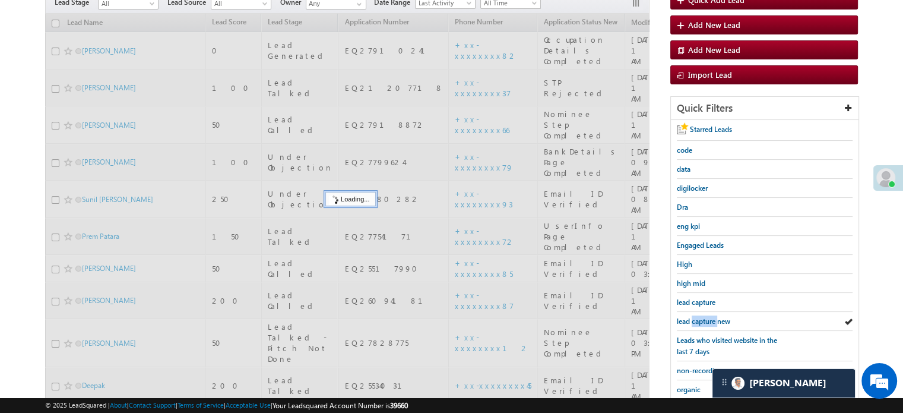
click at [697, 320] on span "lead capture new" at bounding box center [703, 320] width 53 height 9
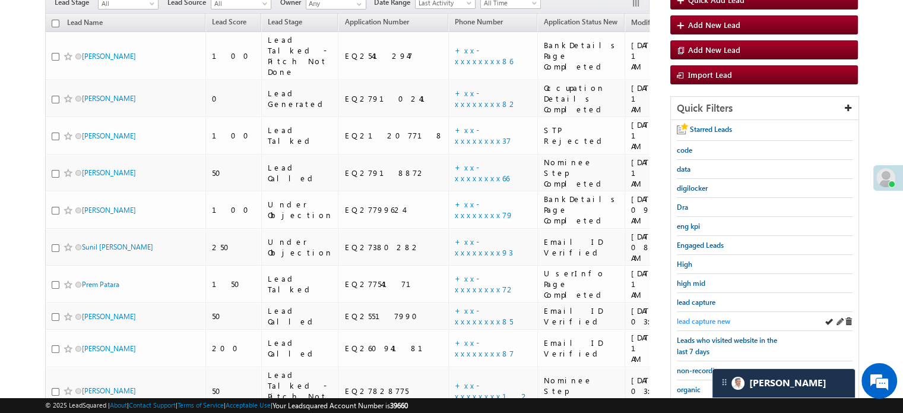
click at [713, 320] on span "lead capture new" at bounding box center [703, 320] width 53 height 9
click at [715, 318] on span "lead capture new" at bounding box center [703, 320] width 53 height 9
click at [704, 318] on span "lead capture new" at bounding box center [703, 320] width 53 height 9
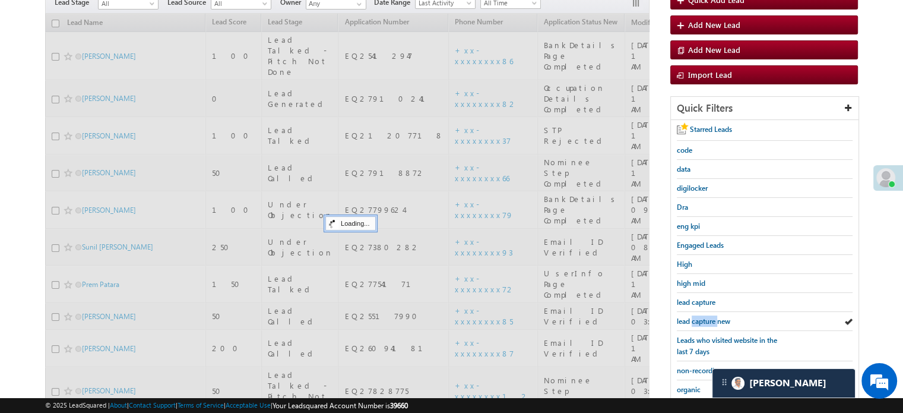
click at [704, 318] on span "lead capture new" at bounding box center [703, 320] width 53 height 9
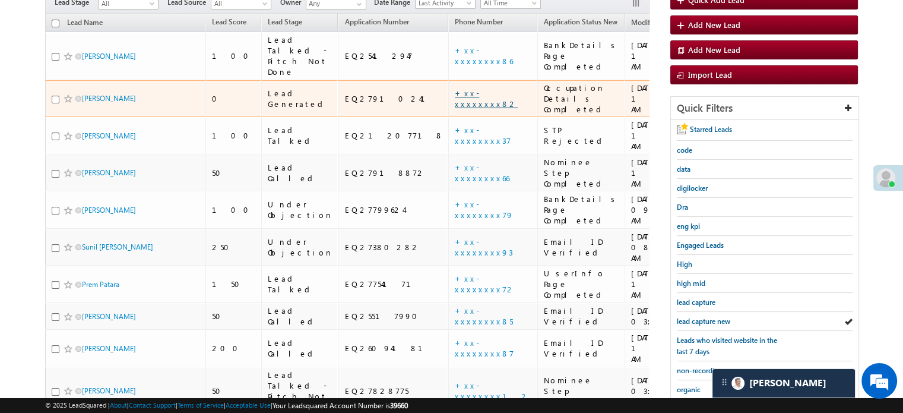
click at [455, 88] on link "+xx-xxxxxxxx82" at bounding box center [486, 98] width 63 height 21
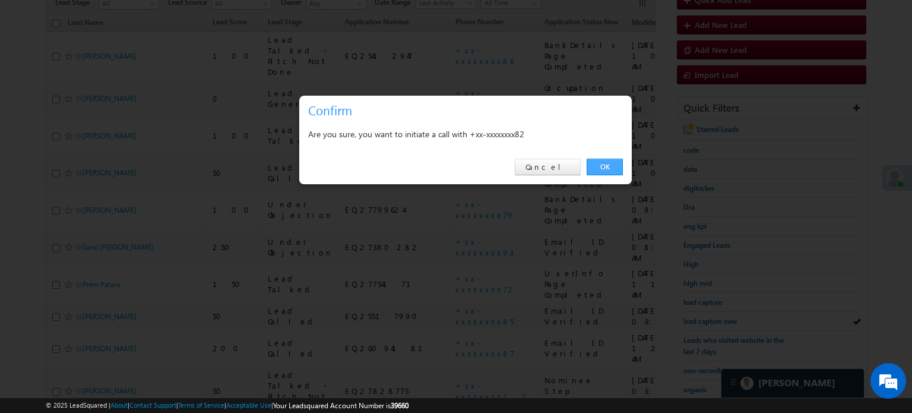
click at [618, 166] on link "OK" at bounding box center [605, 167] width 36 height 17
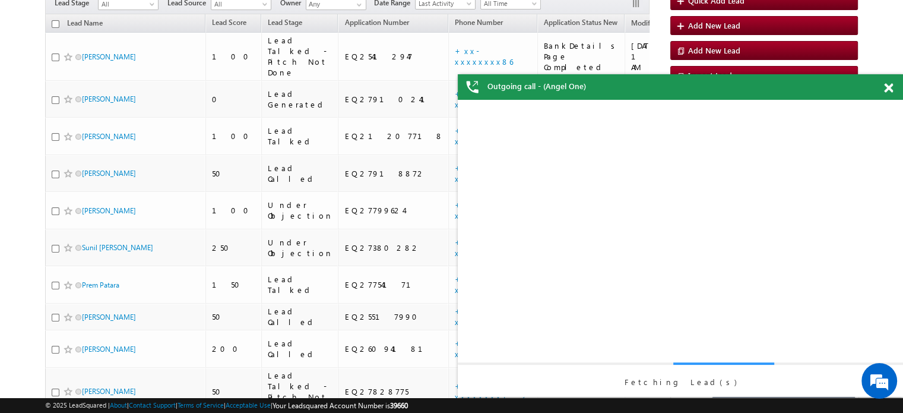
scroll to position [0, 0]
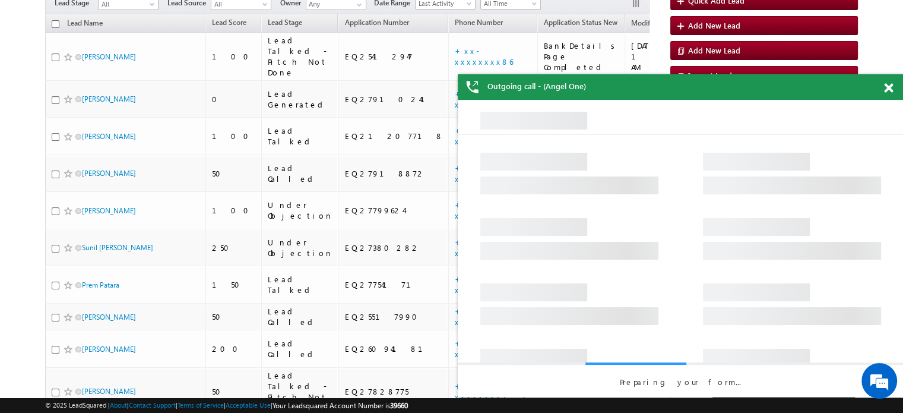
click at [885, 85] on span at bounding box center [888, 88] width 9 height 10
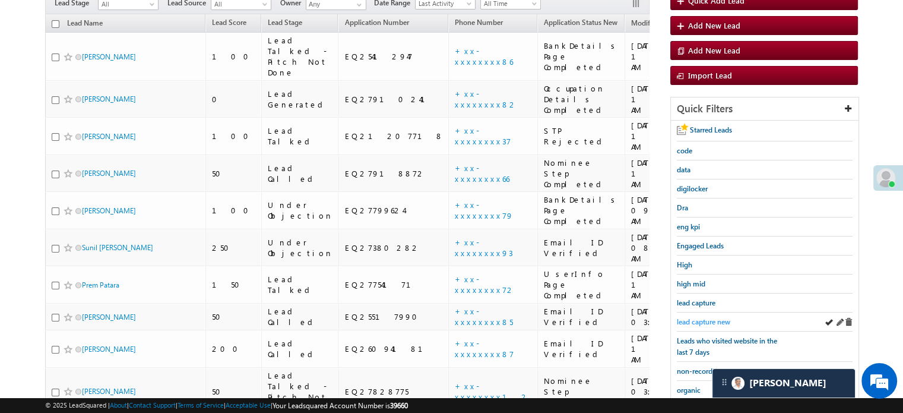
click at [691, 317] on span "lead capture new" at bounding box center [703, 321] width 53 height 9
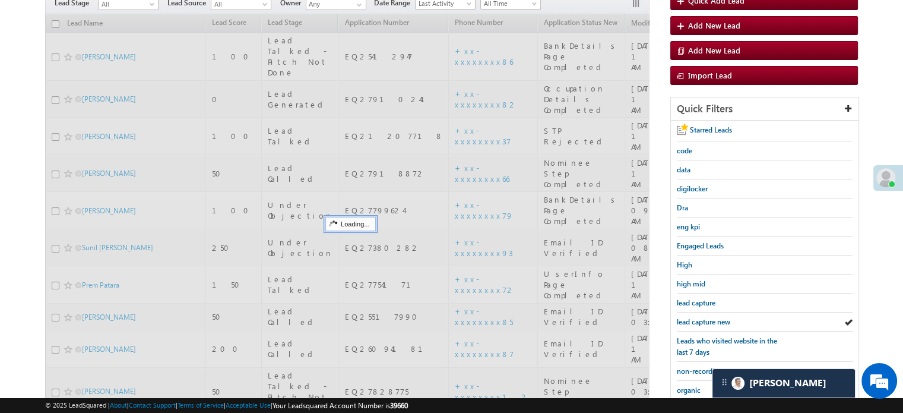
click at [691, 317] on span "lead capture new" at bounding box center [703, 321] width 53 height 9
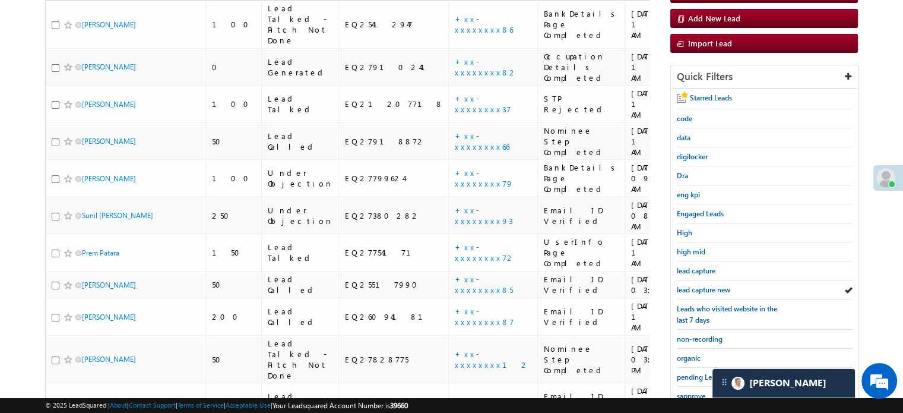
scroll to position [119, 0]
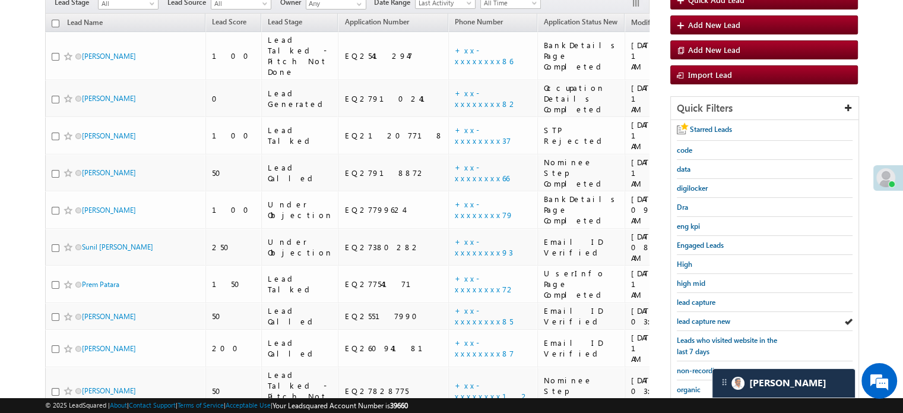
click at [691, 316] on span "lead capture new" at bounding box center [703, 320] width 53 height 9
click at [708, 319] on span "lead capture new" at bounding box center [703, 320] width 53 height 9
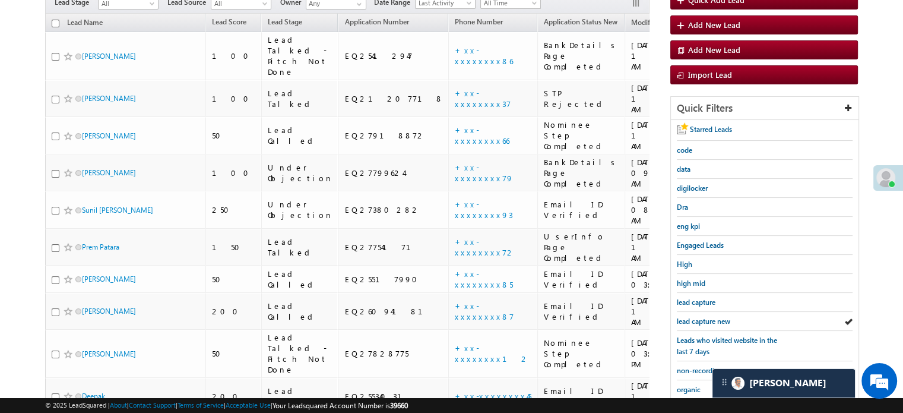
click at [708, 319] on span "lead capture new" at bounding box center [703, 320] width 53 height 9
click at [677, 312] on div "lead capture new" at bounding box center [765, 321] width 176 height 19
click at [691, 321] on span "lead capture new" at bounding box center [703, 320] width 53 height 9
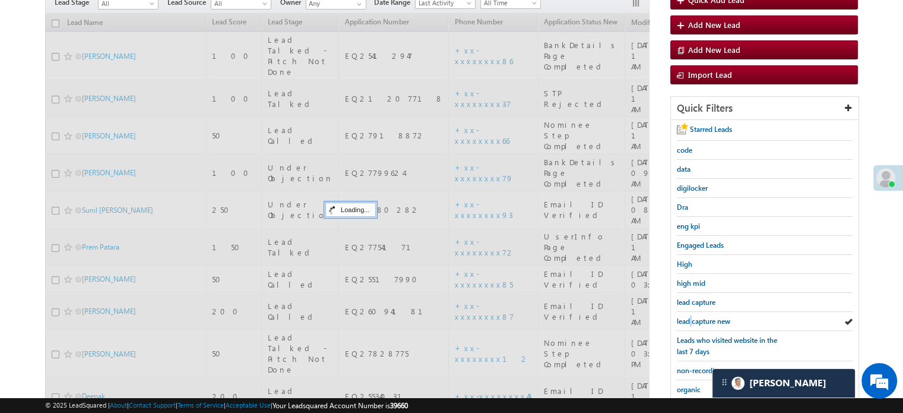
click at [691, 321] on span "lead capture new" at bounding box center [703, 320] width 53 height 9
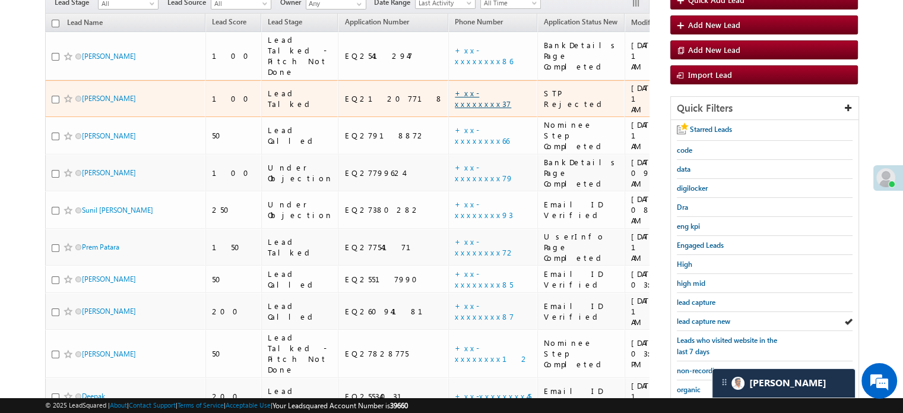
click at [455, 90] on link "+xx-xxxxxxxx37" at bounding box center [483, 98] width 56 height 21
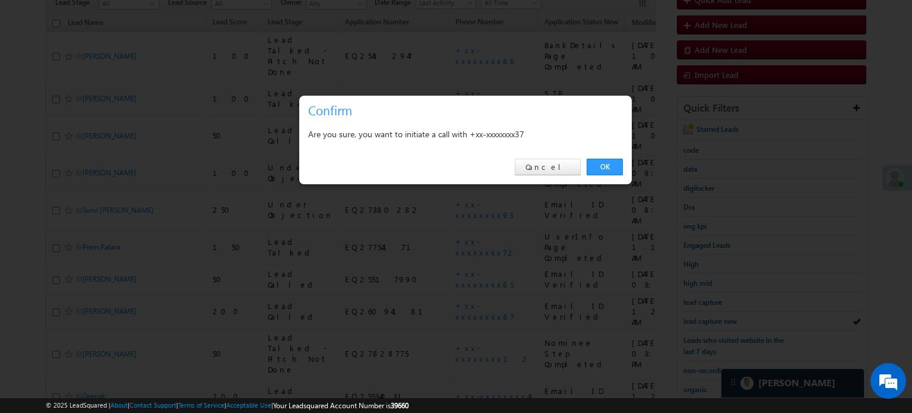
click at [626, 164] on div "OK Cancel" at bounding box center [465, 167] width 333 height 34
click at [621, 168] on link "OK" at bounding box center [605, 167] width 36 height 17
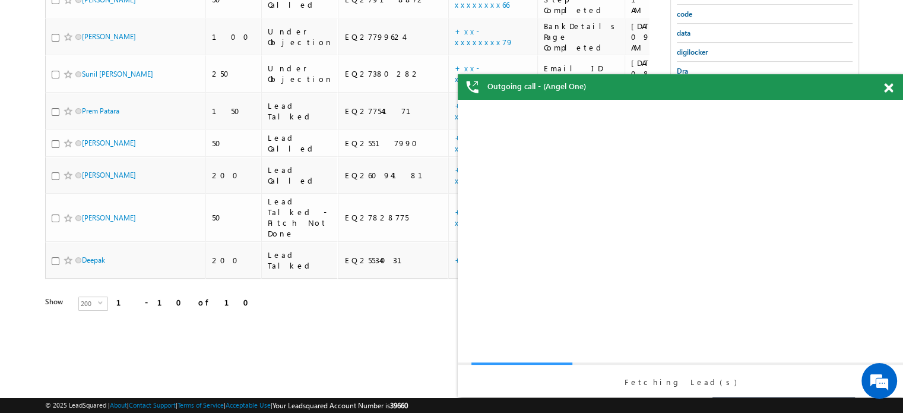
scroll to position [0, 0]
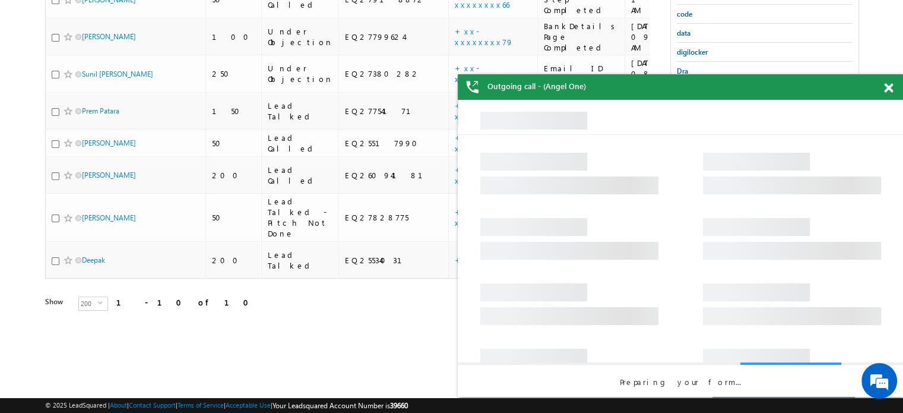
click at [893, 90] on div at bounding box center [895, 85] width 16 height 23
click at [891, 90] on span at bounding box center [888, 88] width 9 height 10
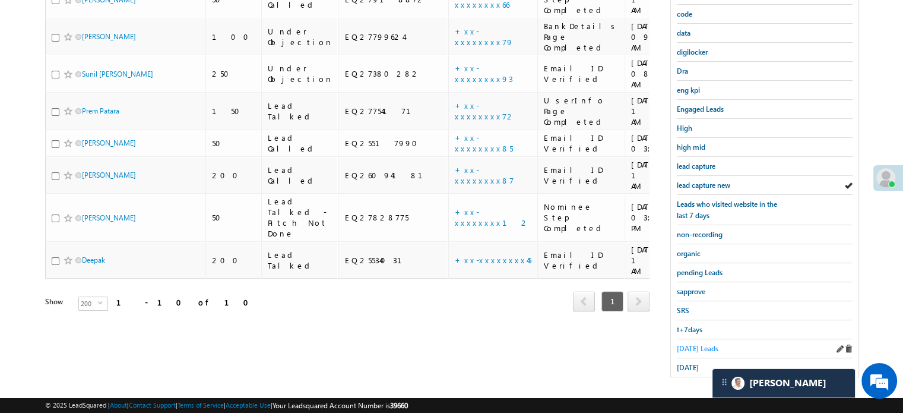
click at [707, 344] on span "Today's Leads" at bounding box center [698, 348] width 42 height 9
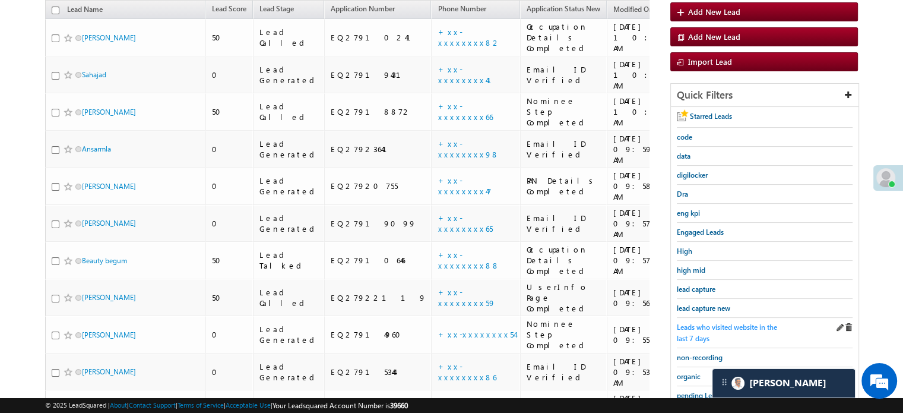
scroll to position [195, 0]
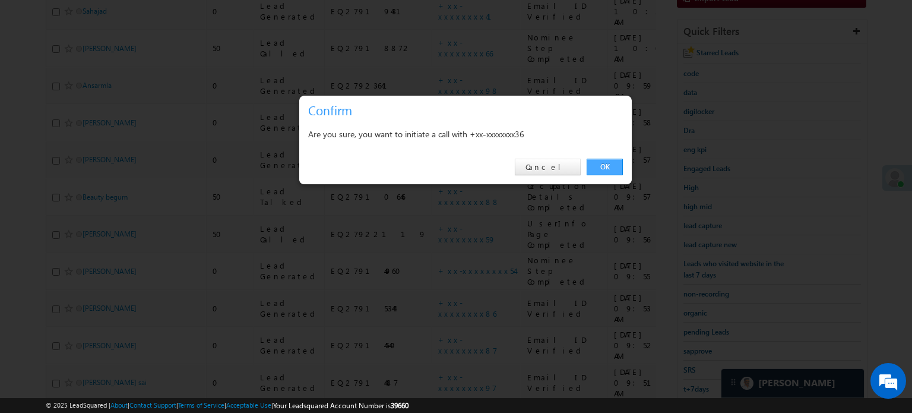
click at [594, 168] on link "OK" at bounding box center [605, 167] width 36 height 17
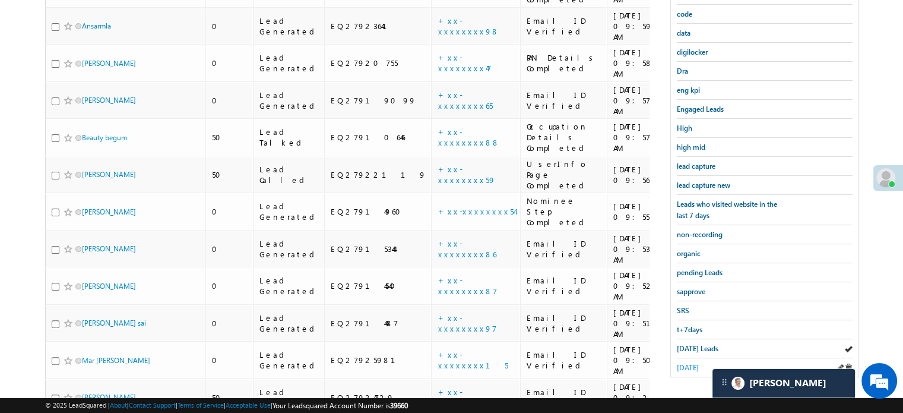
click at [692, 363] on span "yesterday" at bounding box center [688, 367] width 22 height 9
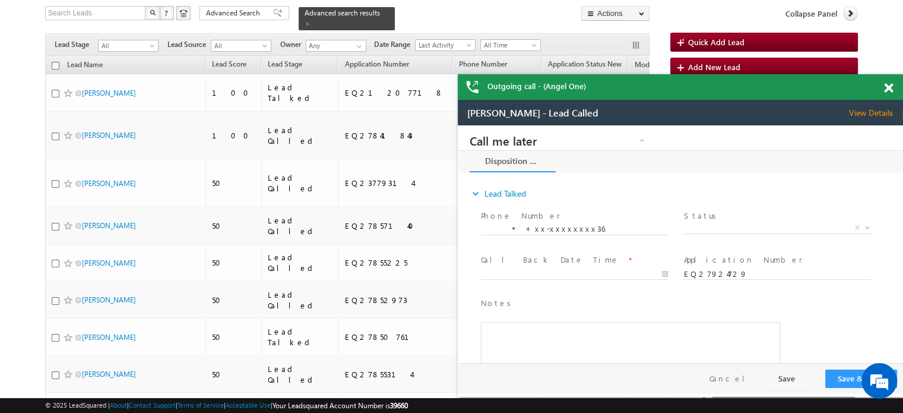
scroll to position [0, 0]
click at [891, 87] on span at bounding box center [888, 88] width 9 height 10
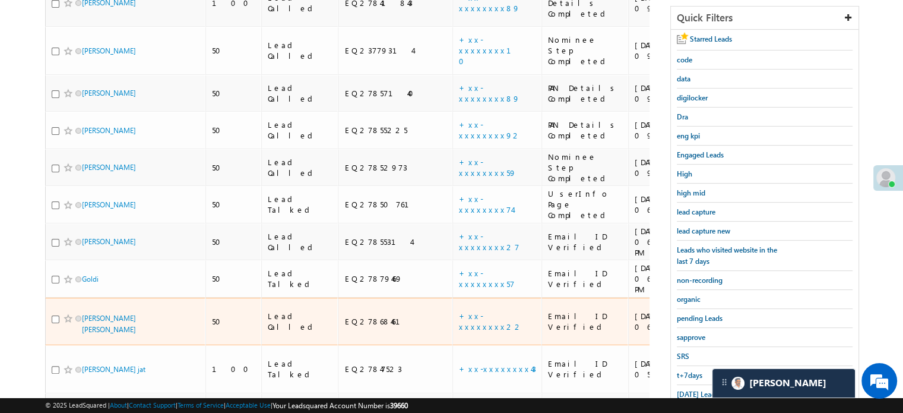
scroll to position [188, 0]
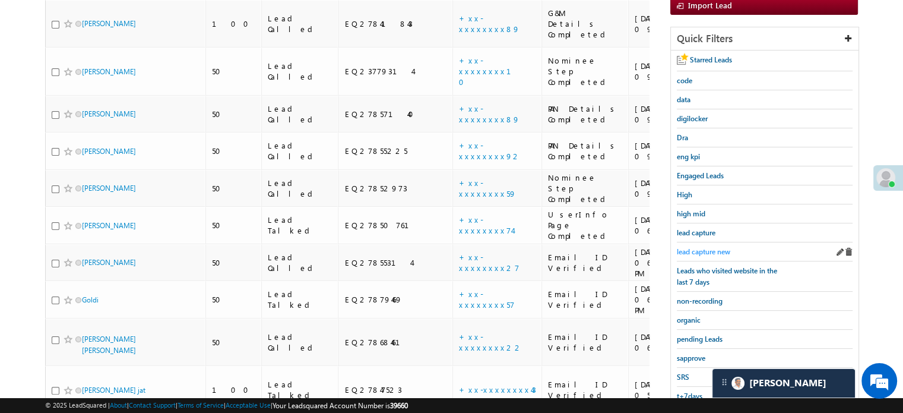
click at [696, 247] on span "lead capture new" at bounding box center [703, 251] width 53 height 9
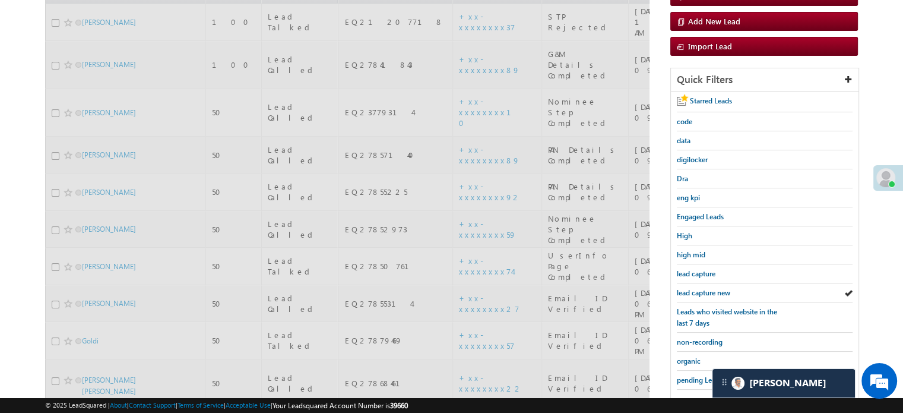
scroll to position [69, 0]
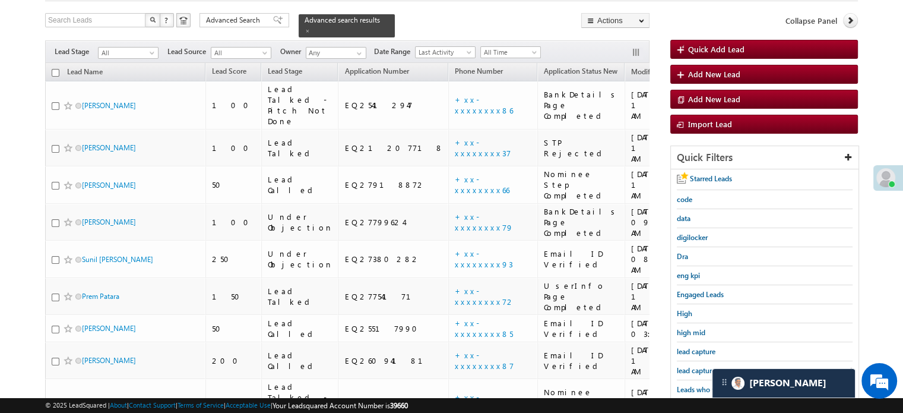
click at [686, 366] on span "lead capture new" at bounding box center [703, 370] width 53 height 9
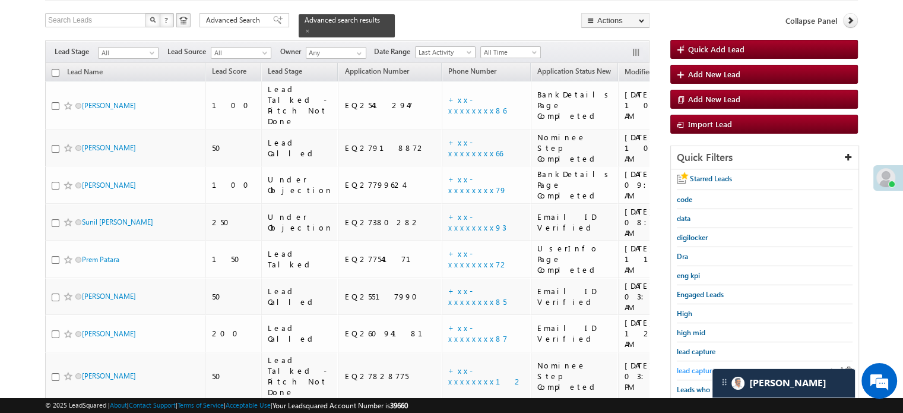
click at [698, 366] on span "lead capture new" at bounding box center [703, 370] width 53 height 9
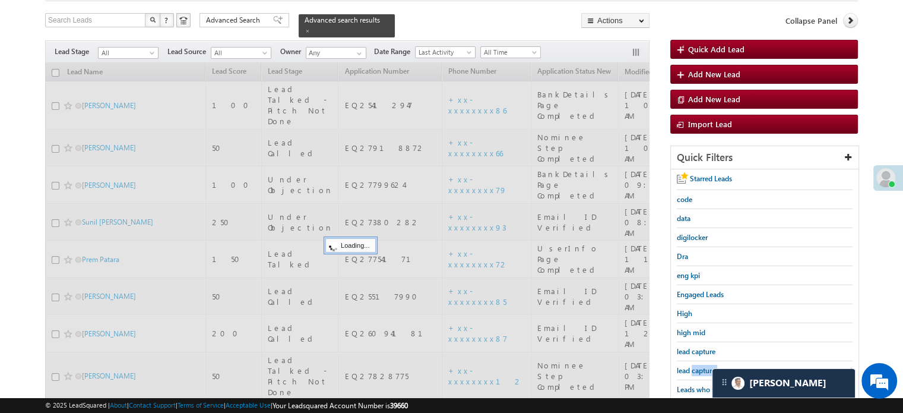
click at [698, 366] on span "lead capture new" at bounding box center [703, 370] width 53 height 9
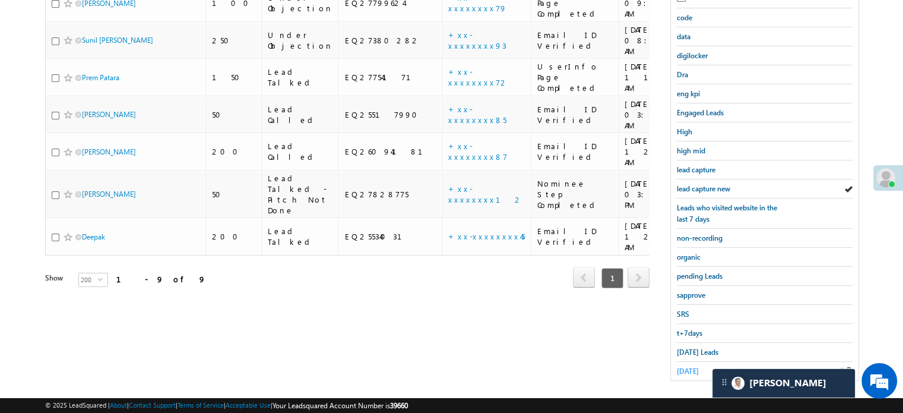
scroll to position [255, 0]
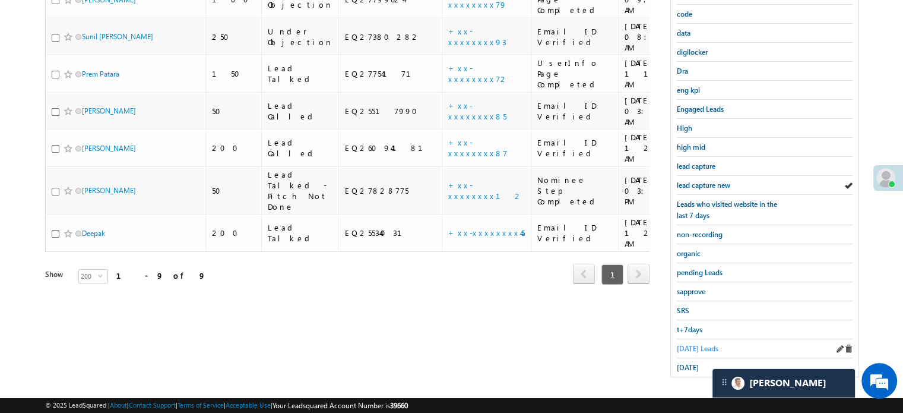
click at [693, 347] on span "Today's Leads" at bounding box center [698, 348] width 42 height 9
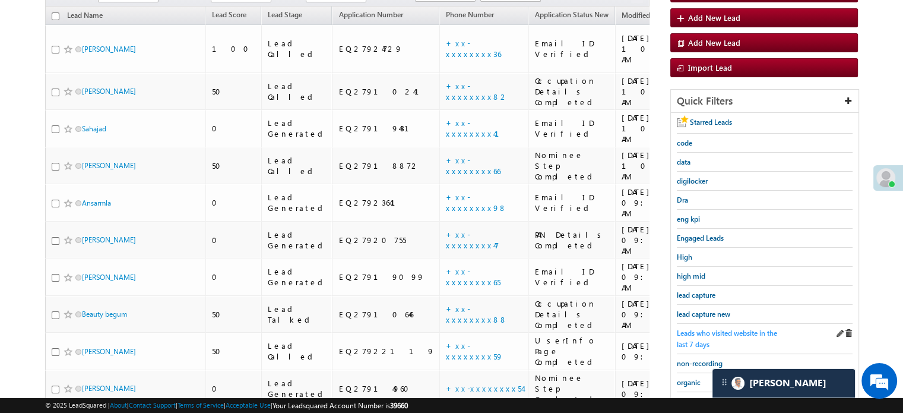
scroll to position [195, 0]
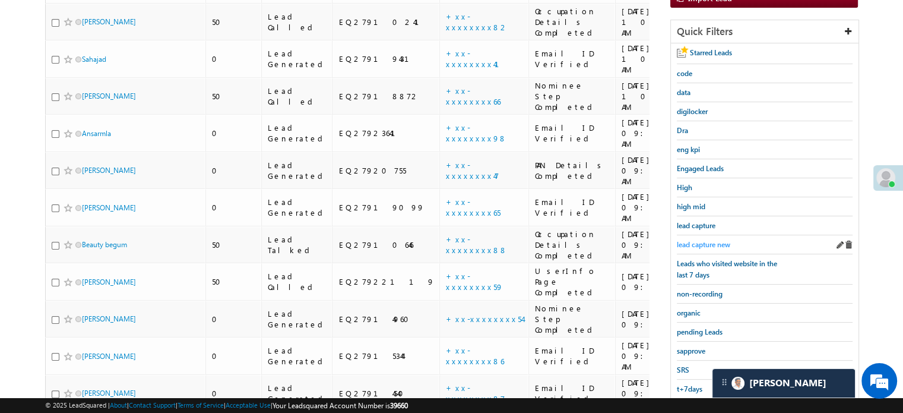
click at [691, 246] on link "lead capture new" at bounding box center [703, 244] width 53 height 11
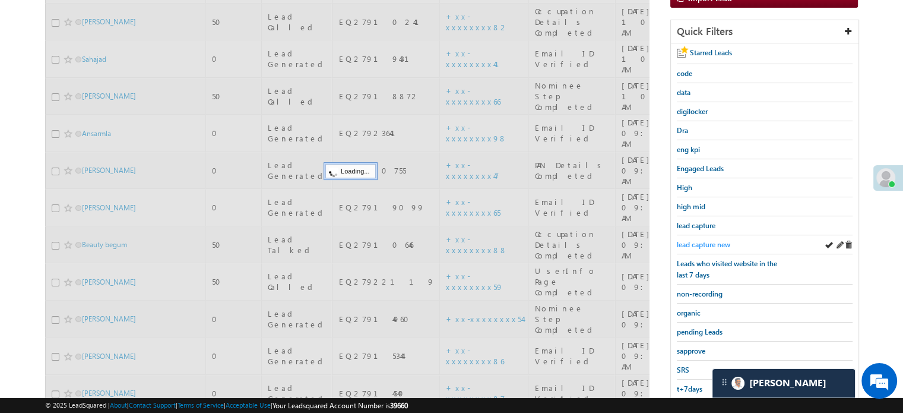
click at [694, 242] on span "lead capture new" at bounding box center [703, 244] width 53 height 9
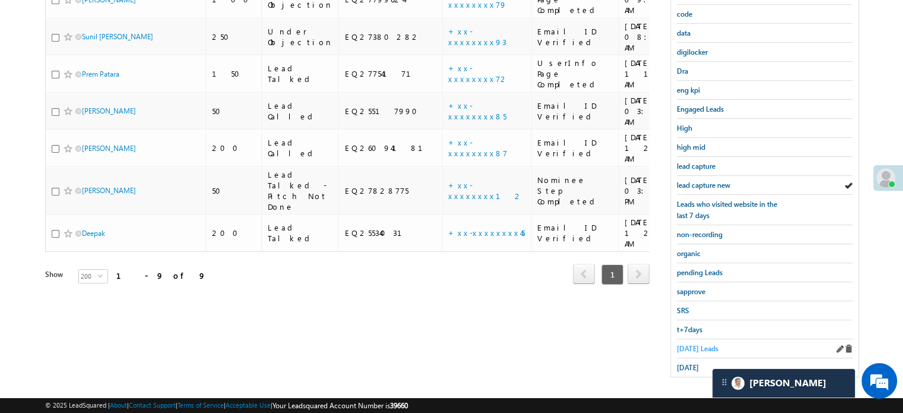
click at [694, 347] on span "Today's Leads" at bounding box center [698, 348] width 42 height 9
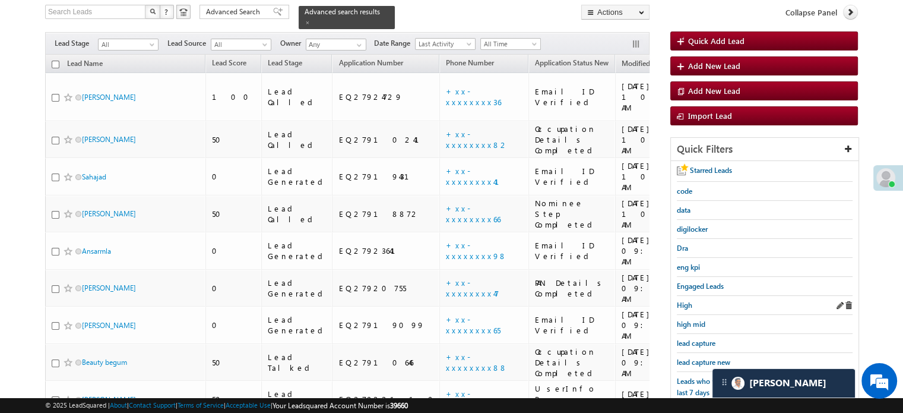
scroll to position [77, 0]
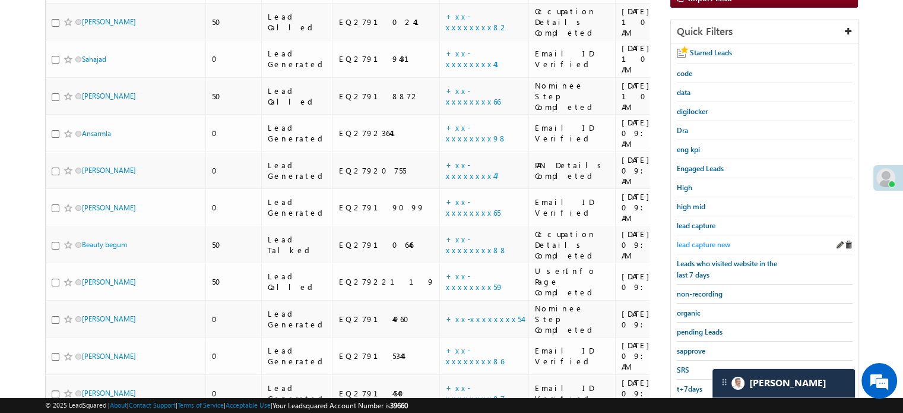
click at [704, 240] on span "lead capture new" at bounding box center [703, 244] width 53 height 9
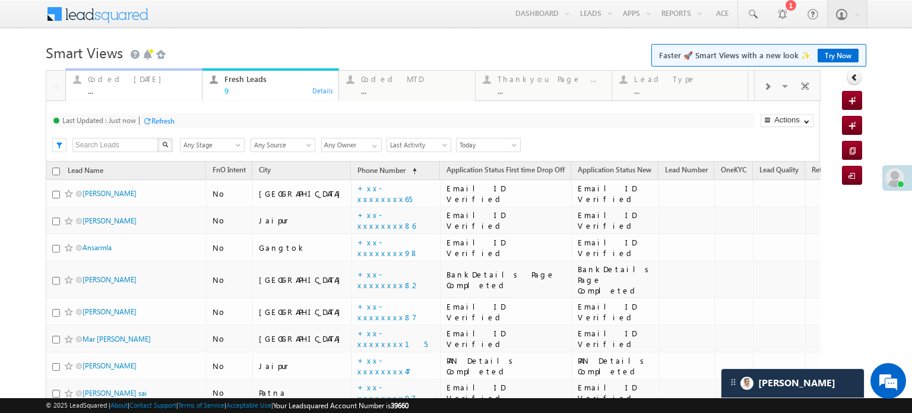
click at [104, 80] on div "Coded [DATE]" at bounding box center [141, 79] width 107 height 10
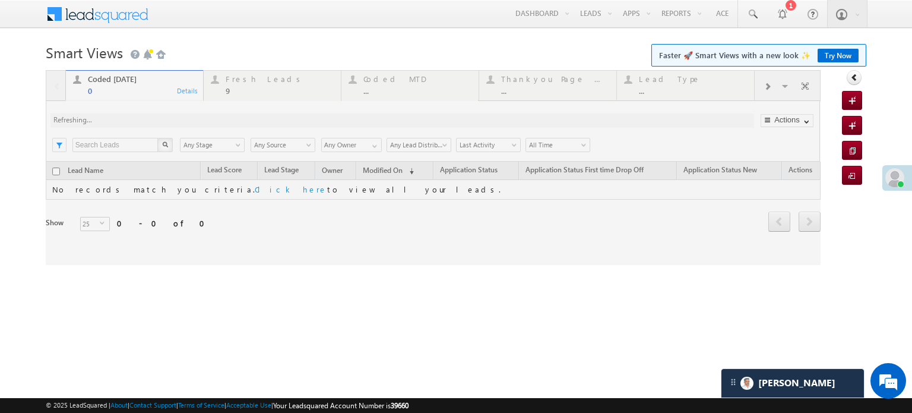
scroll to position [5969, 0]
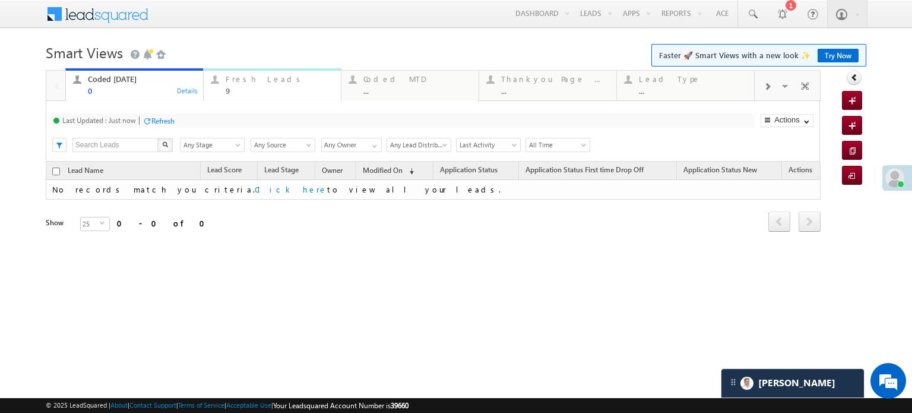
click at [265, 87] on div "9" at bounding box center [280, 90] width 108 height 9
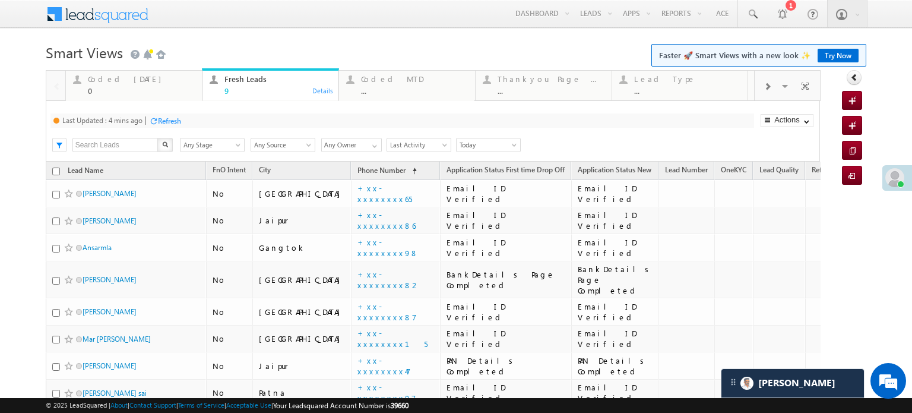
click at [167, 112] on div "Last Updated : 4 mins ago Refresh Refreshing... Search X Lead Stage Any Stage A…" at bounding box center [433, 131] width 774 height 61
click at [173, 116] on div "Refresh" at bounding box center [169, 120] width 23 height 9
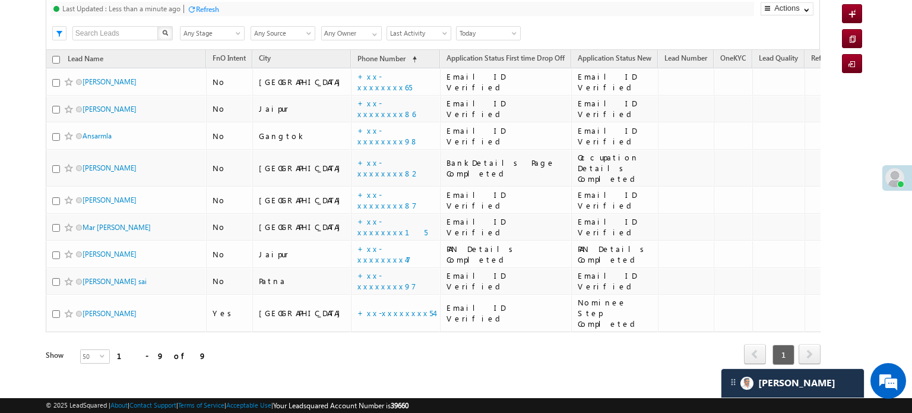
scroll to position [0, 0]
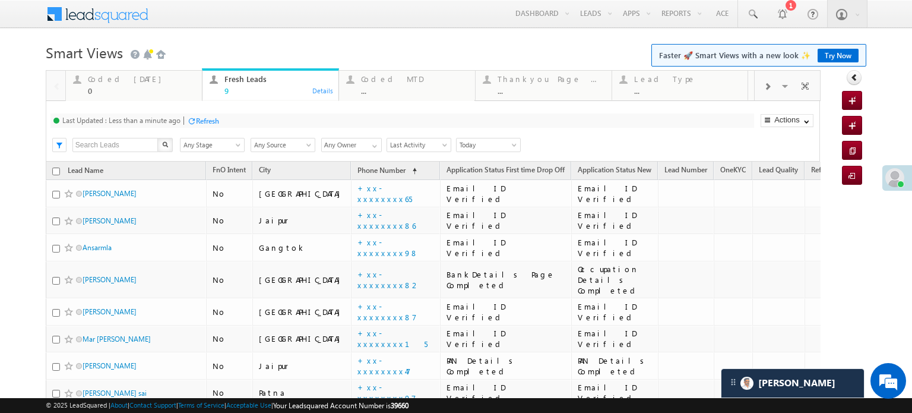
click at [208, 116] on div "Refresh" at bounding box center [207, 120] width 23 height 9
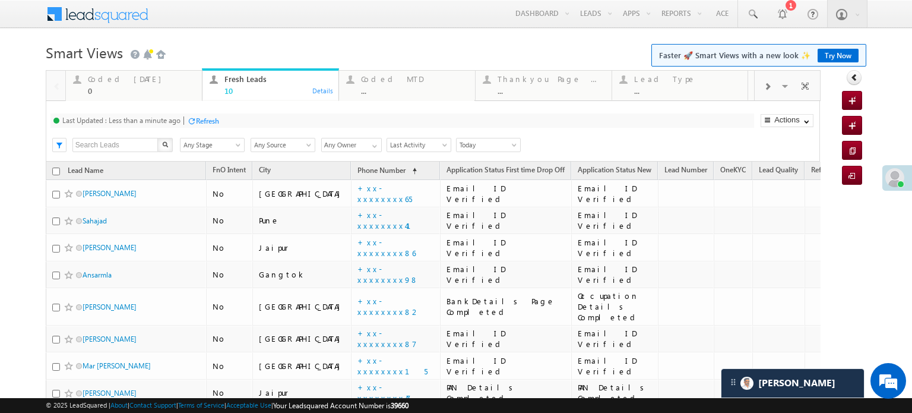
click at [197, 122] on div "Refresh" at bounding box center [207, 120] width 23 height 9
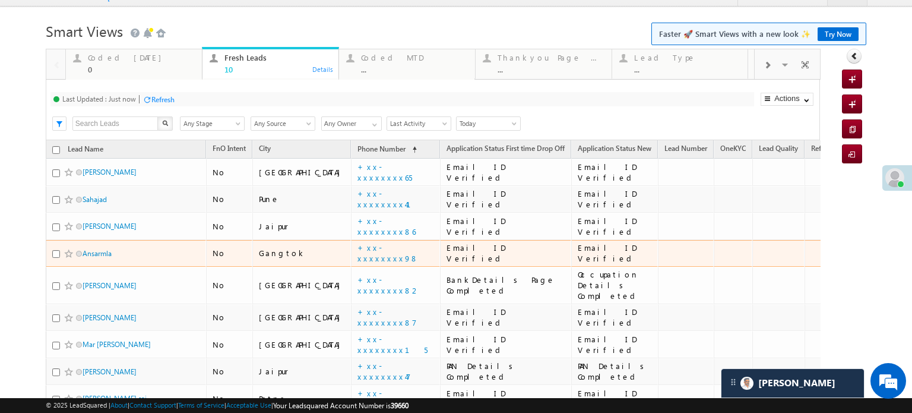
scroll to position [20, 0]
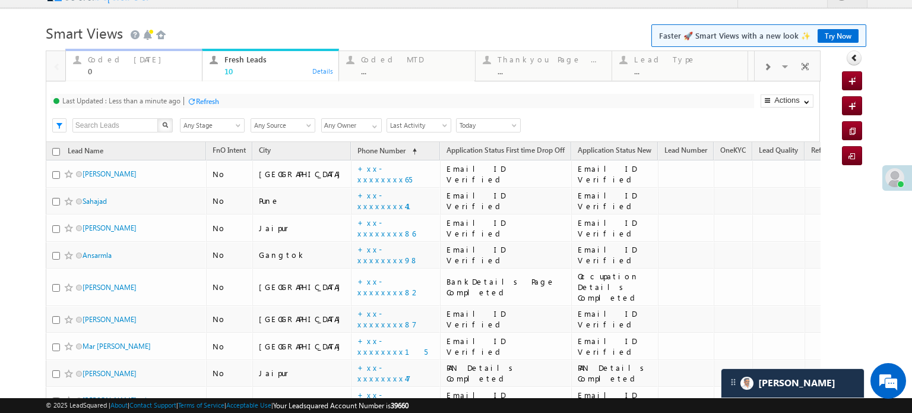
click at [129, 62] on div "Coded Today" at bounding box center [141, 60] width 107 height 10
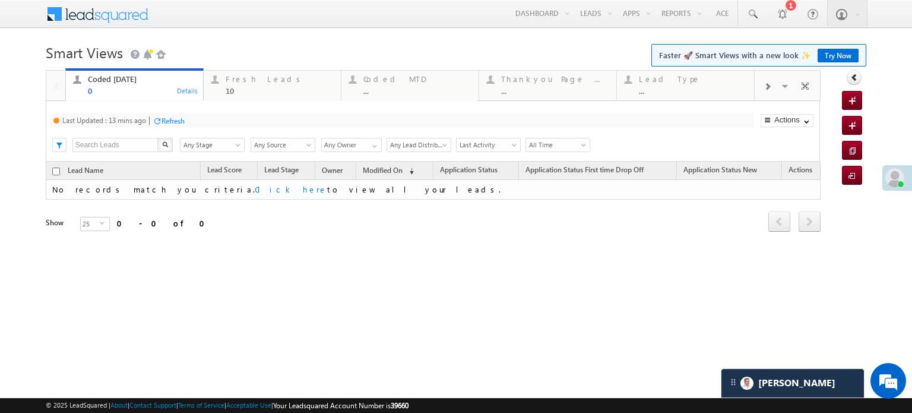
click at [177, 121] on div "Refresh" at bounding box center [173, 120] width 23 height 9
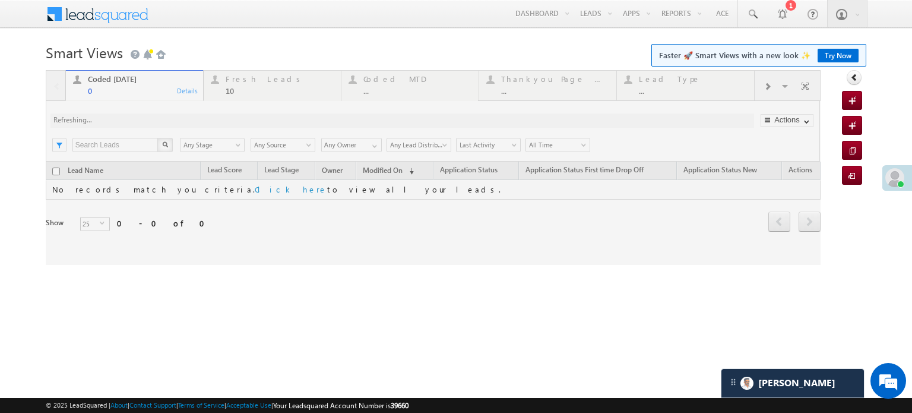
click at [177, 121] on div at bounding box center [433, 167] width 775 height 195
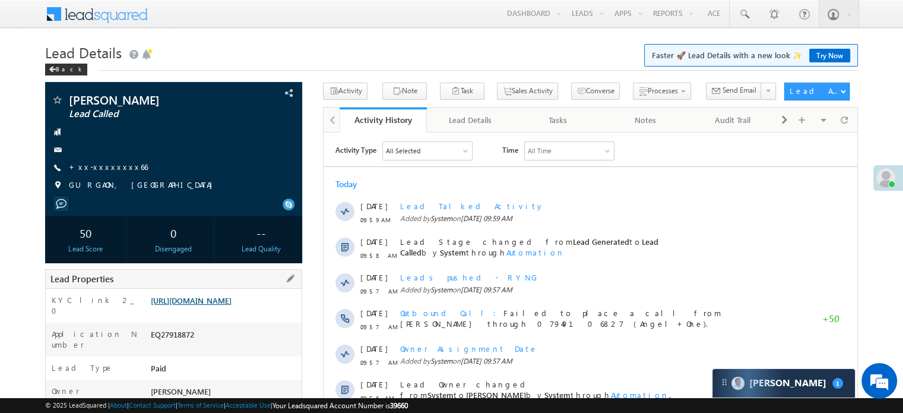
click at [226, 305] on link "[URL][DOMAIN_NAME]" at bounding box center [191, 300] width 81 height 10
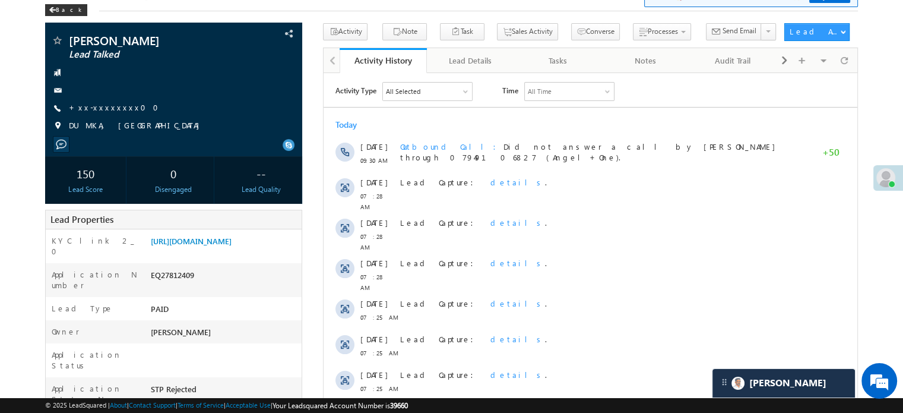
scroll to position [5969, 0]
drag, startPoint x: 148, startPoint y: 238, endPoint x: 271, endPoint y: 262, distance: 124.7
click at [271, 252] on div "[URL][DOMAIN_NAME]" at bounding box center [225, 243] width 154 height 17
copy link "[URL][DOMAIN_NAME]"
click at [466, 16] on div "Lead Details Faster 🚀 Lead Details with a new look ✨ Try Now Back" at bounding box center [451, 1] width 813 height 43
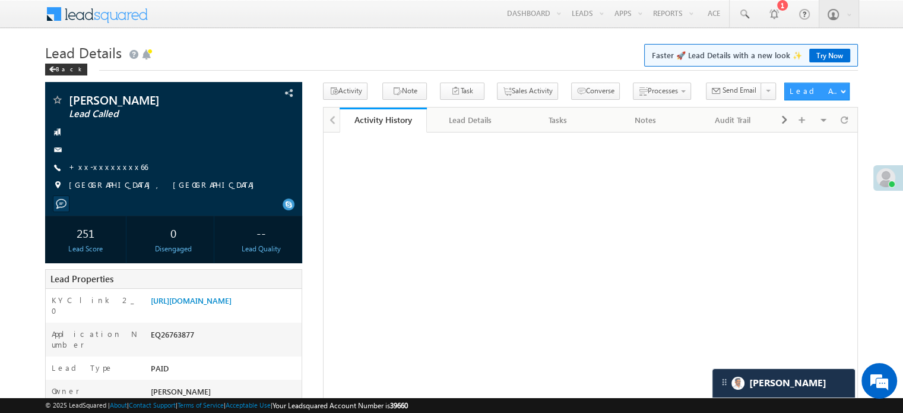
scroll to position [5969, 0]
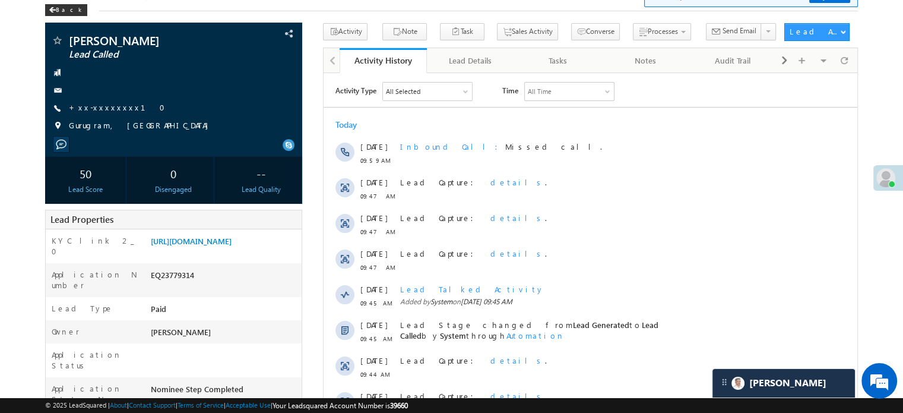
scroll to position [5969, 0]
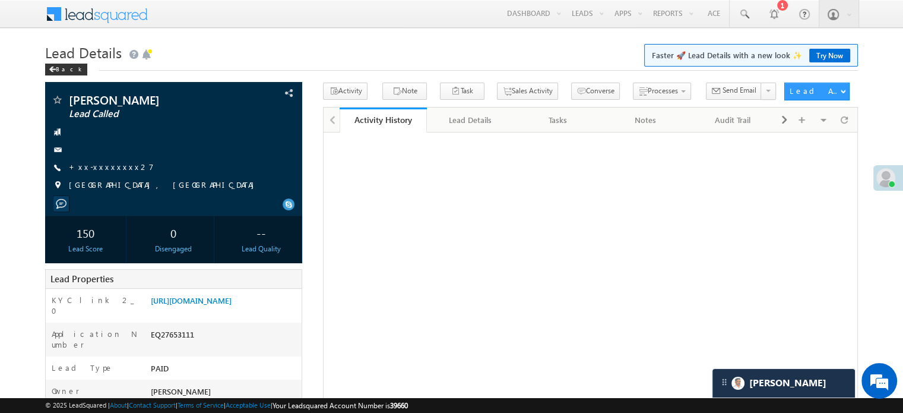
scroll to position [5969, 0]
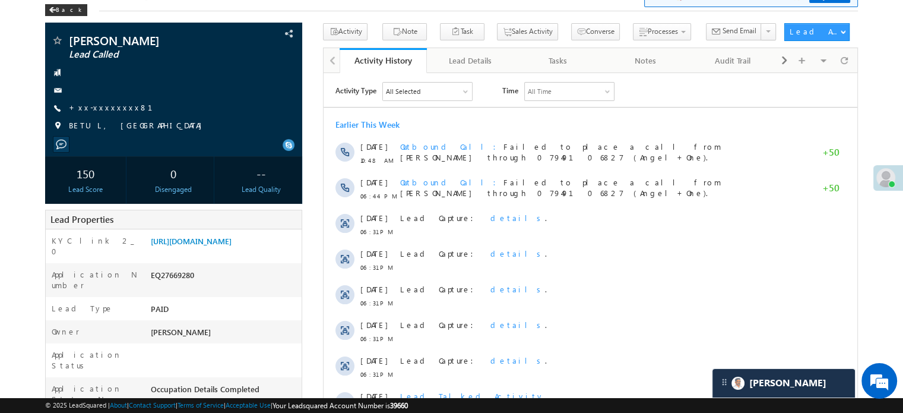
scroll to position [5969, 0]
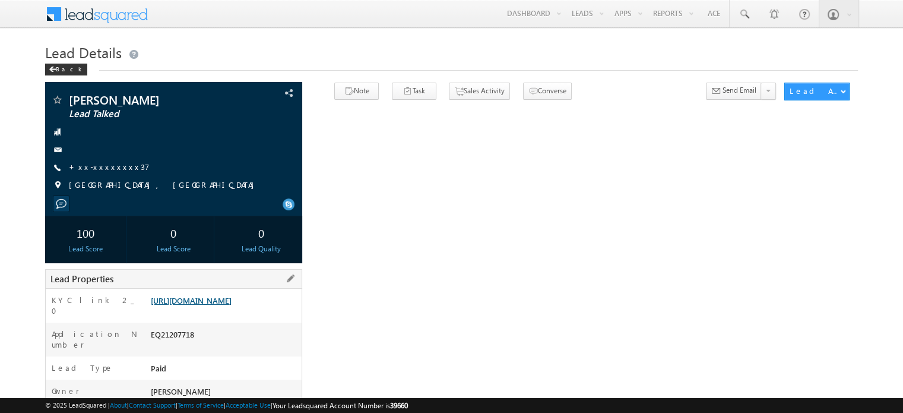
click at [185, 305] on link "[URL][DOMAIN_NAME]" at bounding box center [191, 300] width 81 height 10
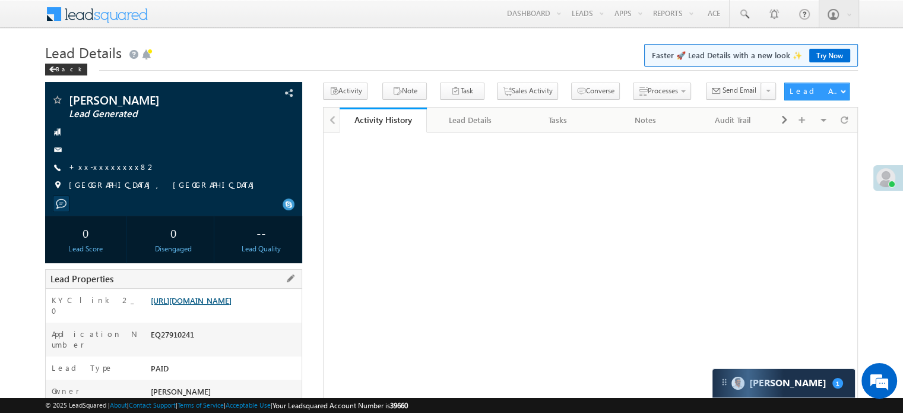
click at [232, 300] on link "[URL][DOMAIN_NAME]" at bounding box center [191, 300] width 81 height 10
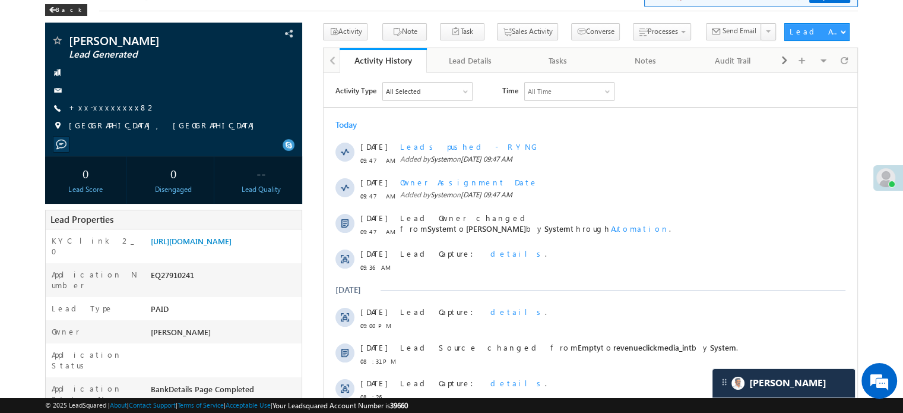
scroll to position [5969, 0]
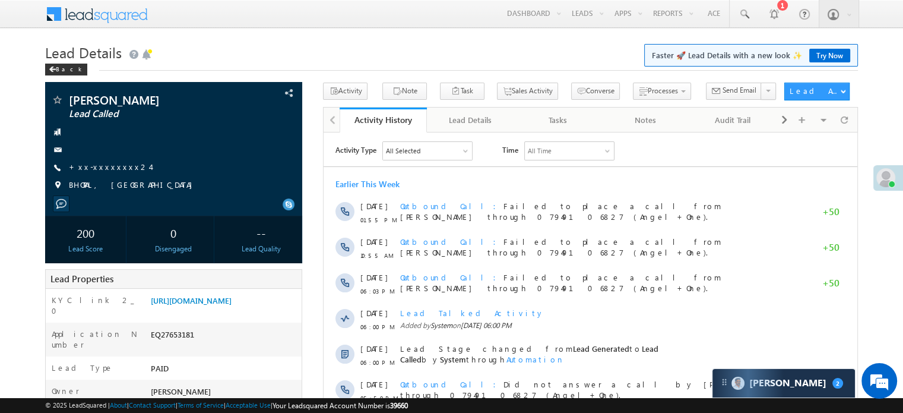
scroll to position [5812, 0]
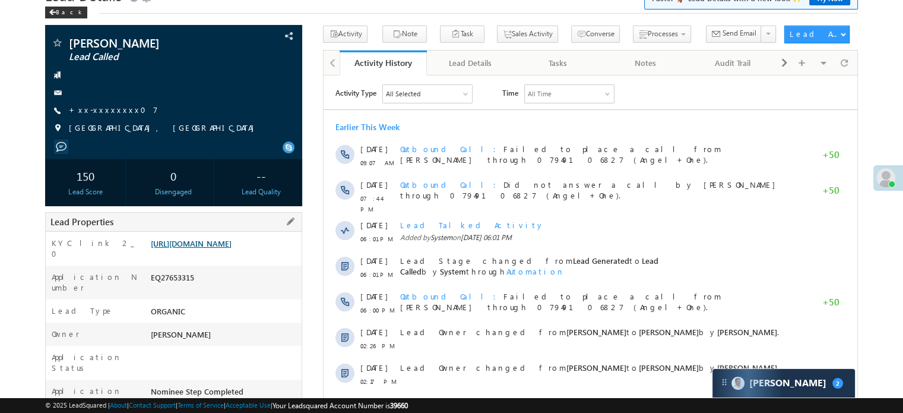
scroll to position [56, 0]
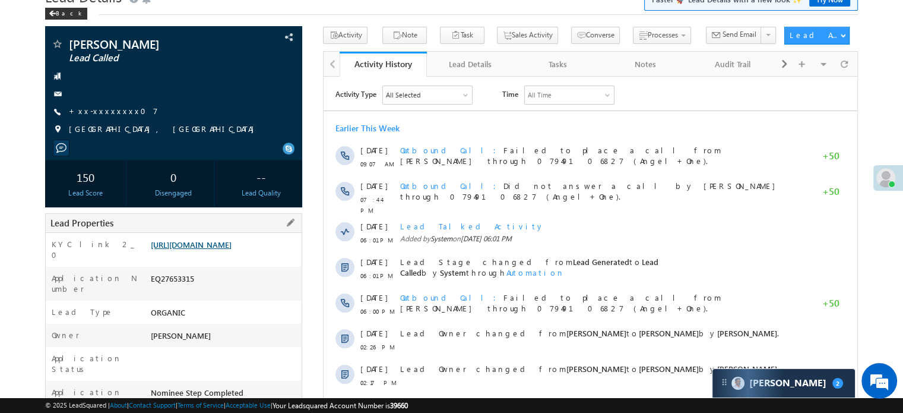
click at [190, 242] on link "https://angelbroking1-pk3em7sa.customui-test.leadsquared.com?leadId=704c4725-b3…" at bounding box center [191, 244] width 81 height 10
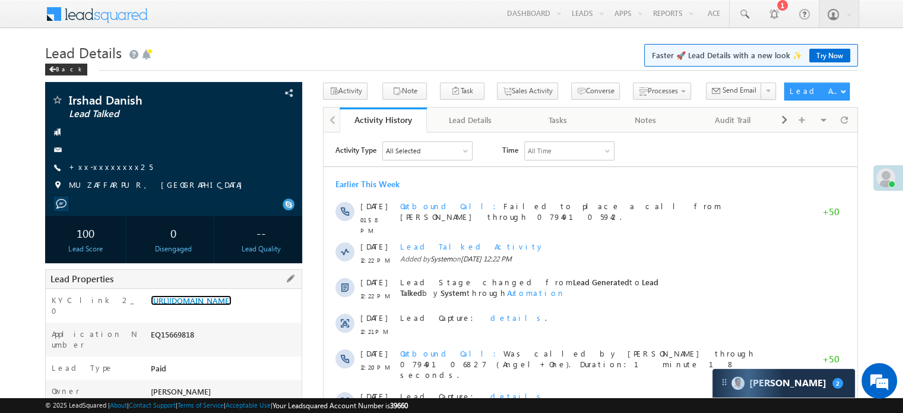
scroll to position [5812, 0]
drag, startPoint x: 150, startPoint y: 298, endPoint x: 278, endPoint y: 330, distance: 132.1
click at [278, 311] on div "https://angelbroking1-pk3em7sa.customui-test.leadsquared.com?leadId=65ca06fe-83…" at bounding box center [225, 303] width 154 height 17
copy link "https://angelbroking1-pk3em7sa.customui-test.leadsquared.com?leadId=65ca06fe-83…"
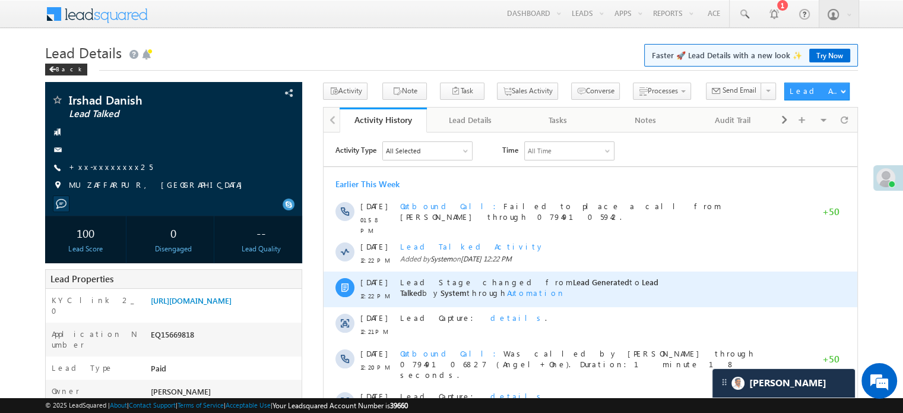
scroll to position [0, 0]
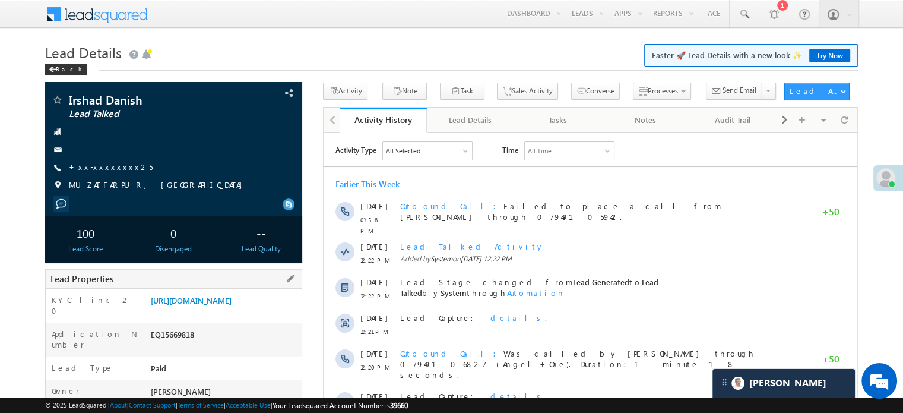
click at [190, 295] on div "https://angelbroking1-pk3em7sa.customui-test.leadsquared.com?leadId=65ca06fe-83…" at bounding box center [225, 303] width 154 height 17
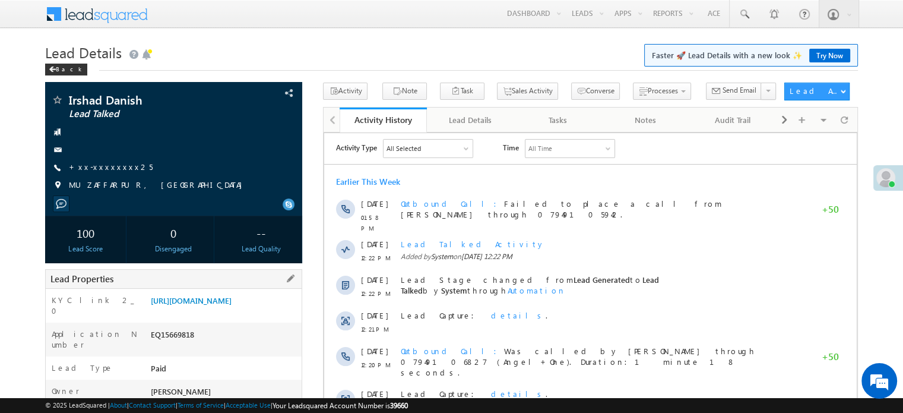
click at [214, 311] on div "https://angelbroking1-pk3em7sa.customui-test.leadsquared.com?leadId=65ca06fe-83…" at bounding box center [225, 303] width 154 height 17
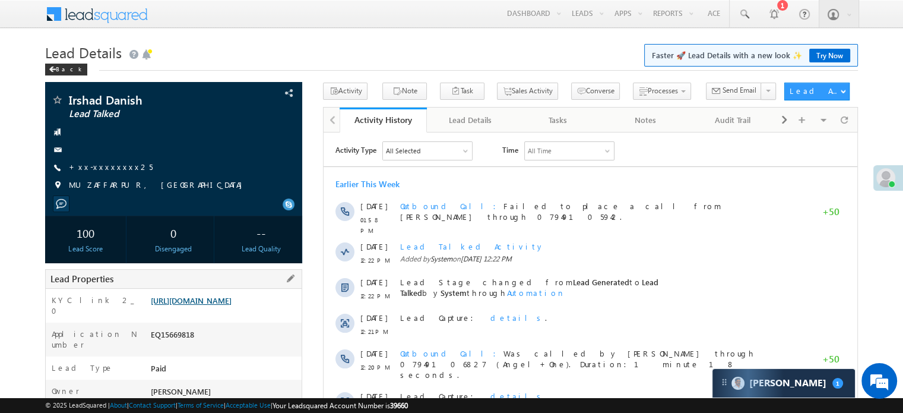
click at [214, 305] on link "https://angelbroking1-pk3em7sa.customui-test.leadsquared.com?leadId=65ca06fe-83…" at bounding box center [191, 300] width 81 height 10
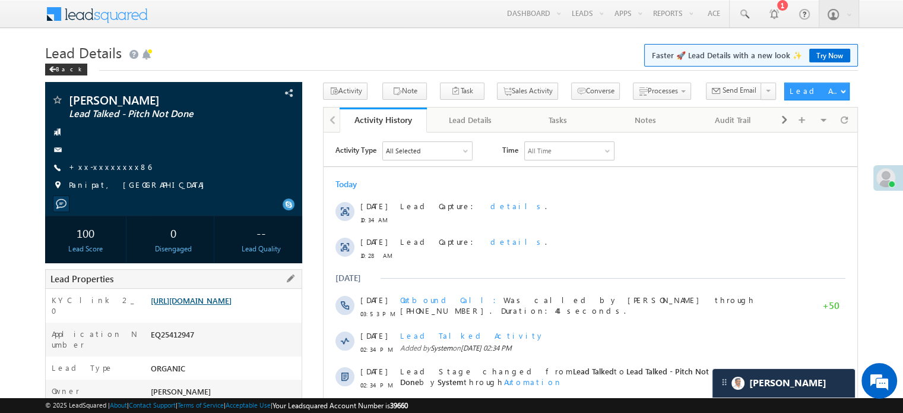
click at [197, 303] on link "[URL][DOMAIN_NAME]" at bounding box center [191, 300] width 81 height 10
click at [230, 299] on link "[URL][DOMAIN_NAME]" at bounding box center [191, 300] width 81 height 10
drag, startPoint x: 193, startPoint y: 316, endPoint x: 179, endPoint y: 313, distance: 14.7
click at [179, 305] on link "[URL][DOMAIN_NAME]" at bounding box center [191, 300] width 81 height 10
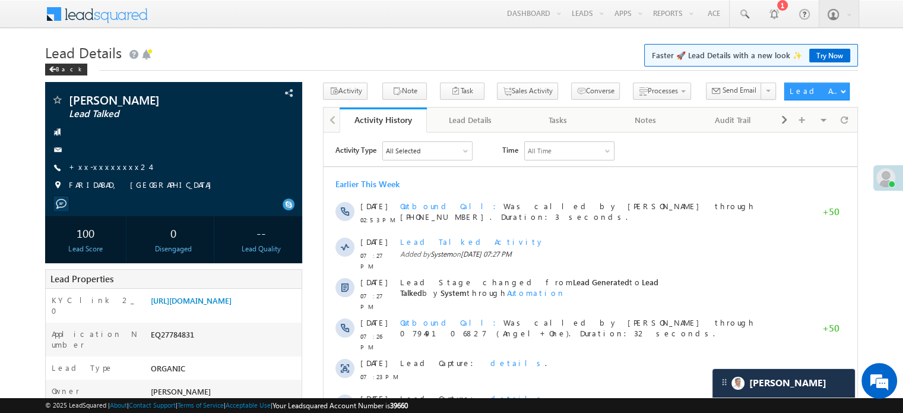
scroll to position [5969, 0]
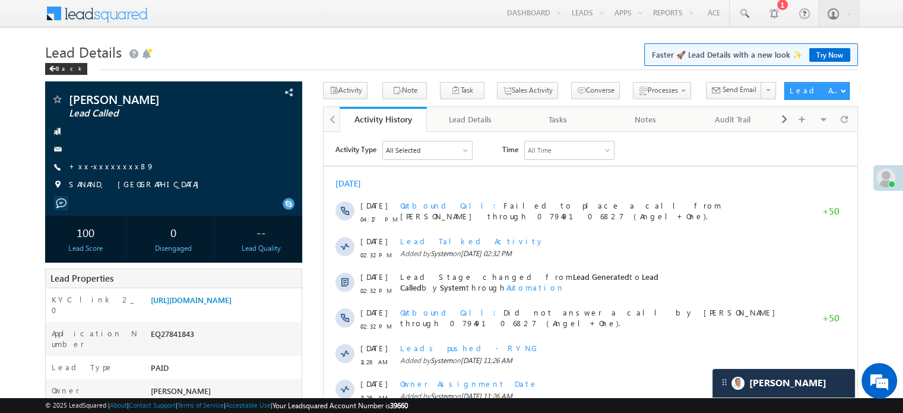
scroll to position [5969, 0]
